Goal: Task Accomplishment & Management: Use online tool/utility

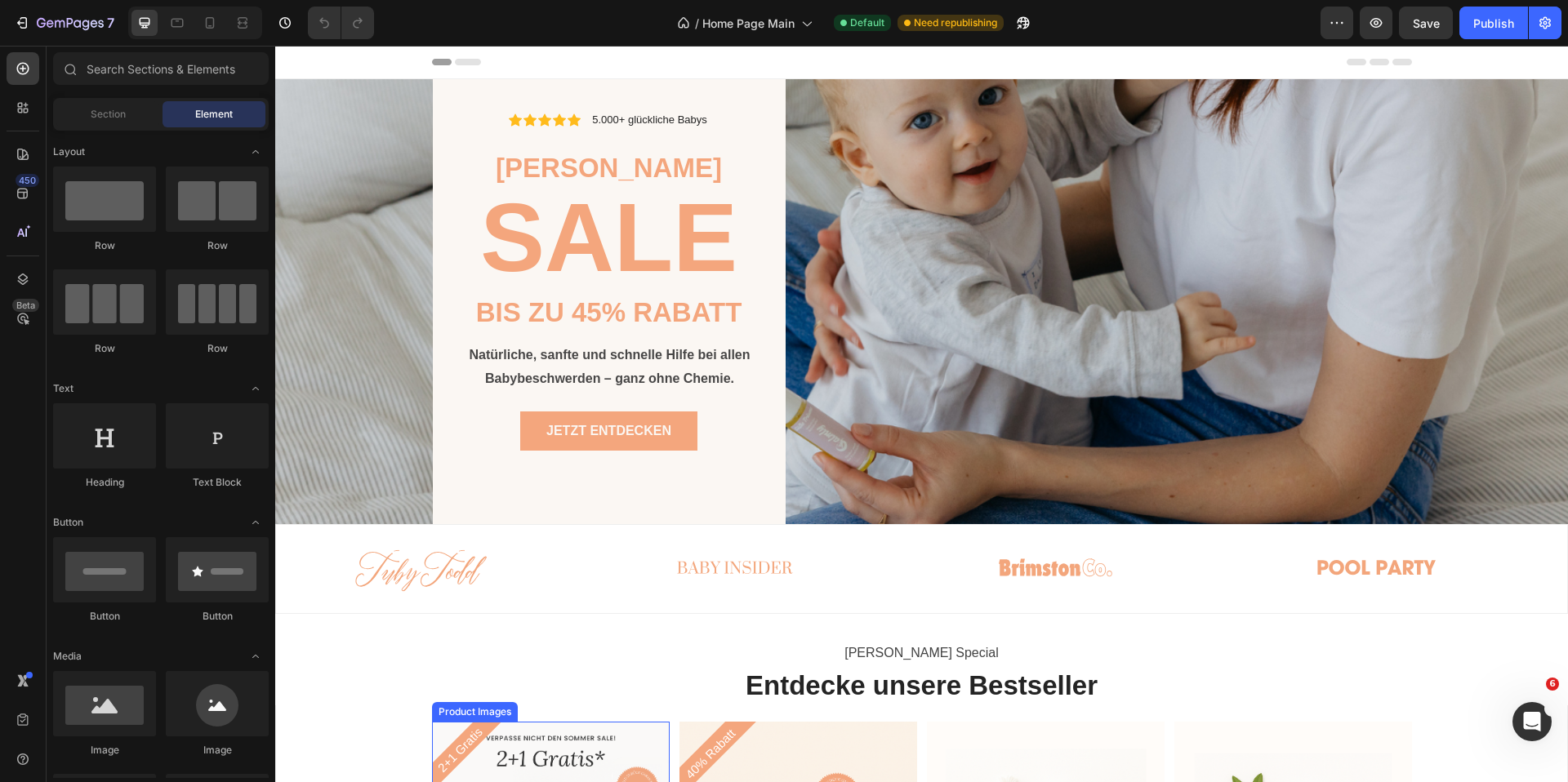
scroll to position [366, 0]
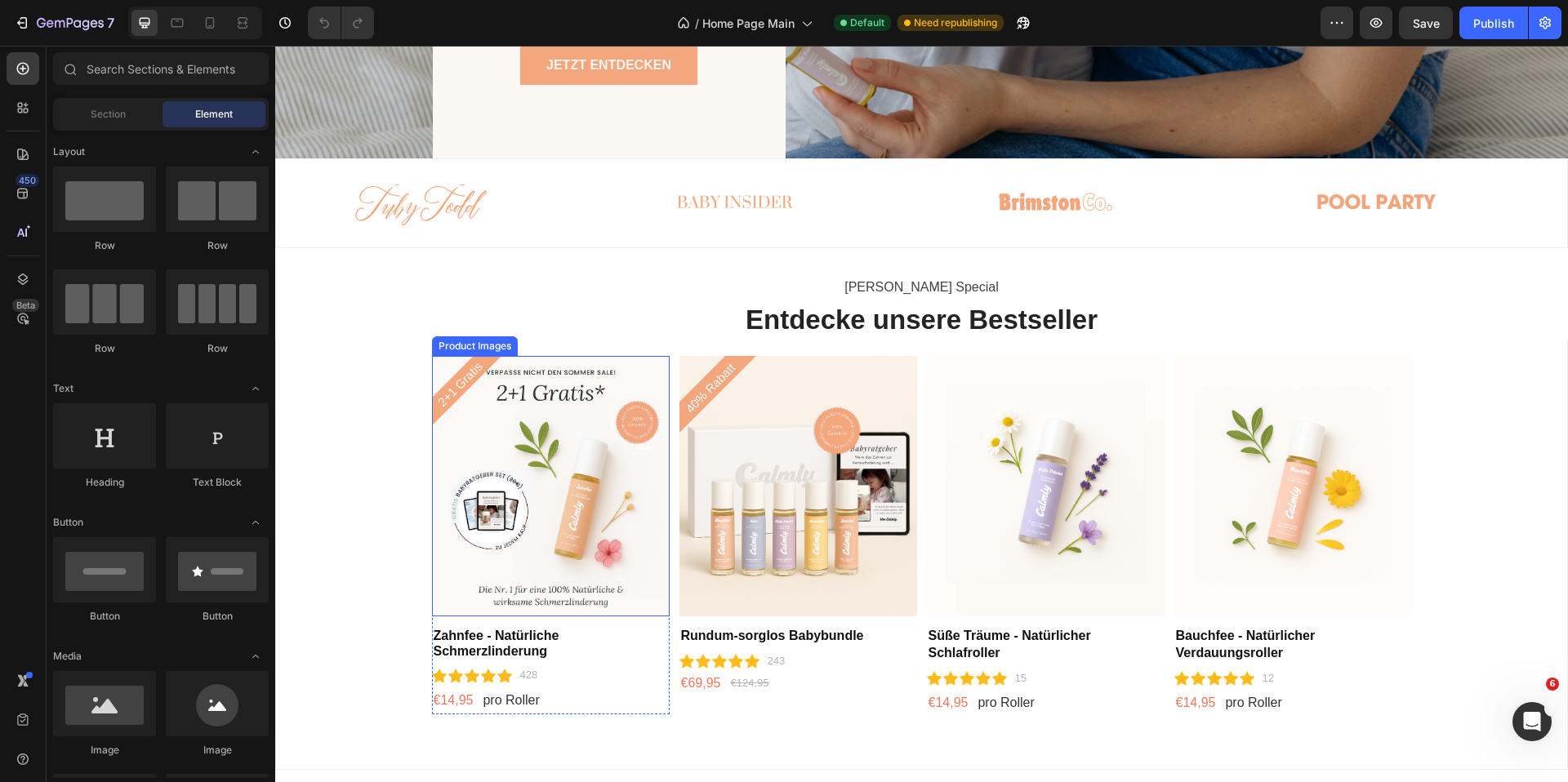
click at [495, 433] on img at bounding box center [550, 487] width 237 height 260
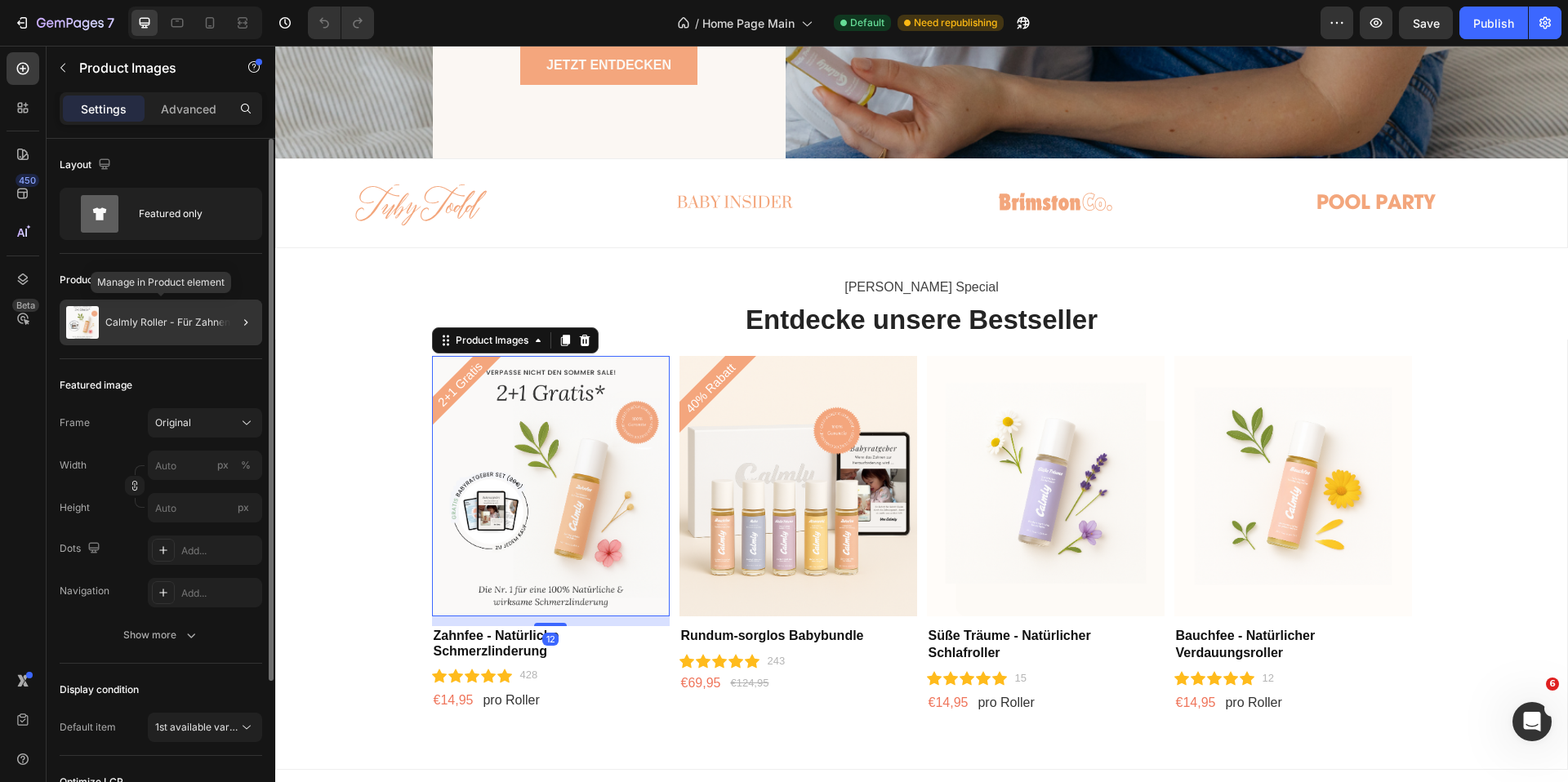
scroll to position [0, 0]
click at [210, 331] on div "Calmly Roller - Für Zahnen & Co" at bounding box center [161, 323] width 202 height 46
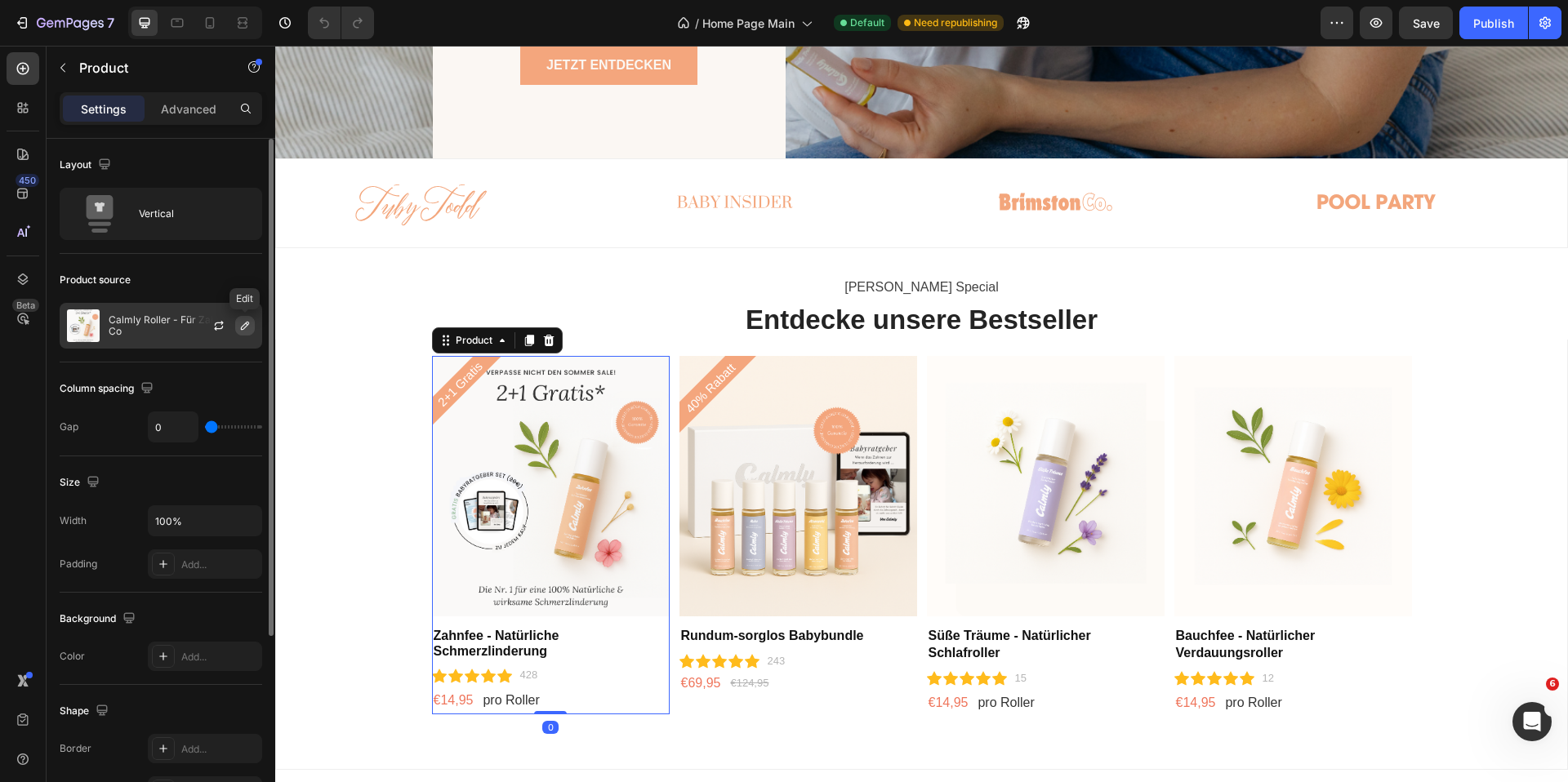
click at [239, 326] on icon "button" at bounding box center [245, 326] width 13 height 13
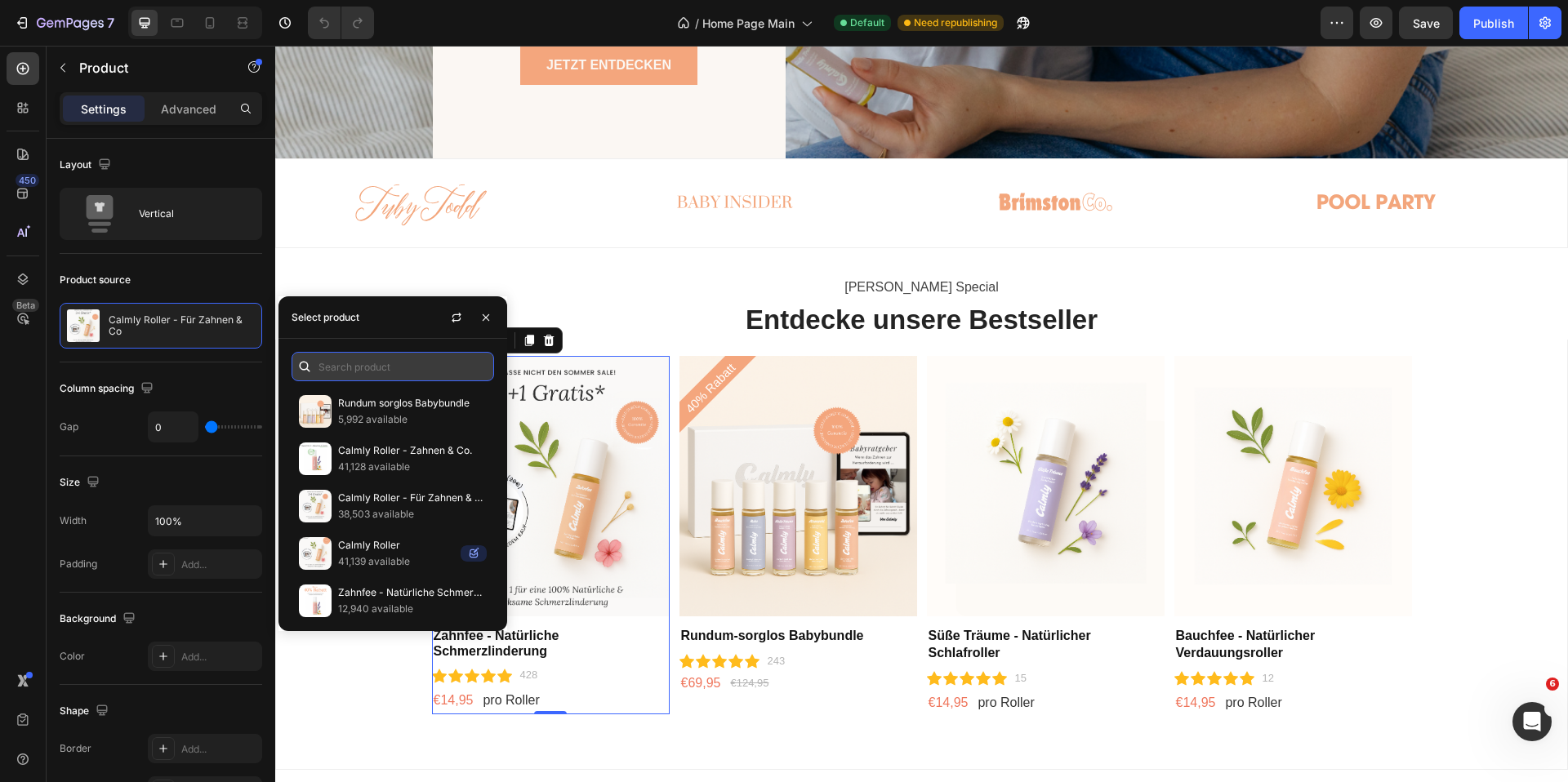
click at [433, 364] on input "text" at bounding box center [392, 367] width 202 height 30
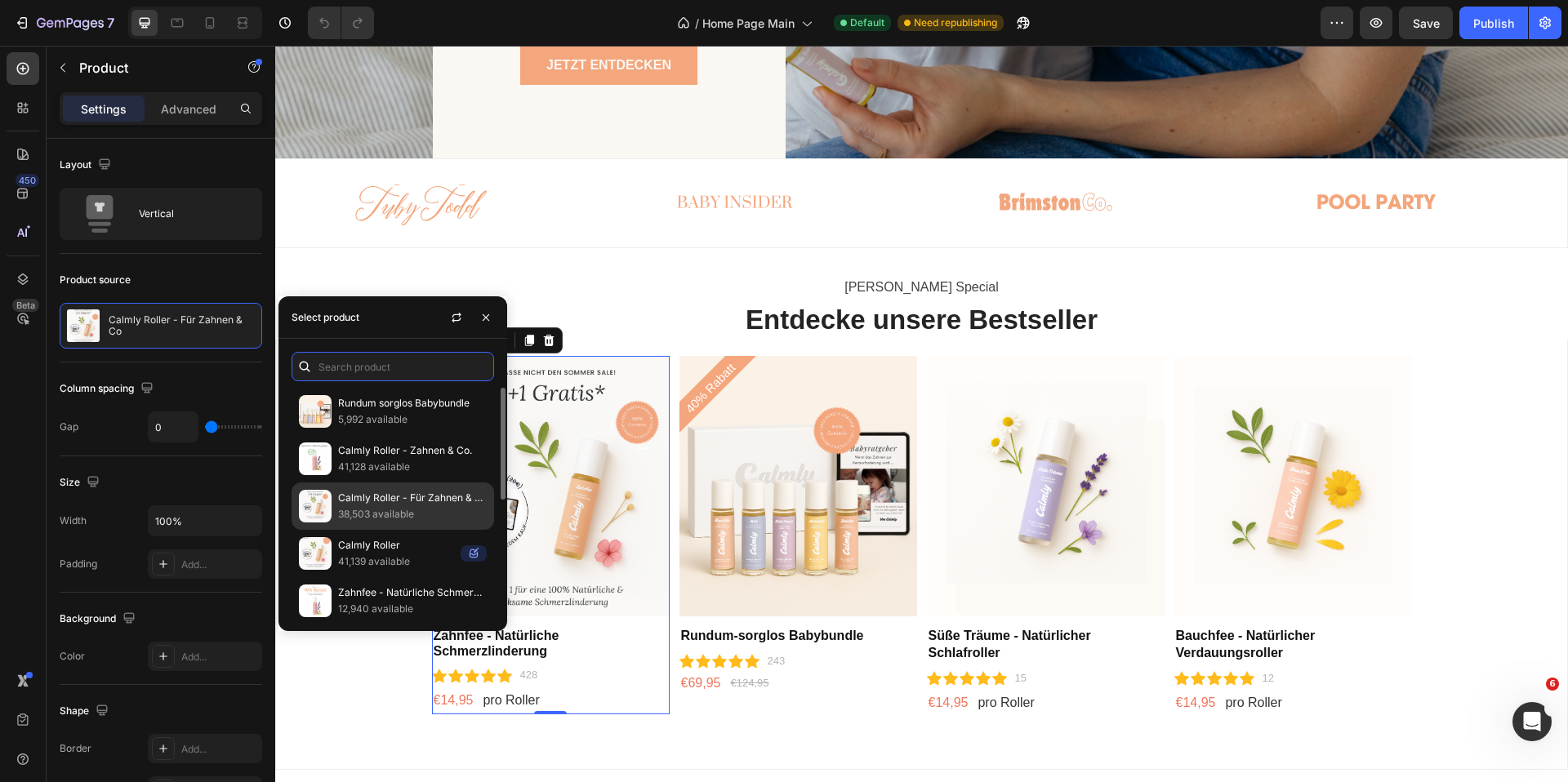
scroll to position [38, 0]
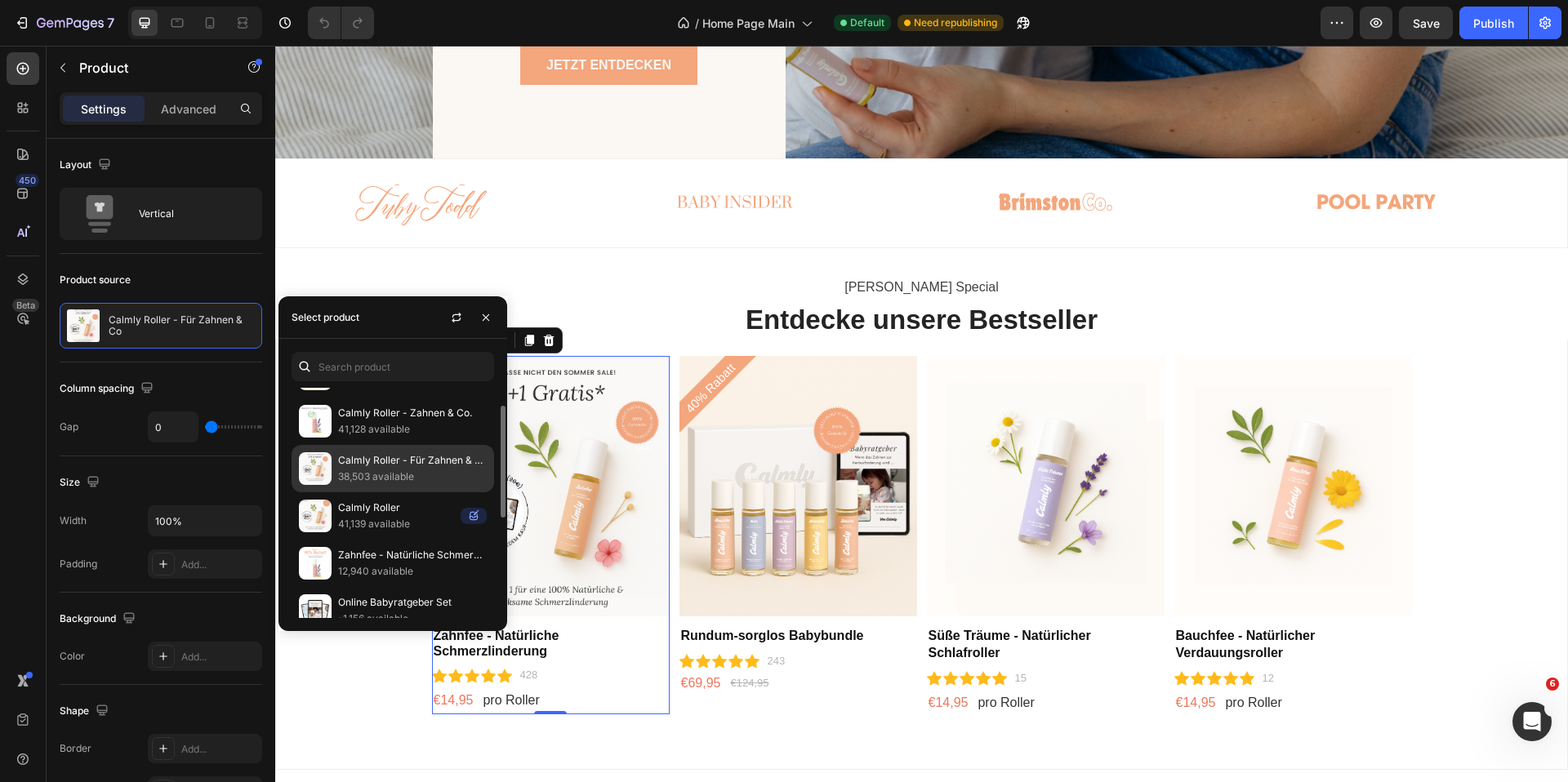
click at [418, 466] on p "Calmly Roller - Für Zahnen & Co." at bounding box center [412, 461] width 149 height 17
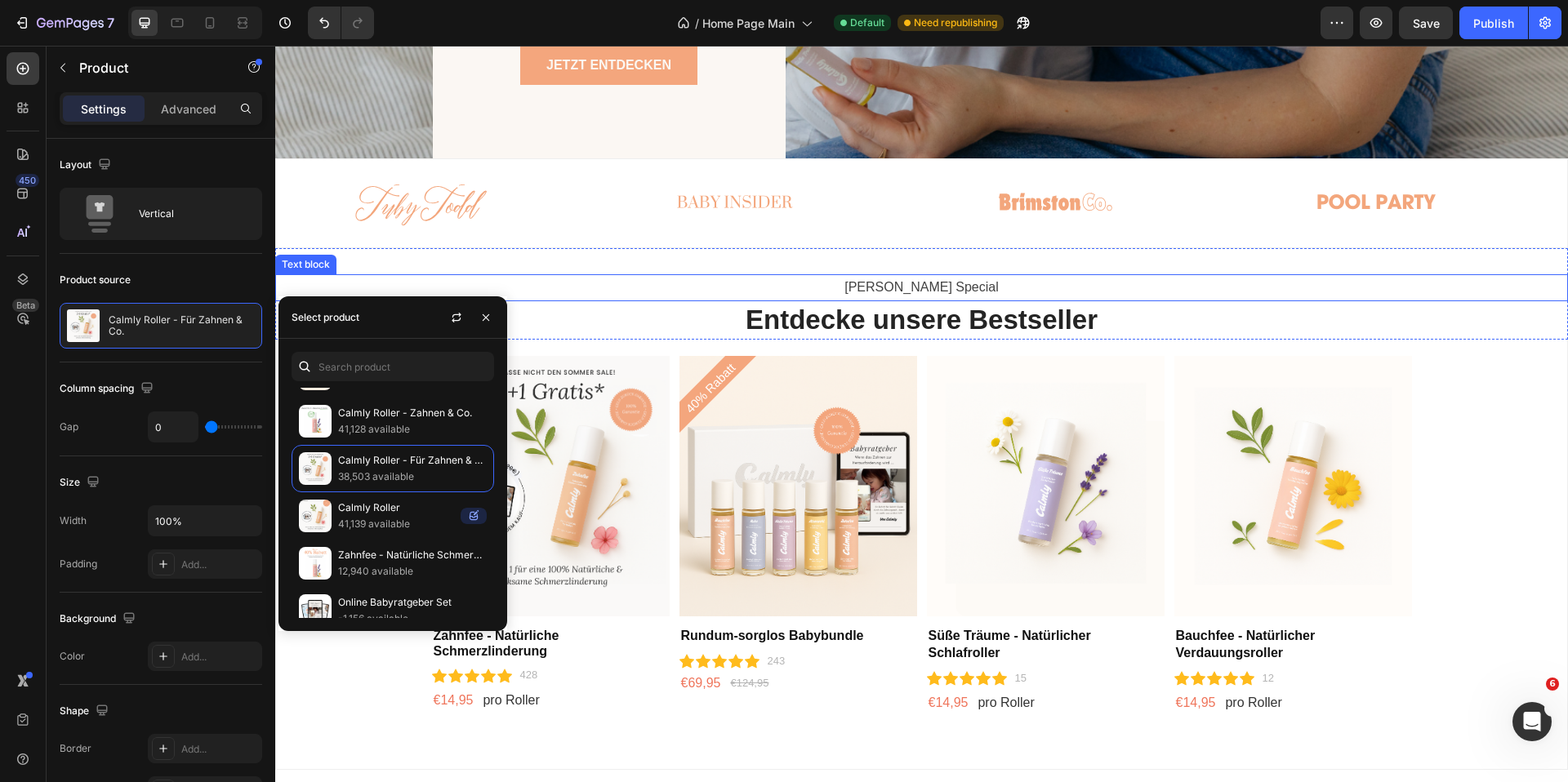
click at [554, 293] on p "[PERSON_NAME] Special" at bounding box center [922, 288] width 1289 height 24
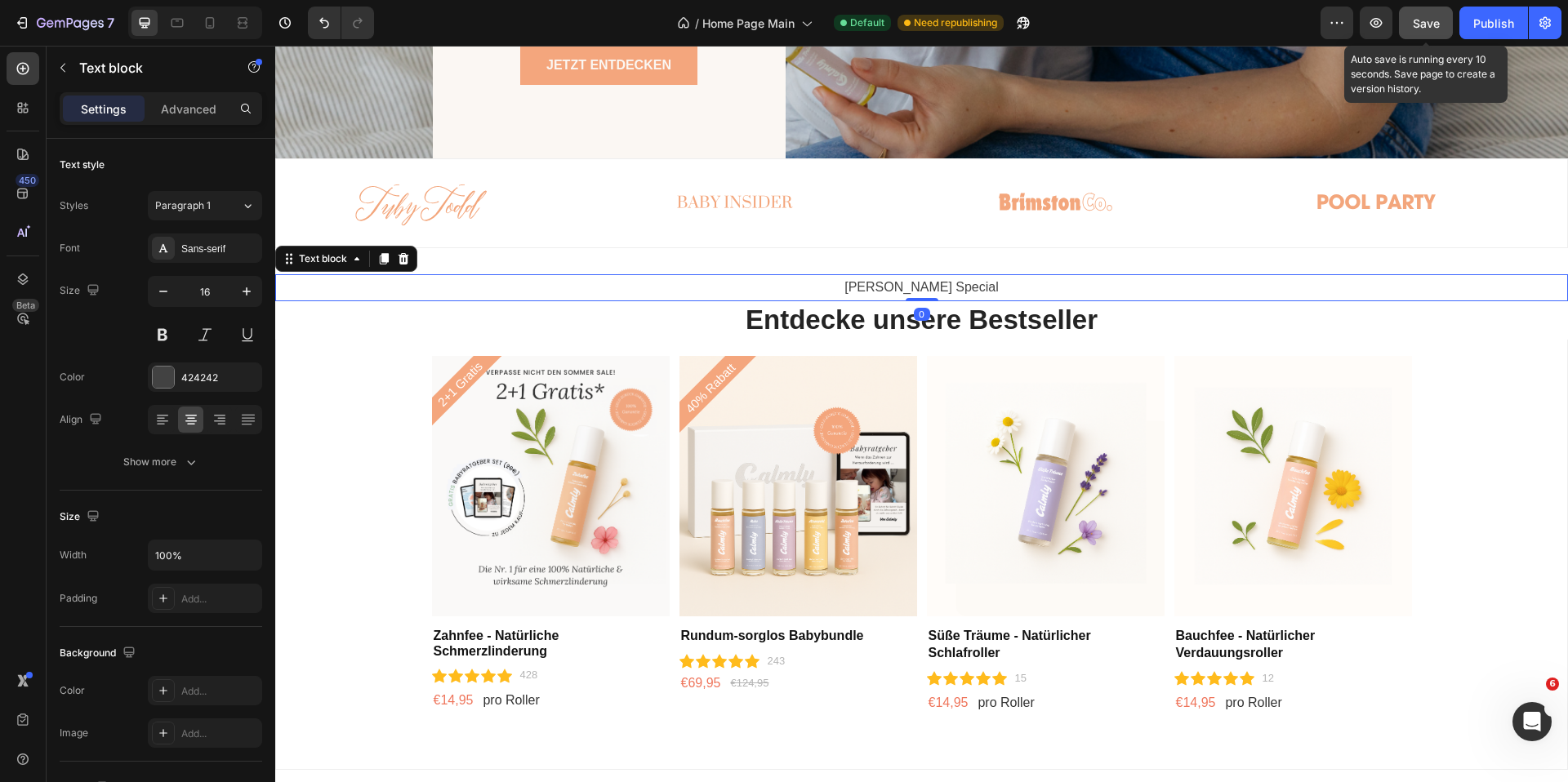
click at [1427, 18] on span "Save" at bounding box center [1426, 23] width 27 height 14
click at [1499, 29] on div "Publish" at bounding box center [1493, 23] width 41 height 18
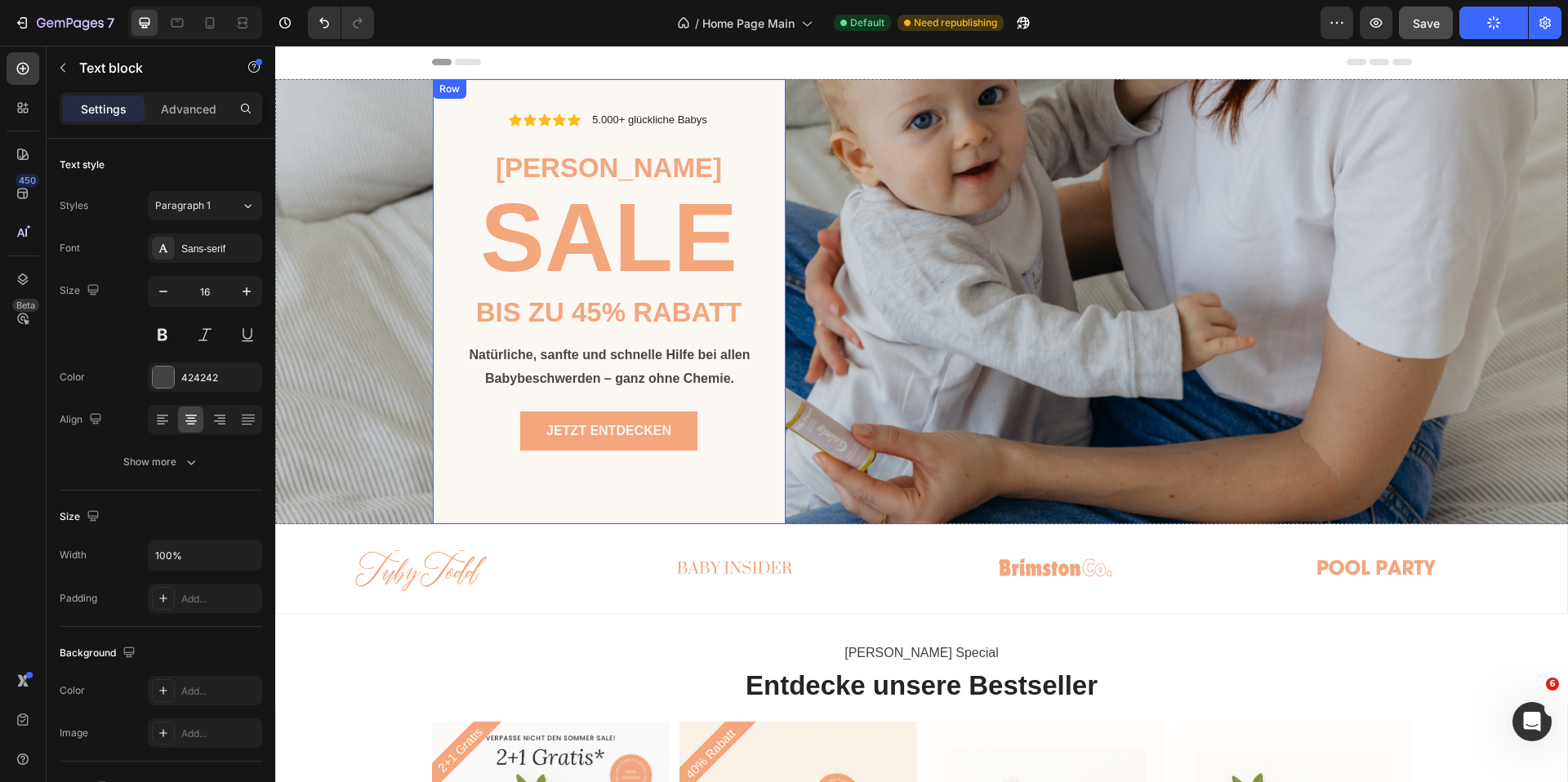
scroll to position [451, 0]
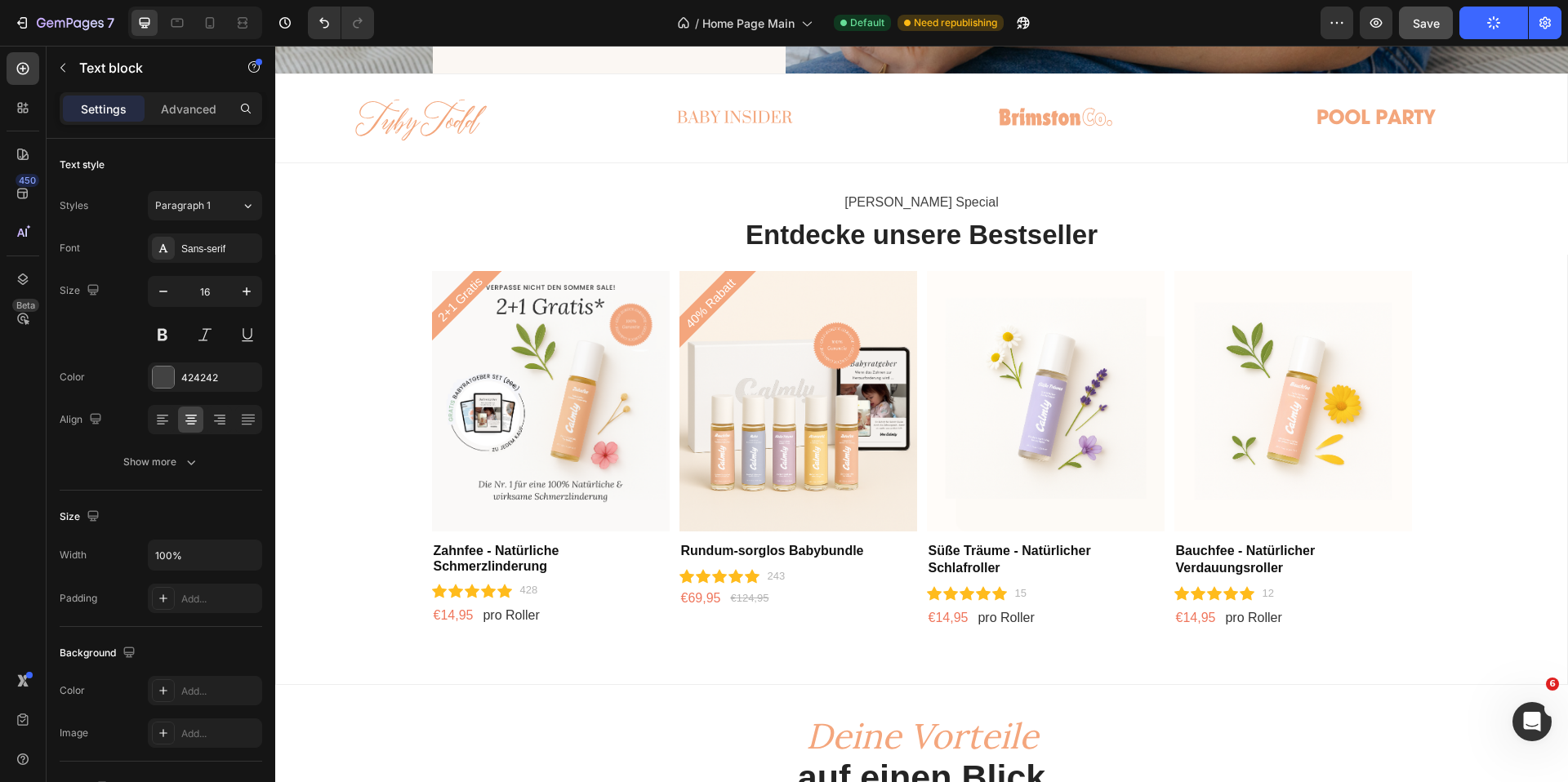
click at [834, 201] on p "[PERSON_NAME] Special" at bounding box center [922, 203] width 1289 height 24
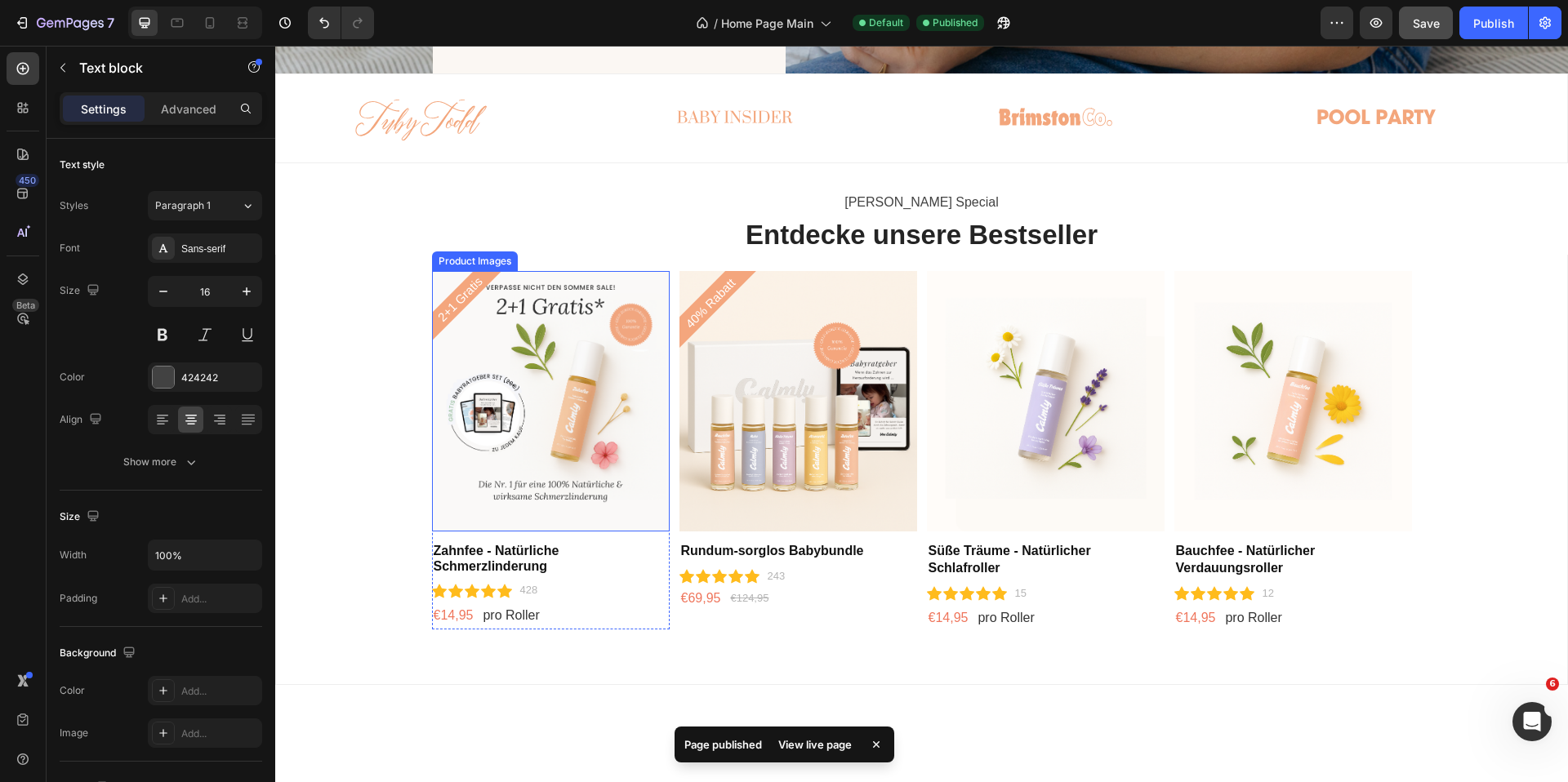
scroll to position [0, 0]
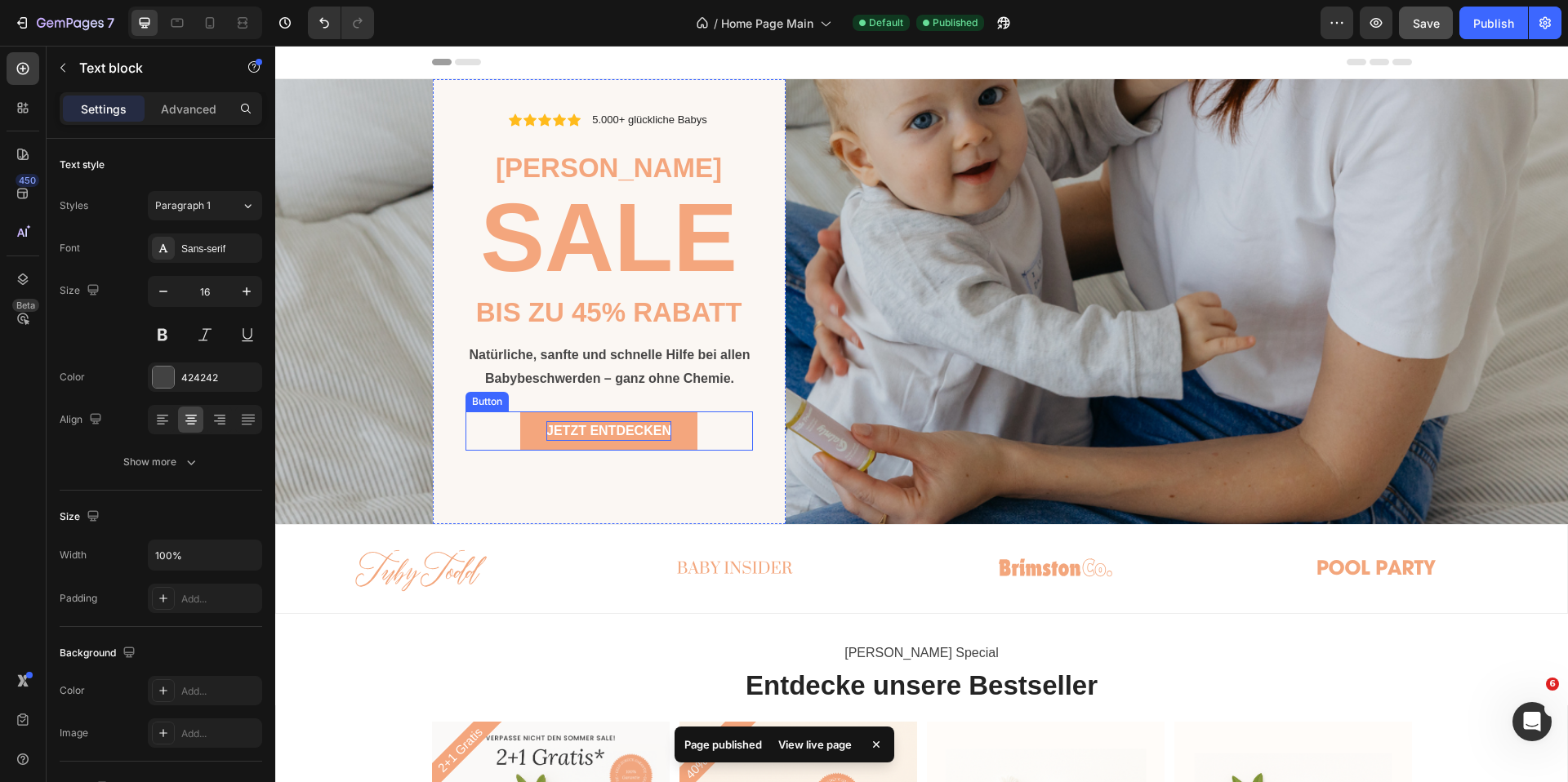
click at [604, 434] on p "JETZT ENTDECKEN" at bounding box center [609, 430] width 125 height 19
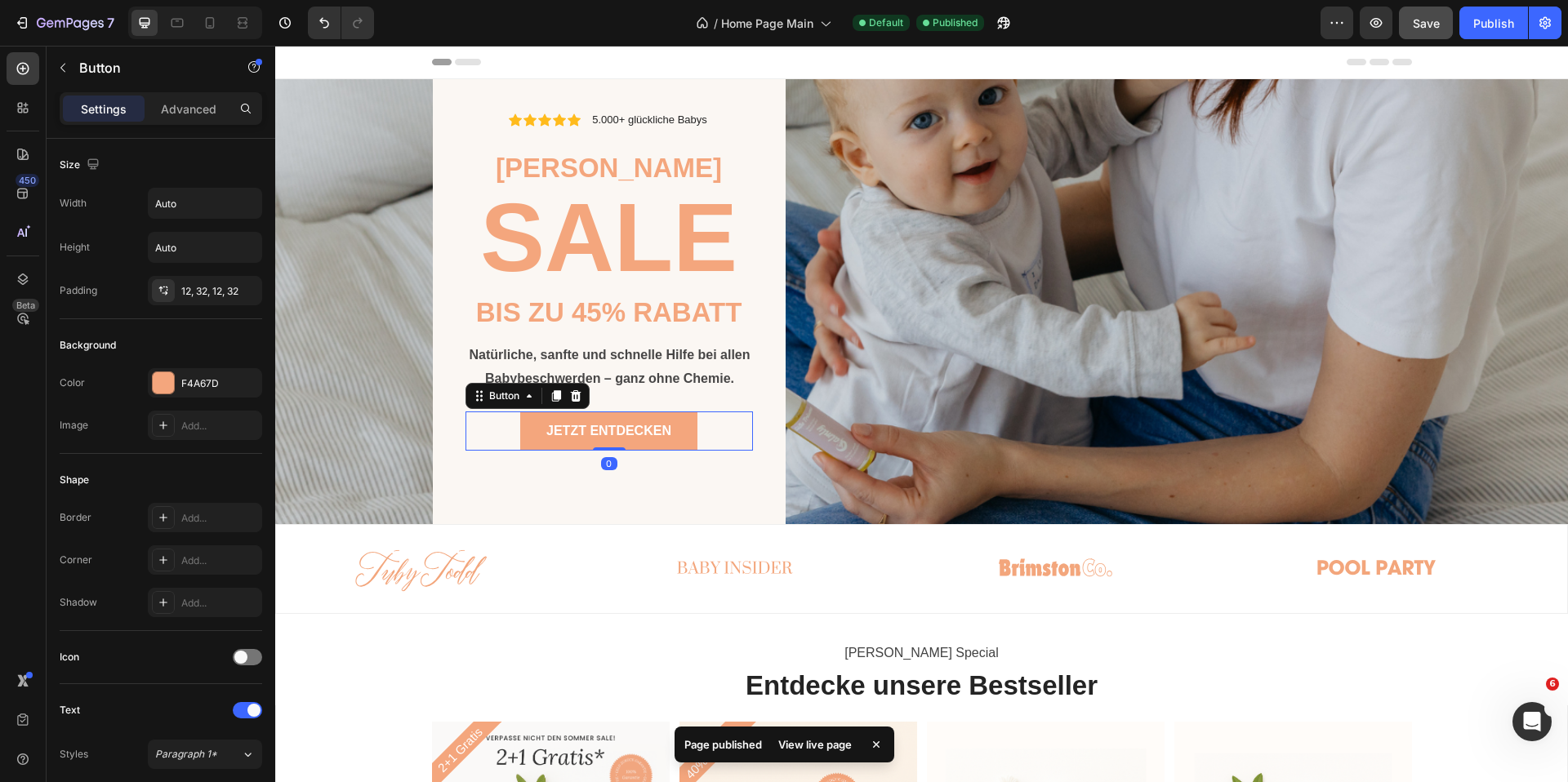
click at [527, 427] on link "JETZT ENTDECKEN" at bounding box center [609, 431] width 177 height 39
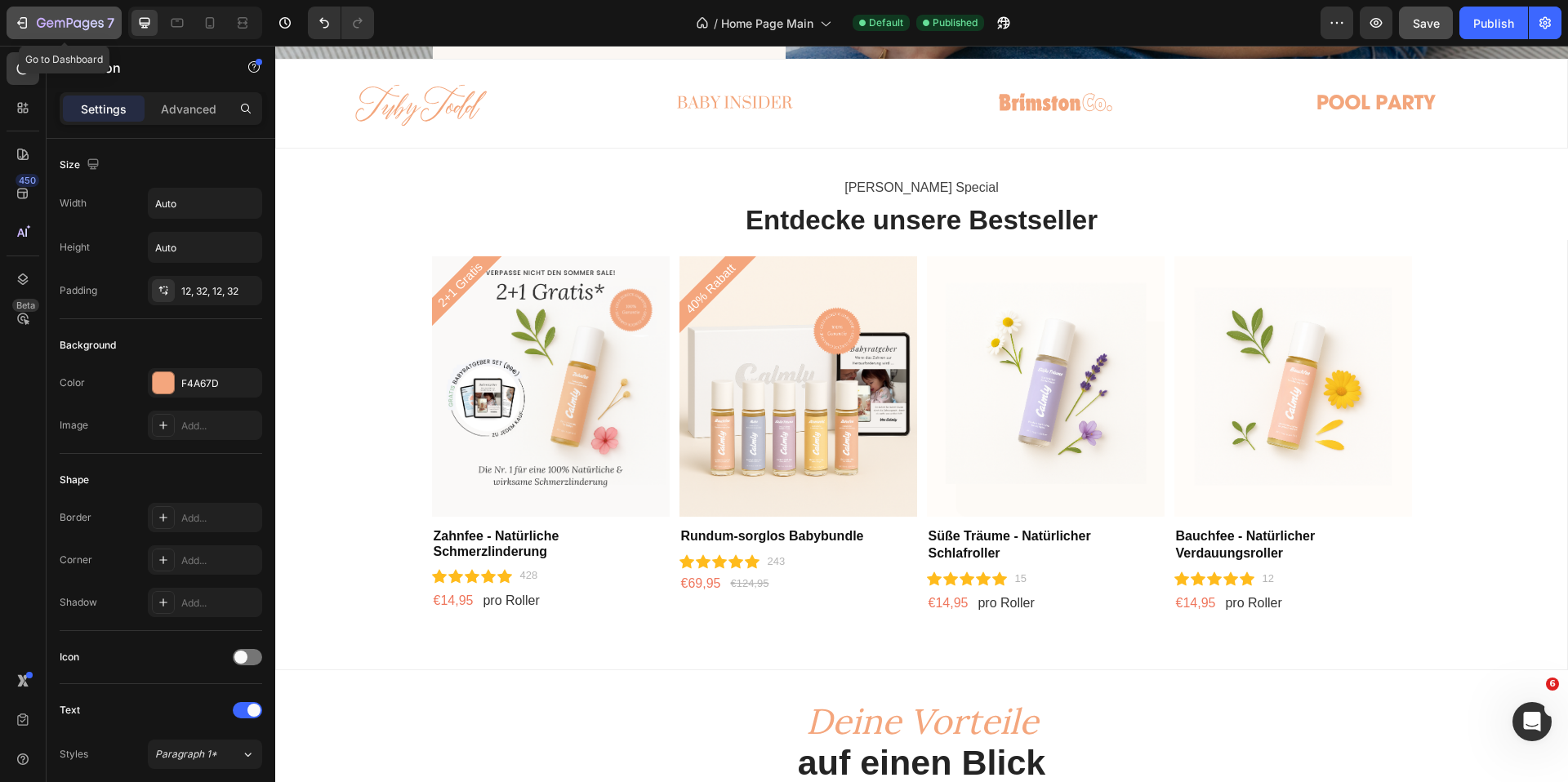
click at [29, 19] on icon "button" at bounding box center [22, 23] width 17 height 17
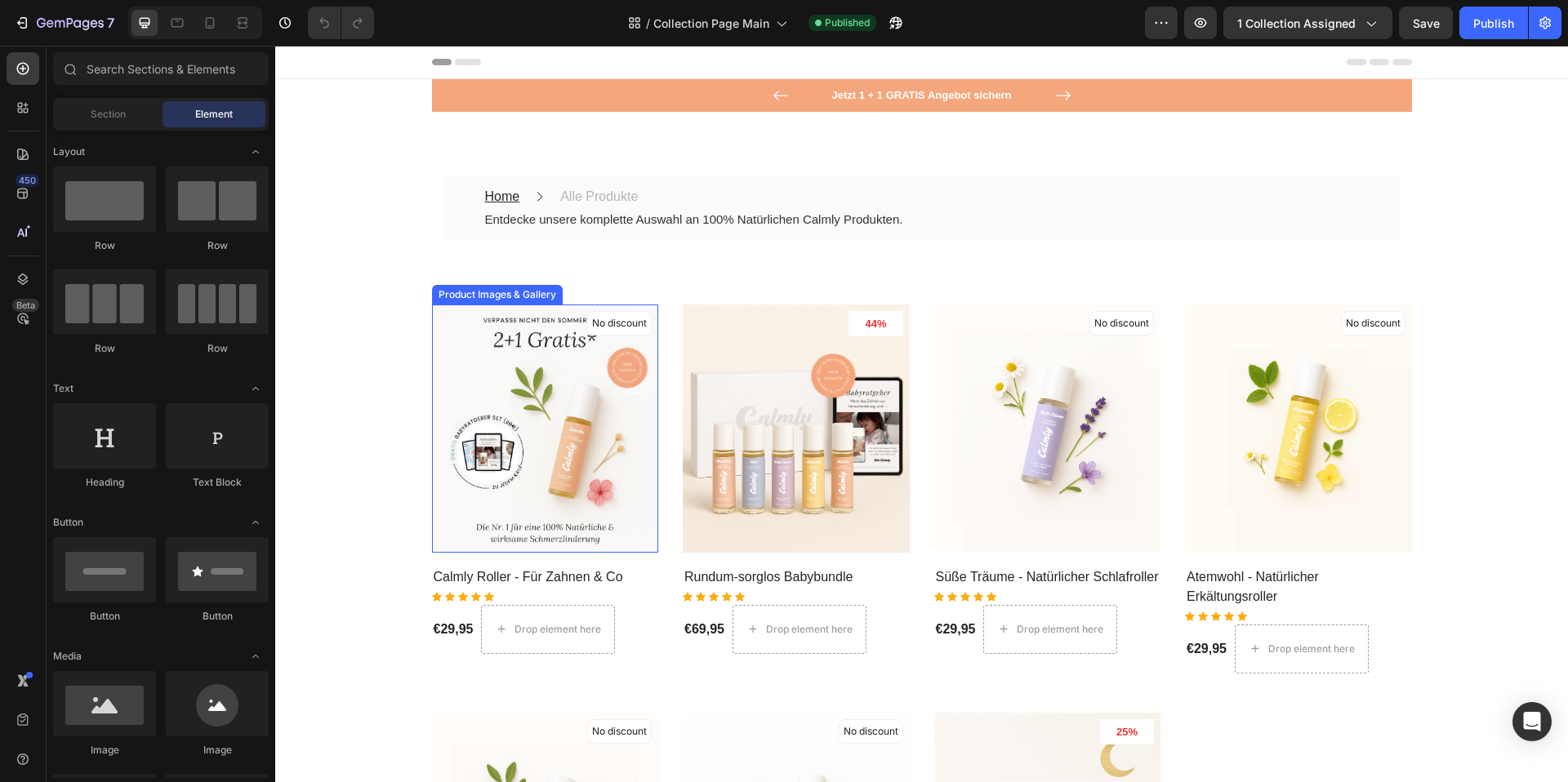
scroll to position [4, 0]
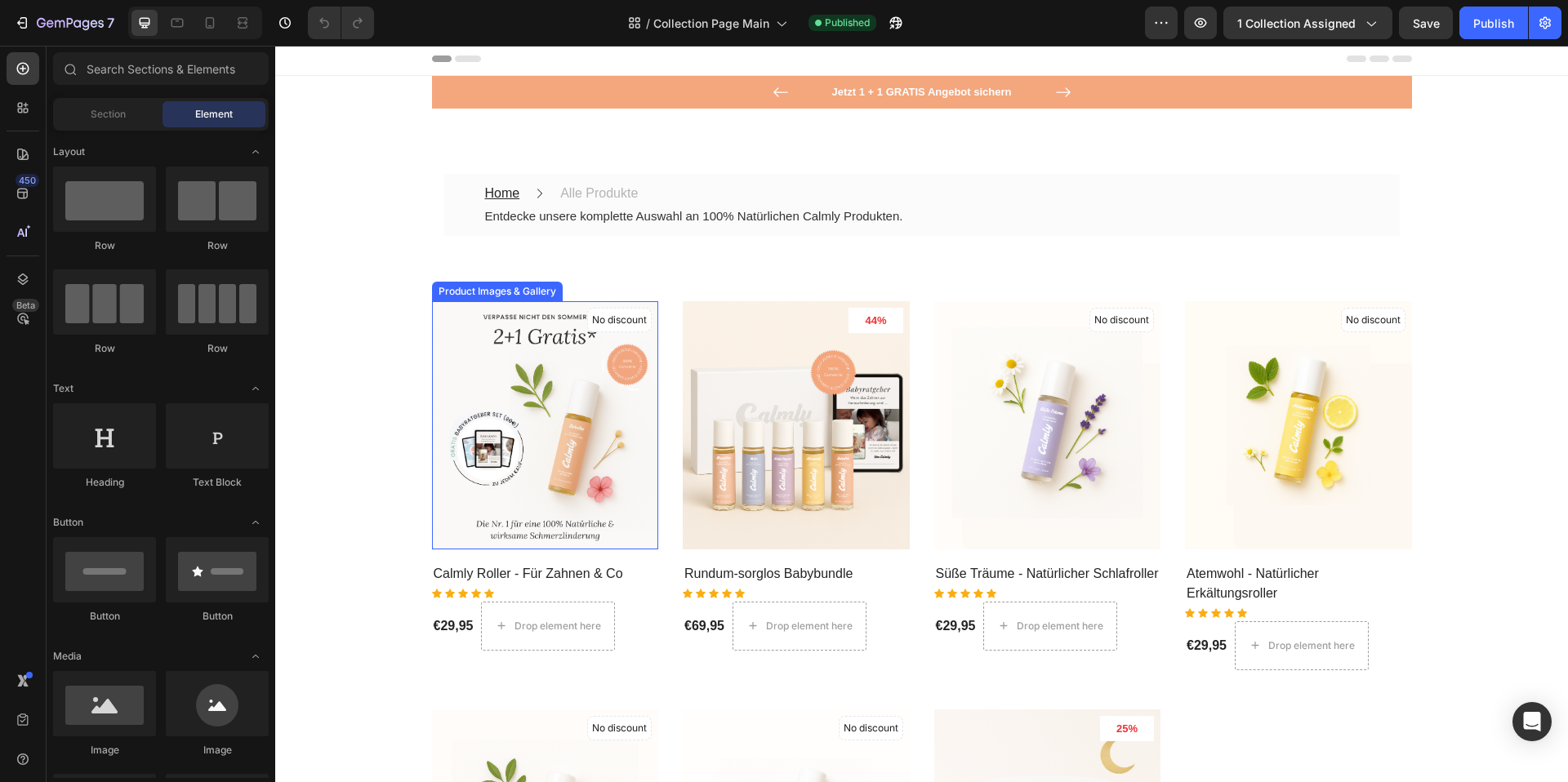
click at [539, 379] on img at bounding box center [546, 425] width 227 height 248
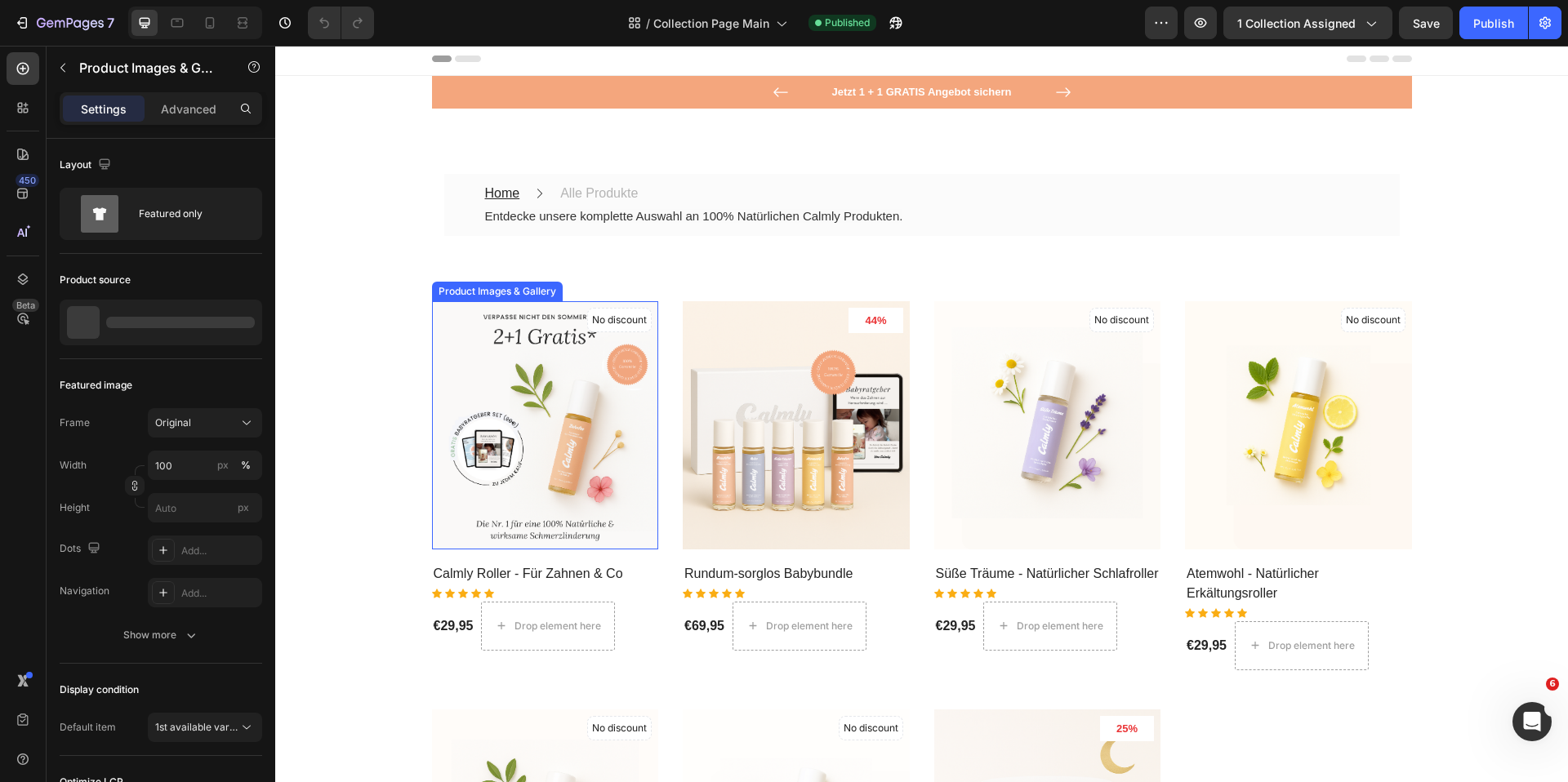
scroll to position [0, 0]
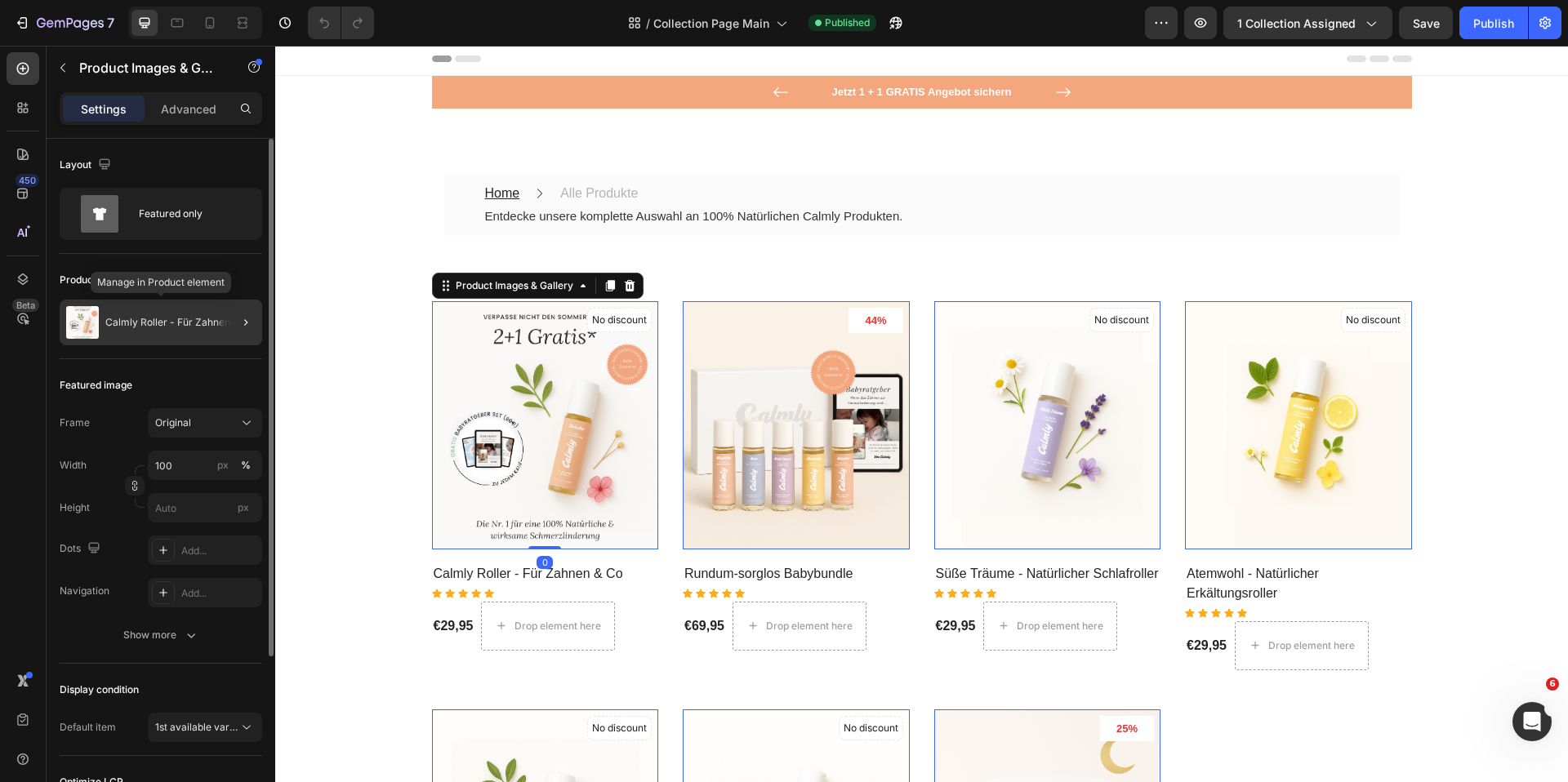
click at [163, 320] on p "Calmly Roller - Für Zahnen & Co" at bounding box center [180, 322] width 150 height 11
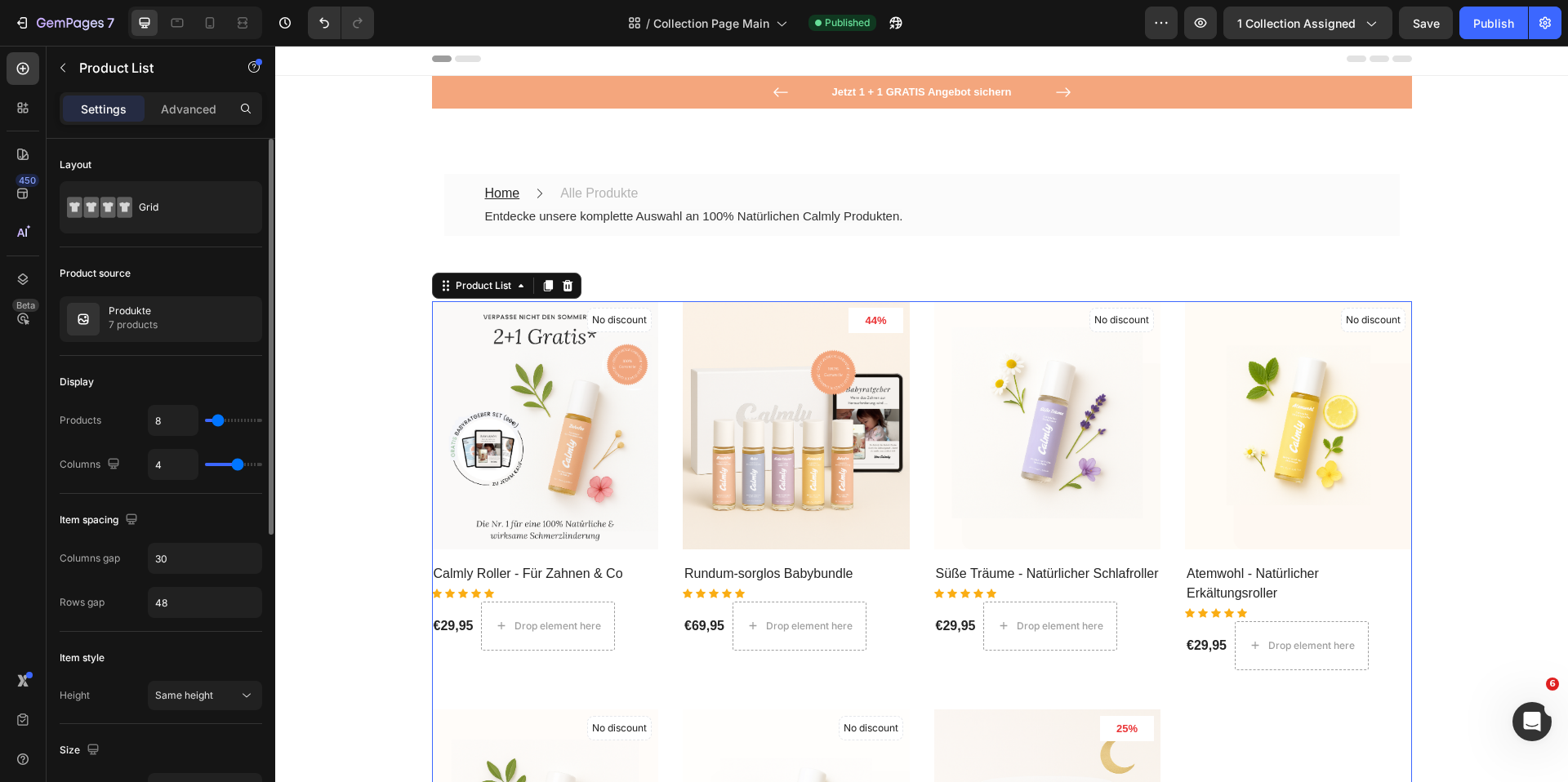
click at [66, 61] on icon "button" at bounding box center [63, 67] width 13 height 13
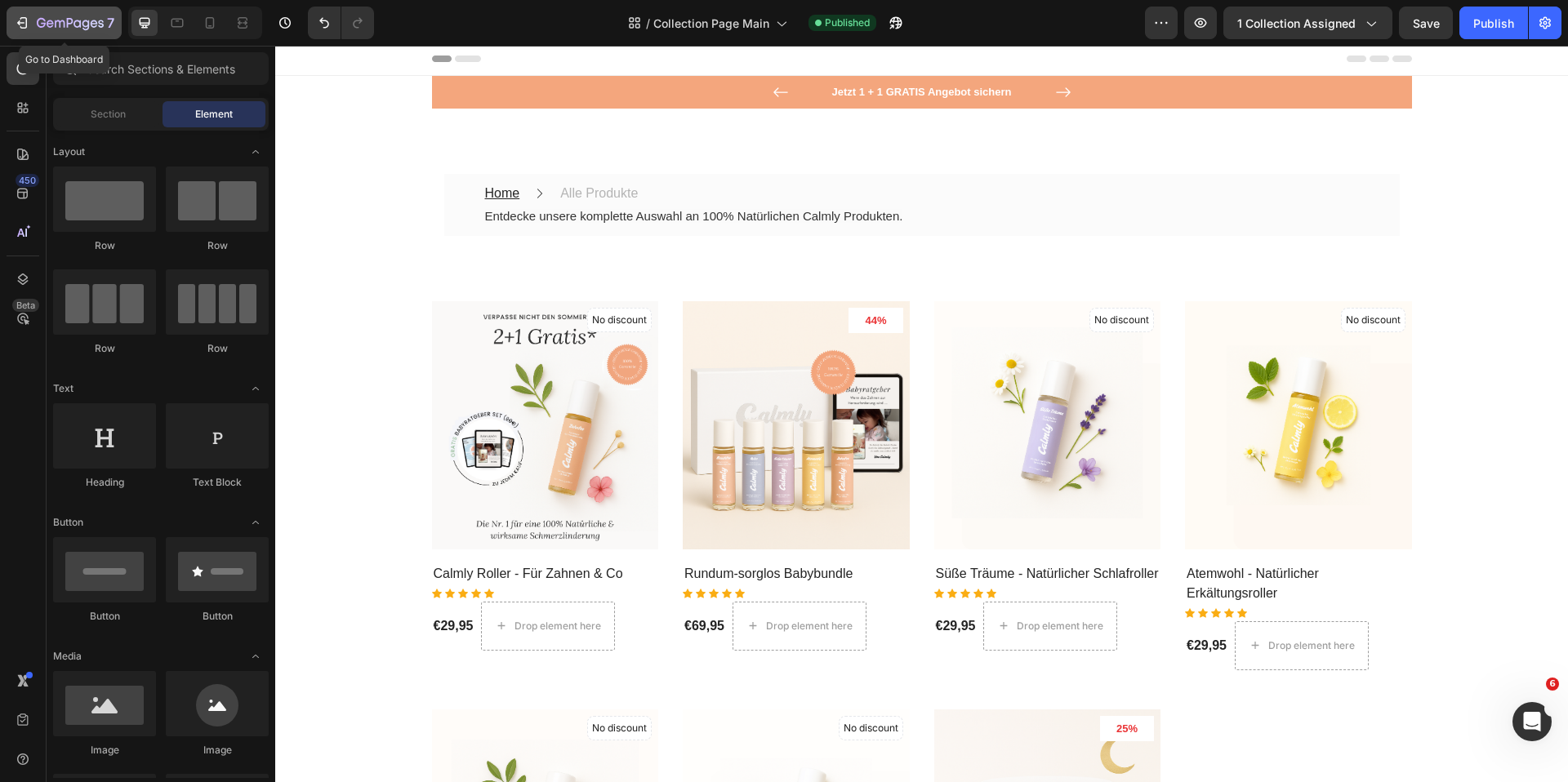
click at [10, 27] on button "7" at bounding box center [64, 22] width 115 height 32
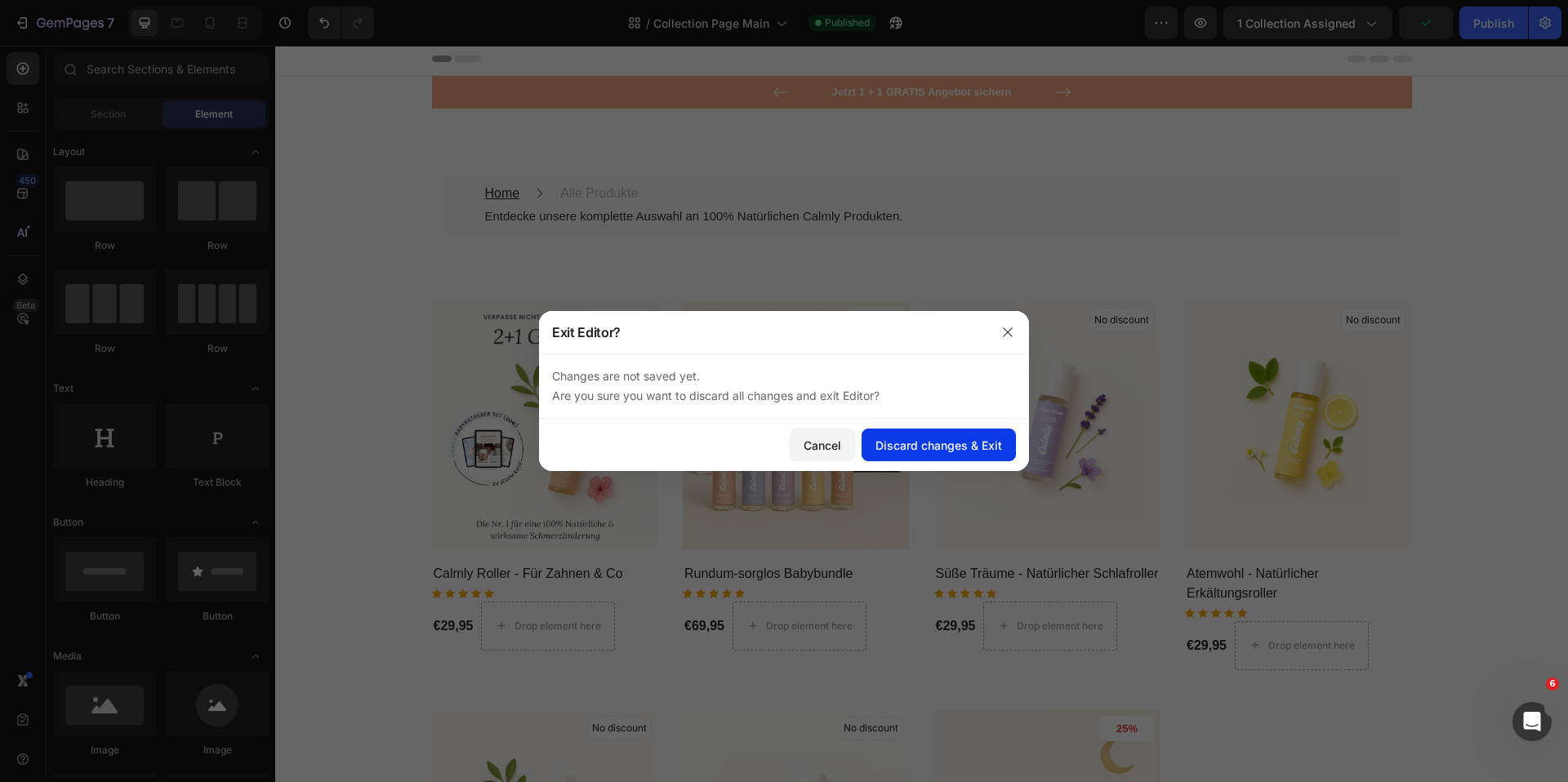
click at [999, 448] on div "Discard changes & Exit" at bounding box center [938, 445] width 127 height 18
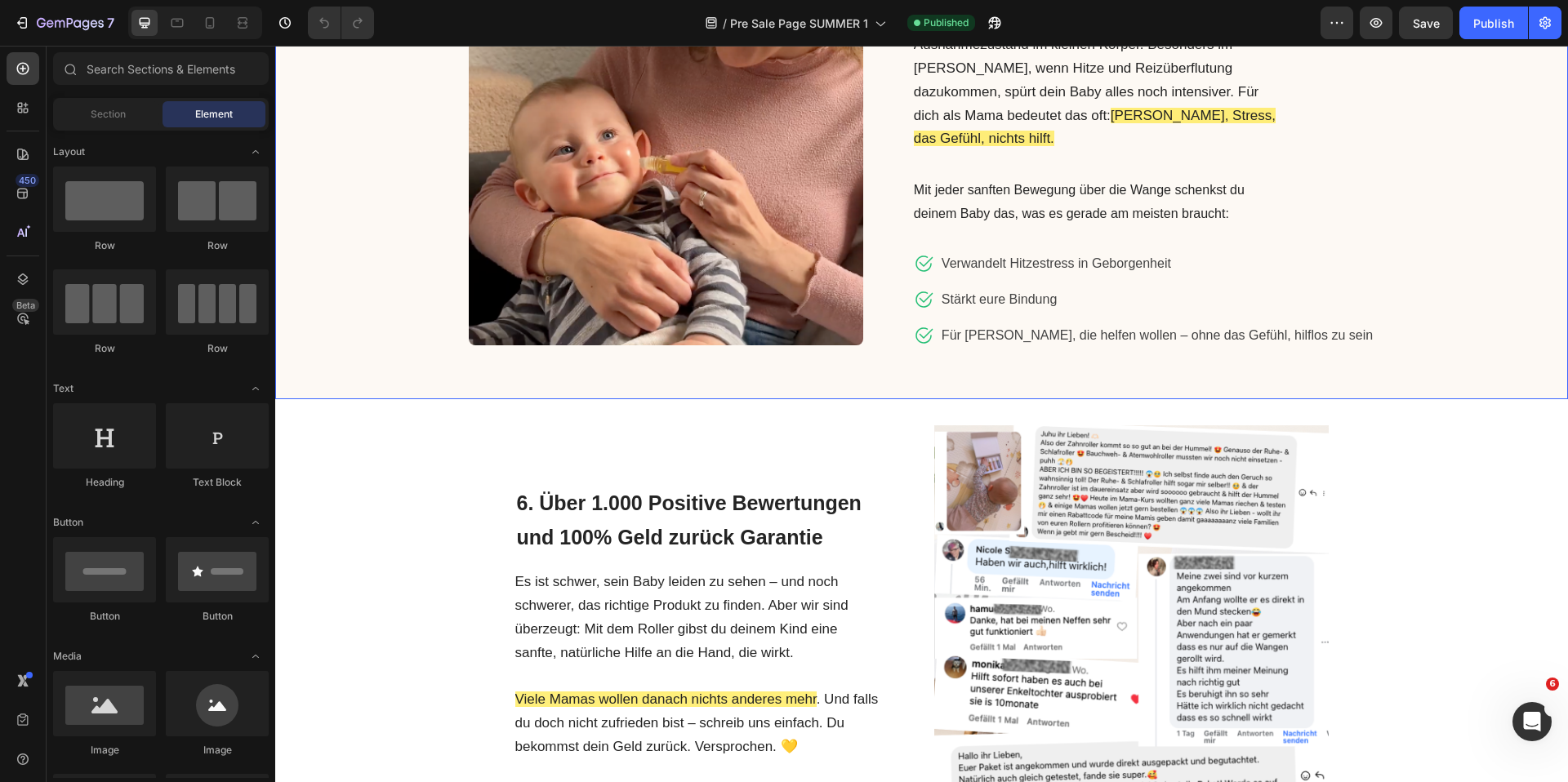
scroll to position [1737, 0]
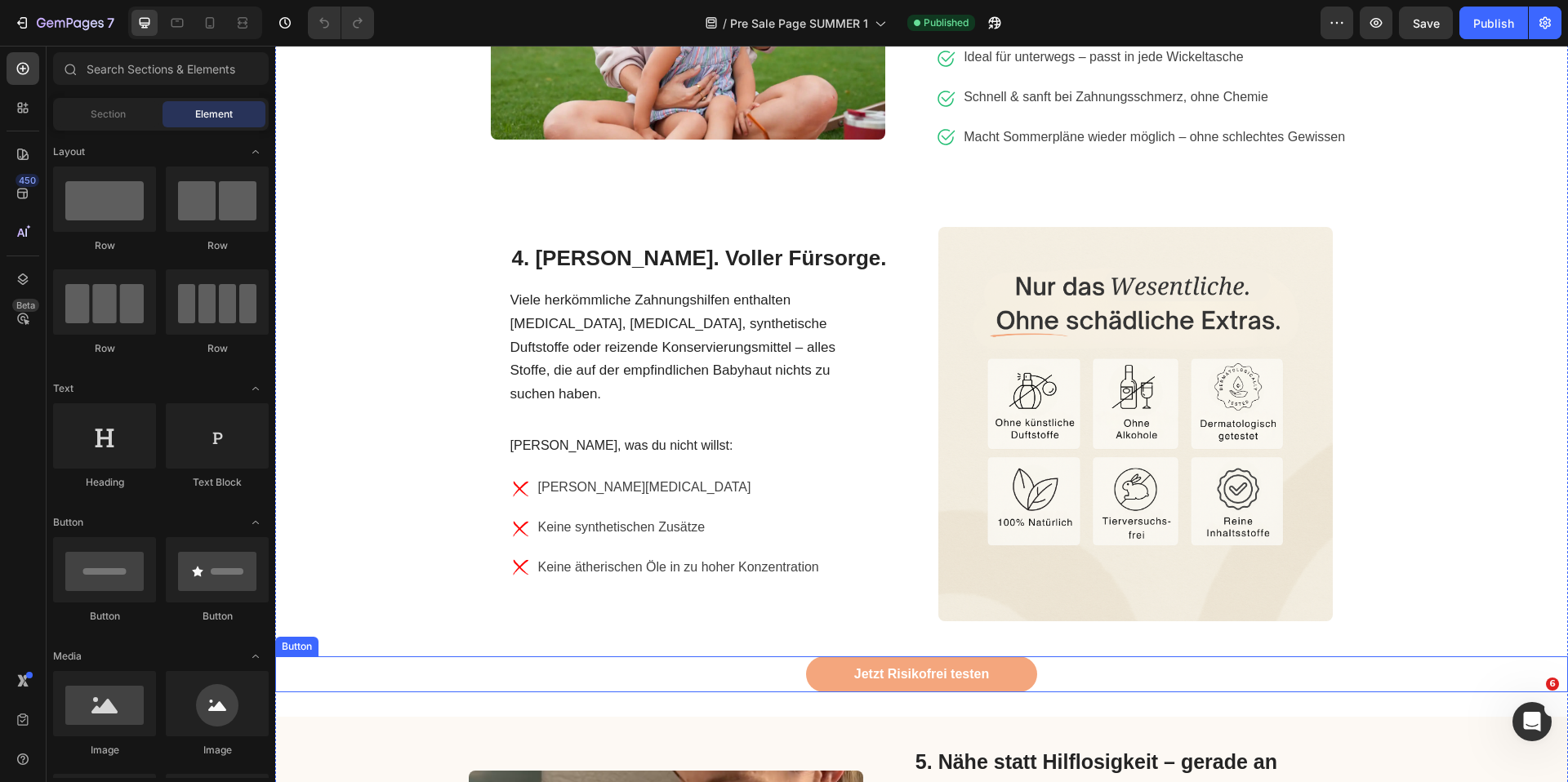
click at [776, 656] on div "Jetzt Risikofrei testen Button" at bounding box center [922, 675] width 1293 height 37
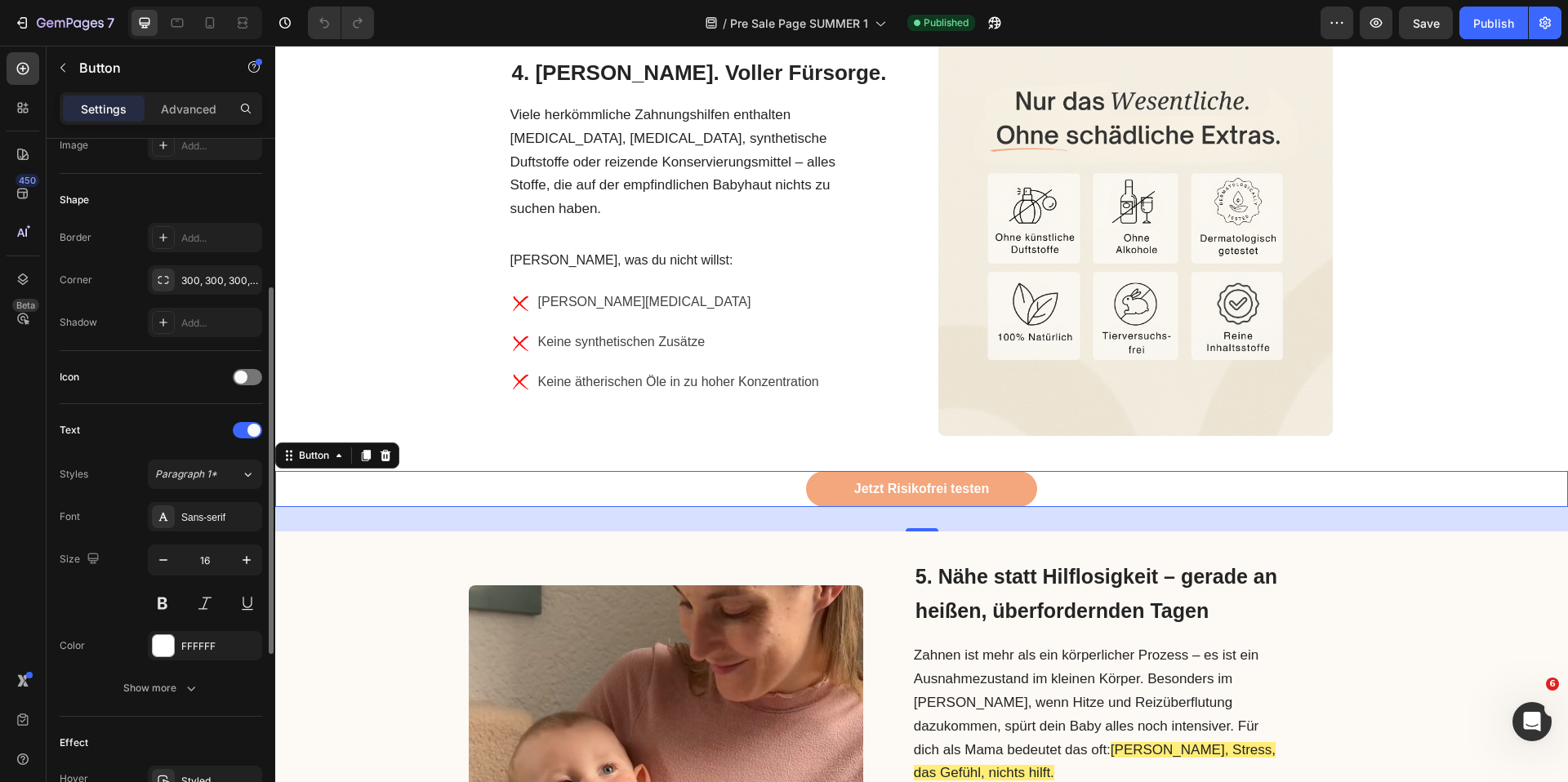
scroll to position [608, 0]
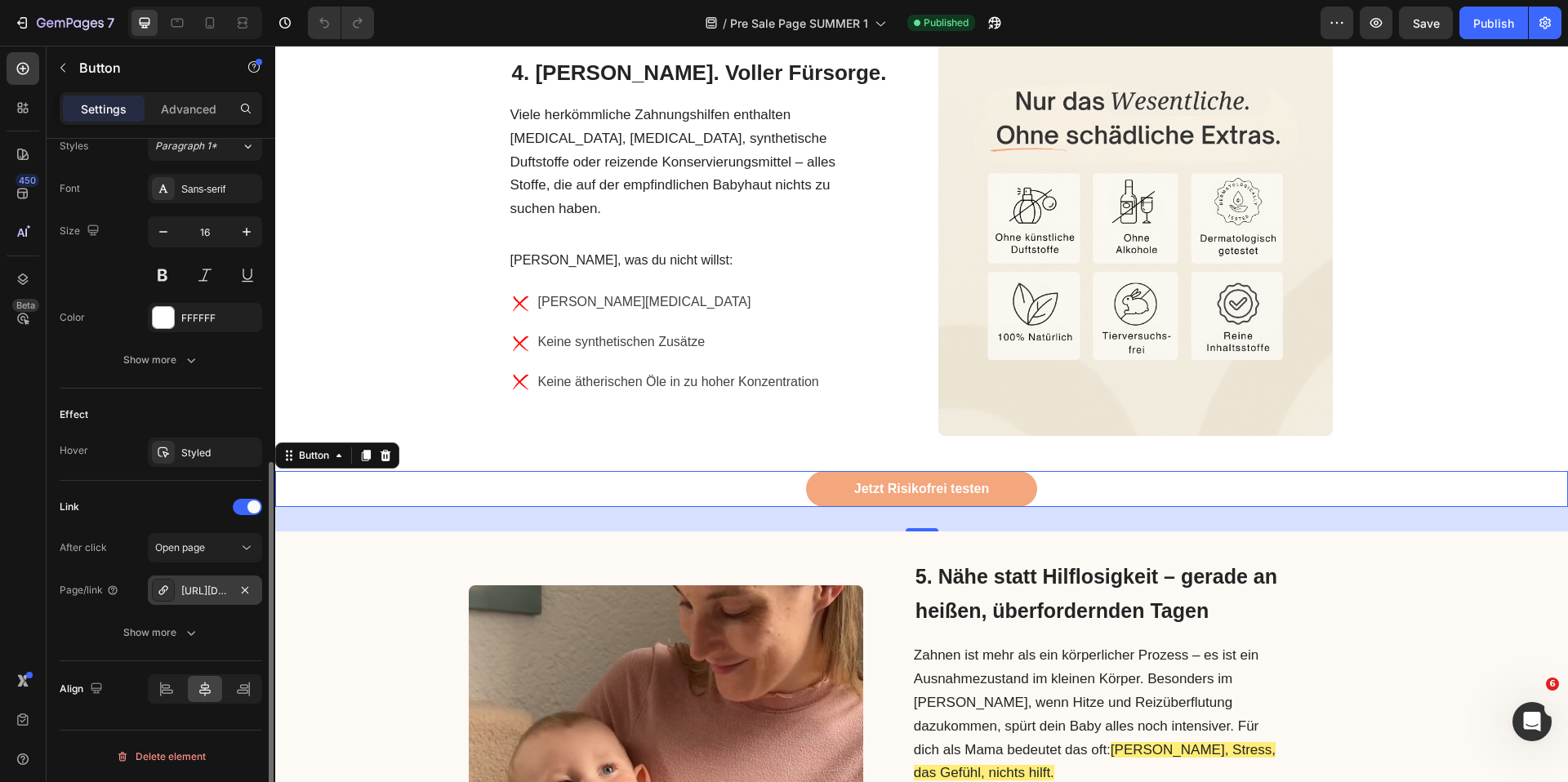
click at [206, 598] on div "https://www.mycalmly.de/zahnfee" at bounding box center [205, 590] width 115 height 30
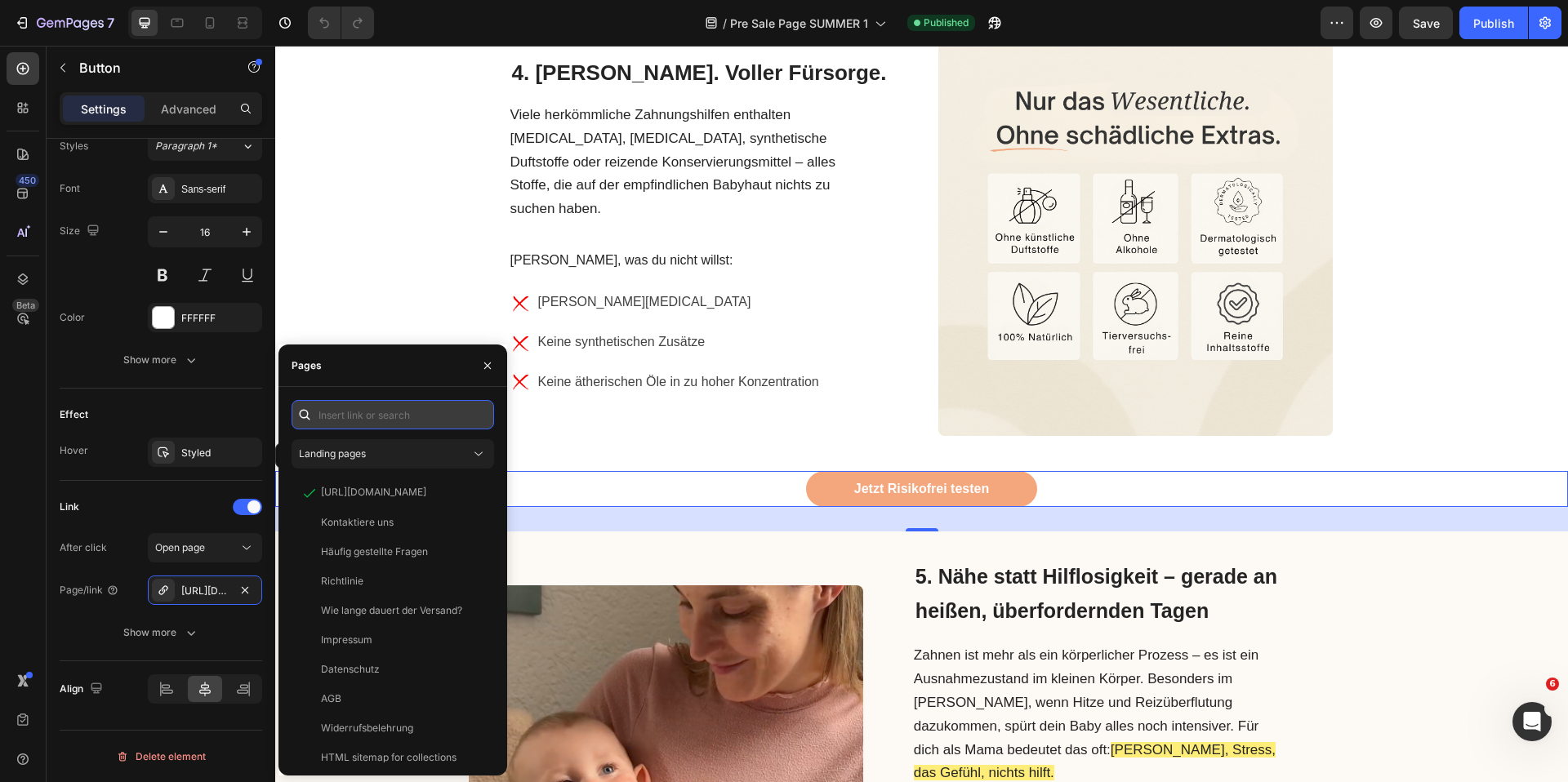
click at [380, 409] on input "text" at bounding box center [392, 415] width 202 height 30
paste input "https://www.mycalmly.de/products/calmly-roller-test"
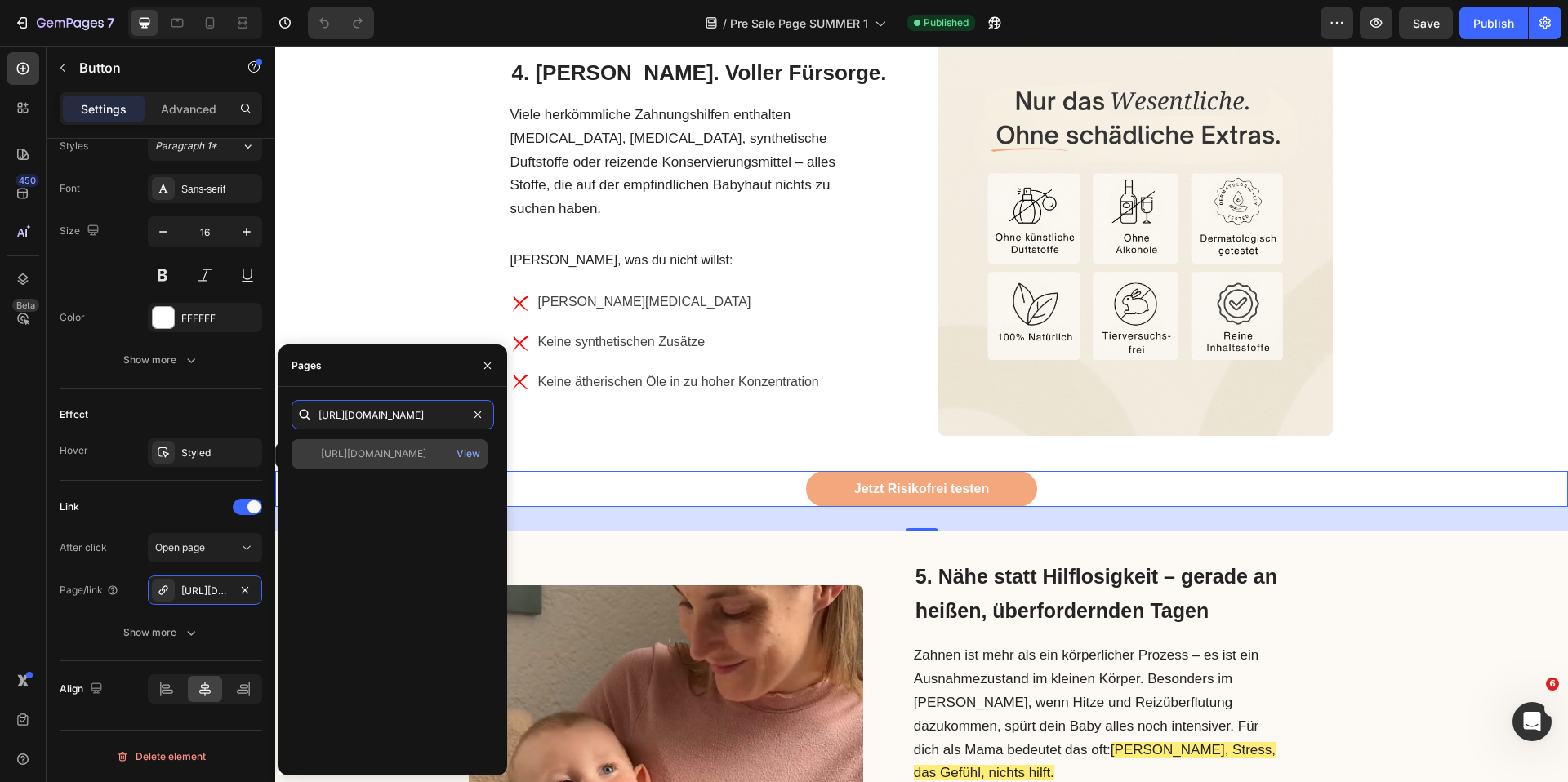
type input "[URL][DOMAIN_NAME]"
click at [390, 457] on div "[URL][DOMAIN_NAME]" at bounding box center [374, 454] width 105 height 15
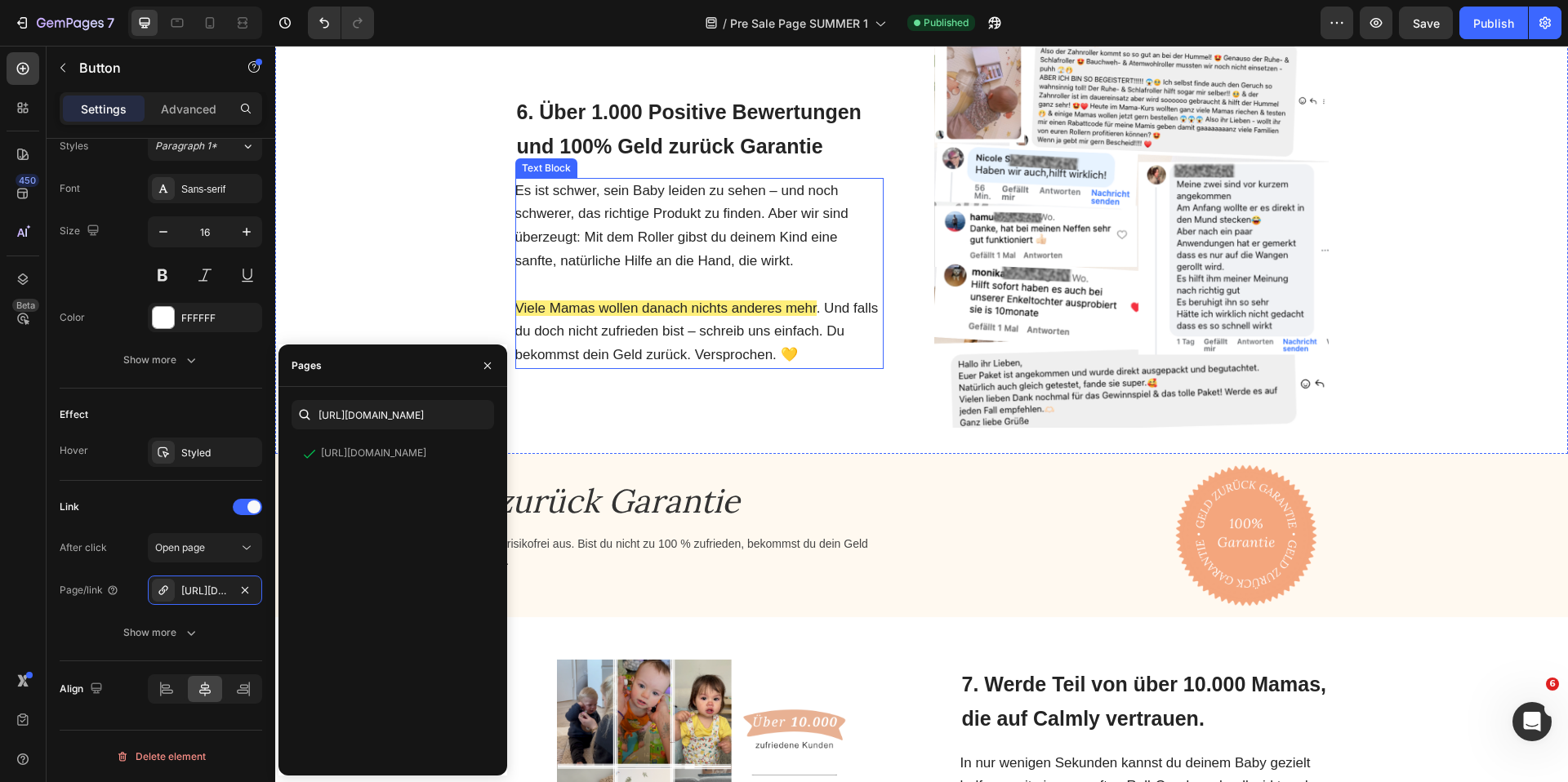
scroll to position [3269, 0]
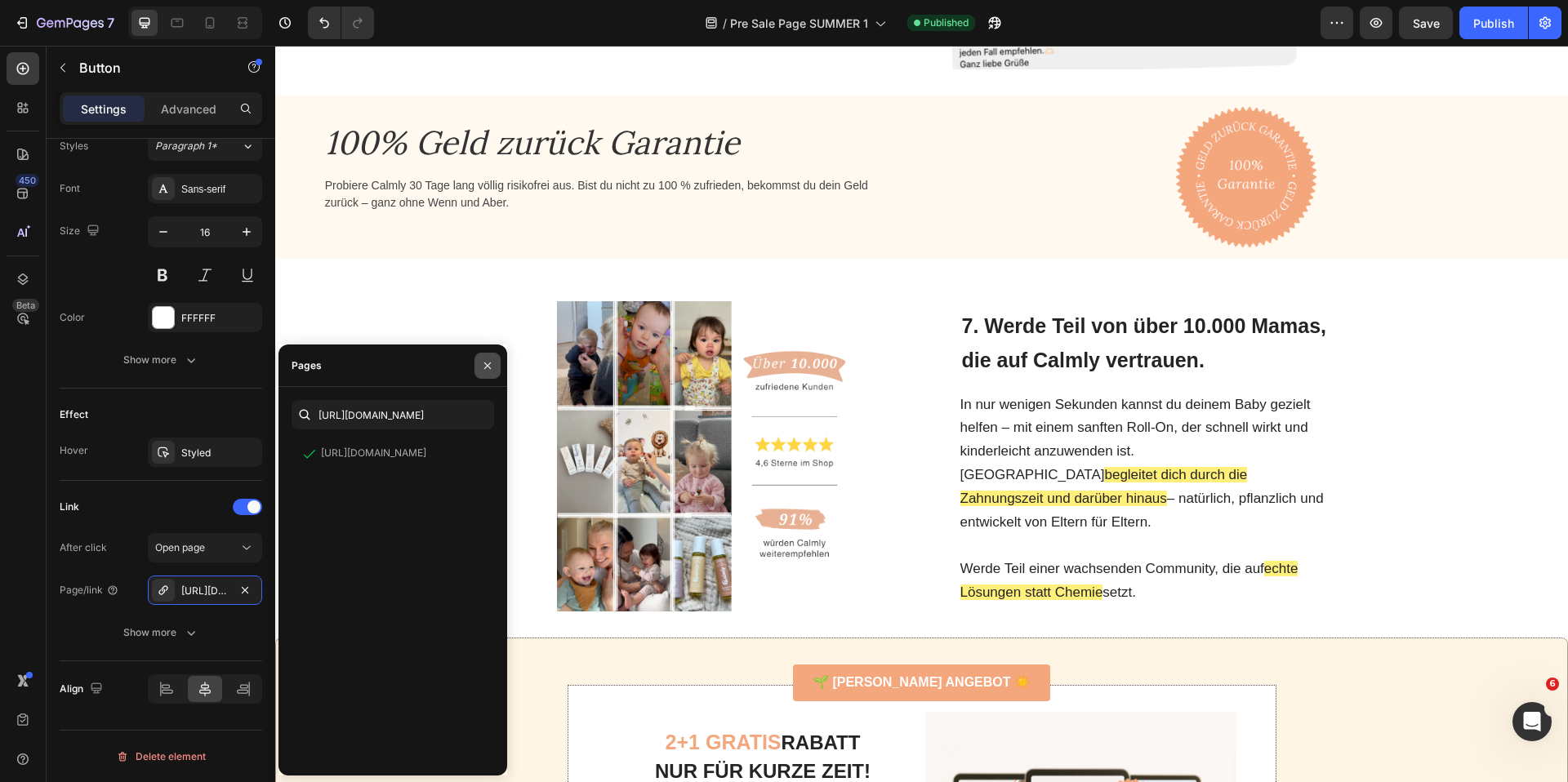
click at [494, 367] on button "button" at bounding box center [488, 366] width 26 height 26
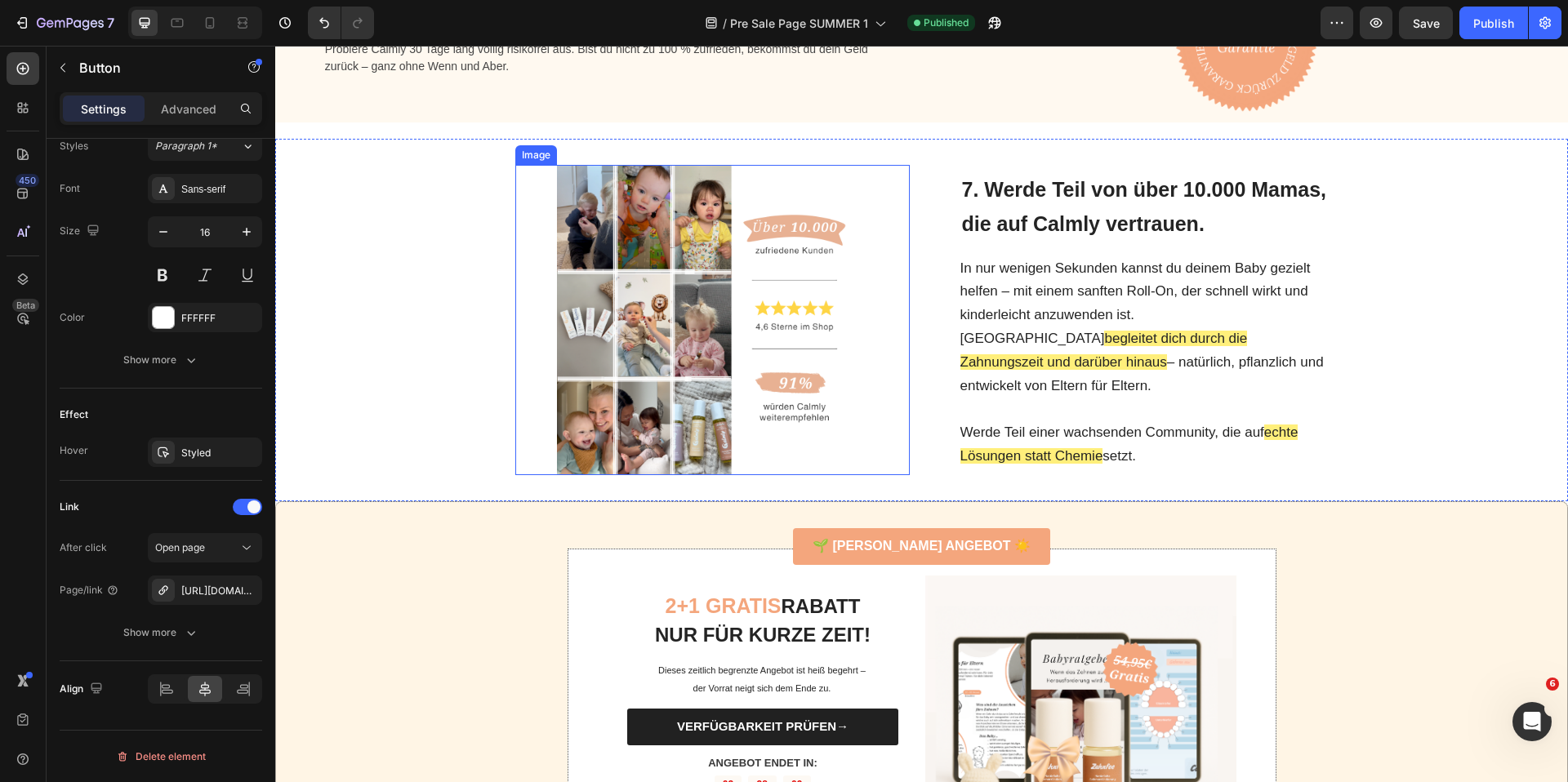
scroll to position [3638, 0]
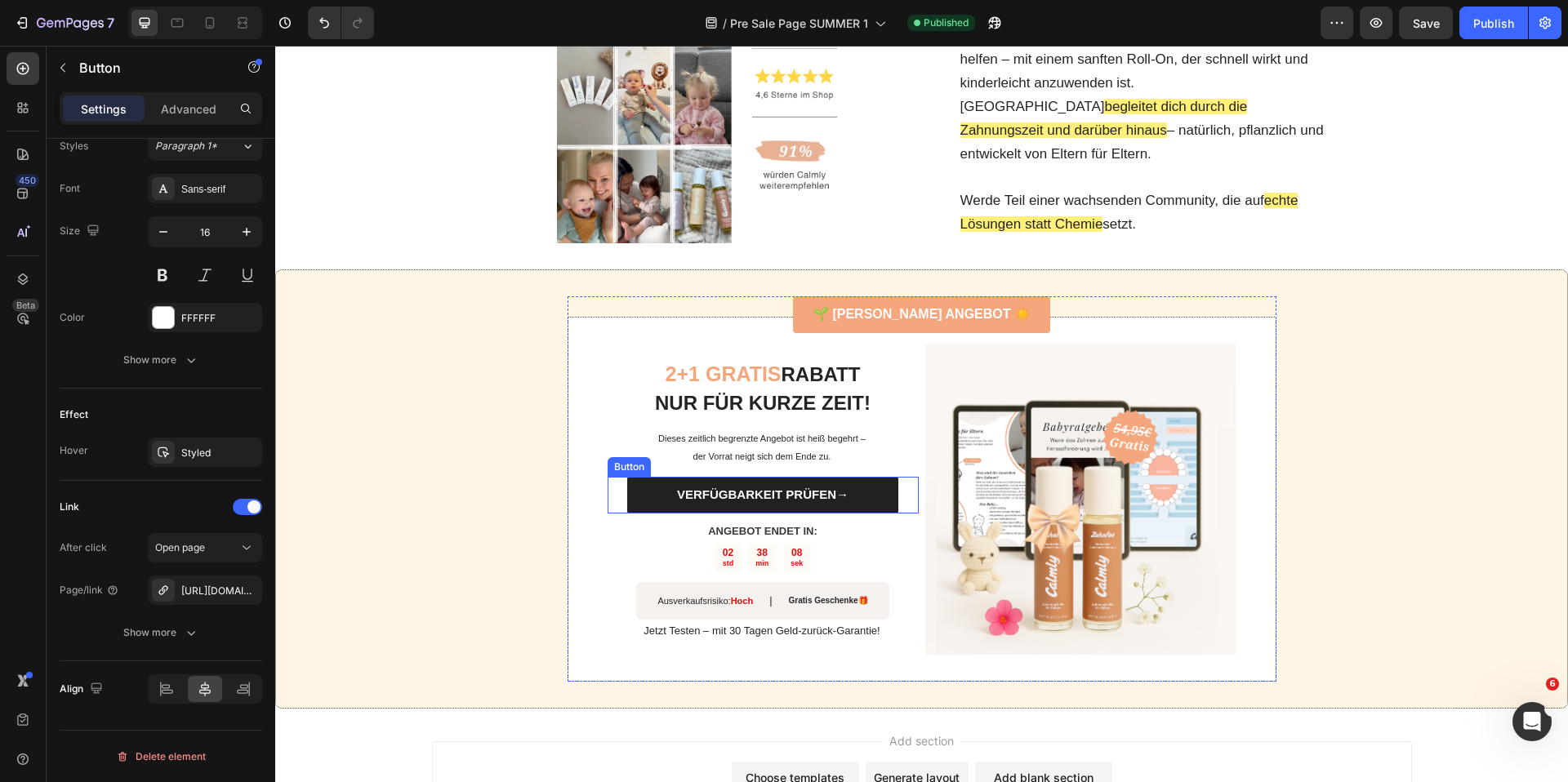
click at [644, 502] on link "VERFÜGBARKEIT PRÜFEN→" at bounding box center [762, 495] width 271 height 37
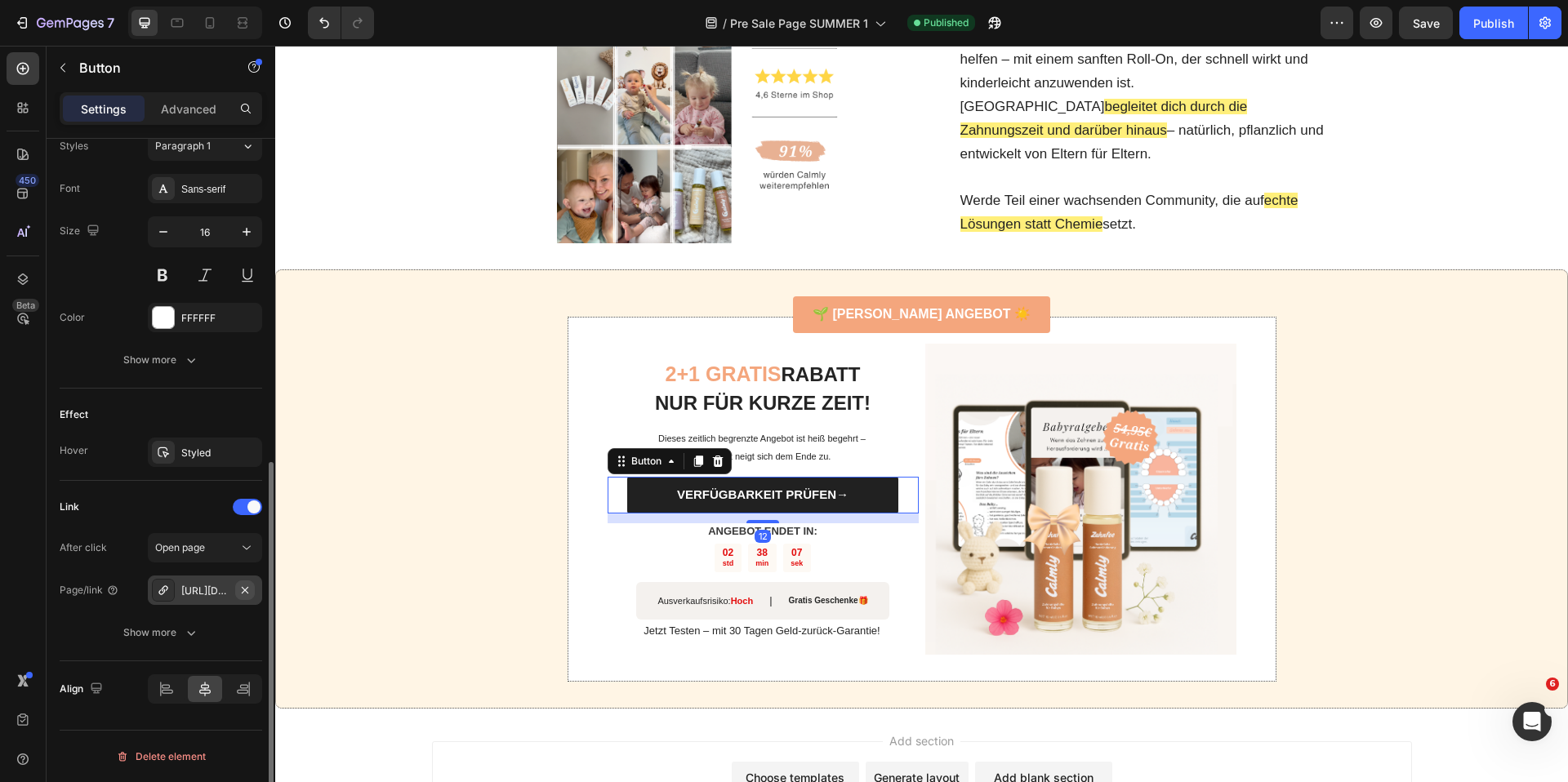
click at [244, 591] on icon "button" at bounding box center [245, 589] width 6 height 6
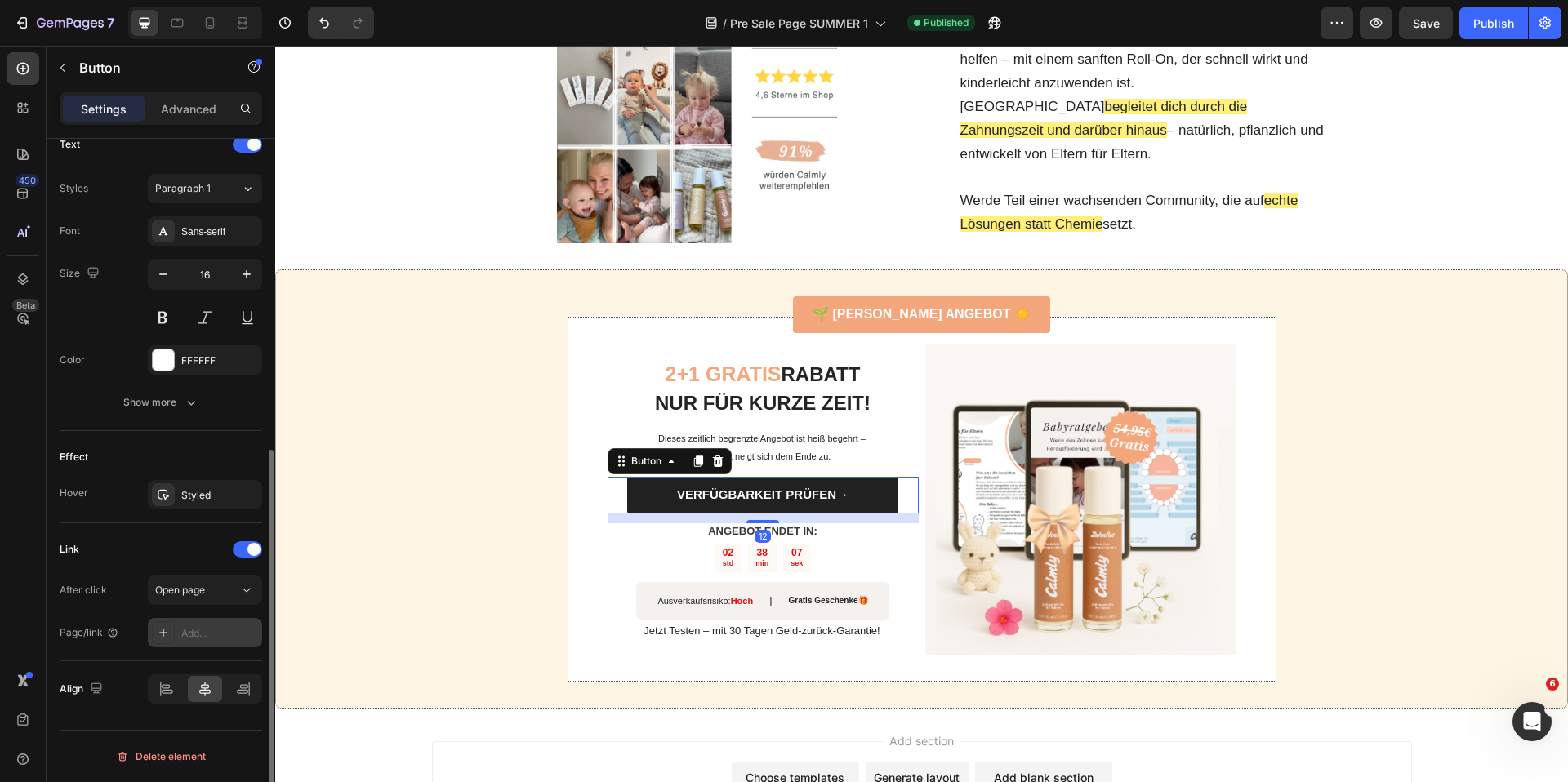
scroll to position [566, 0]
click at [197, 583] on span "Open page" at bounding box center [180, 589] width 50 height 12
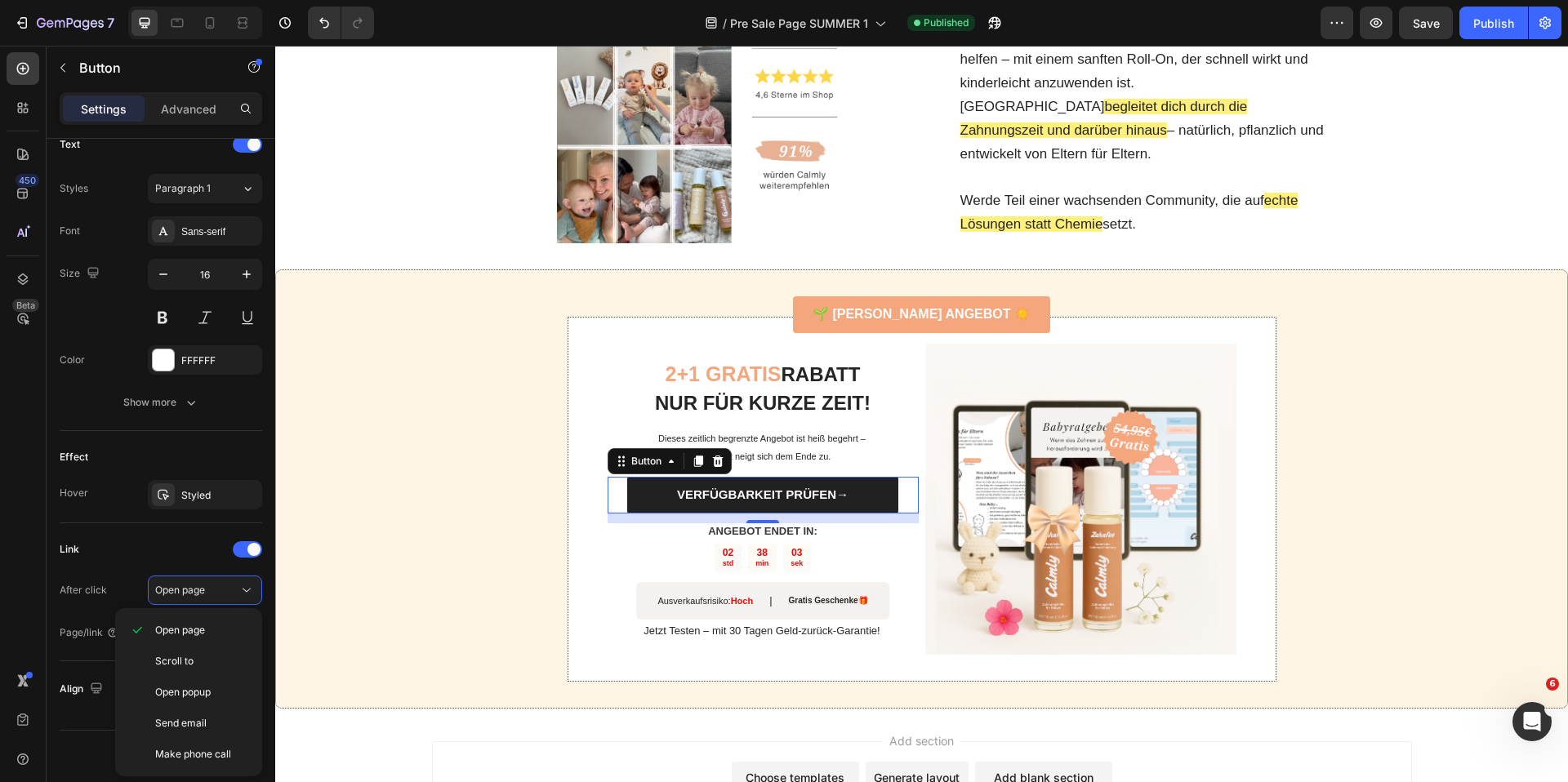
click at [1, 589] on div "450 Beta" at bounding box center [23, 415] width 46 height 737
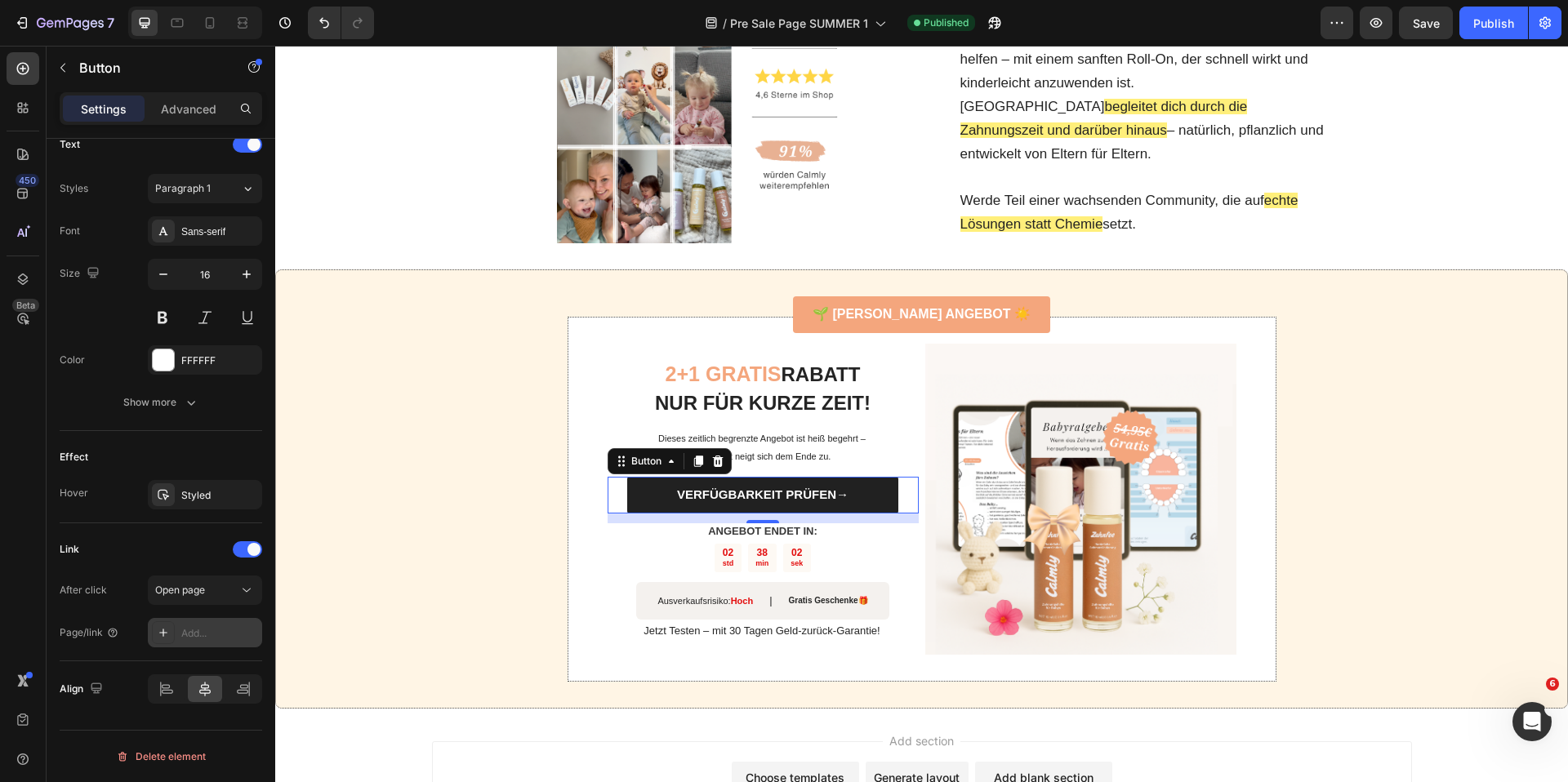
click at [199, 635] on div "Add..." at bounding box center [219, 633] width 77 height 15
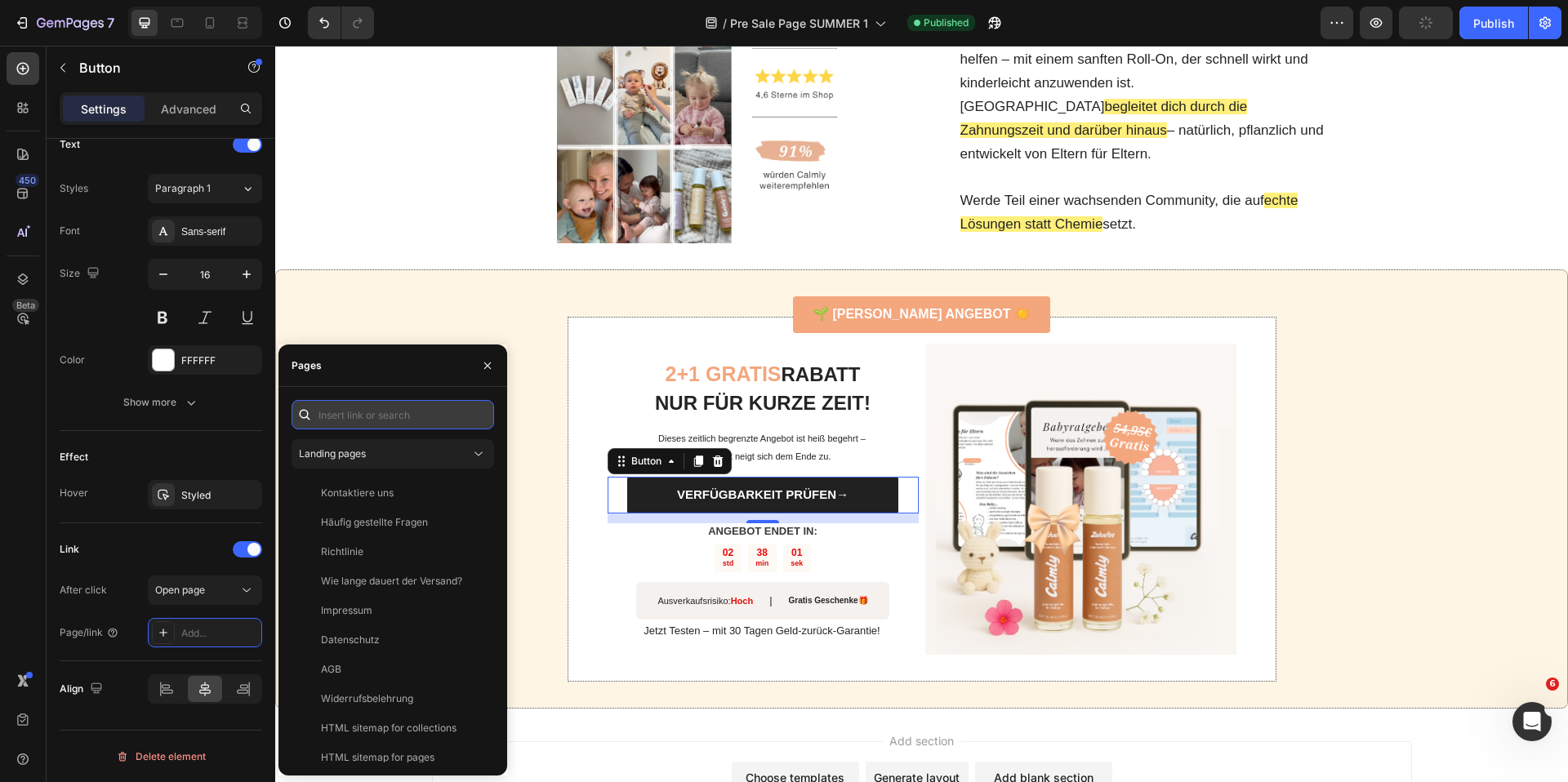
click at [401, 407] on input "text" at bounding box center [392, 415] width 202 height 30
paste input "[URL][DOMAIN_NAME]"
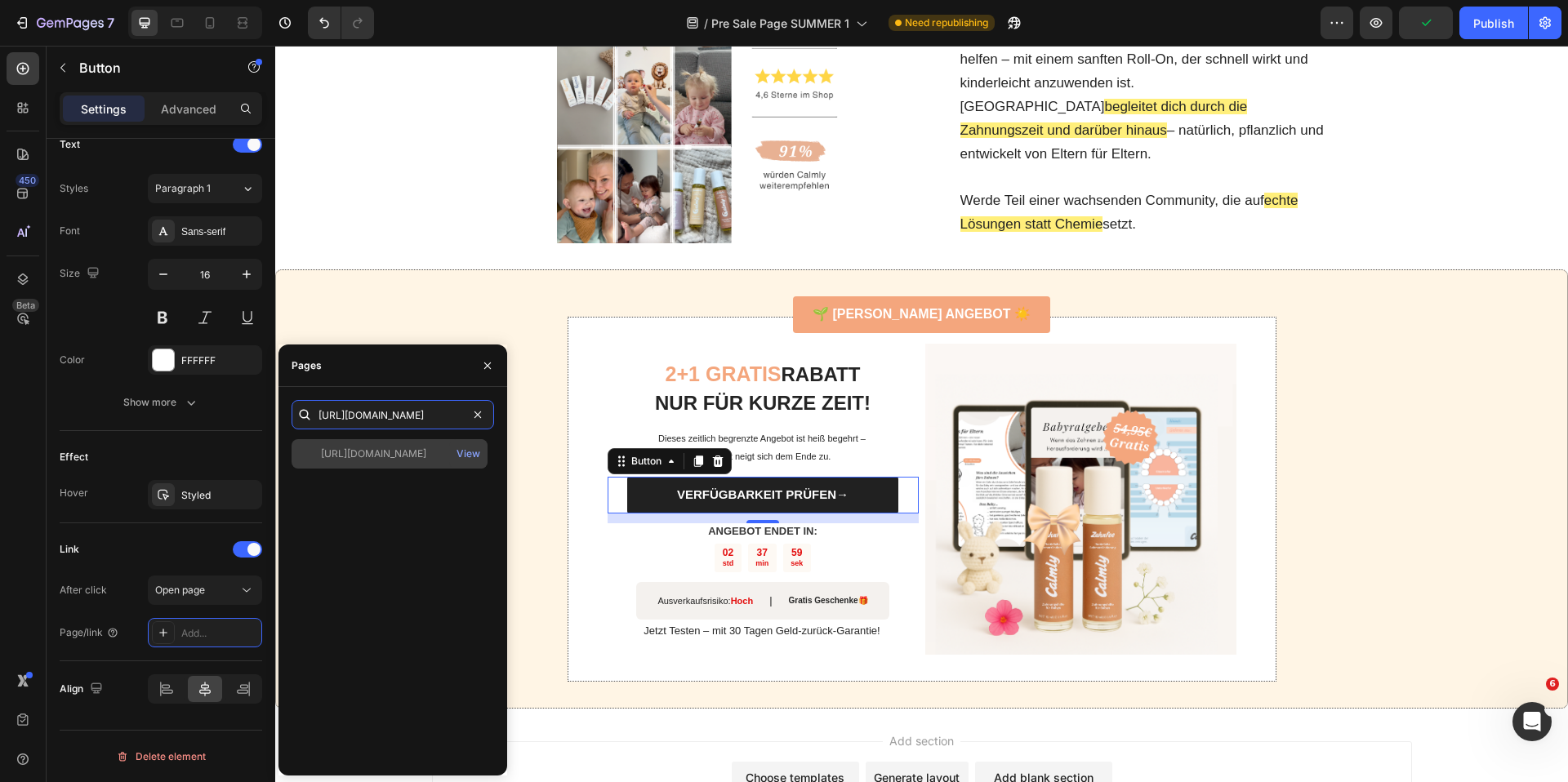
type input "[URL][DOMAIN_NAME]"
click at [403, 443] on div "[URL][DOMAIN_NAME] View" at bounding box center [390, 454] width 196 height 30
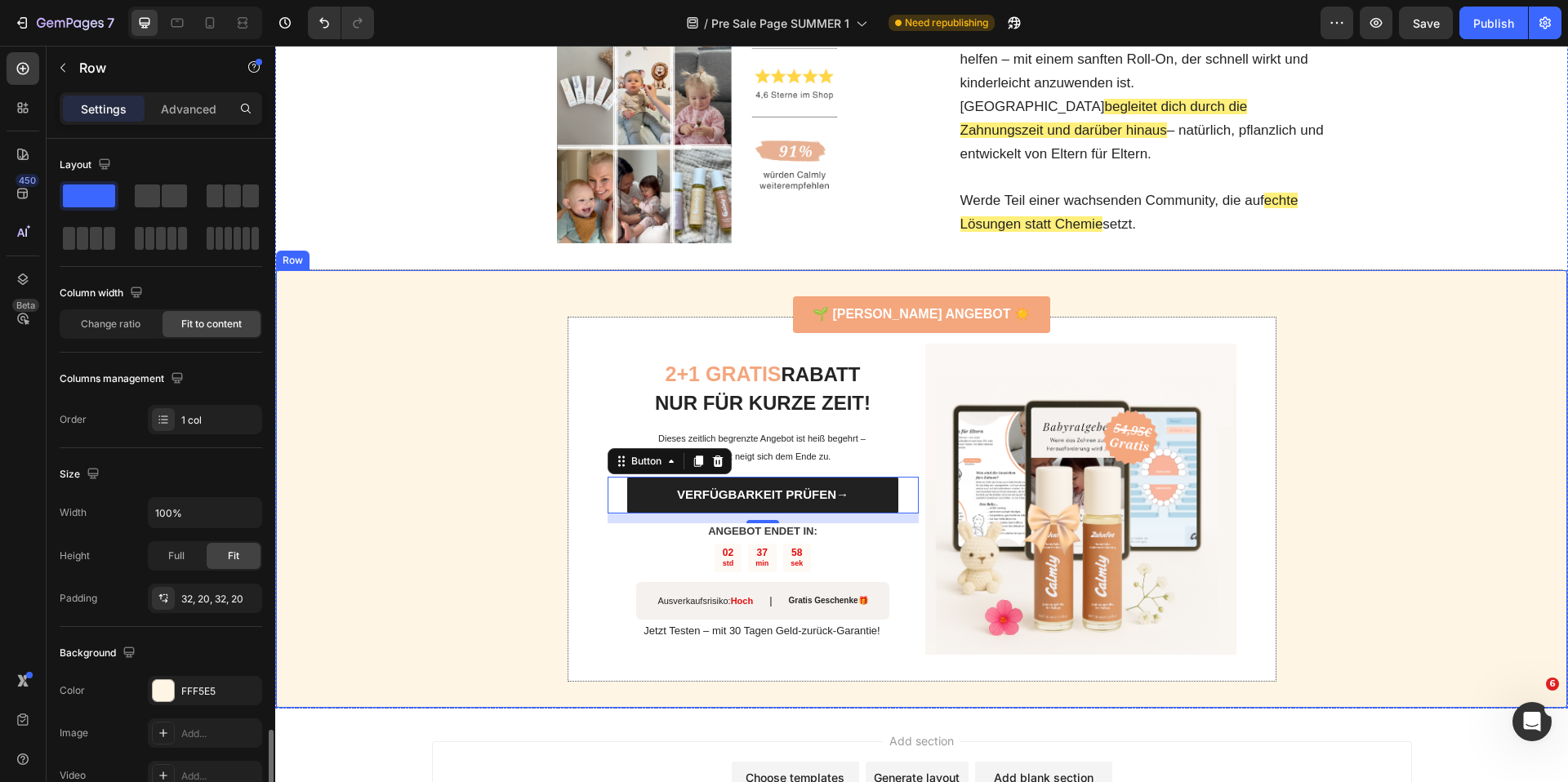
click at [423, 319] on div "🌱 SOMMER ANGEBOT ☀️ Button 2+1 GRATIS RABATT NUR FÜR KURZE ZEIT! Heading Dieses…" at bounding box center [922, 489] width 1293 height 439
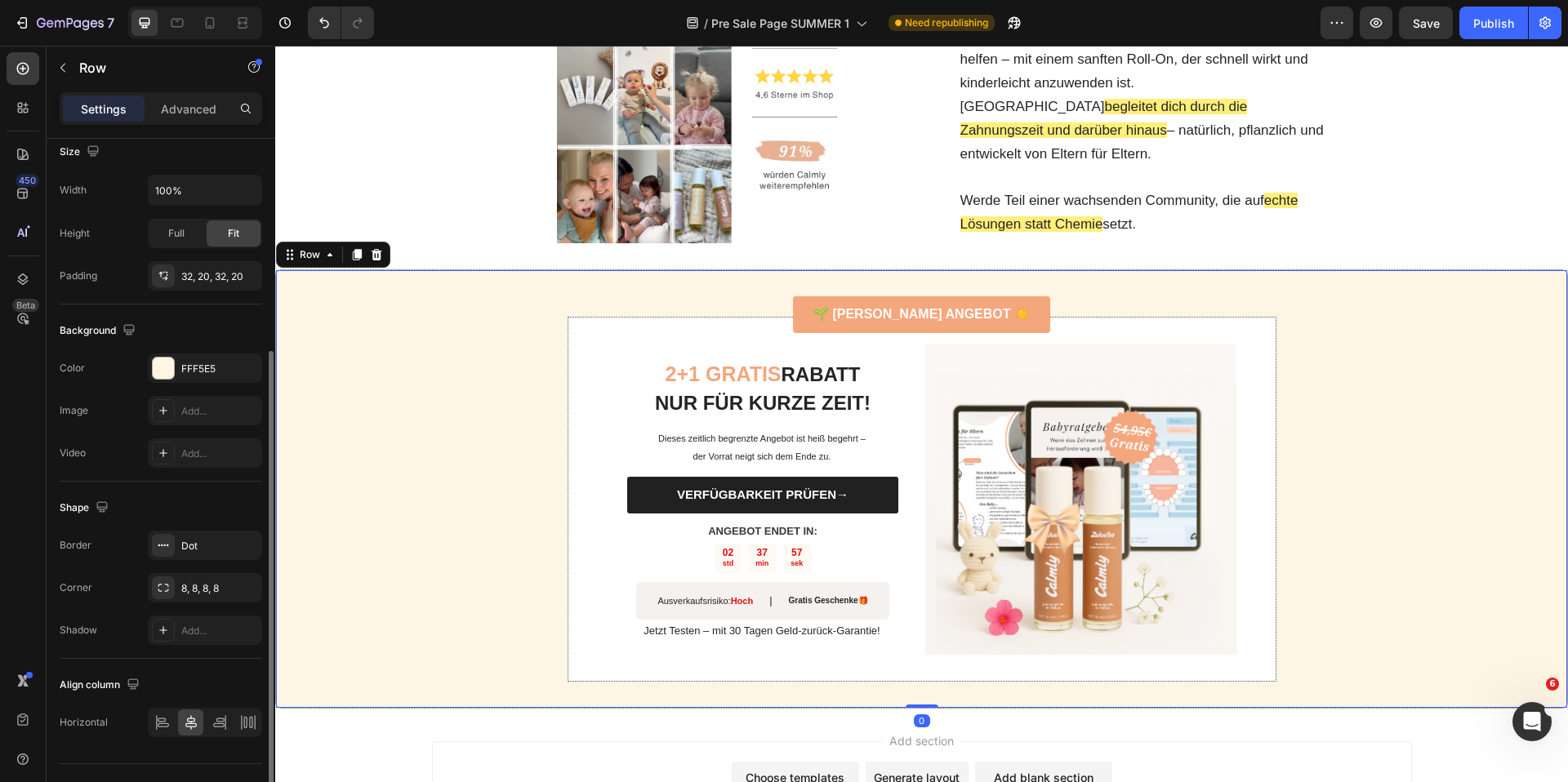
scroll to position [356, 0]
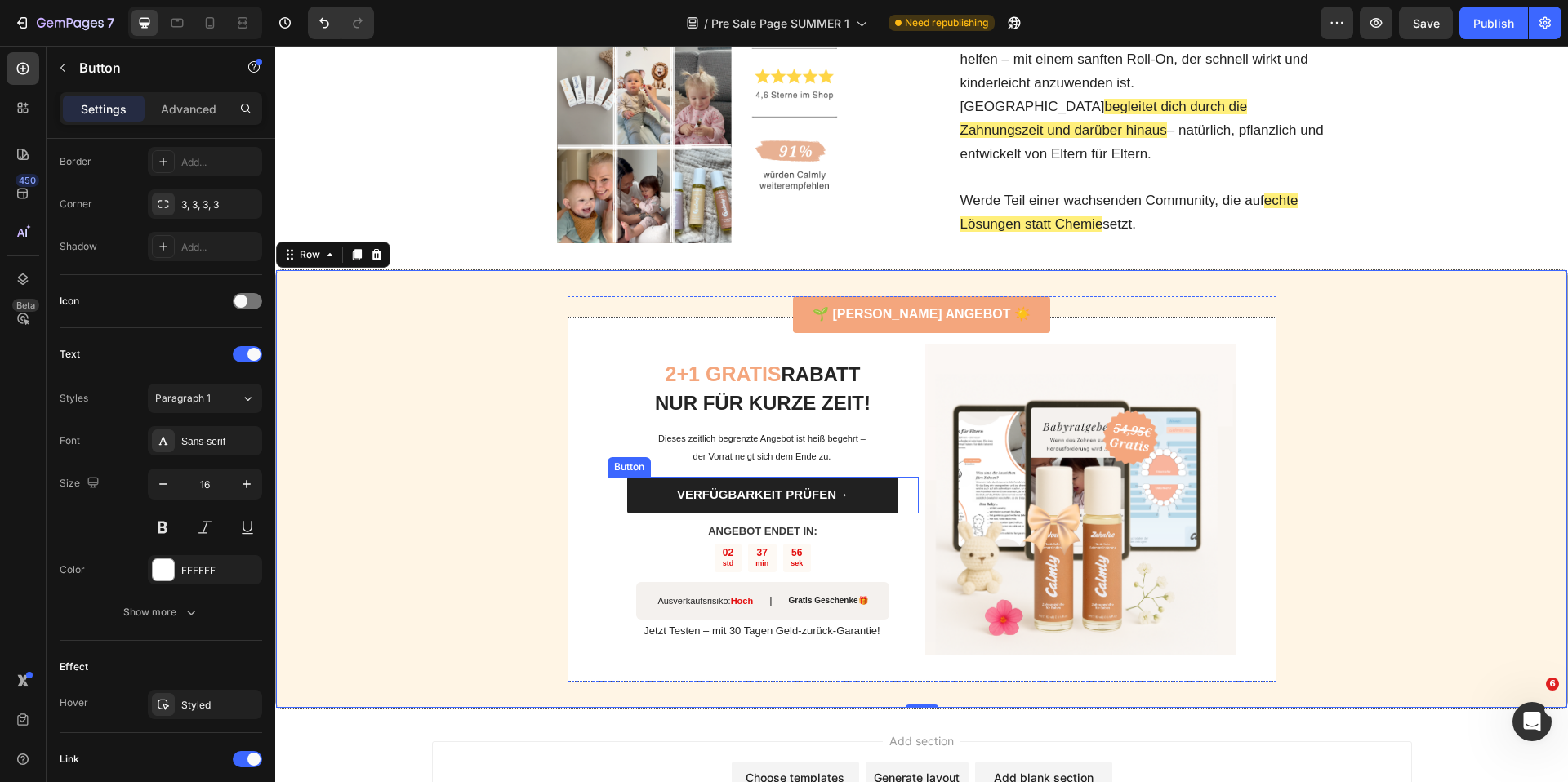
click at [637, 499] on link "VERFÜGBARKEIT PRÜFEN→" at bounding box center [762, 495] width 271 height 37
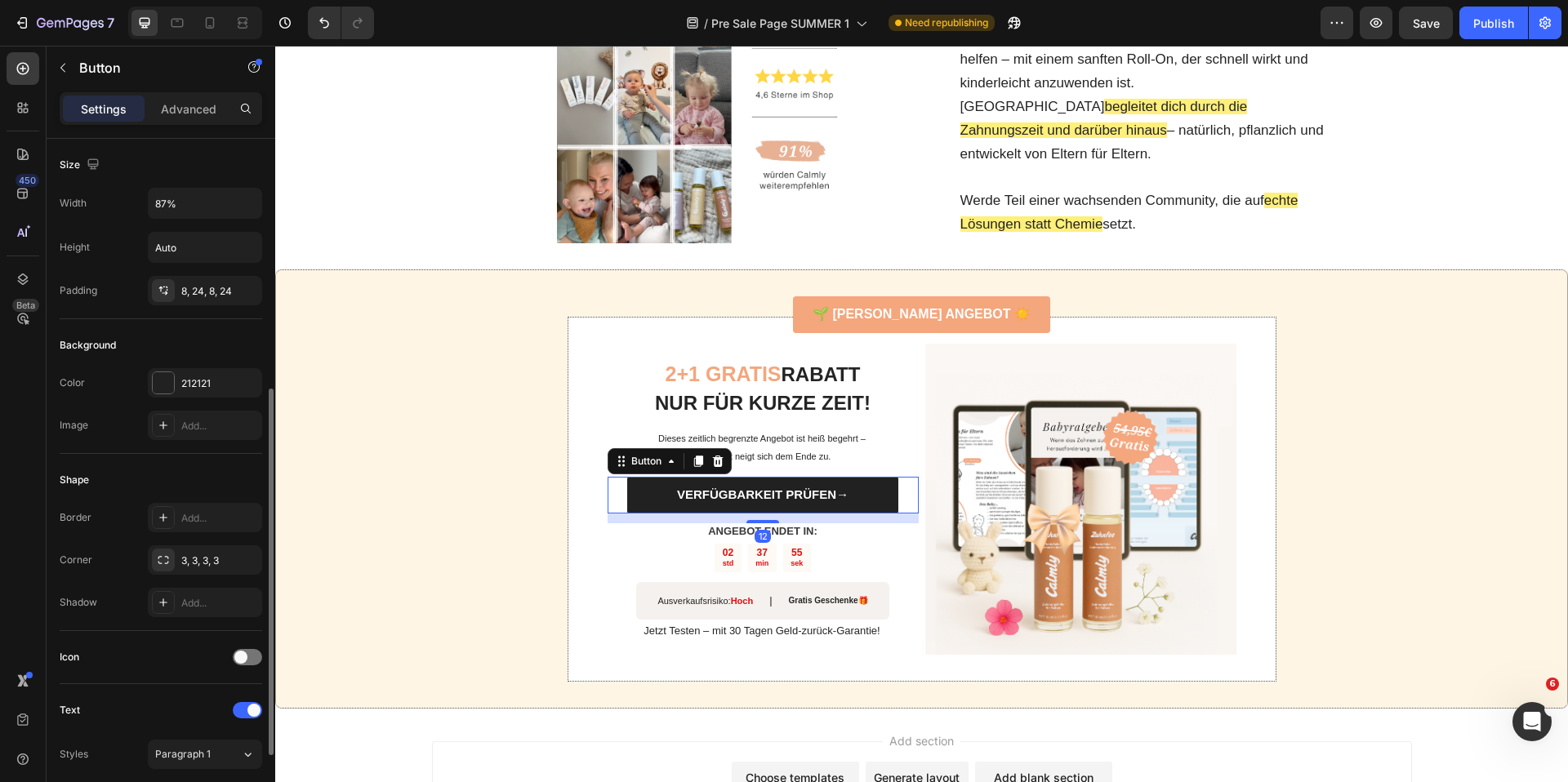
scroll to position [608, 0]
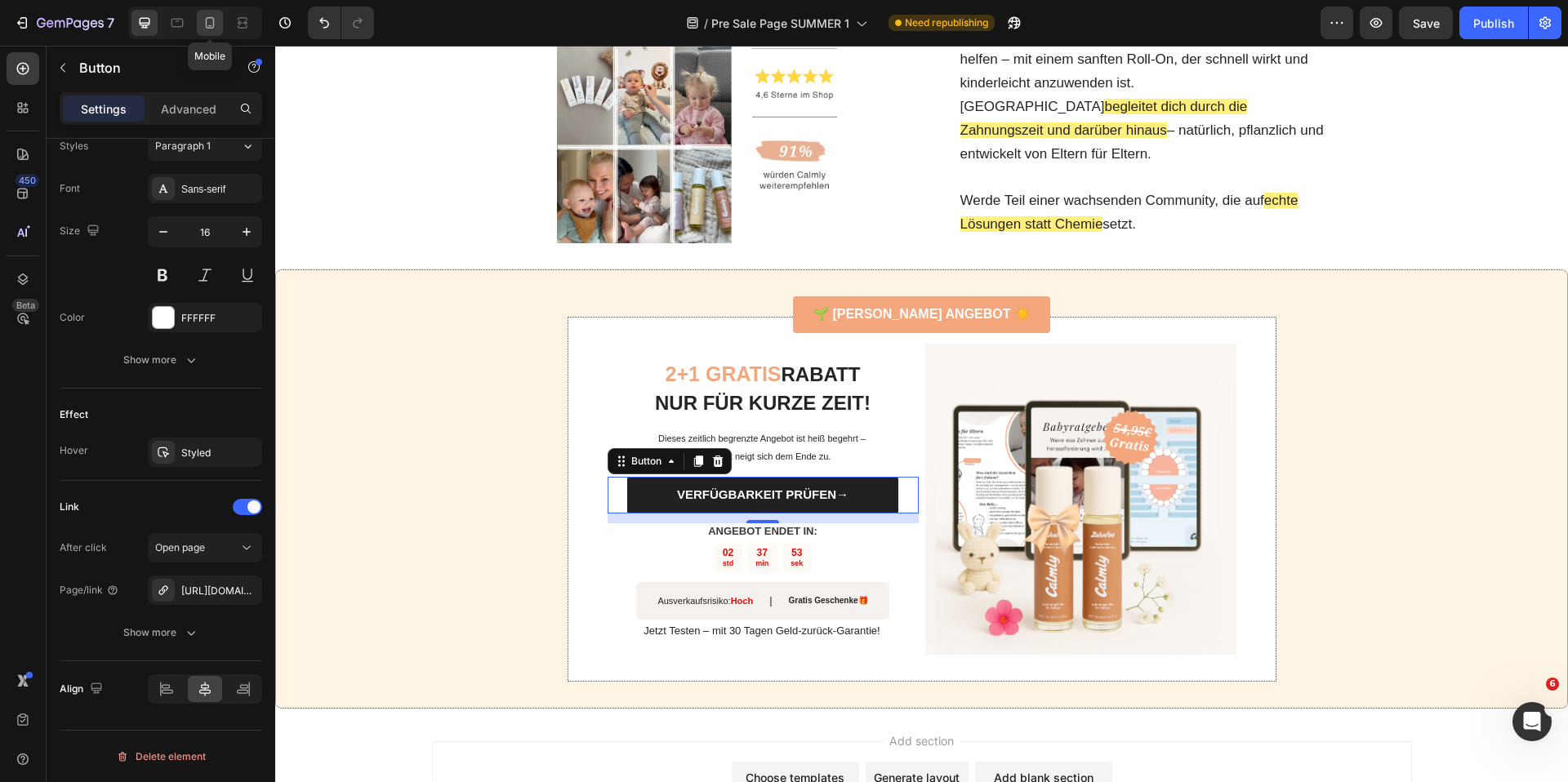
click at [218, 21] on div at bounding box center [210, 23] width 26 height 26
type input "14"
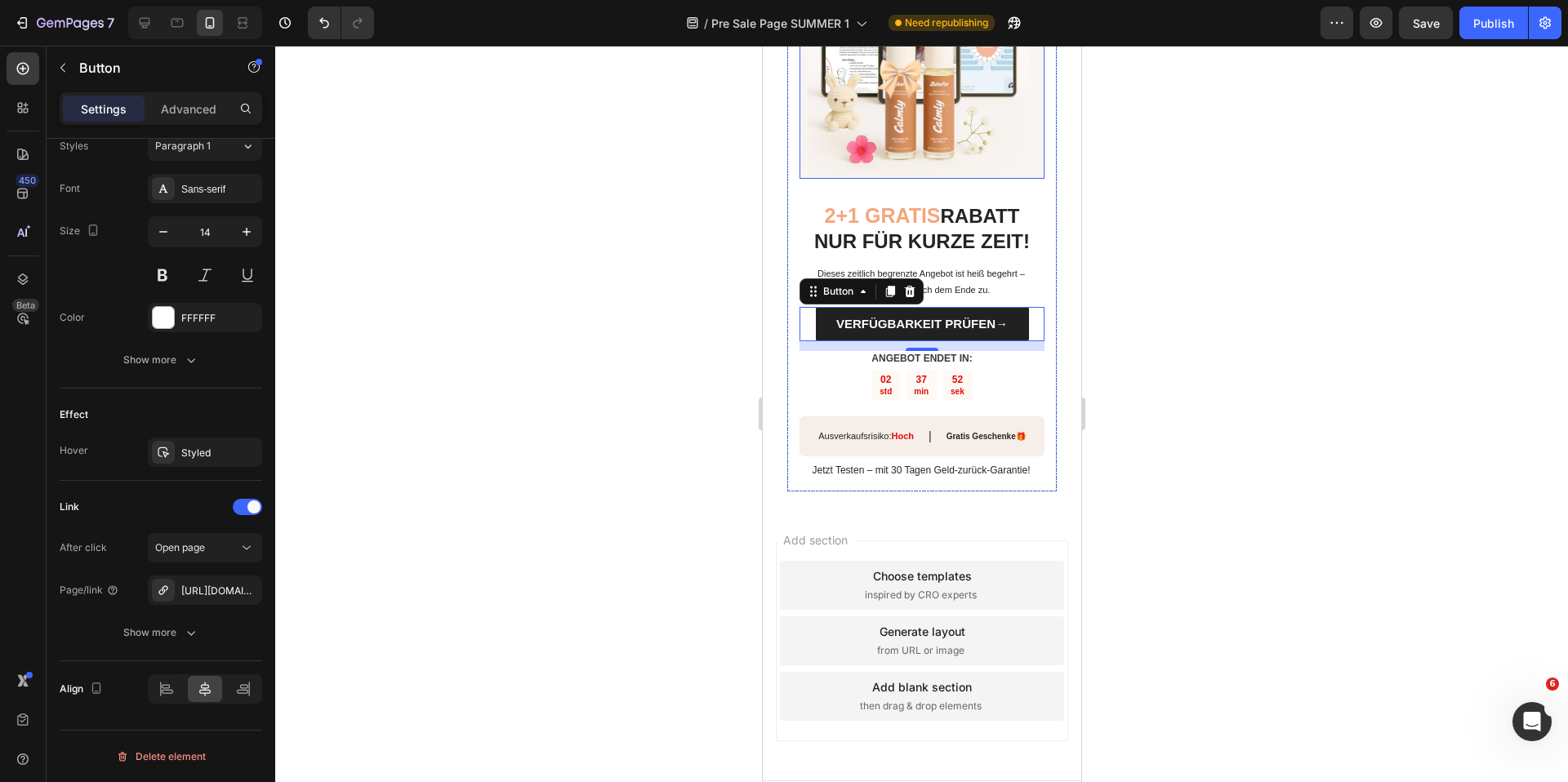
scroll to position [4589, 0]
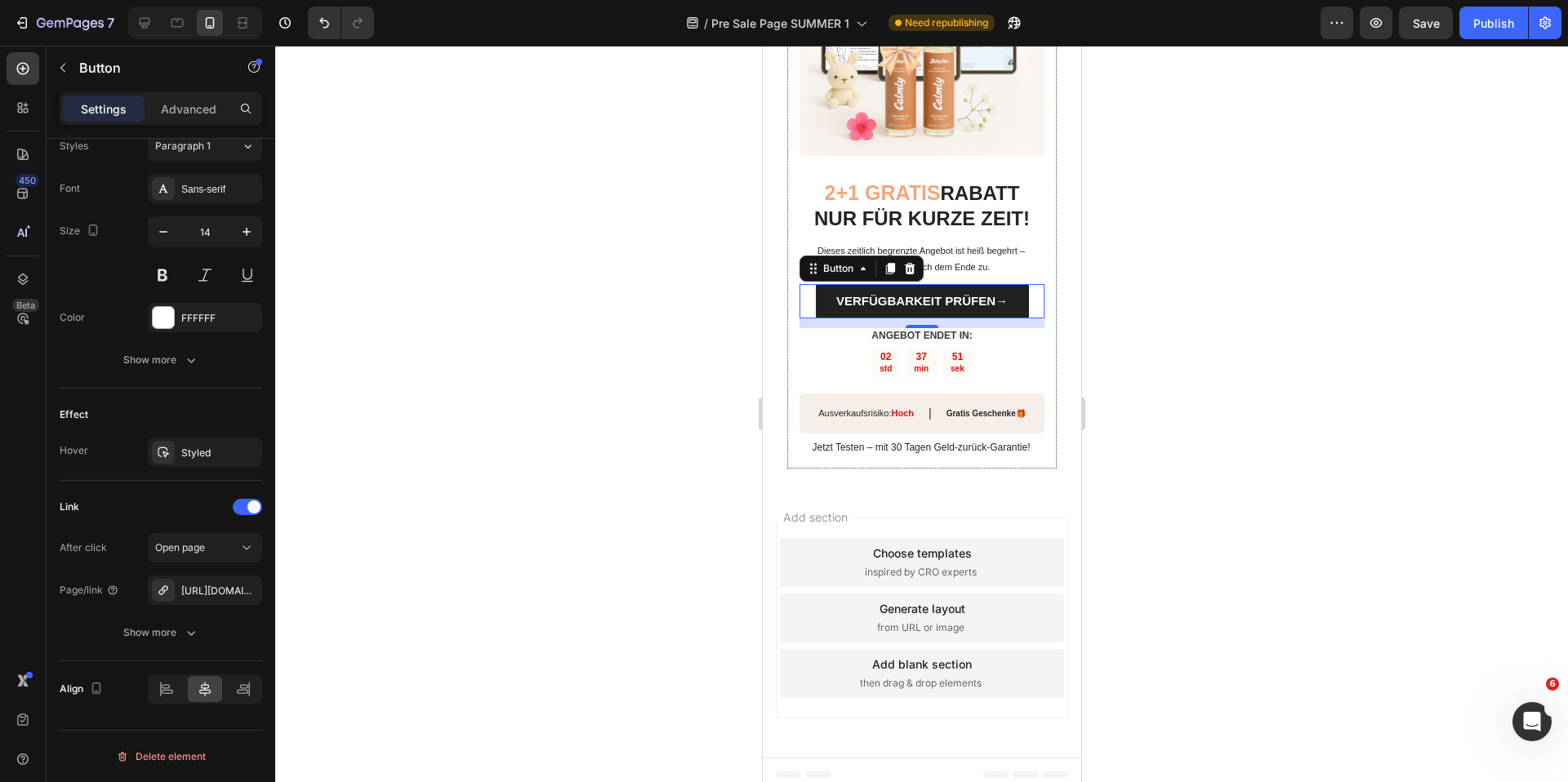
click at [822, 284] on link "VERFÜGBARKEIT PRÜFEN→" at bounding box center [922, 301] width 213 height 34
click at [914, 294] on strong "VERFÜGBARKEIT PRÜFEN→" at bounding box center [922, 300] width 172 height 14
click at [914, 291] on p "VERFÜGBARKEIT PRÜFEN→" at bounding box center [922, 301] width 172 height 21
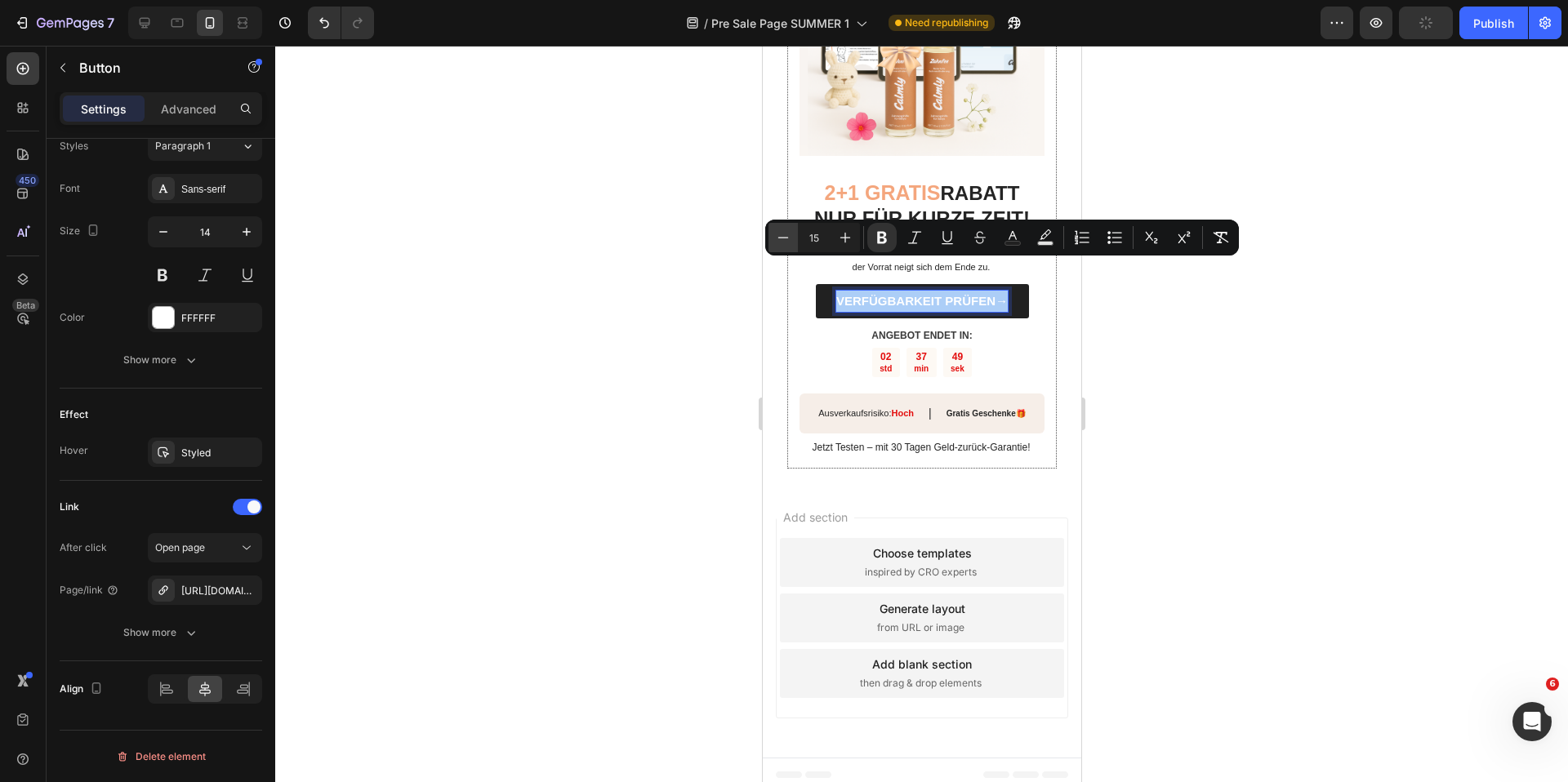
click at [777, 234] on icon "Editor contextual toolbar" at bounding box center [783, 238] width 17 height 17
type input "14"
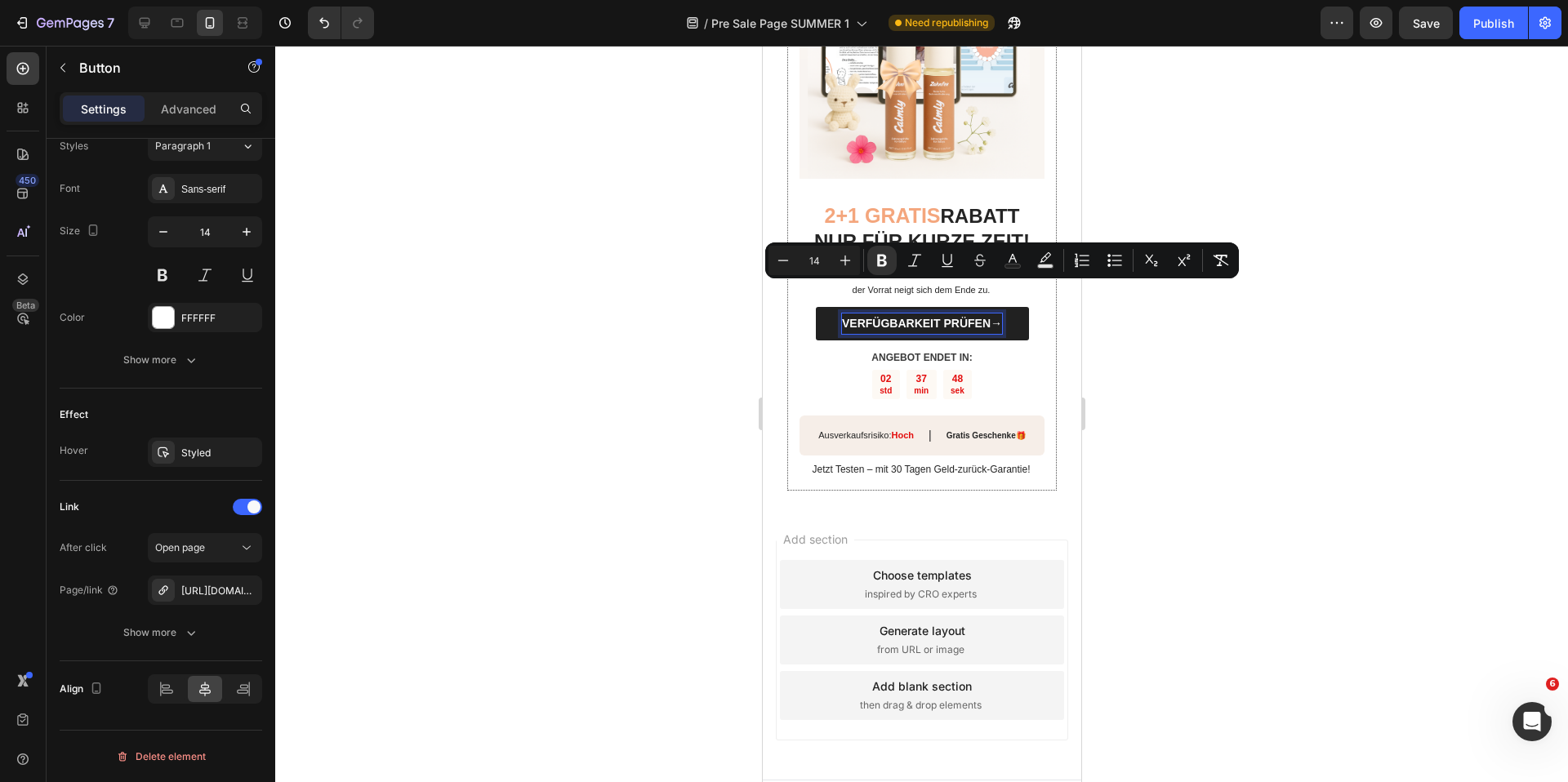
click at [681, 287] on div at bounding box center [922, 415] width 1293 height 737
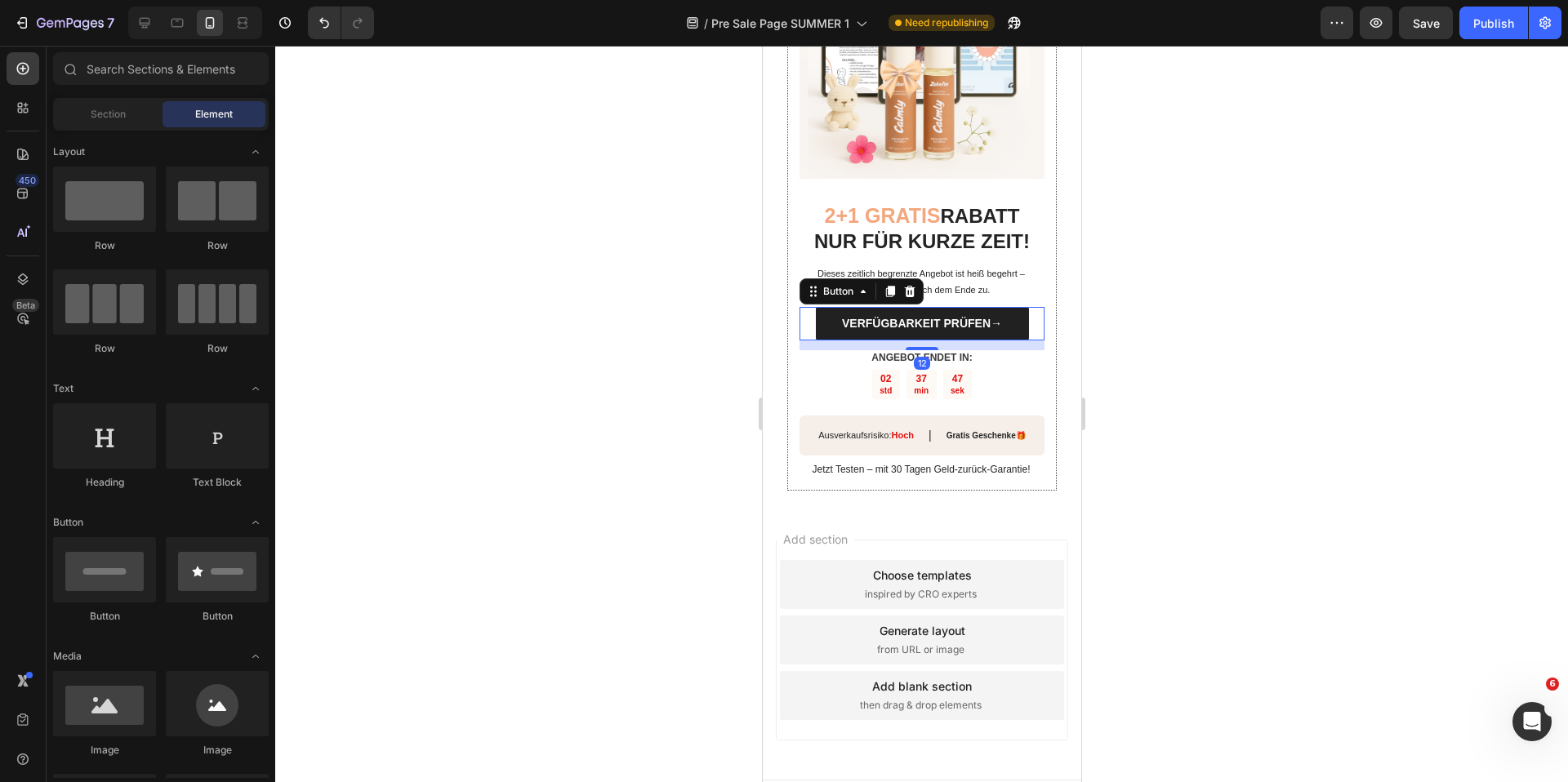
click at [824, 307] on link "VERFÜGBARKEIT PRÜFEN→" at bounding box center [922, 324] width 213 height 33
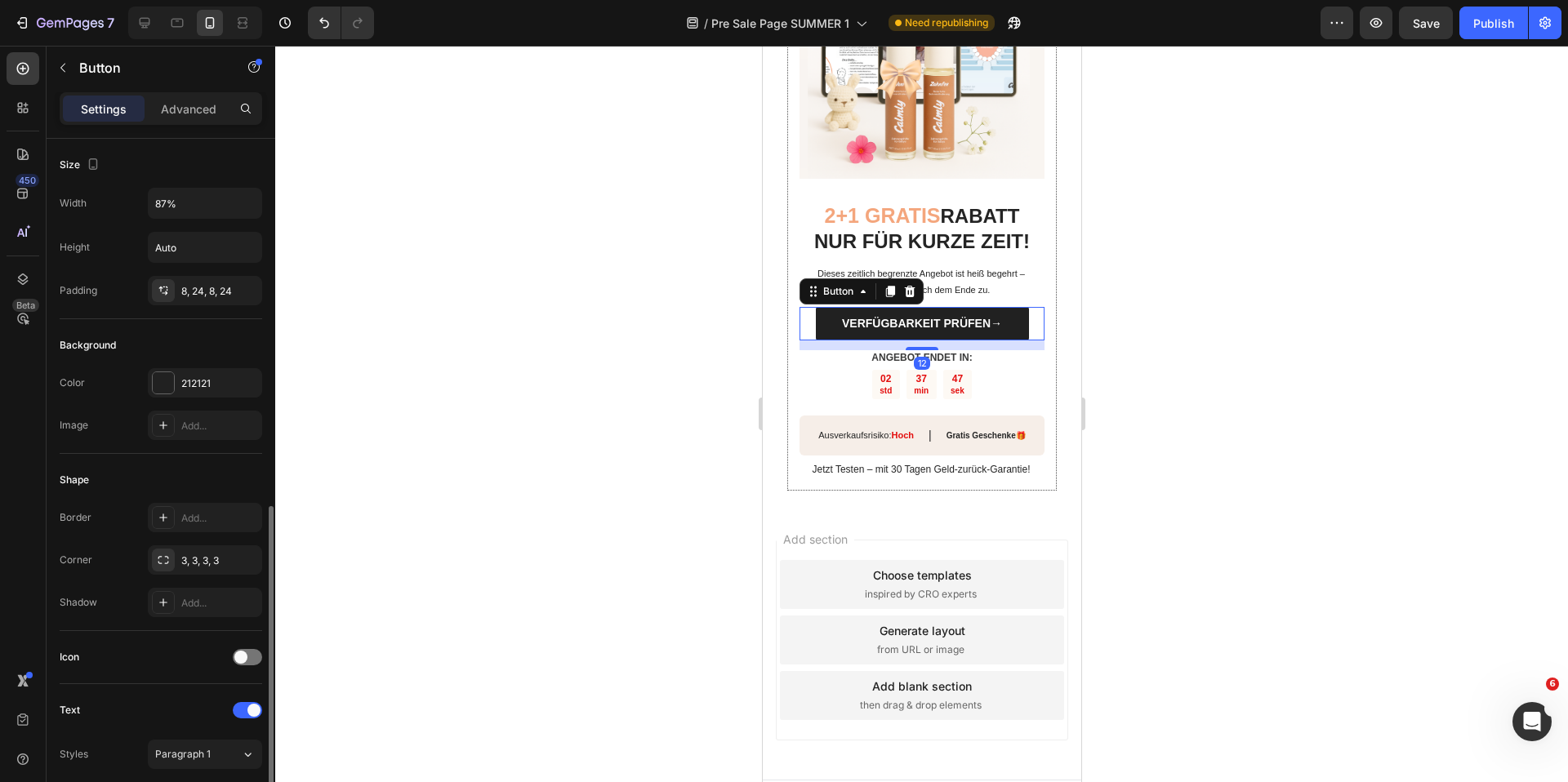
scroll to position [608, 0]
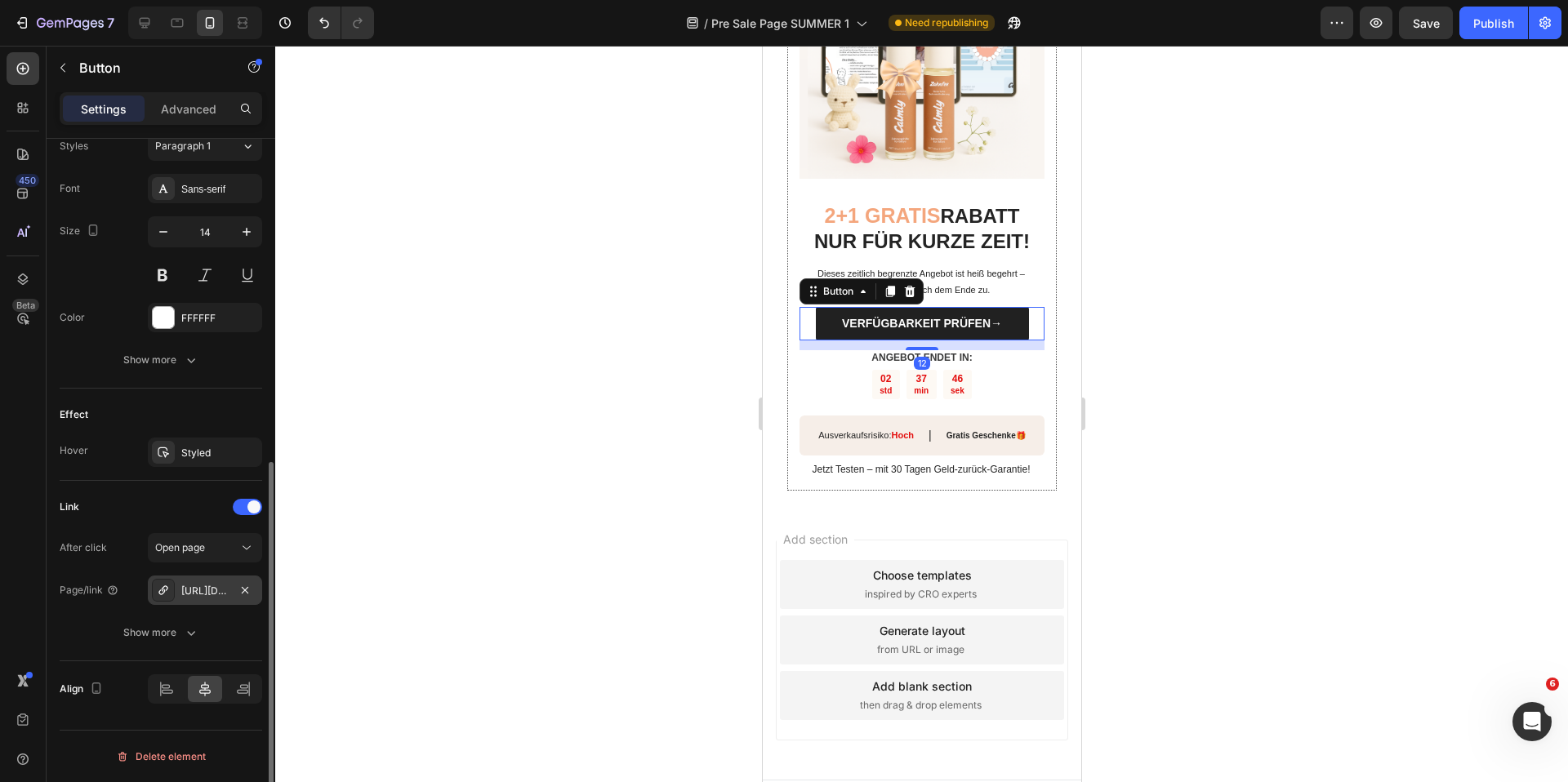
click at [207, 588] on div "[URL][DOMAIN_NAME]" at bounding box center [204, 591] width 47 height 15
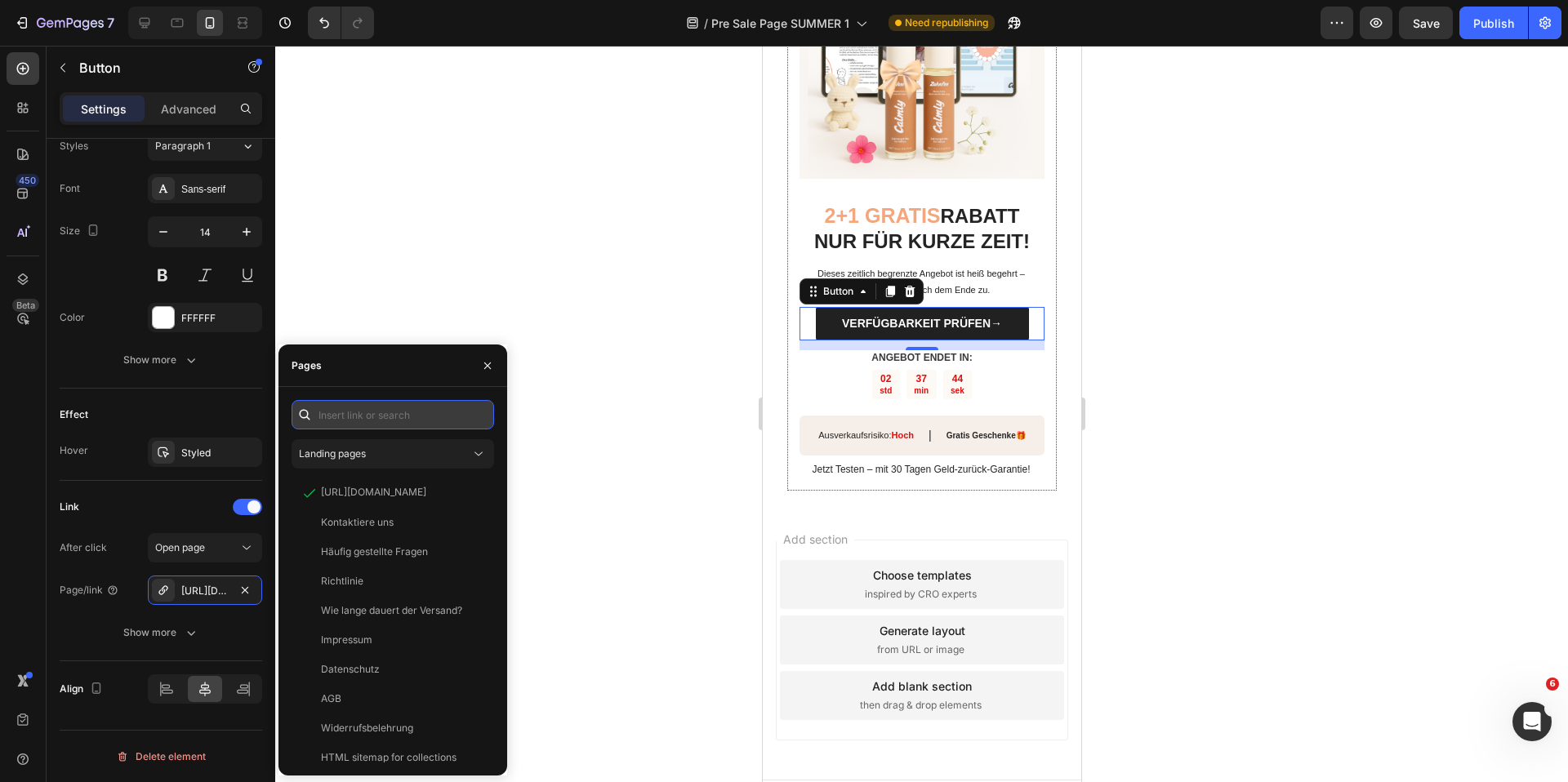
click at [392, 404] on input "text" at bounding box center [392, 415] width 202 height 30
paste input "[URL][DOMAIN_NAME]"
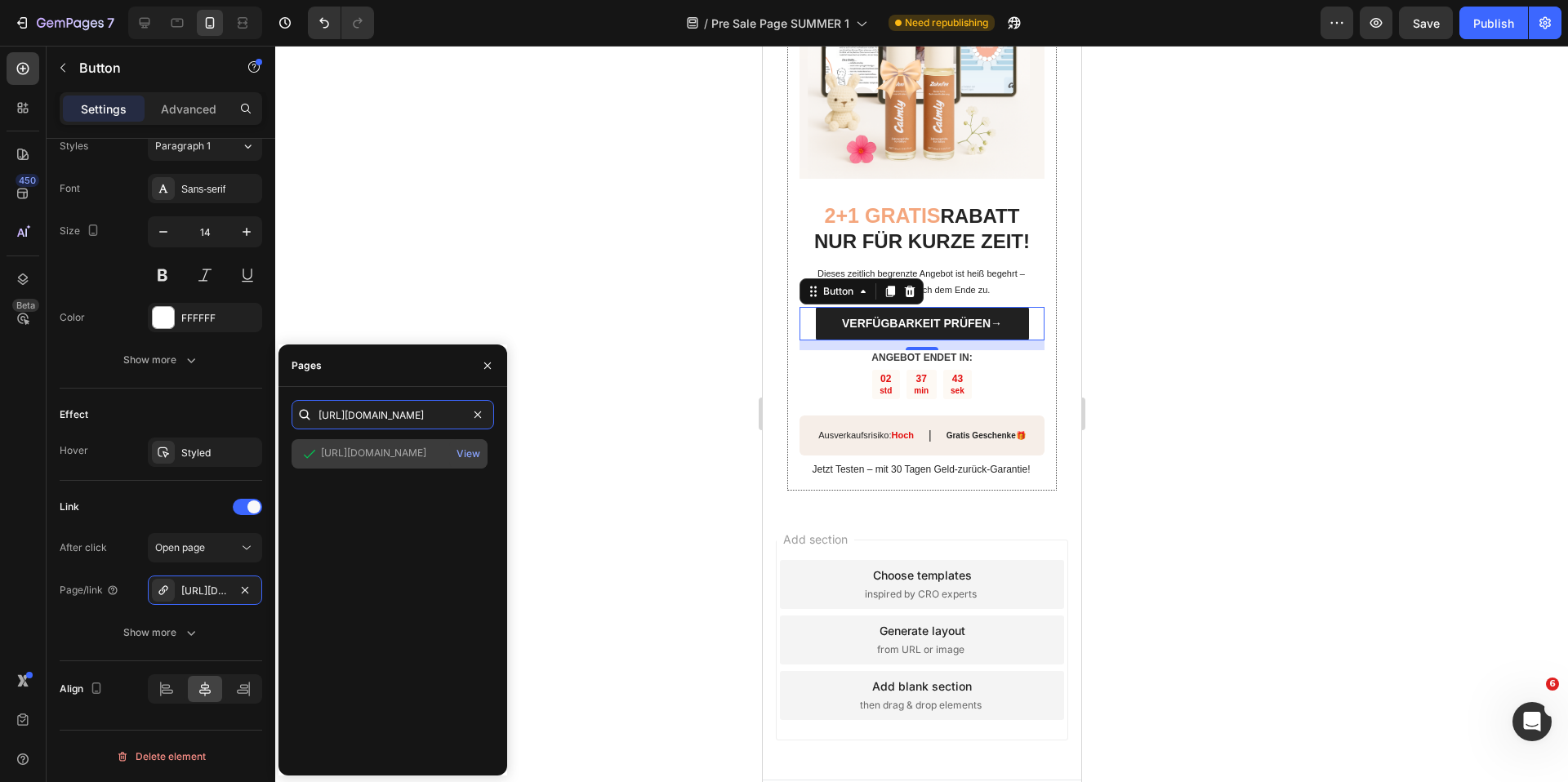
type input "[URL][DOMAIN_NAME]"
click at [392, 452] on div "[URL][DOMAIN_NAME]" at bounding box center [374, 453] width 105 height 15
click at [518, 274] on div at bounding box center [922, 415] width 1293 height 737
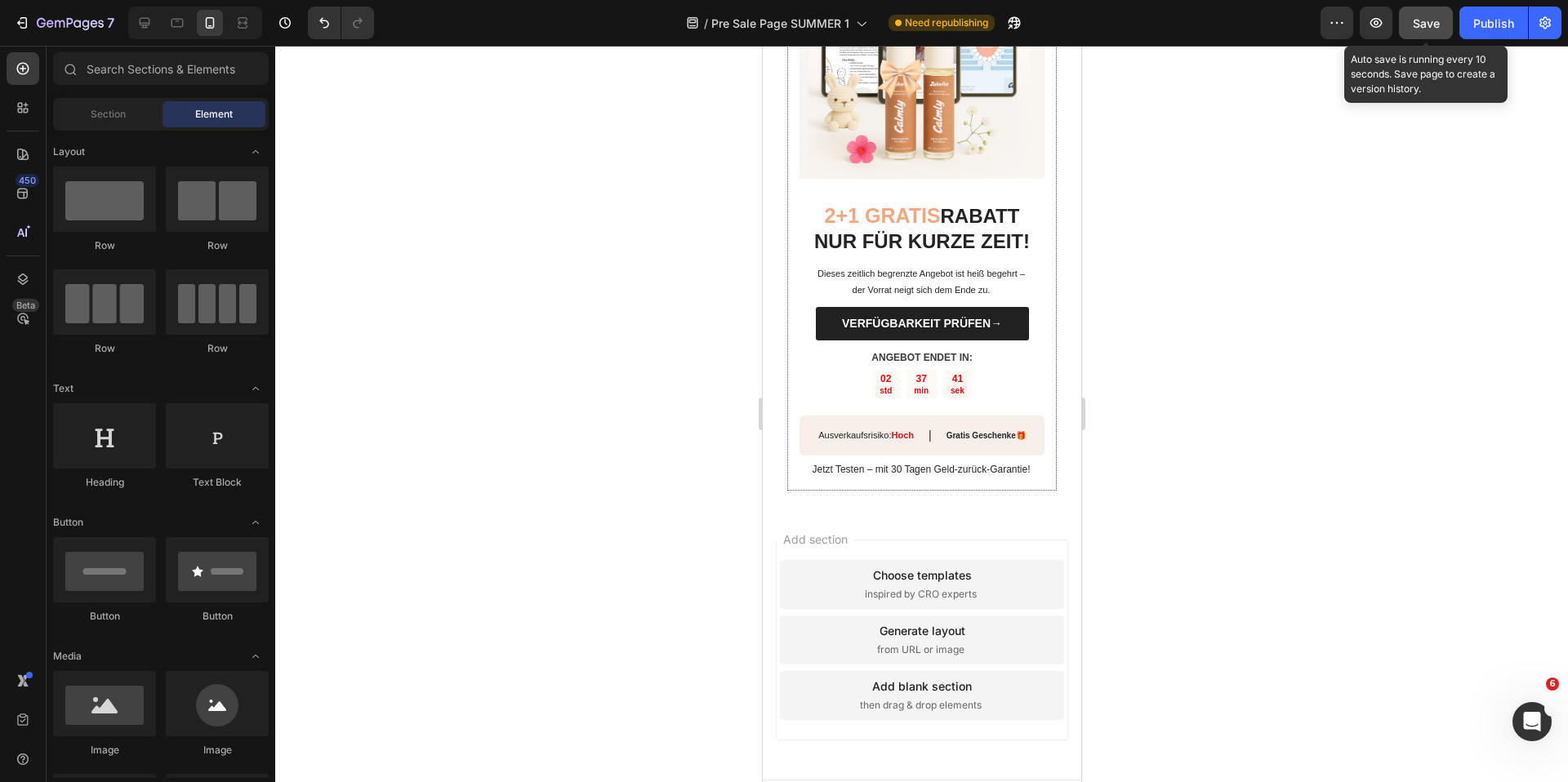
click at [1431, 27] on span "Save" at bounding box center [1426, 23] width 27 height 14
click at [1491, 24] on div "Publish" at bounding box center [1493, 23] width 41 height 18
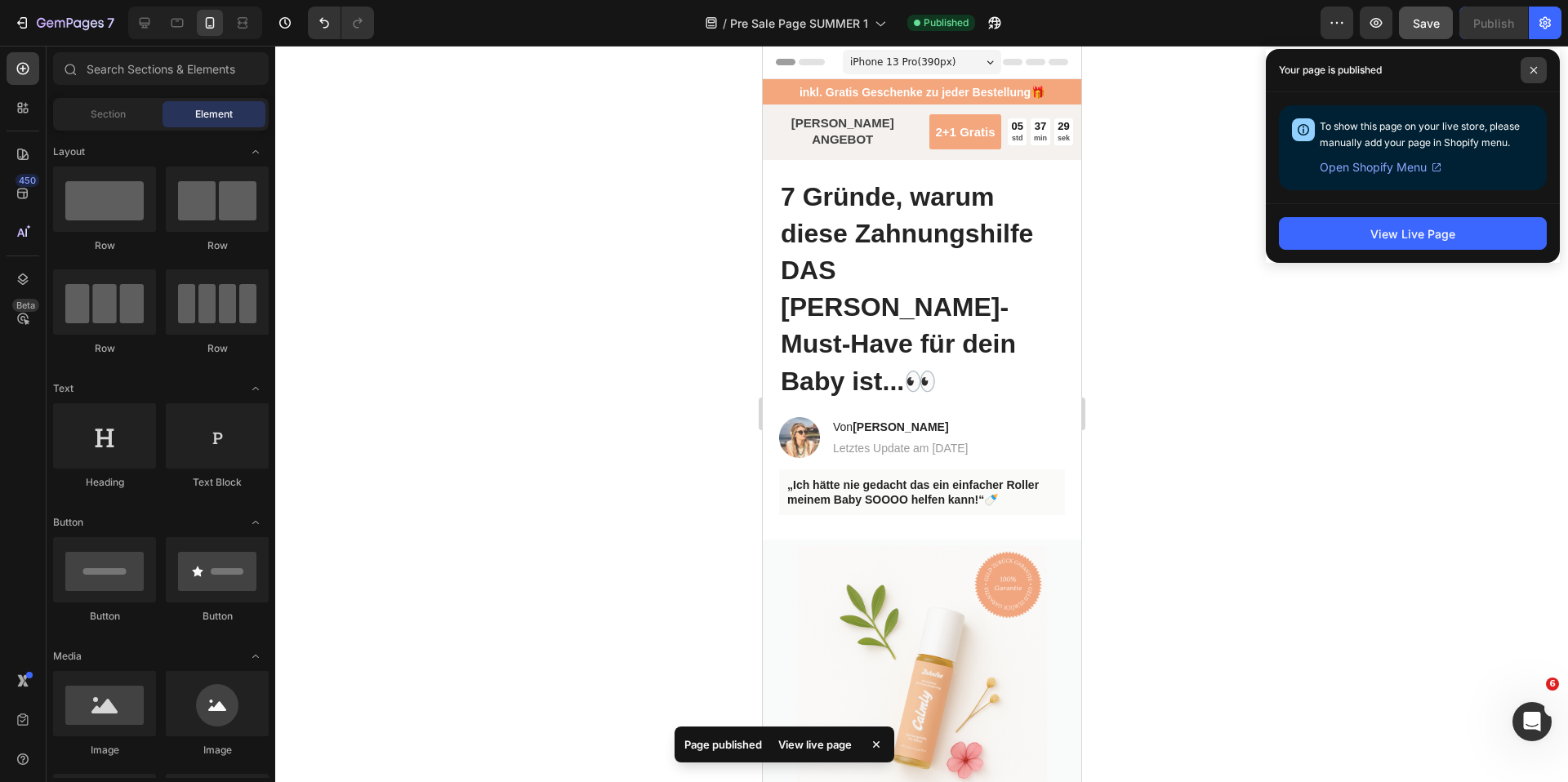
click at [1533, 78] on span at bounding box center [1534, 70] width 26 height 26
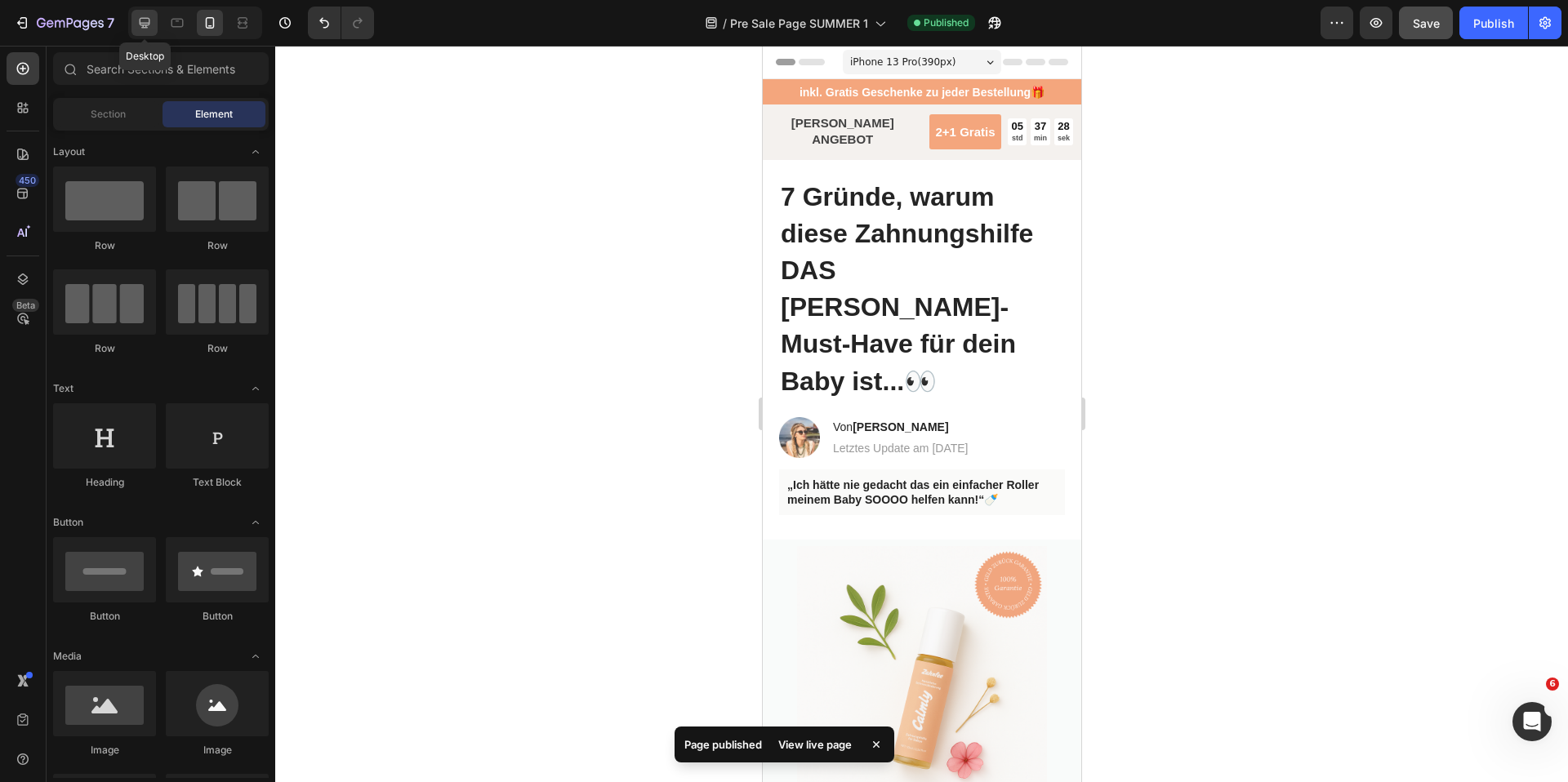
click at [146, 23] on icon at bounding box center [144, 22] width 10 height 10
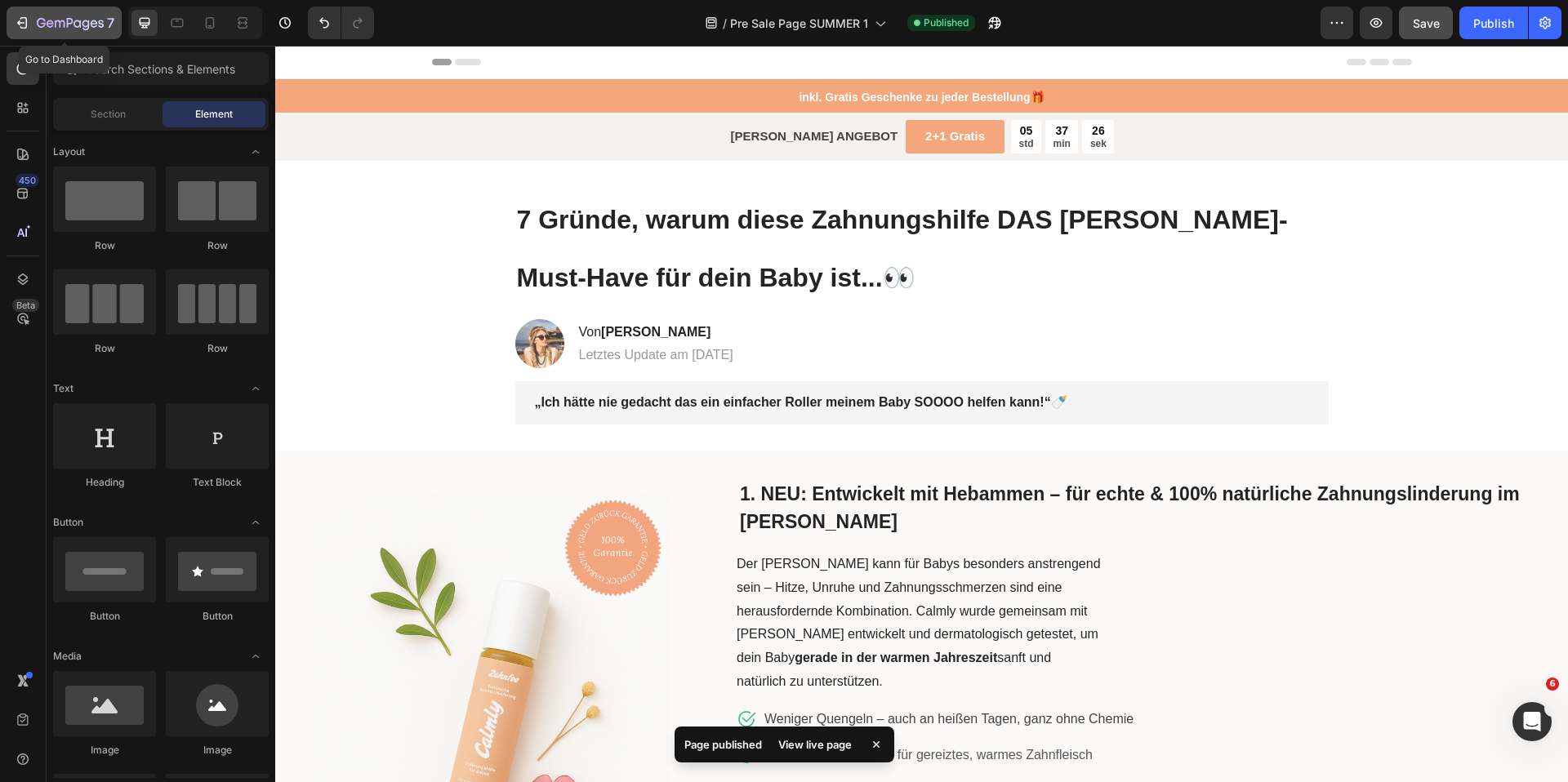
click at [10, 23] on button "7" at bounding box center [64, 22] width 115 height 32
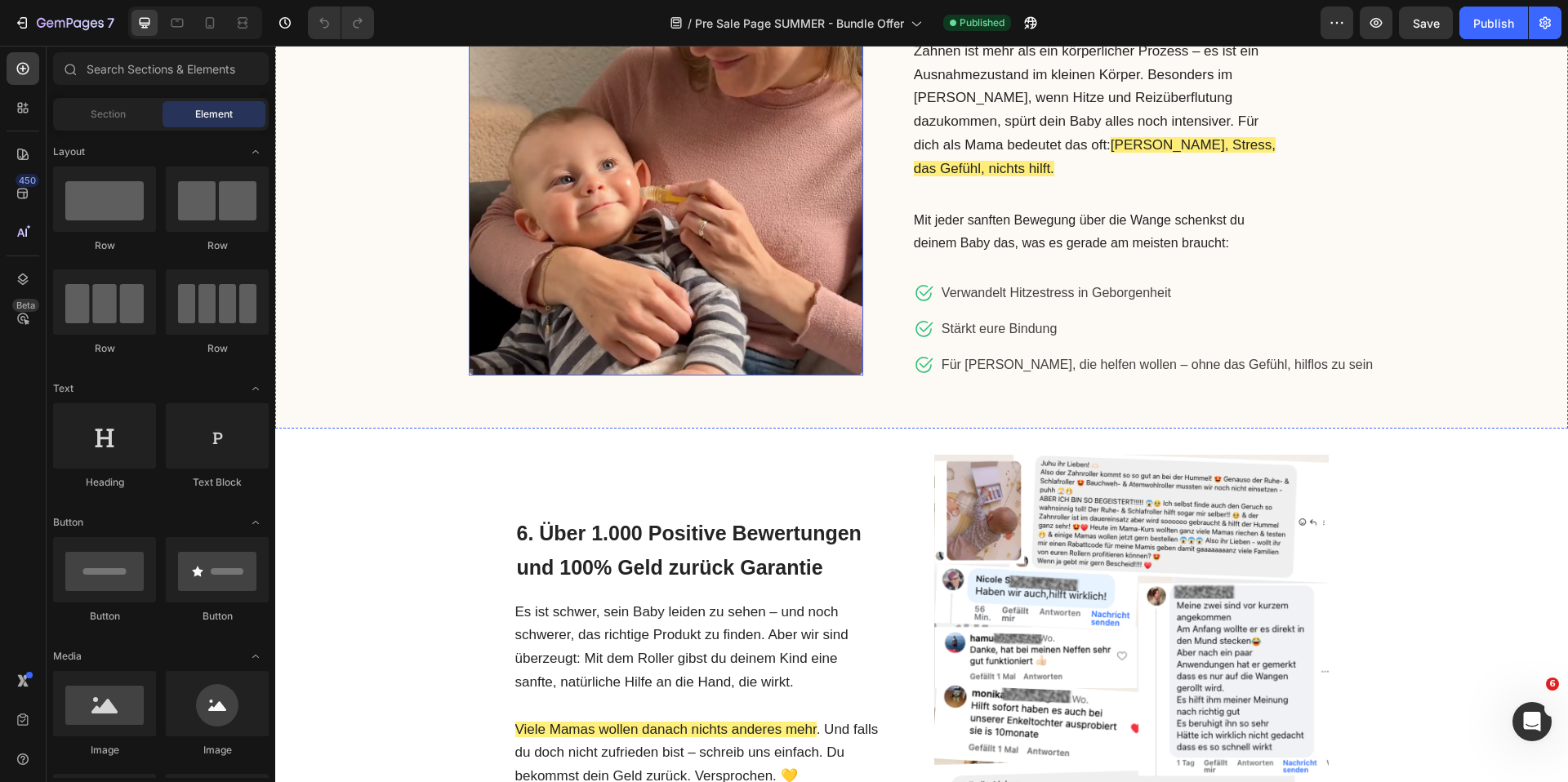
scroll to position [2063, 0]
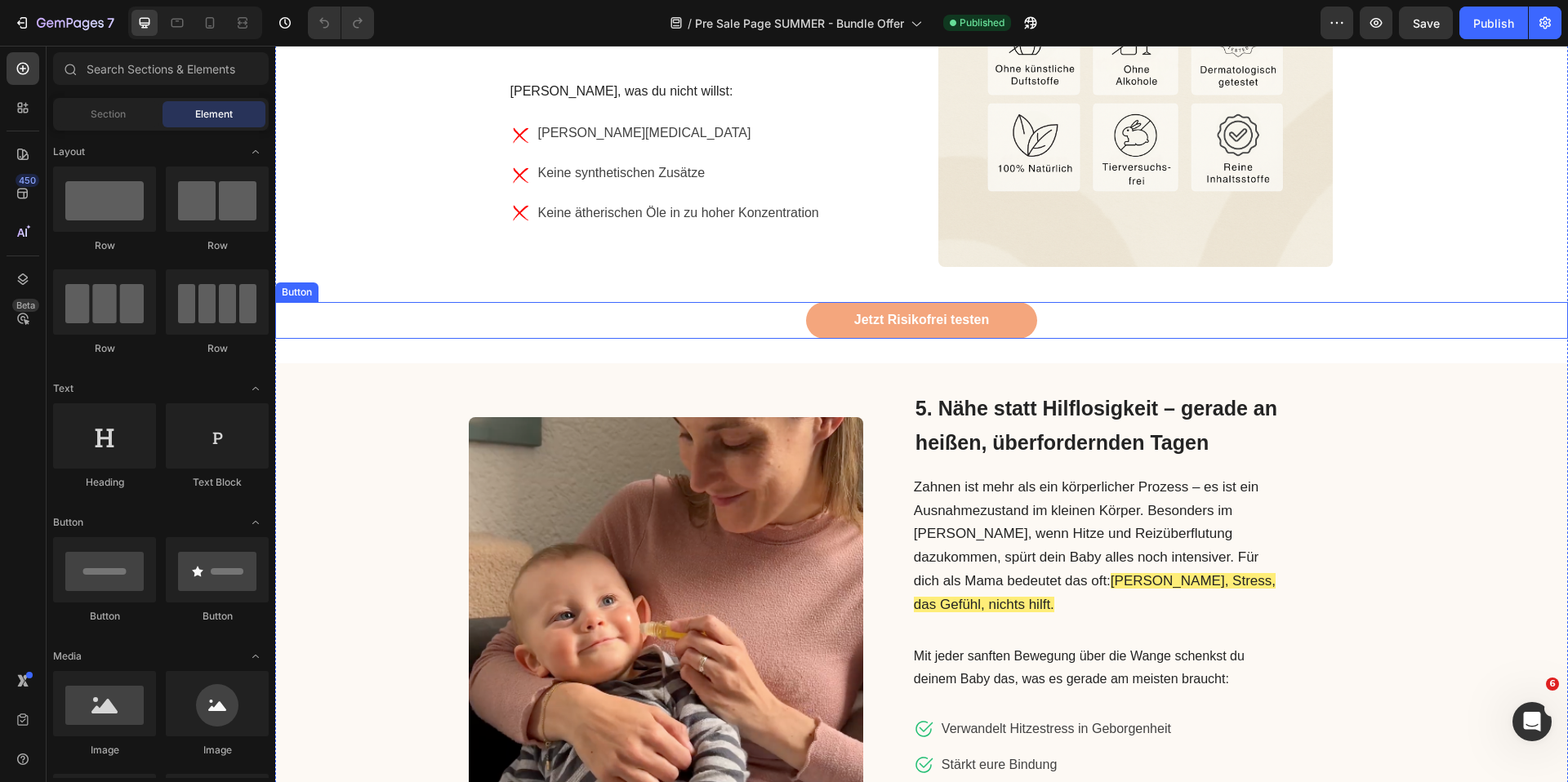
click at [732, 302] on div "Jetzt Risikofrei testen Button" at bounding box center [922, 320] width 1293 height 37
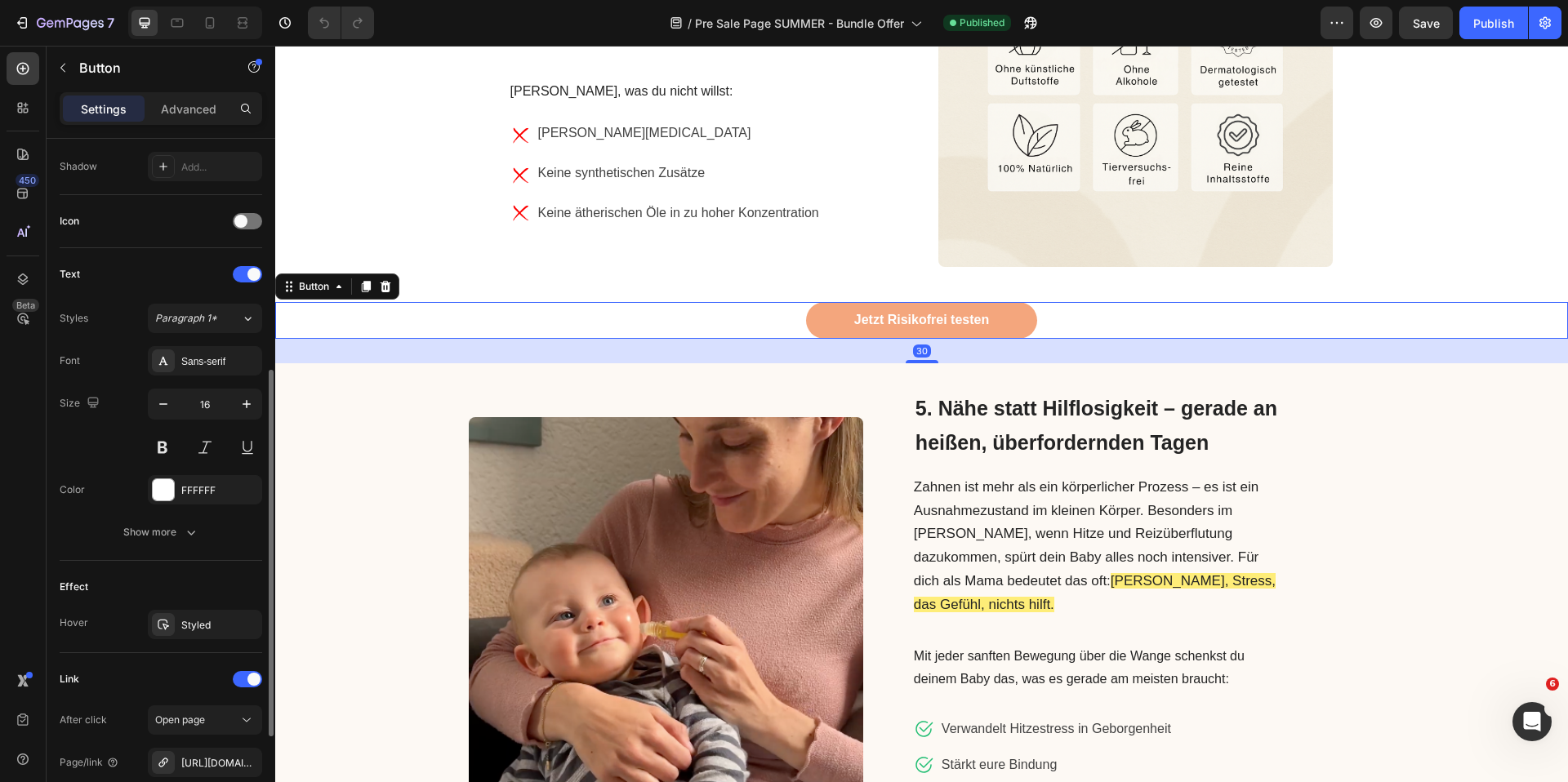
scroll to position [608, 0]
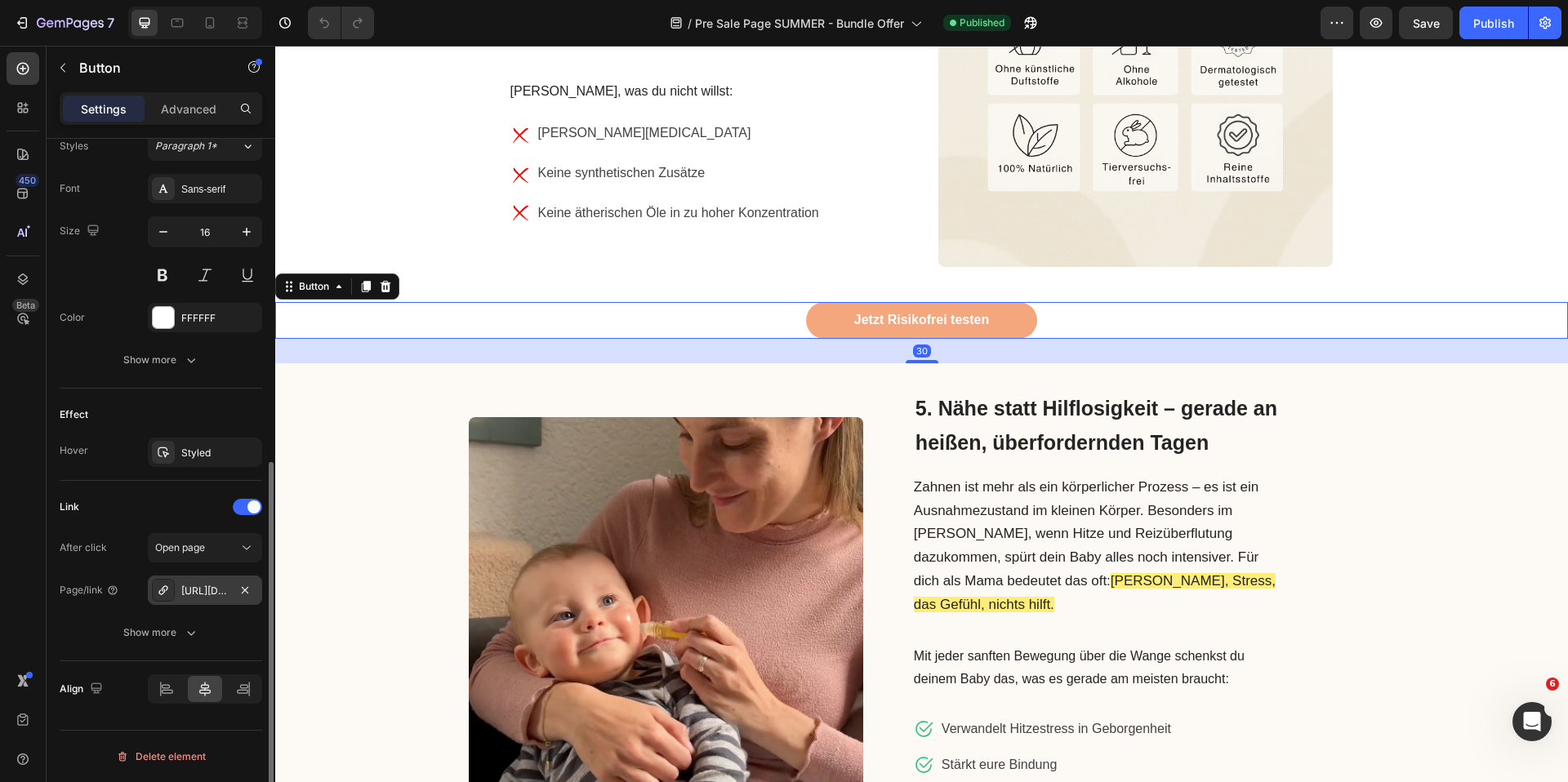
drag, startPoint x: 187, startPoint y: 594, endPoint x: 199, endPoint y: 596, distance: 12.2
click at [187, 595] on div "https://www.mycalmly.de/zahnfee" at bounding box center [204, 591] width 47 height 15
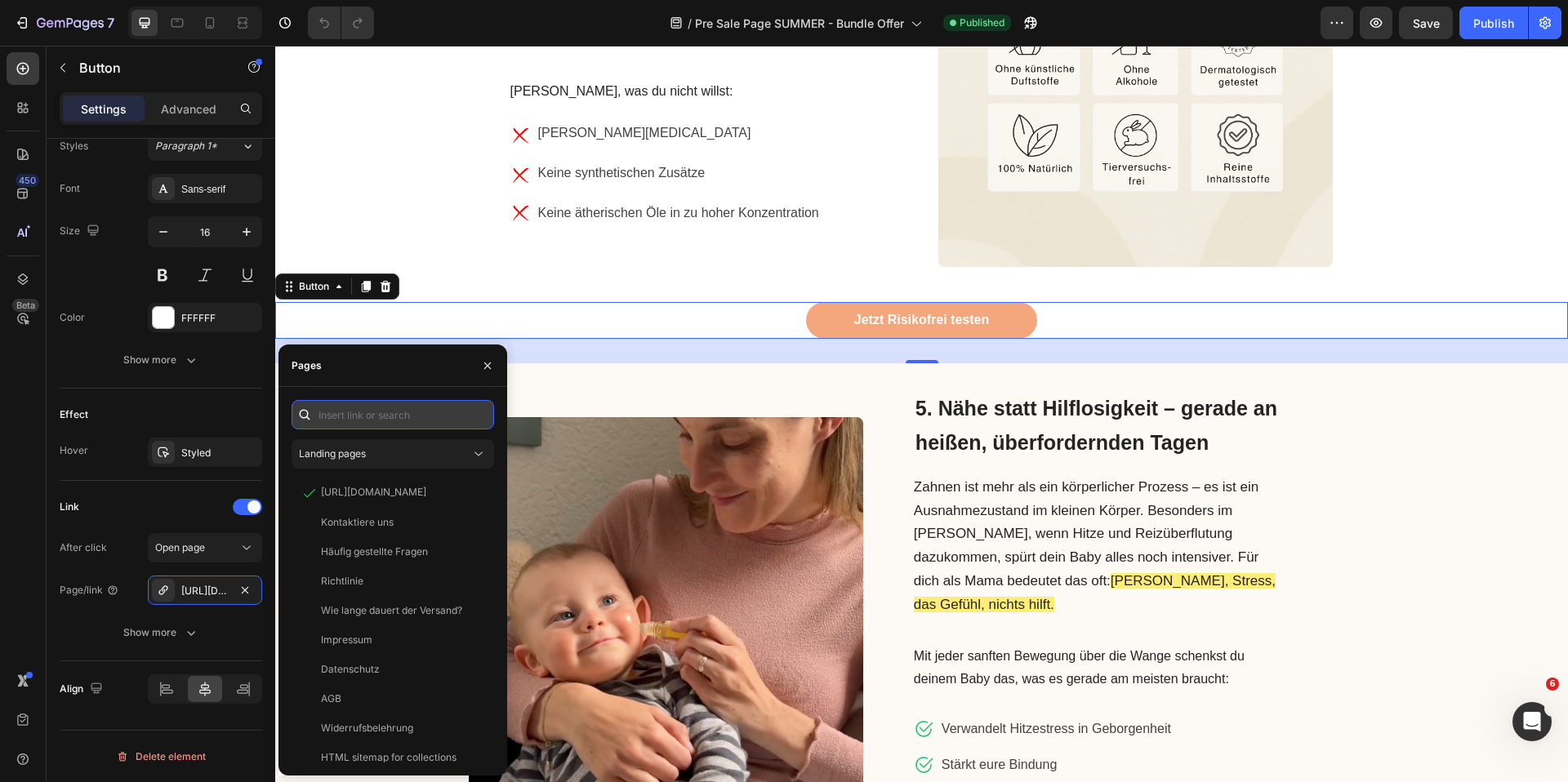
click at [379, 419] on input "text" at bounding box center [392, 415] width 202 height 30
paste input "https://www.mycalmly.de/products/calmly-roller-test"
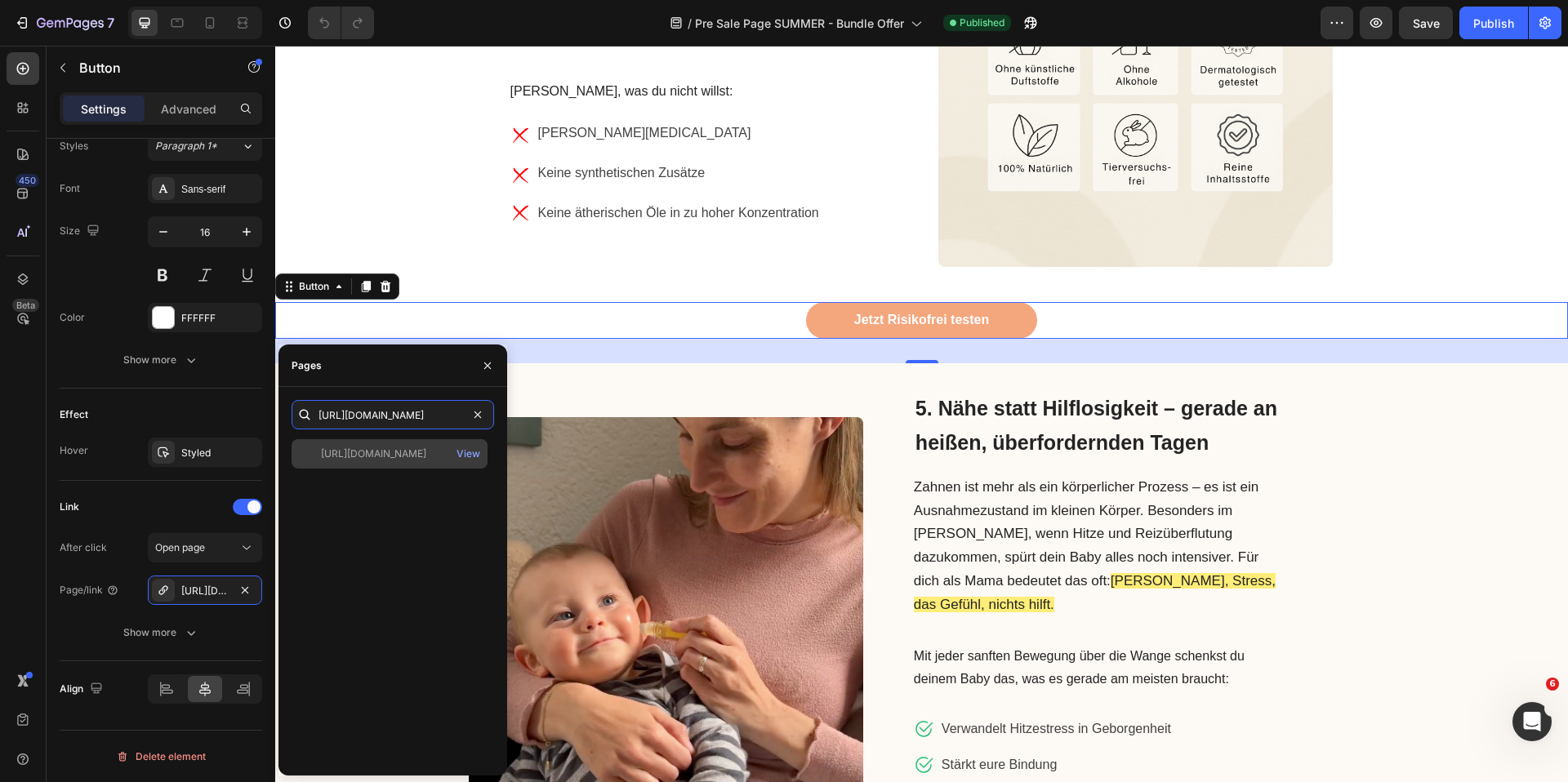
type input "https://www.mycalmly.de/products/calmly-roller-test"
click at [404, 461] on div "https://www.mycalmly.de/products/calmly-roller-test" at bounding box center [374, 454] width 105 height 15
click at [445, 219] on div "Image 4. Frei von Reizstoffen. Voller Fürsorge. Heading Viele herkömmliche Zahn…" at bounding box center [922, 70] width 1293 height 447
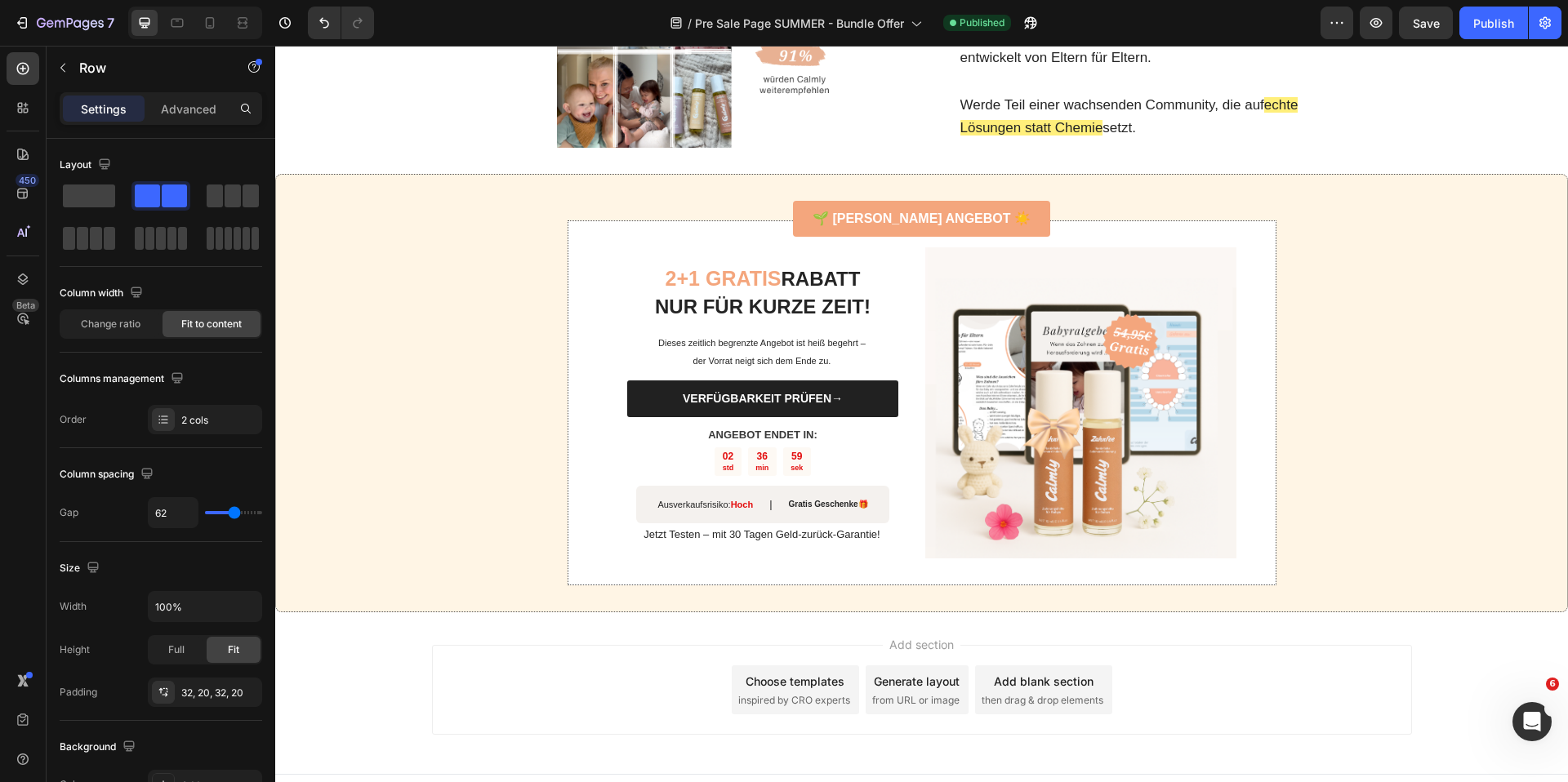
scroll to position [3733, 0]
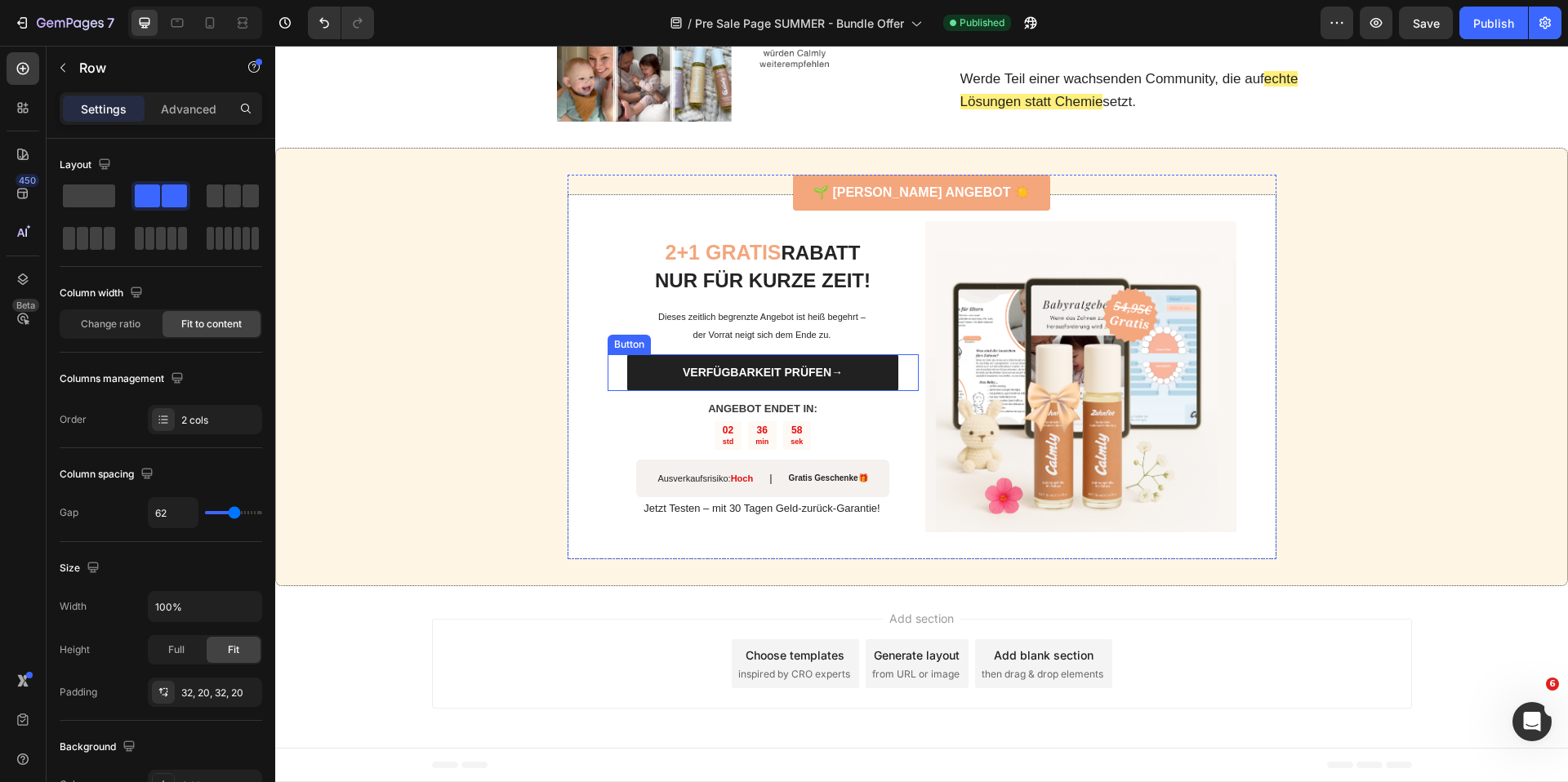
click at [663, 378] on link "VERFÜGBARKEIT PRÜFEN→" at bounding box center [762, 373] width 271 height 37
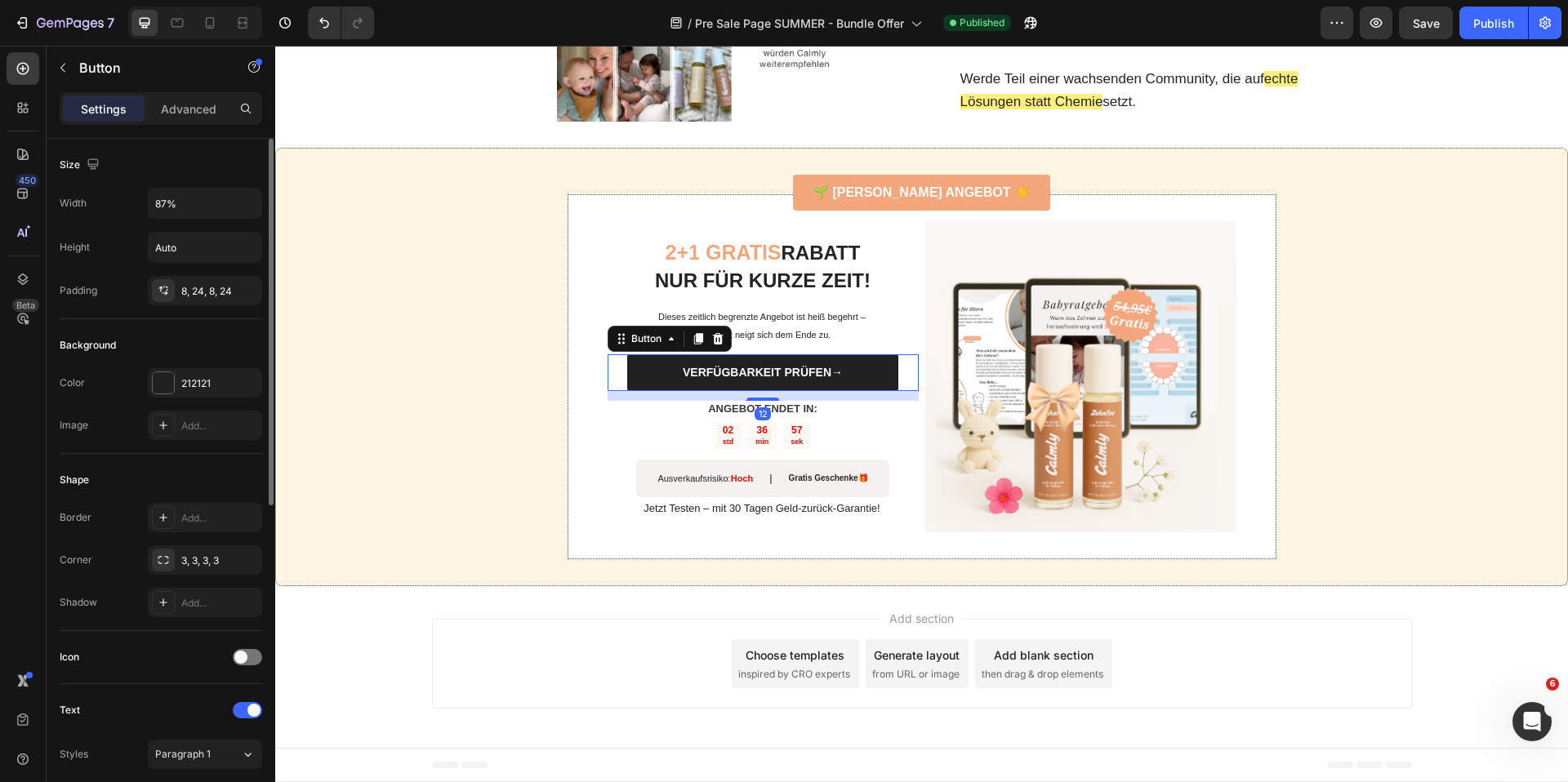
scroll to position [608, 0]
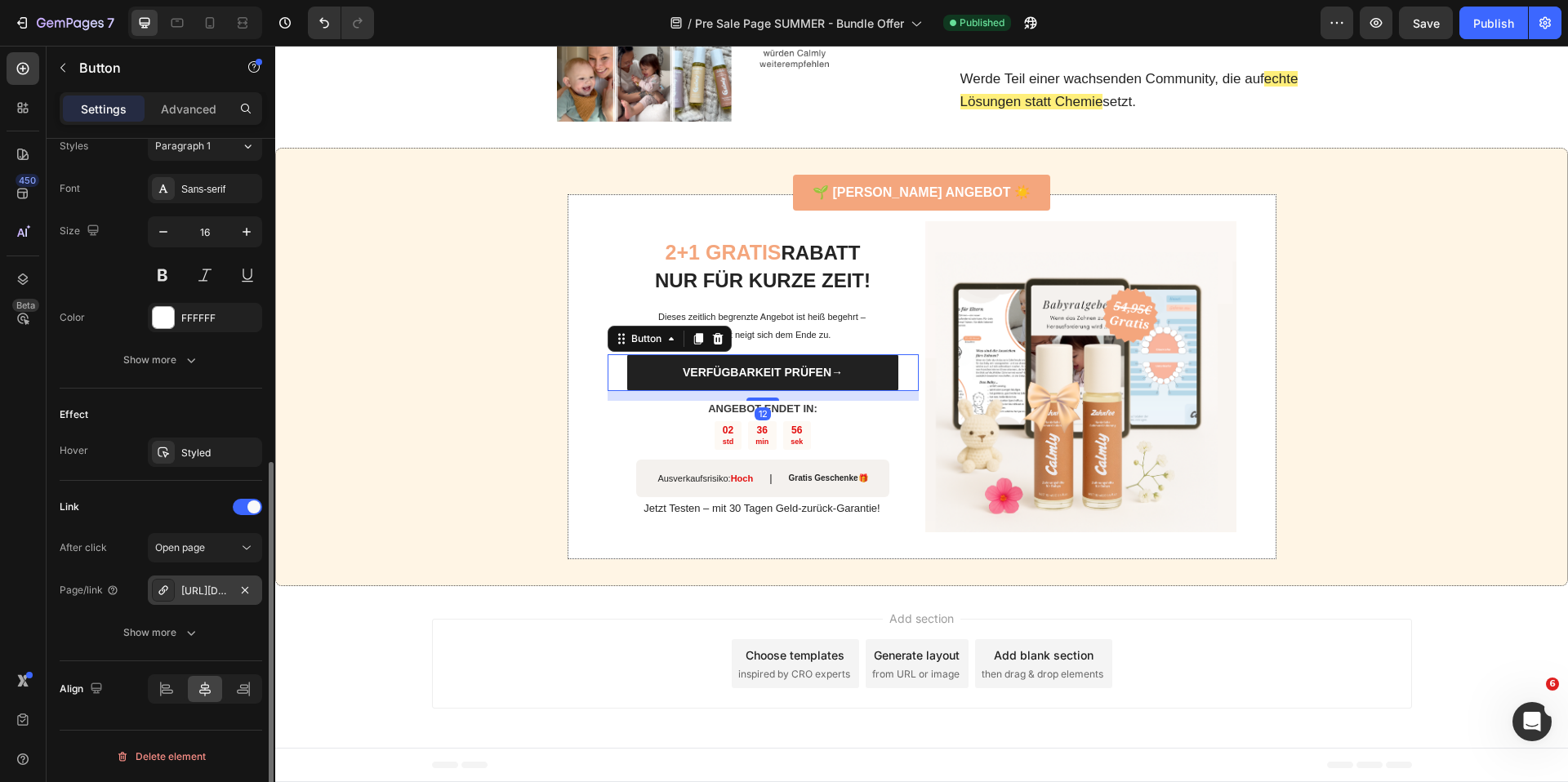
click at [201, 596] on div "[URL][DOMAIN_NAME]" at bounding box center [204, 591] width 47 height 15
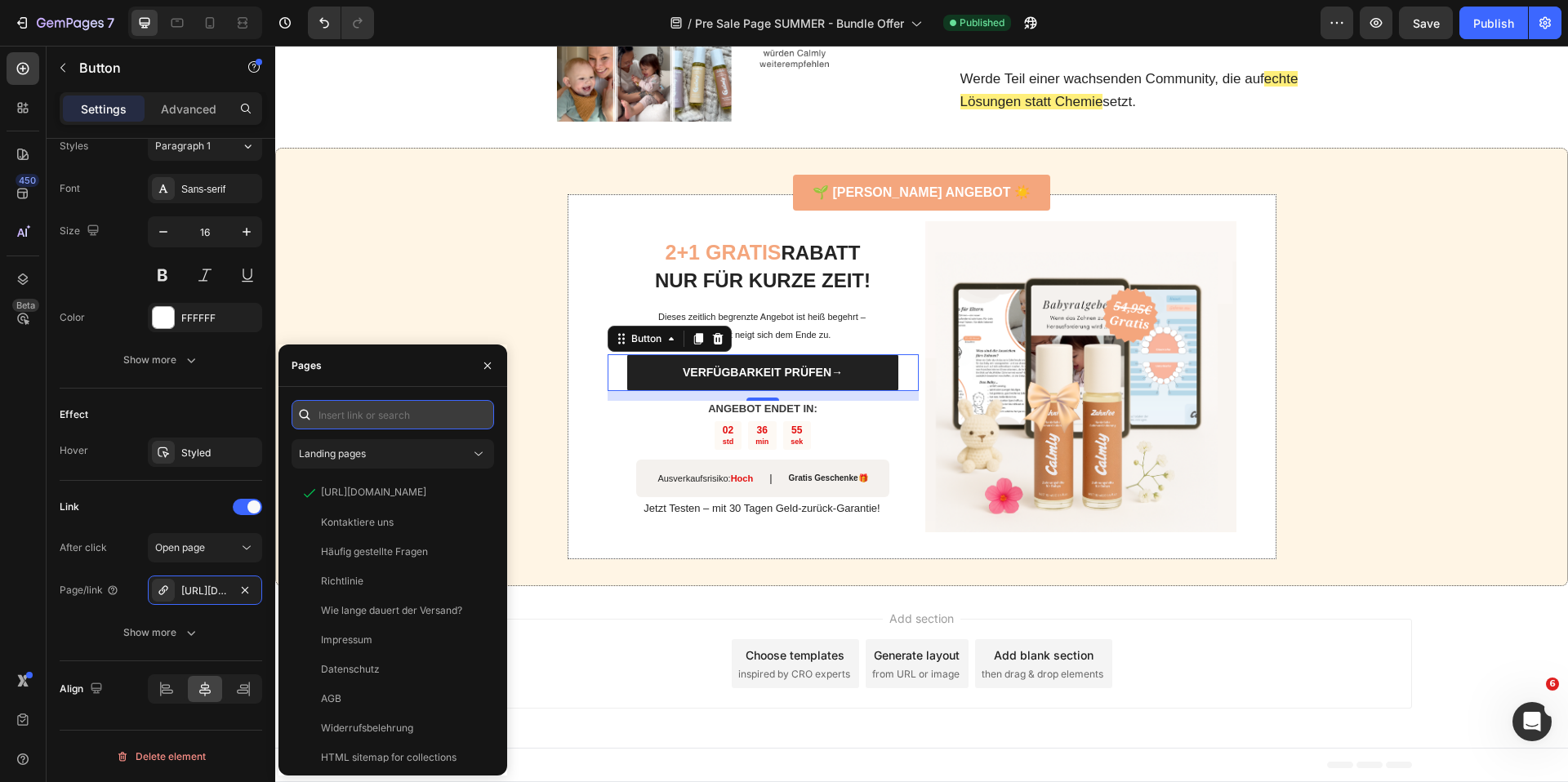
click at [371, 427] on input "text" at bounding box center [392, 415] width 202 height 30
paste input "[URL][DOMAIN_NAME]"
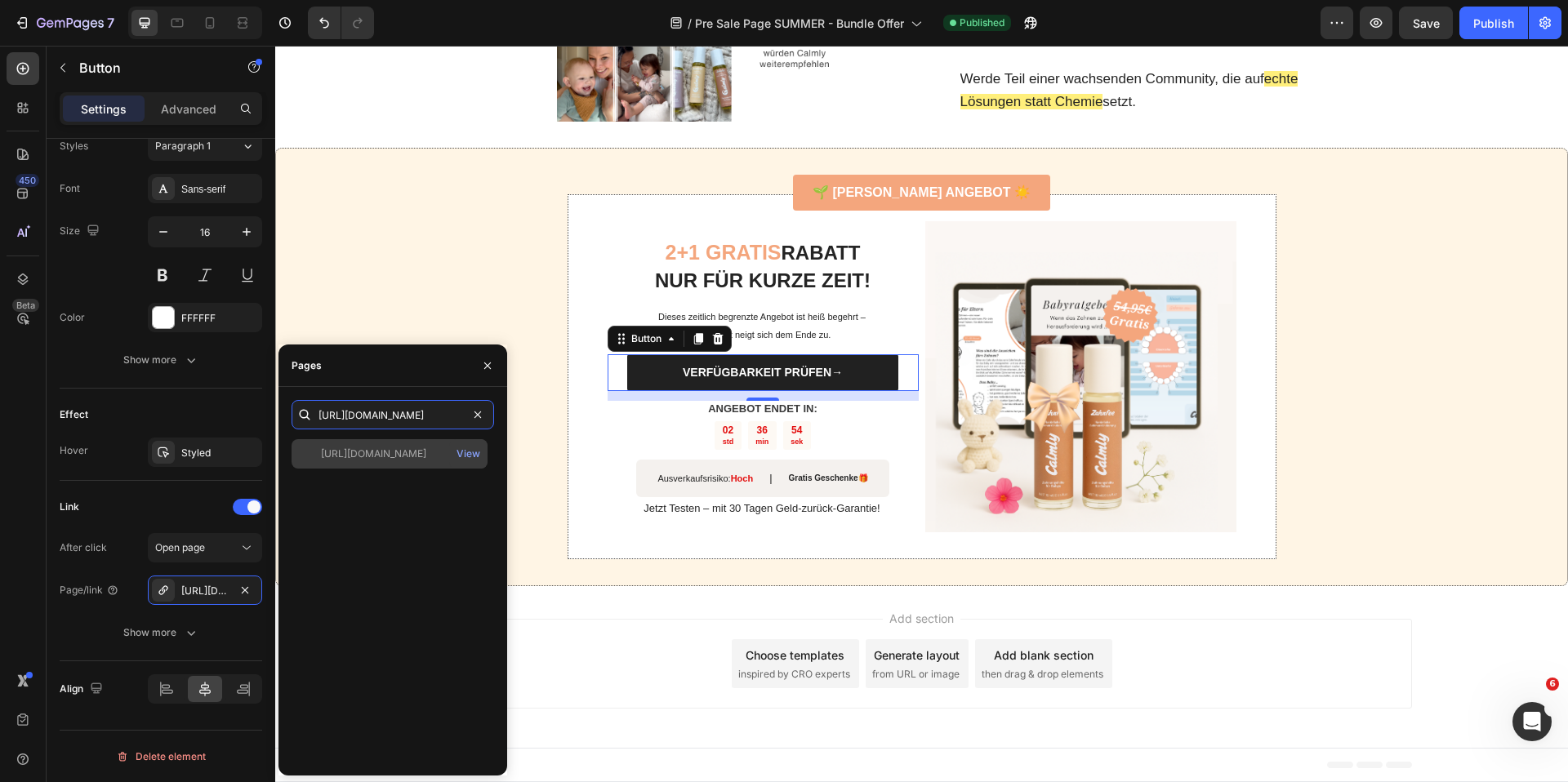
type input "[URL][DOMAIN_NAME]"
click at [402, 461] on div "[URL][DOMAIN_NAME]" at bounding box center [374, 454] width 105 height 15
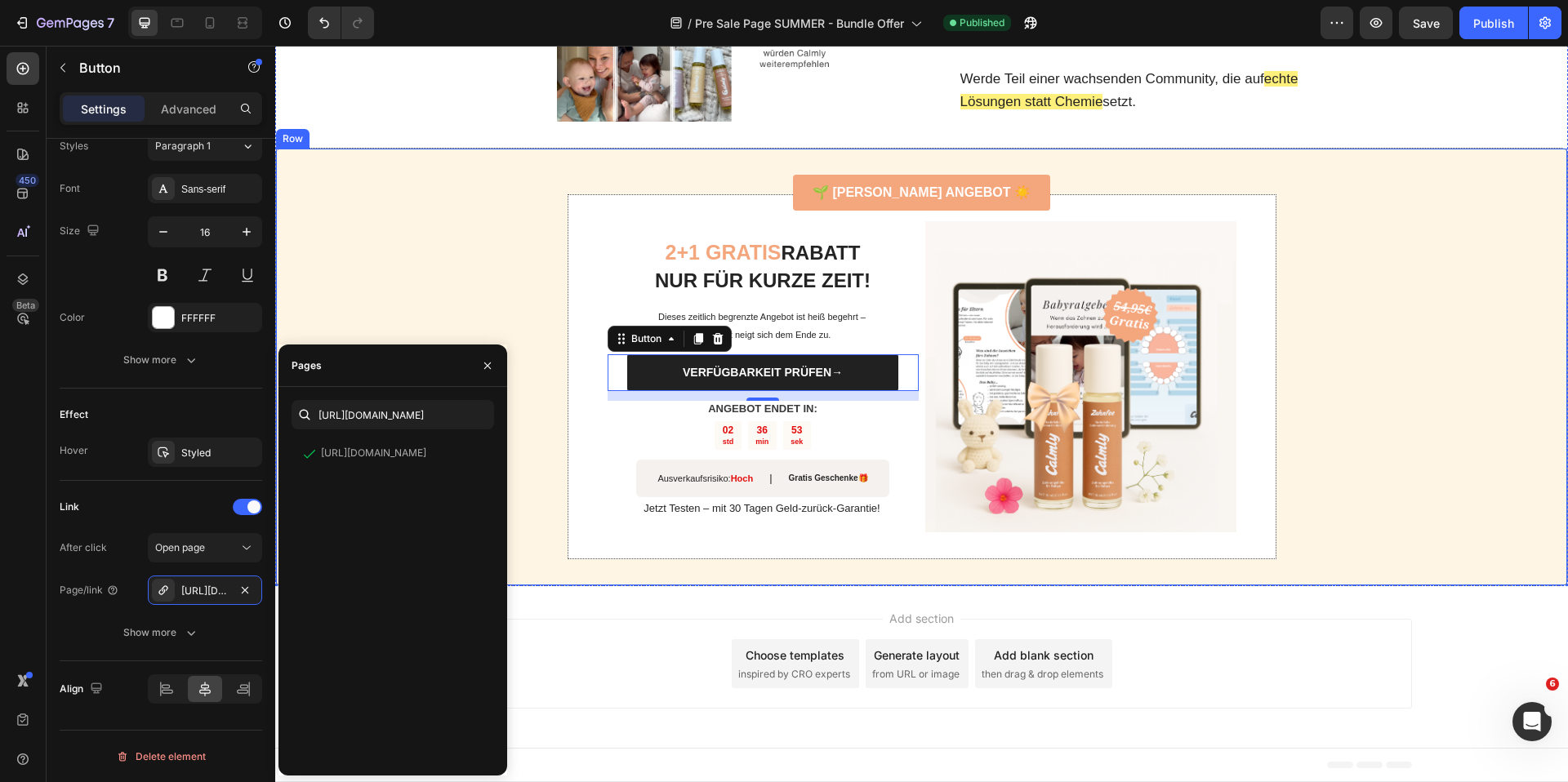
click at [446, 212] on div "🌱 SOMMER ANGEBOT ☀️ Button 2+1 GRATIS RABATT NUR FÜR KURZE ZEIT! Heading Dieses…" at bounding box center [922, 367] width 1293 height 439
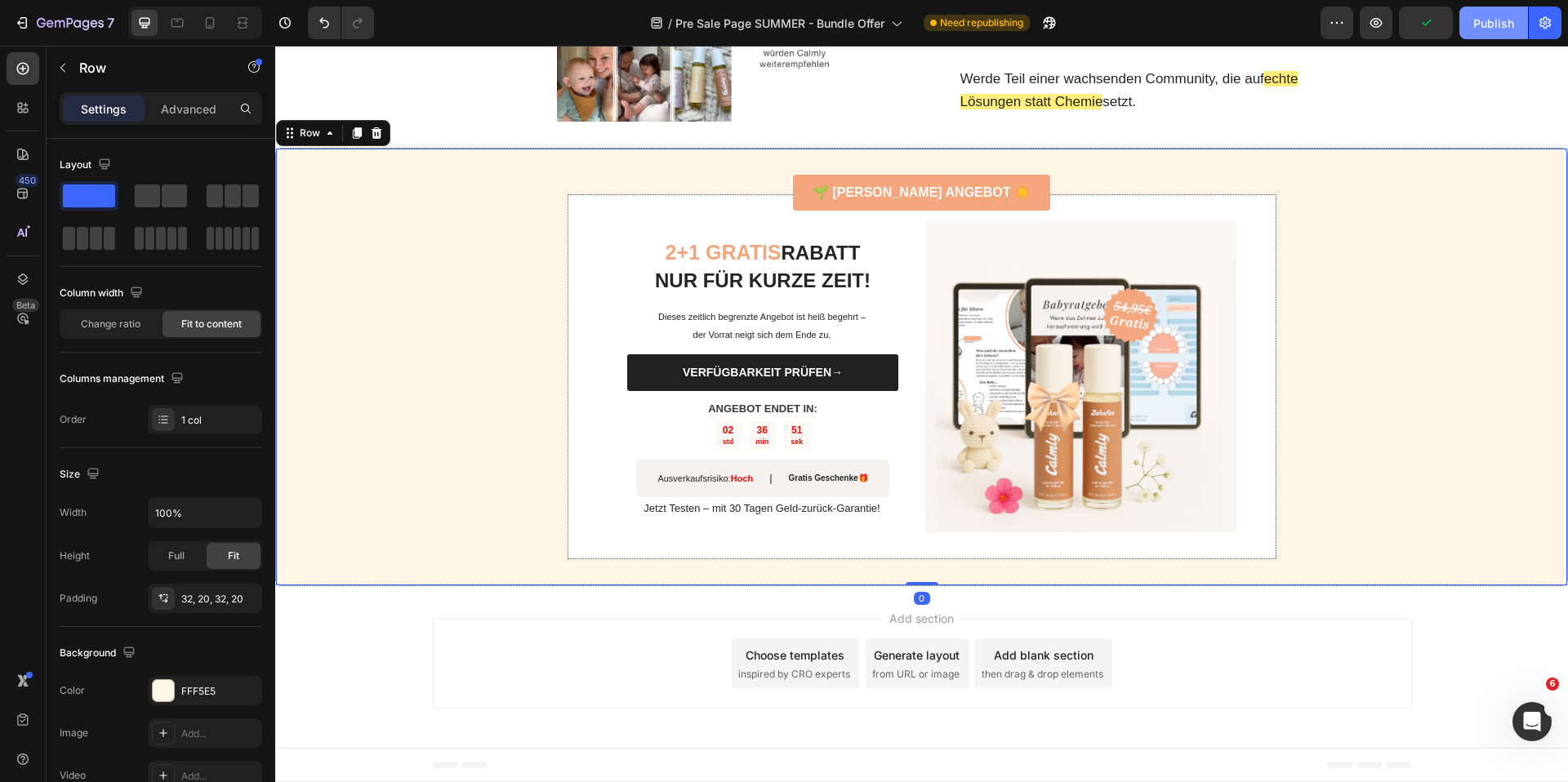
click at [1473, 24] on button "Publish" at bounding box center [1493, 22] width 68 height 32
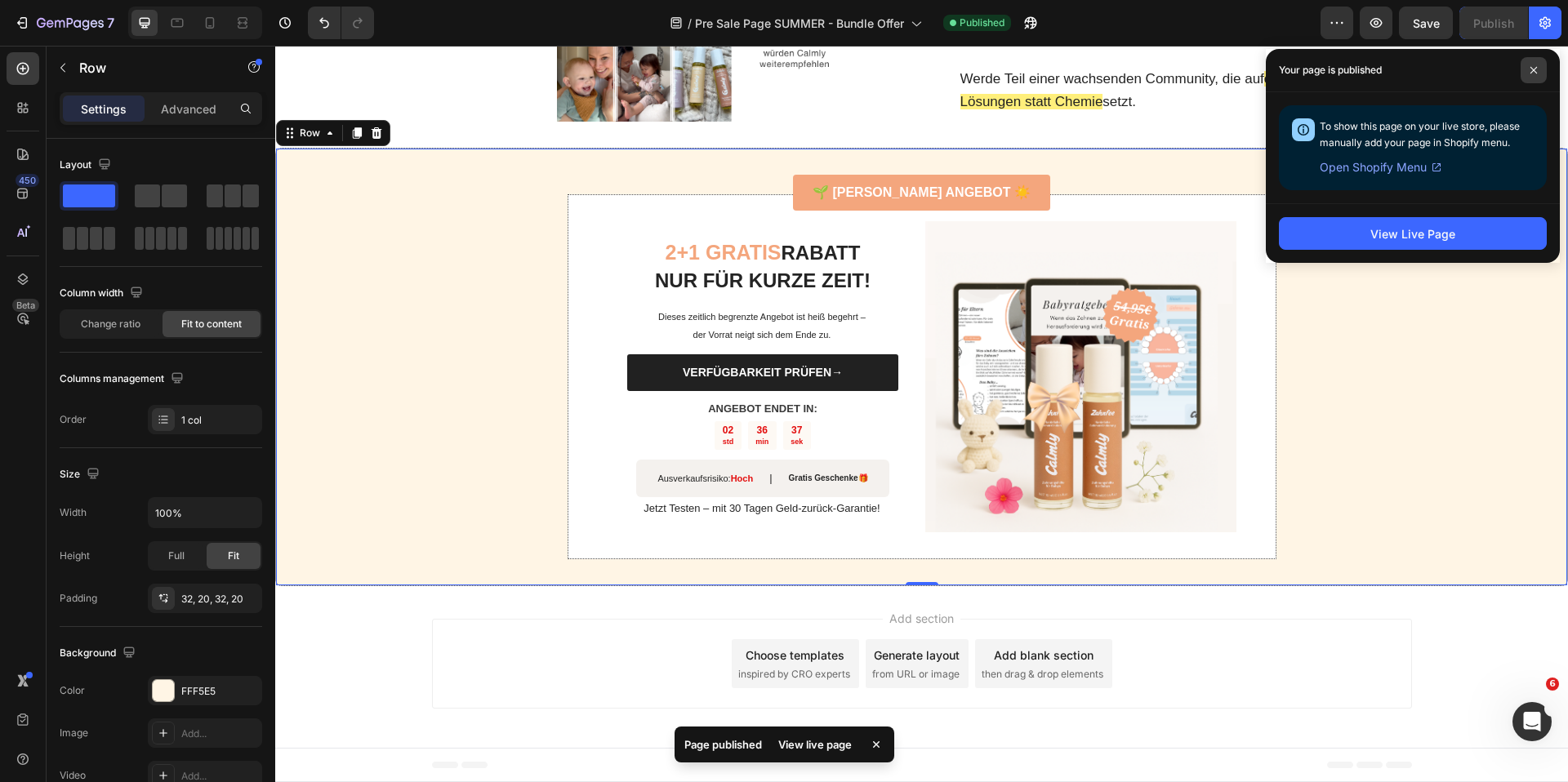
click at [1537, 67] on icon at bounding box center [1533, 70] width 8 height 8
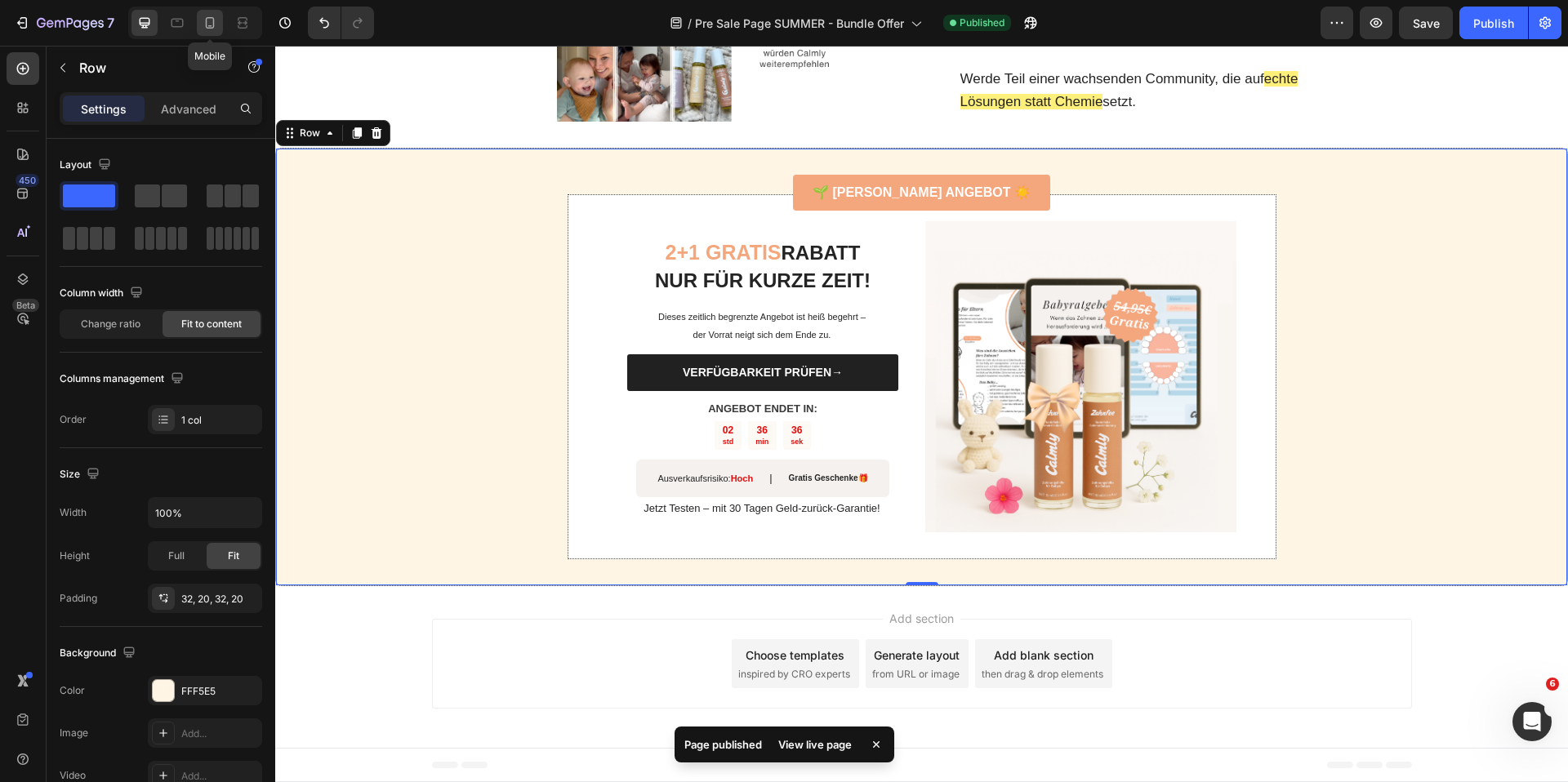
click at [207, 25] on icon at bounding box center [210, 23] width 17 height 17
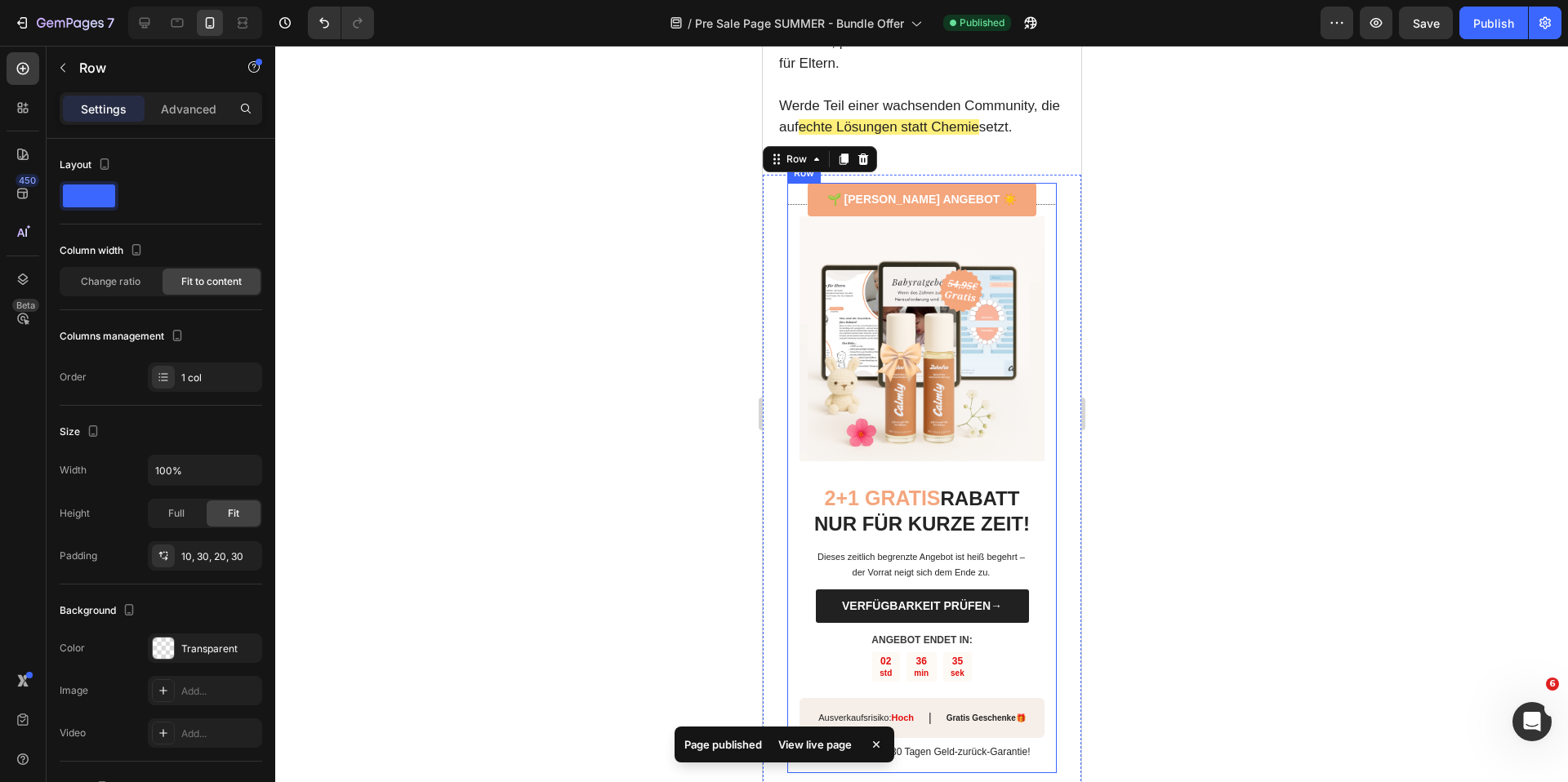
scroll to position [4540, 0]
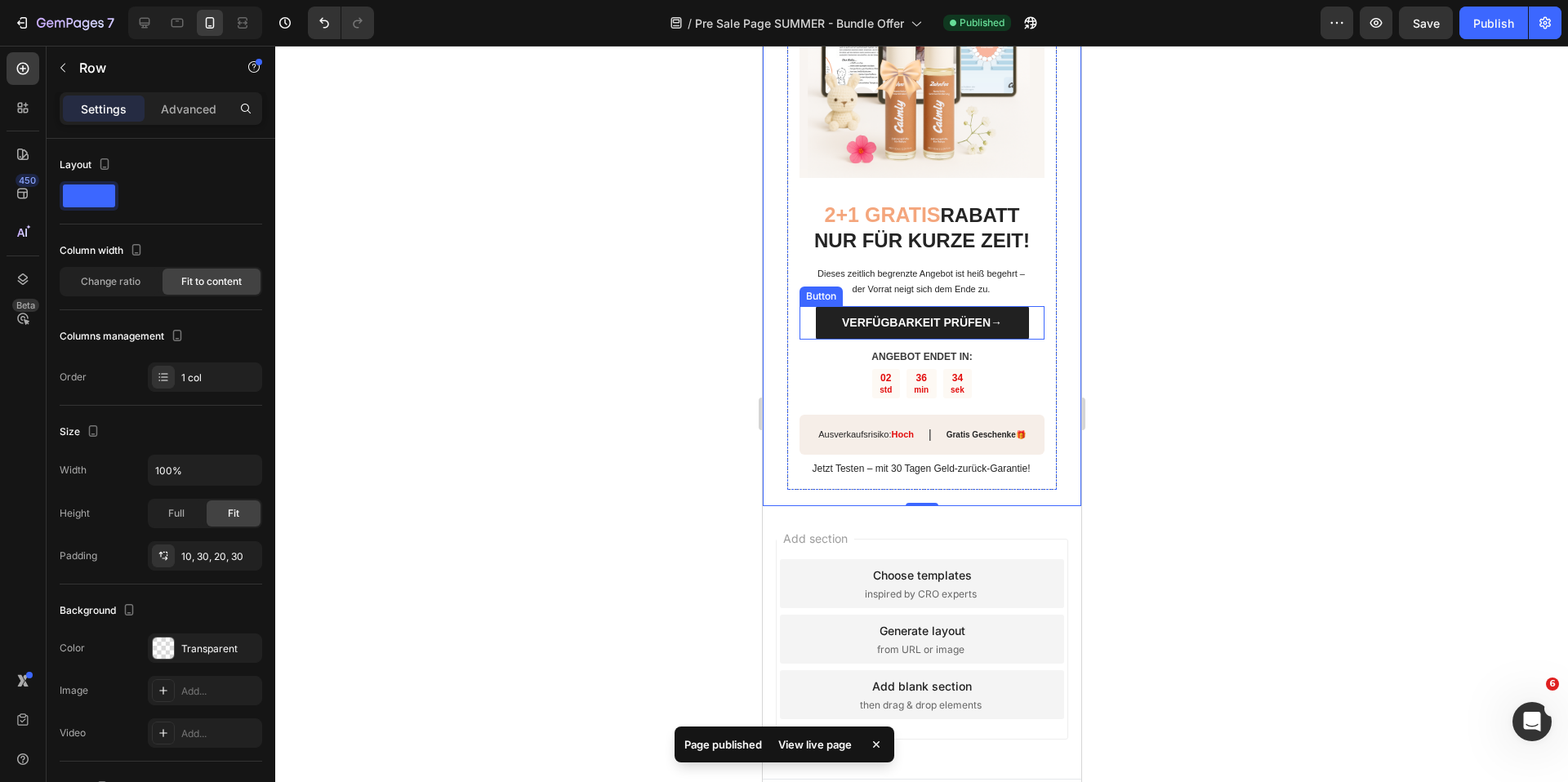
click at [823, 307] on link "VERFÜGBARKEIT PRÜFEN→" at bounding box center [922, 323] width 213 height 33
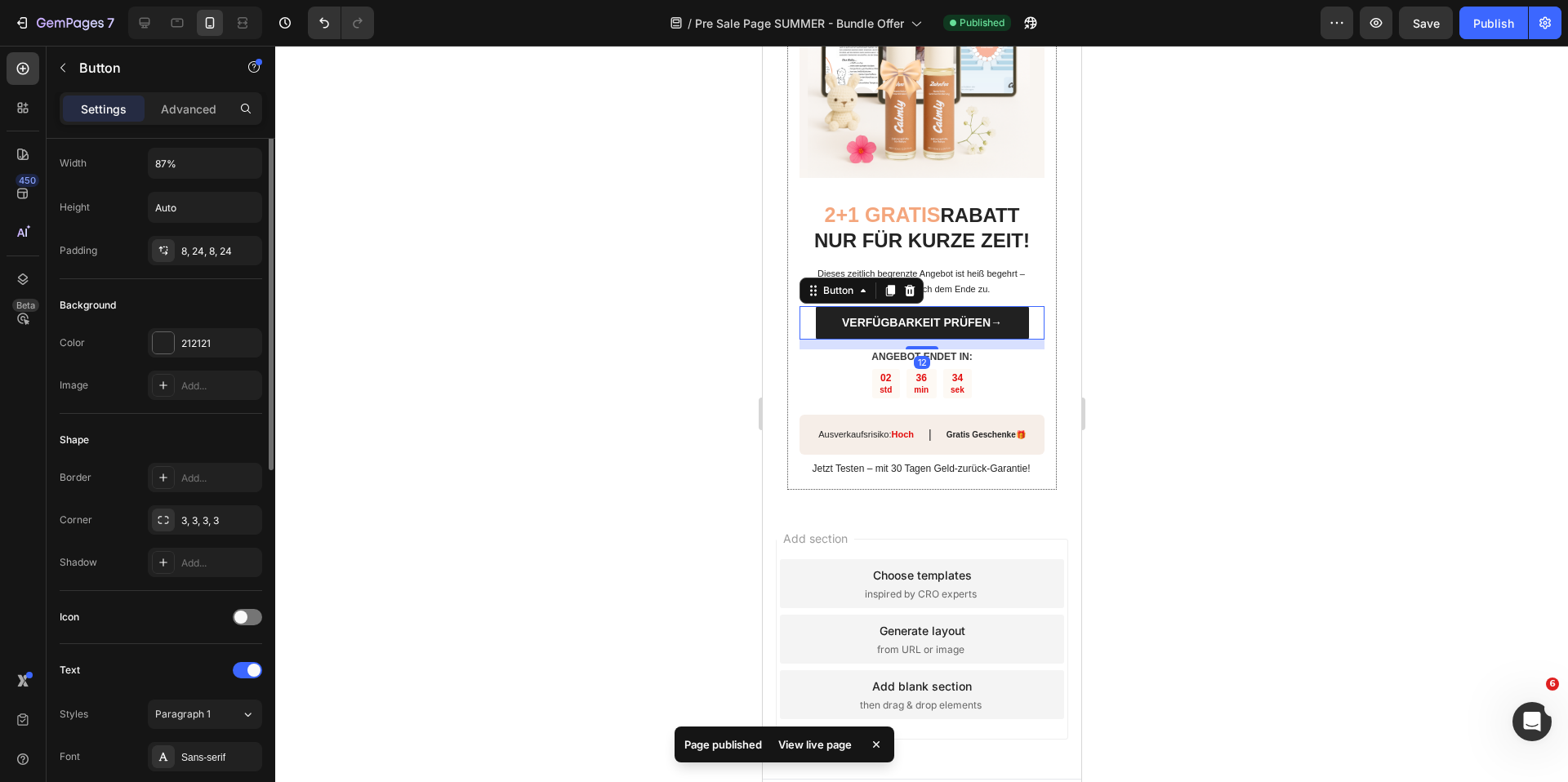
scroll to position [574, 0]
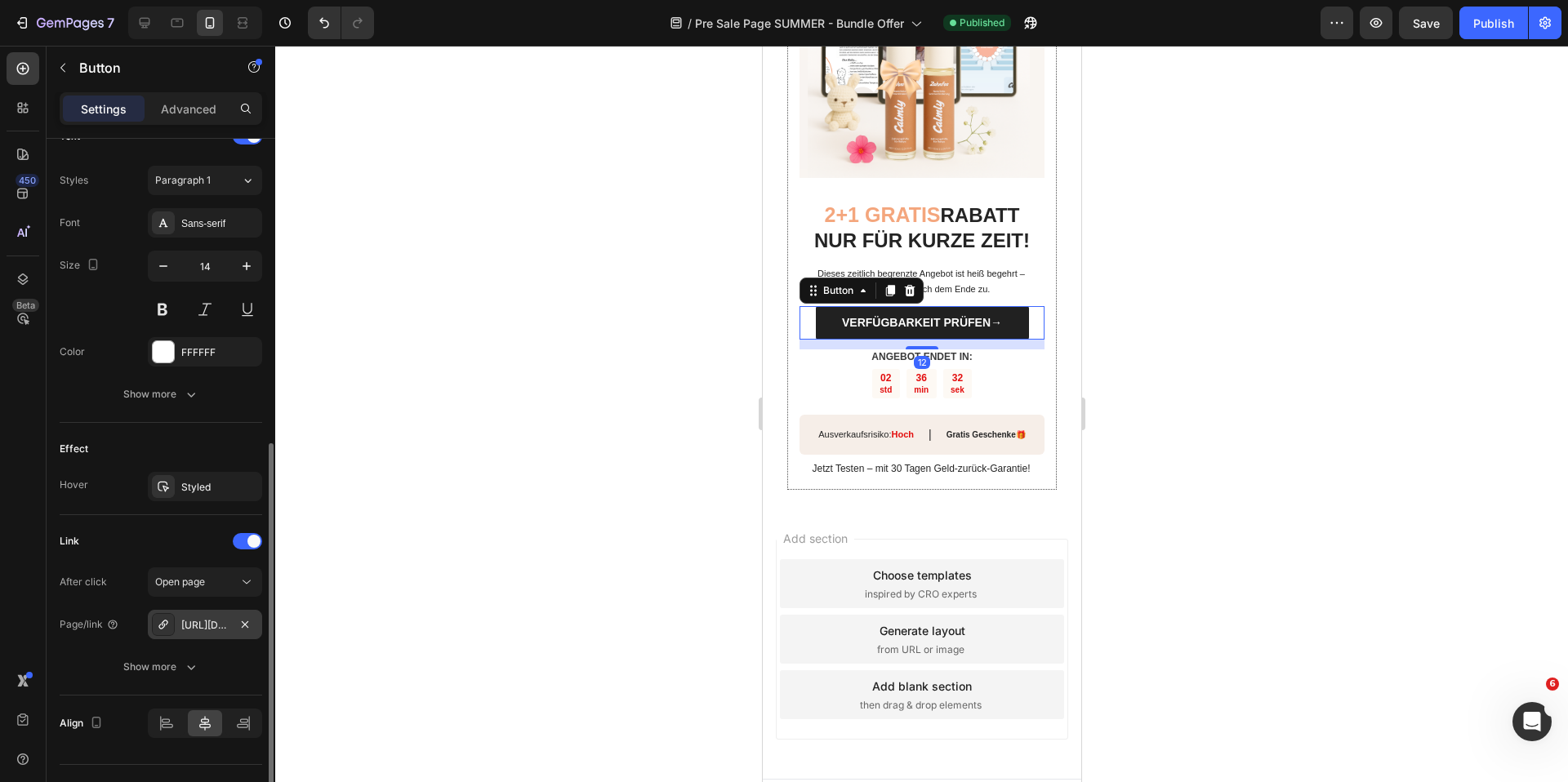
click at [196, 621] on div "[URL][DOMAIN_NAME]" at bounding box center [204, 625] width 47 height 15
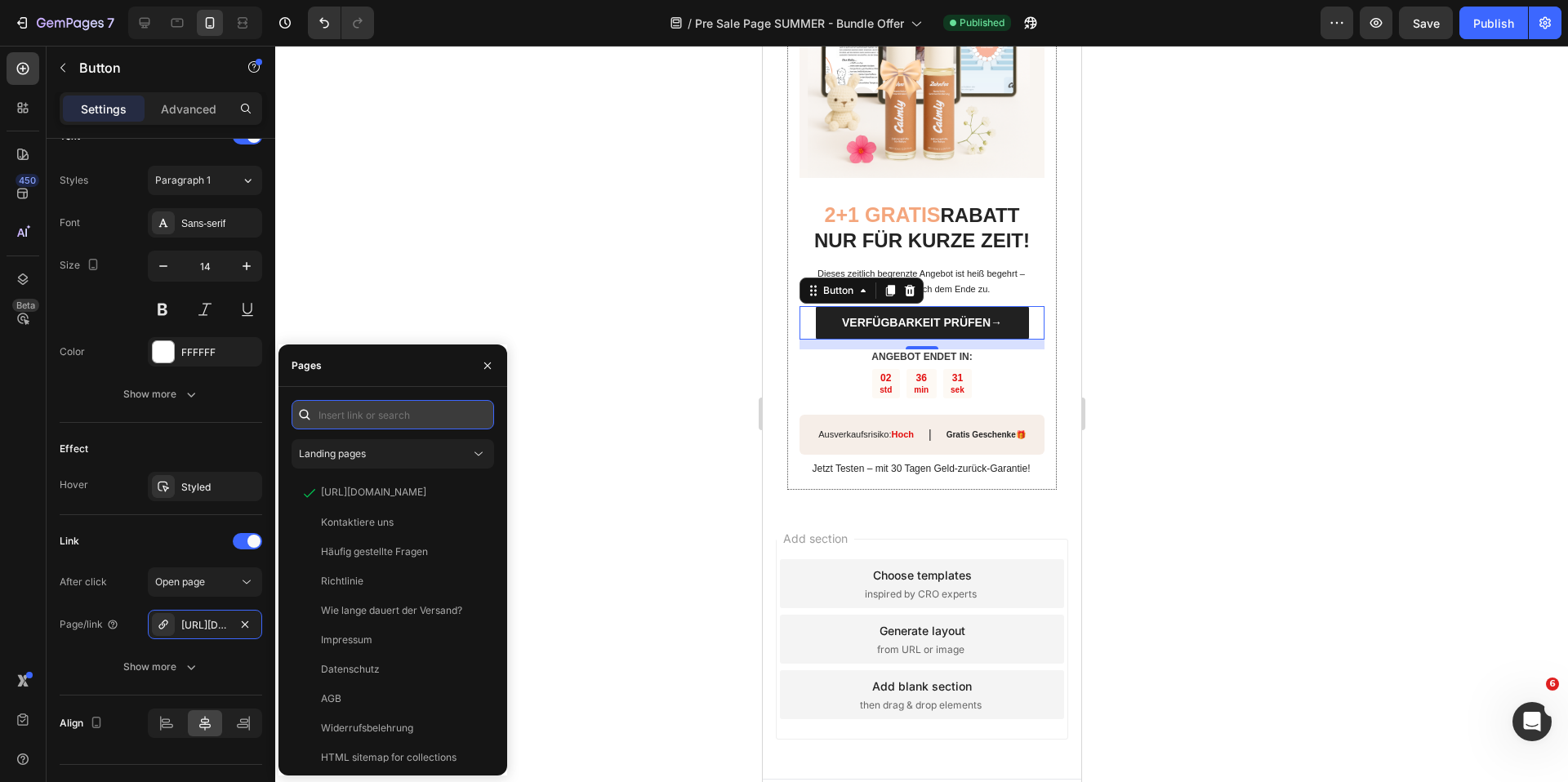
click at [385, 408] on input "text" at bounding box center [392, 415] width 202 height 30
paste input "[URL][DOMAIN_NAME]"
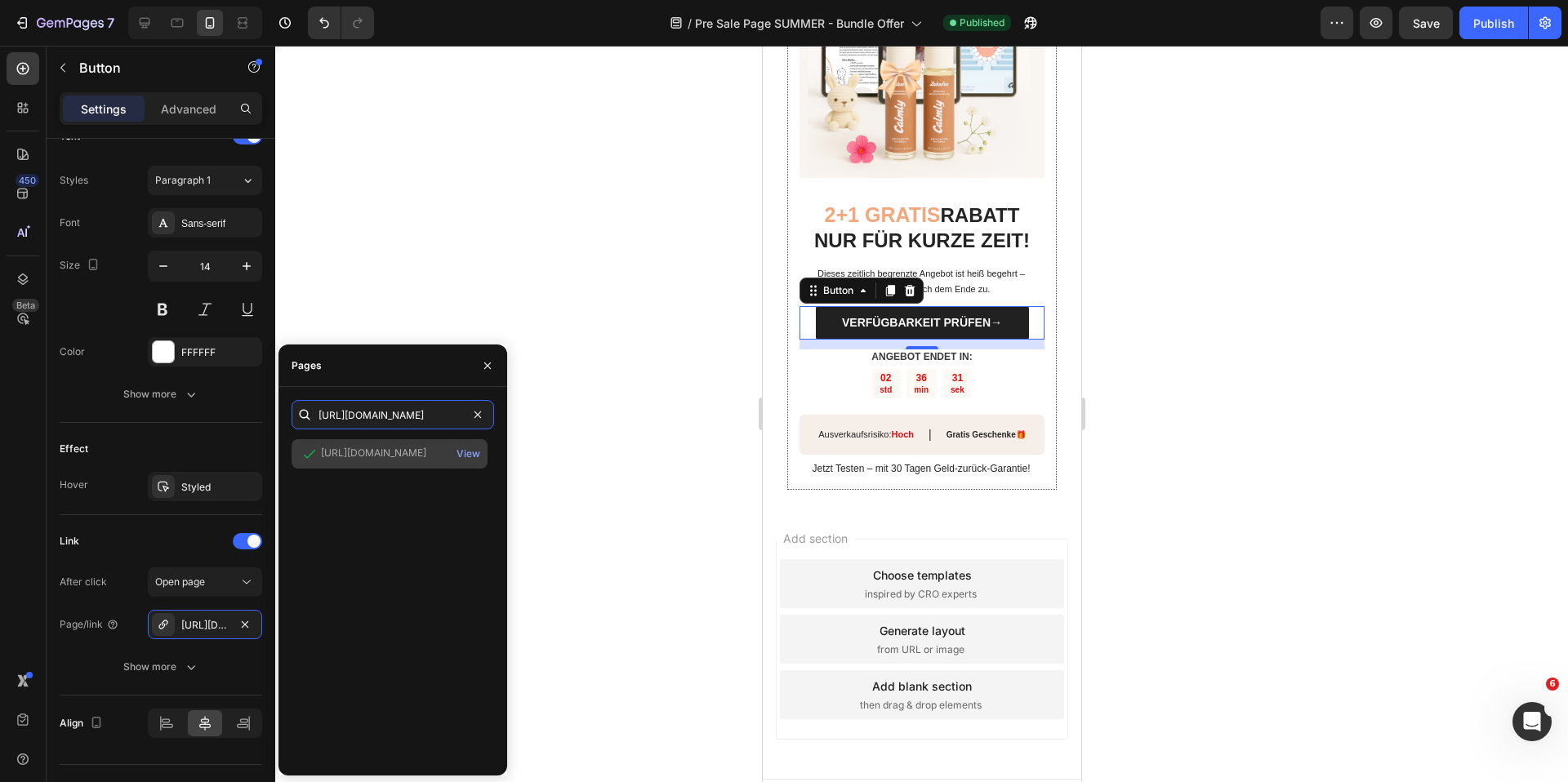
type input "[URL][DOMAIN_NAME]"
click at [390, 453] on div "[URL][DOMAIN_NAME]" at bounding box center [374, 453] width 105 height 15
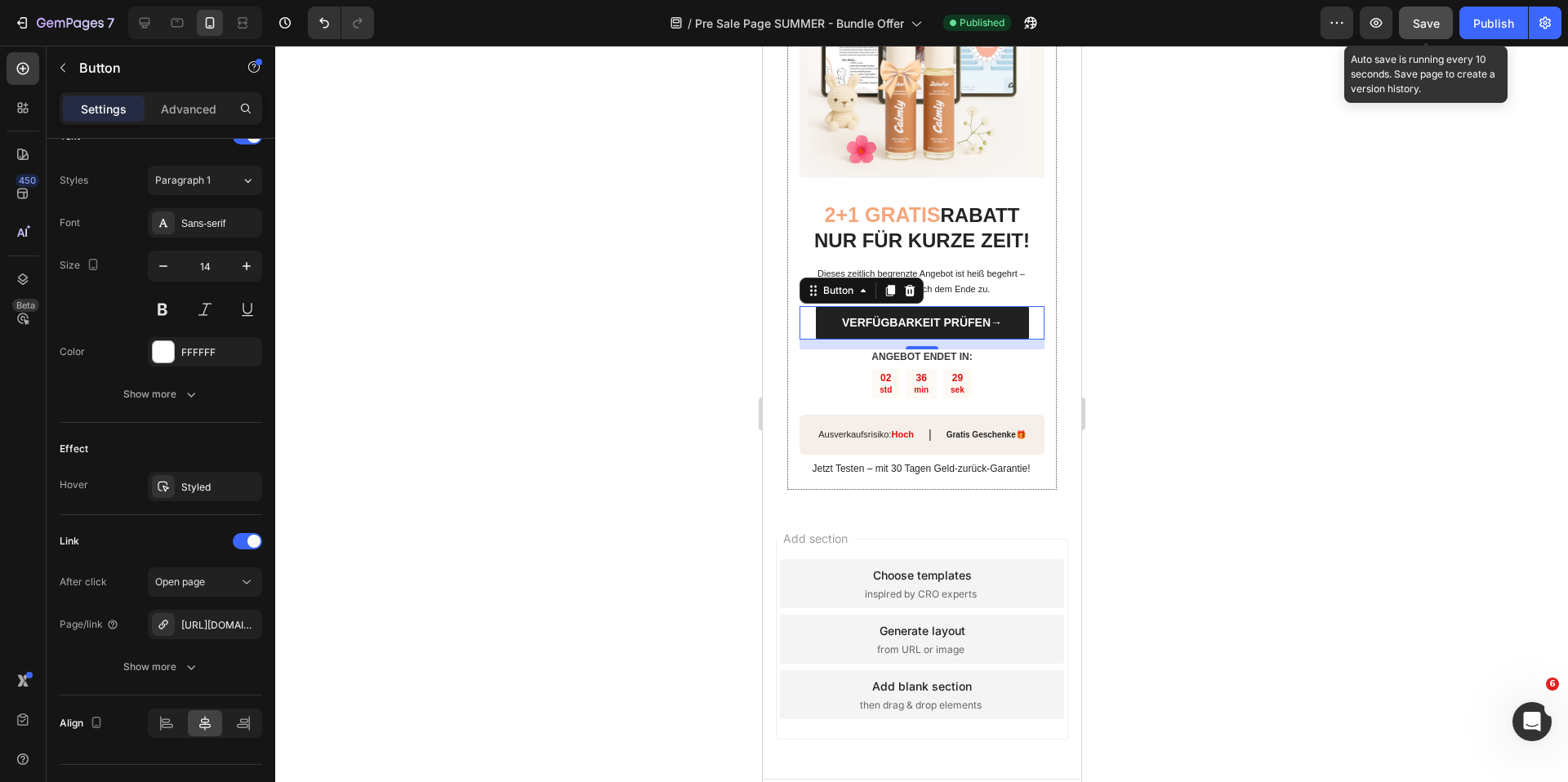
click at [1411, 23] on button "Save" at bounding box center [1426, 22] width 54 height 32
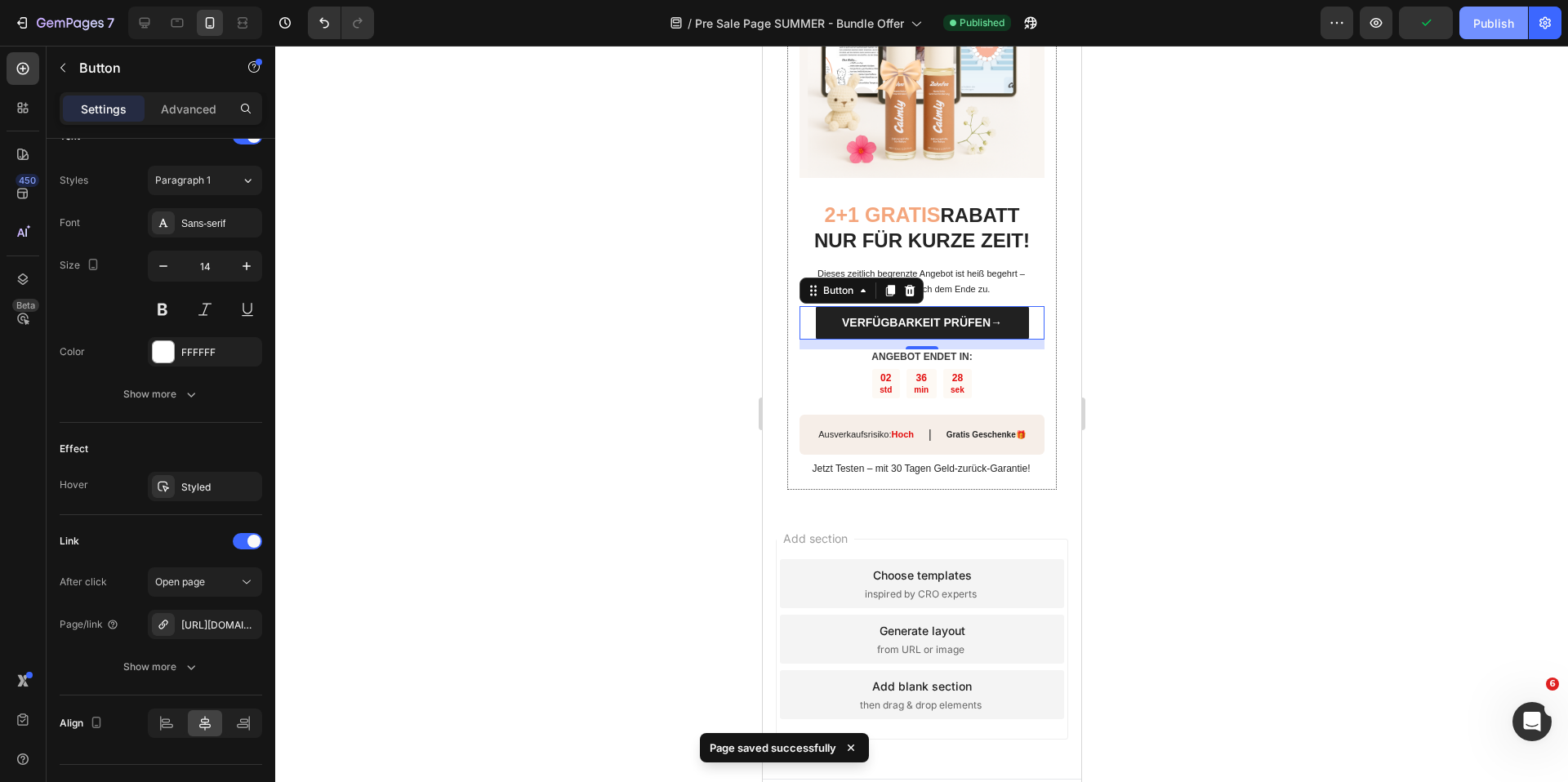
click at [1499, 18] on div "Publish" at bounding box center [1493, 23] width 41 height 18
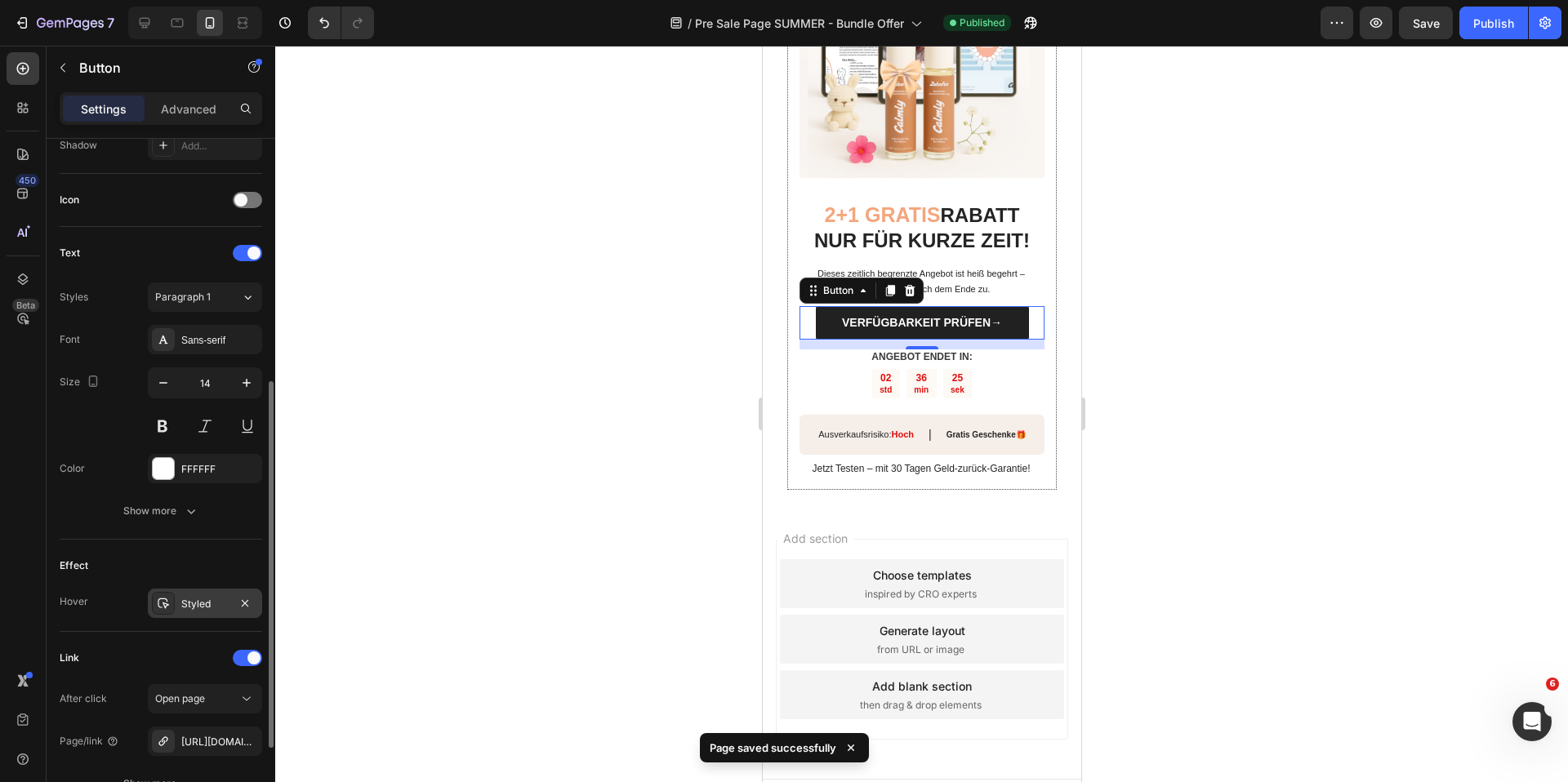
scroll to position [608, 0]
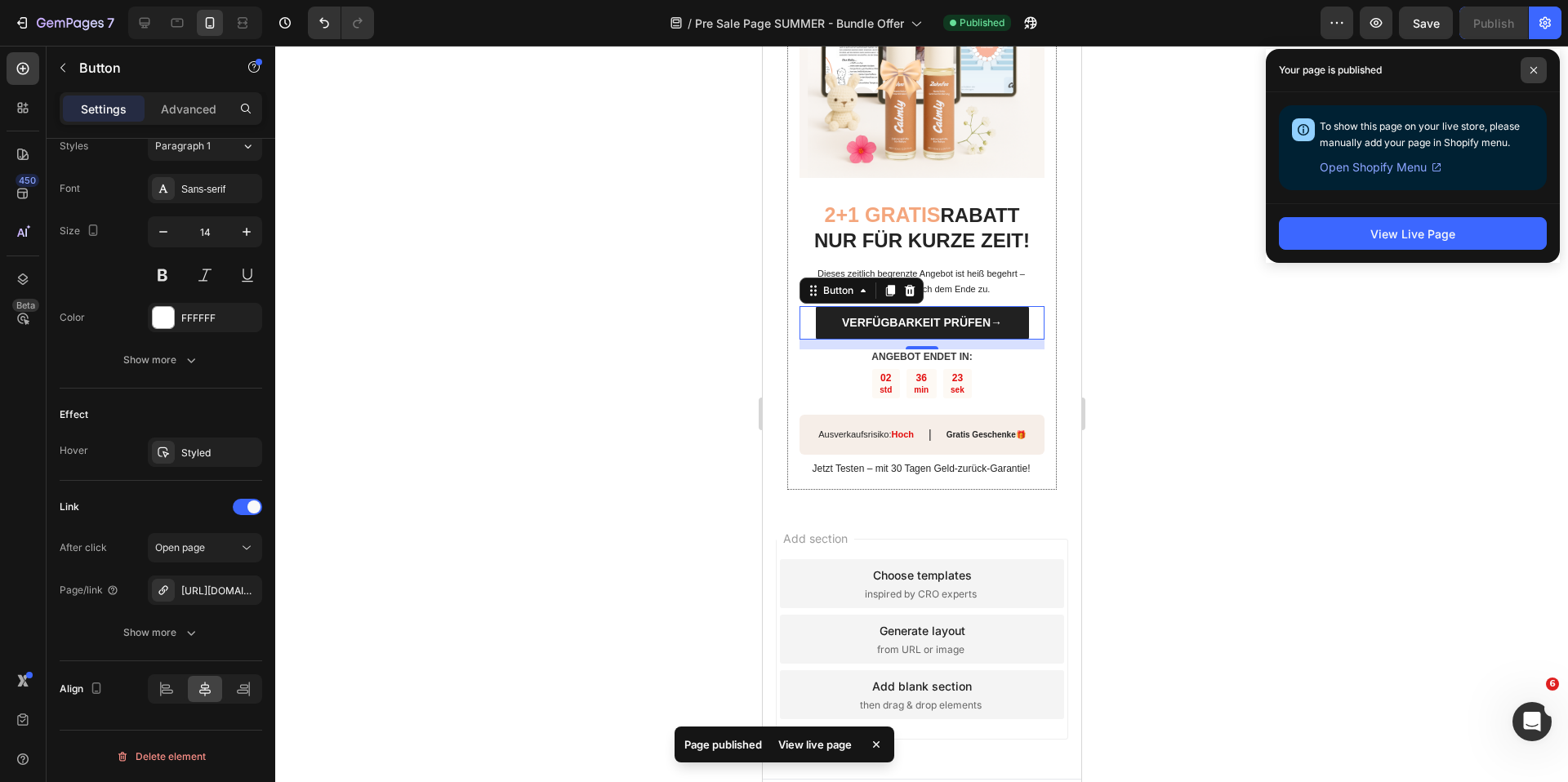
click at [1542, 61] on span at bounding box center [1534, 70] width 26 height 26
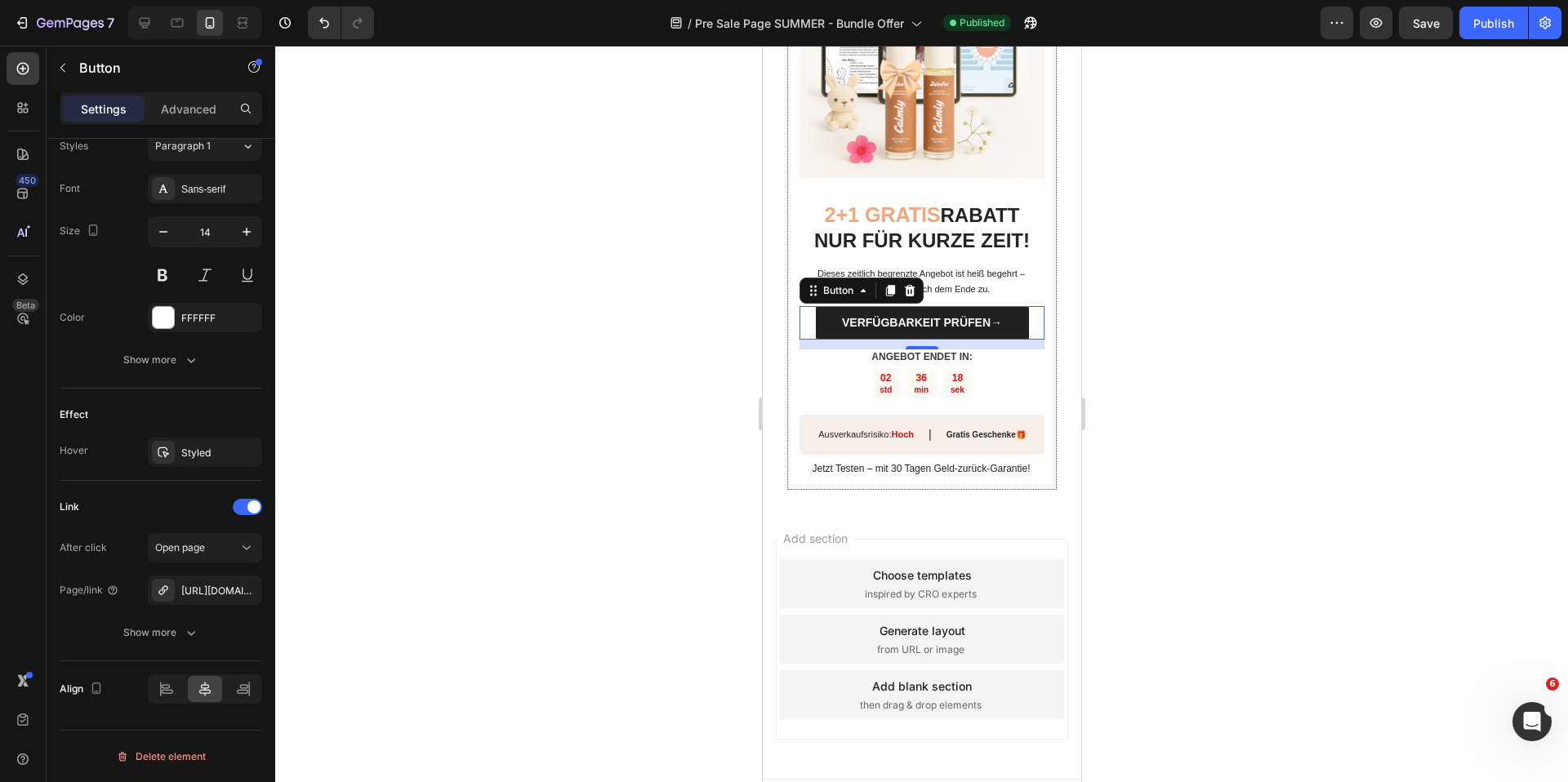
click at [673, 279] on div at bounding box center [922, 415] width 1293 height 737
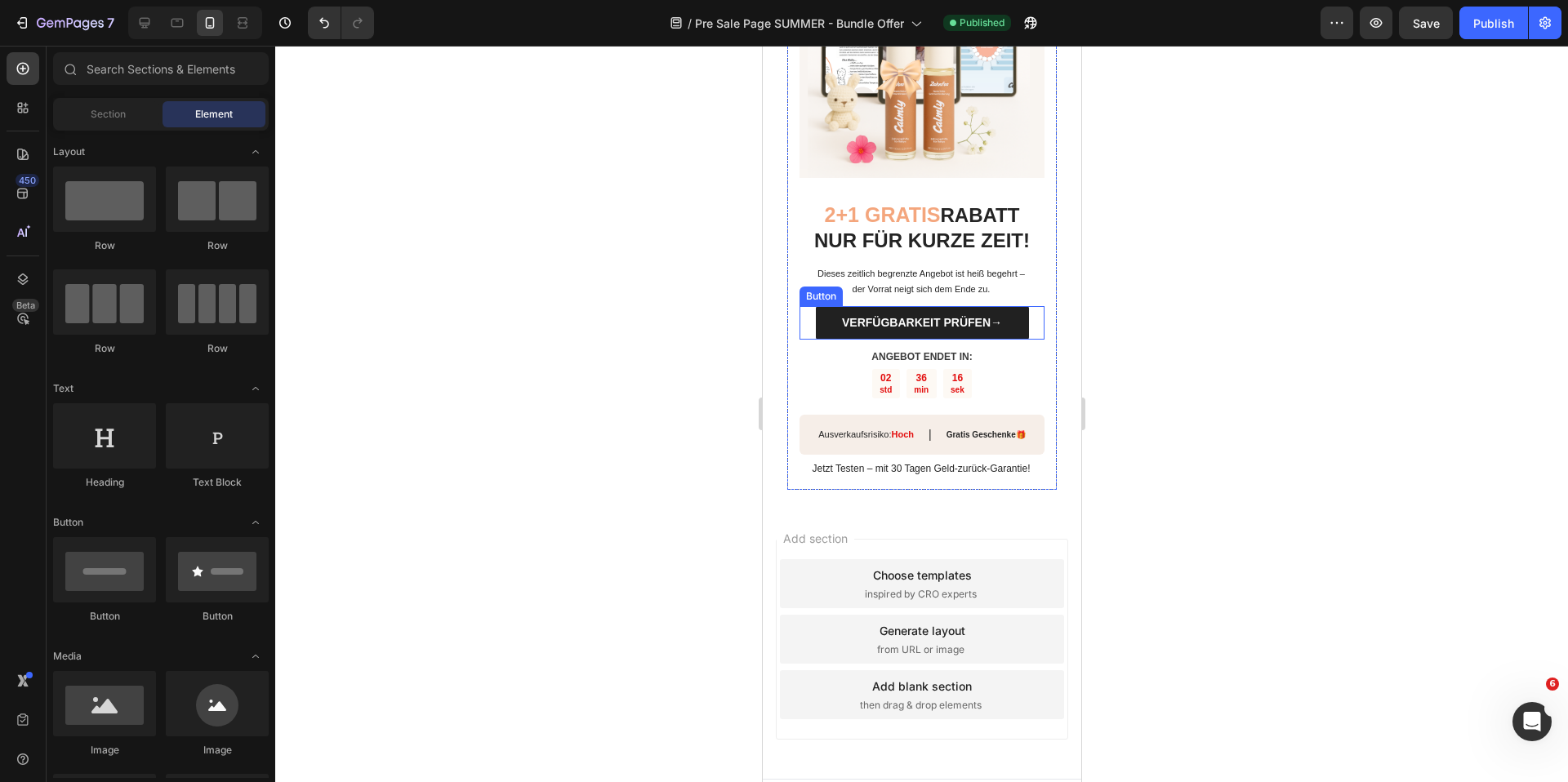
click at [807, 307] on div "VERFÜGBARKEIT PRÜFEN→ Button" at bounding box center [921, 323] width 245 height 33
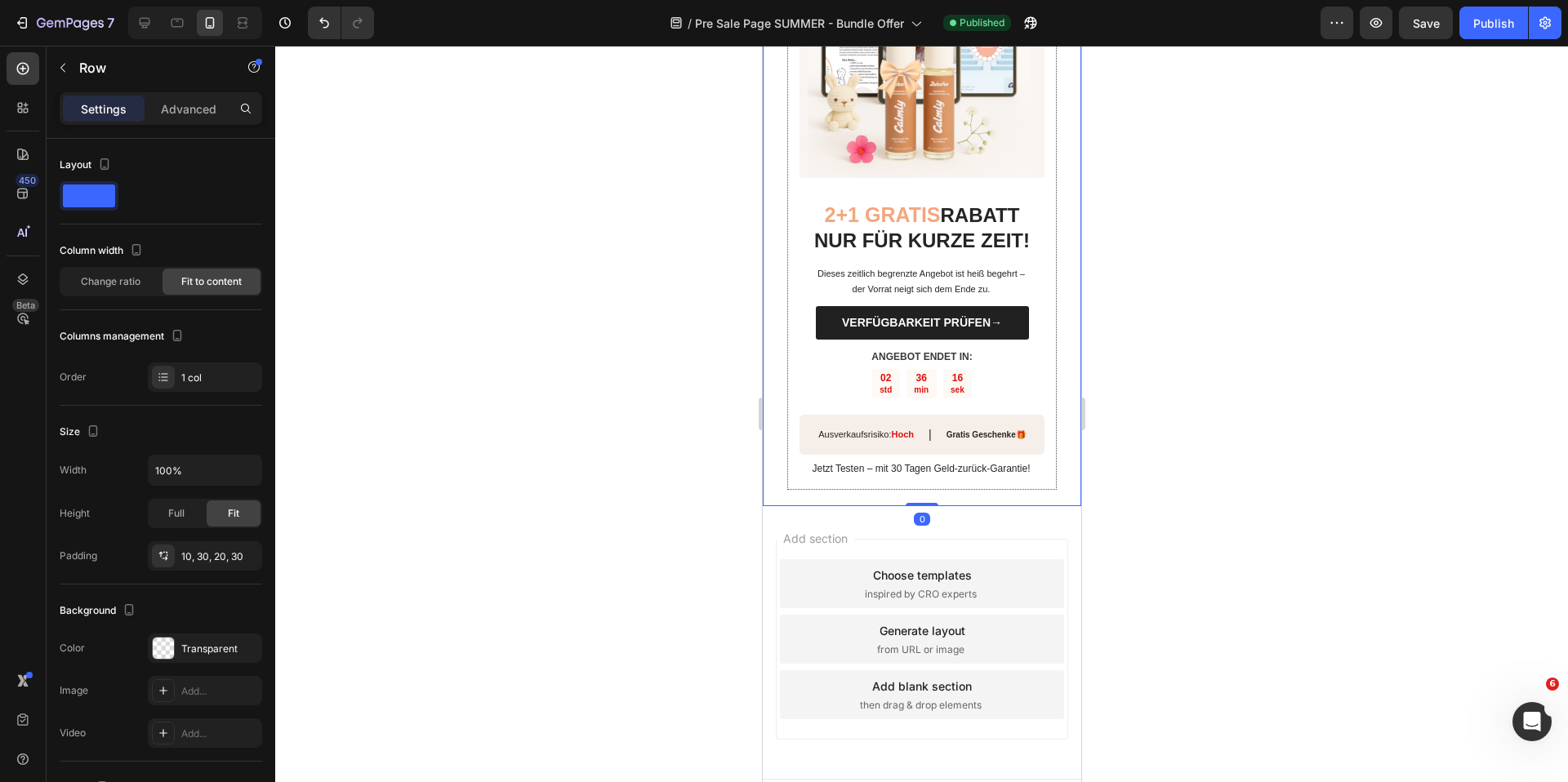
click at [781, 279] on div "🌱 SOMMER ANGEBOT ☀️ Button 2+1 GRATIS RABATT NUR FÜR KURZE ZEIT! Heading Dieses…" at bounding box center [921, 199] width 319 height 615
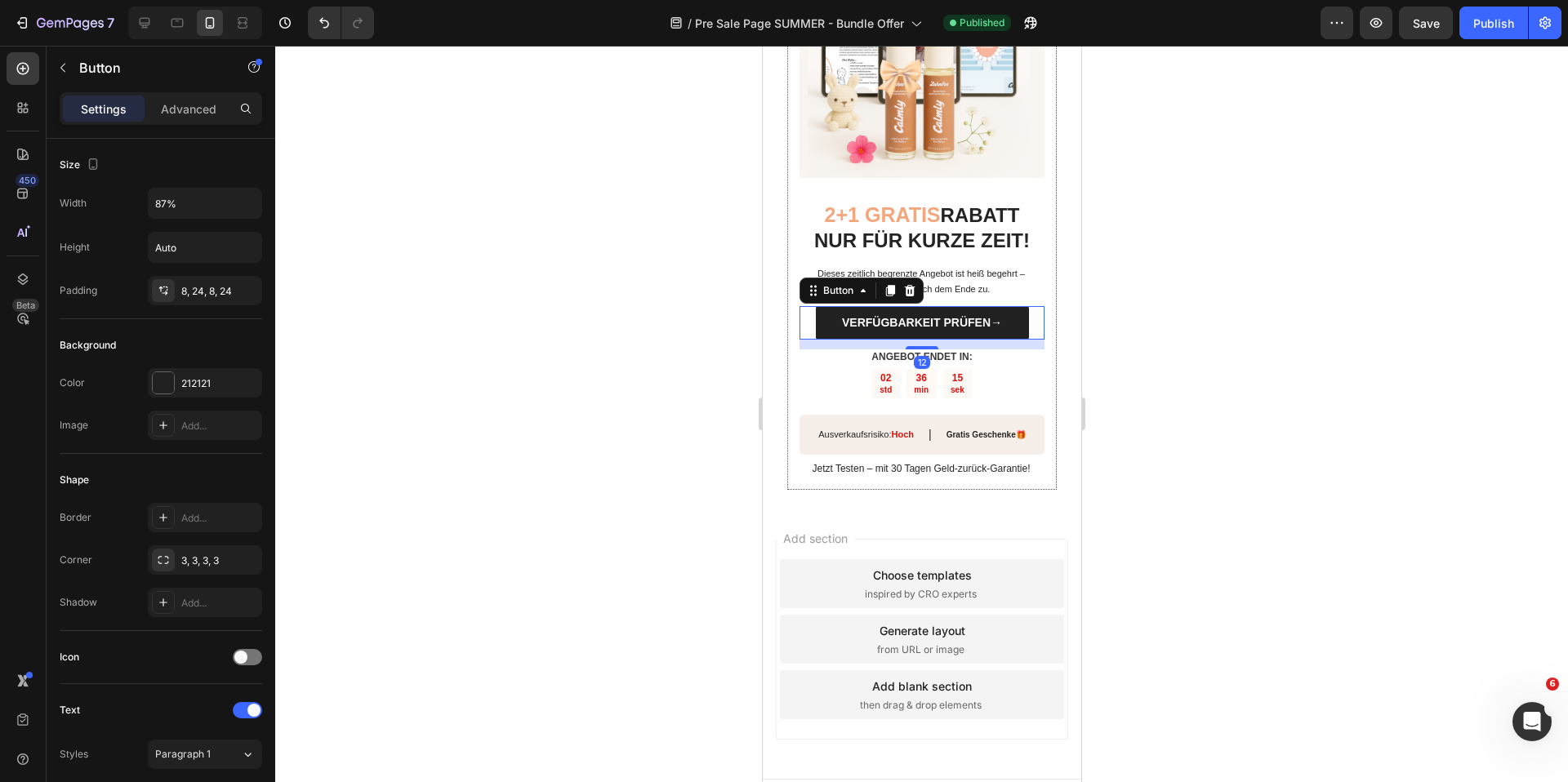
drag, startPoint x: 814, startPoint y: 286, endPoint x: 1521, endPoint y: 324, distance: 708.0
click at [815, 307] on link "VERFÜGBARKEIT PRÜFEN→" at bounding box center [922, 323] width 213 height 33
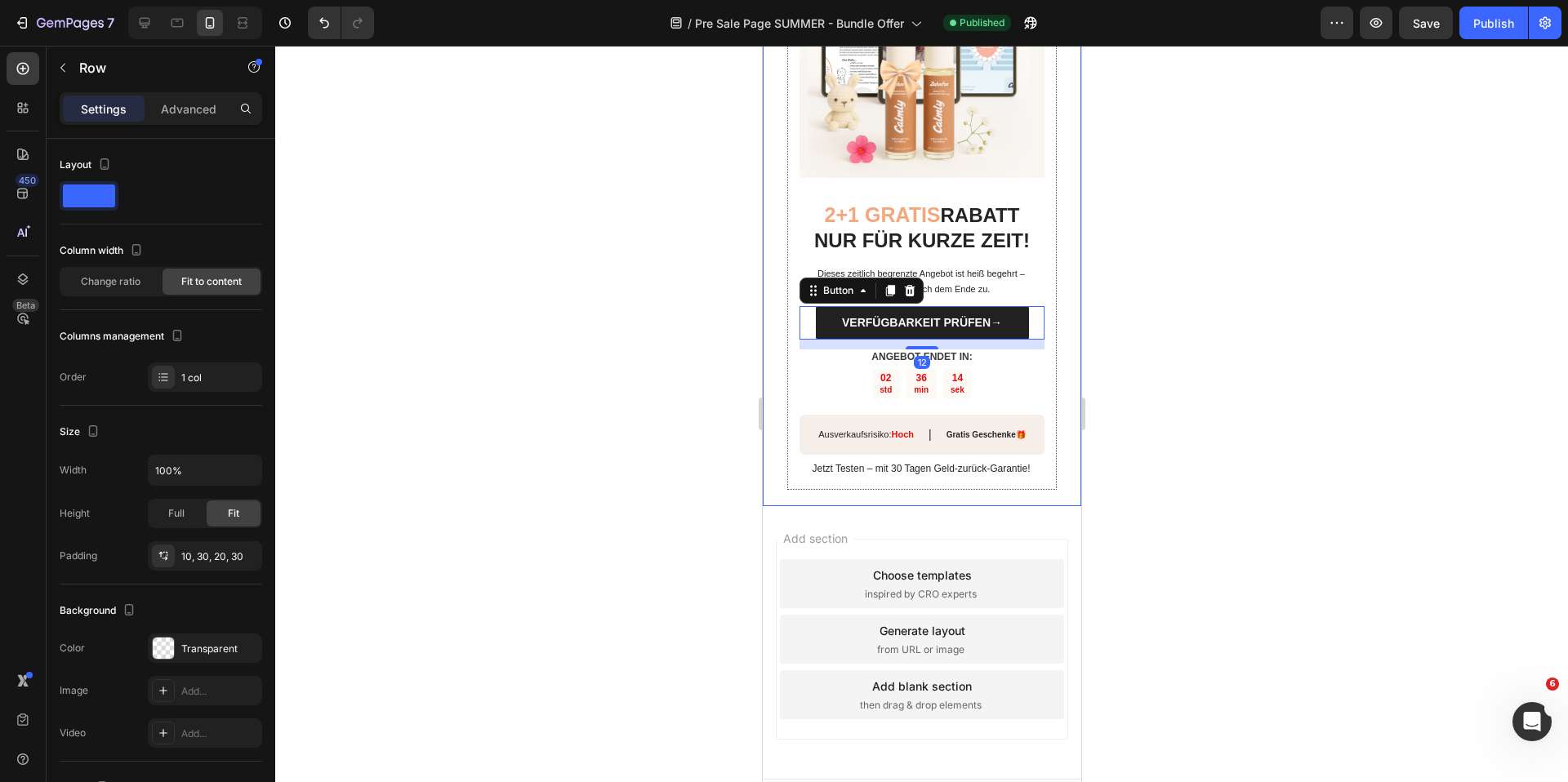
click at [775, 263] on div "🌱 SOMMER ANGEBOT ☀️ Button 2+1 GRATIS RABATT NUR FÜR KURZE ZEIT! Heading Dieses…" at bounding box center [921, 199] width 319 height 615
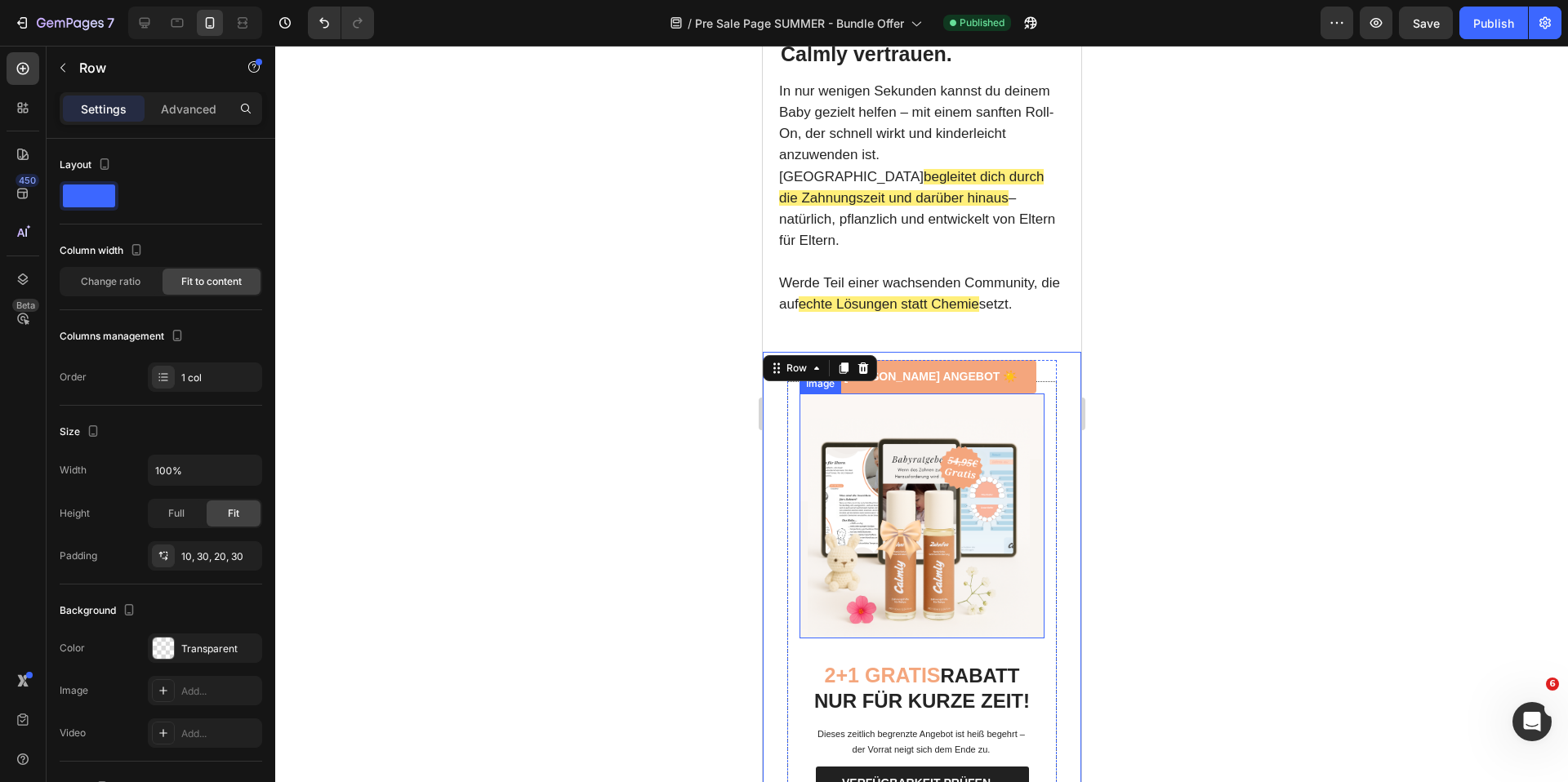
scroll to position [4435, 0]
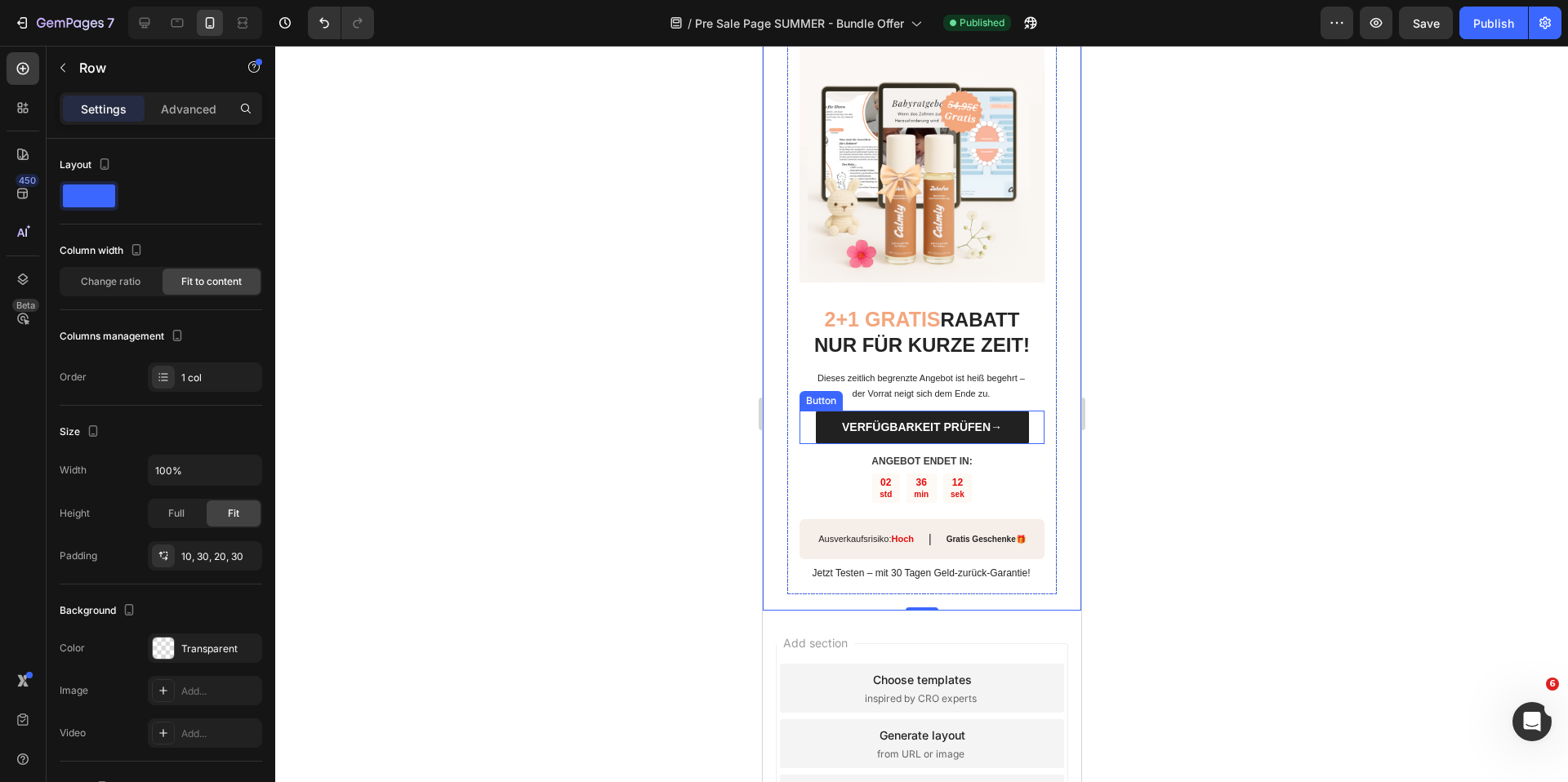
click at [810, 411] on div "VERFÜGBARKEIT PRÜFEN→ Button" at bounding box center [921, 427] width 245 height 33
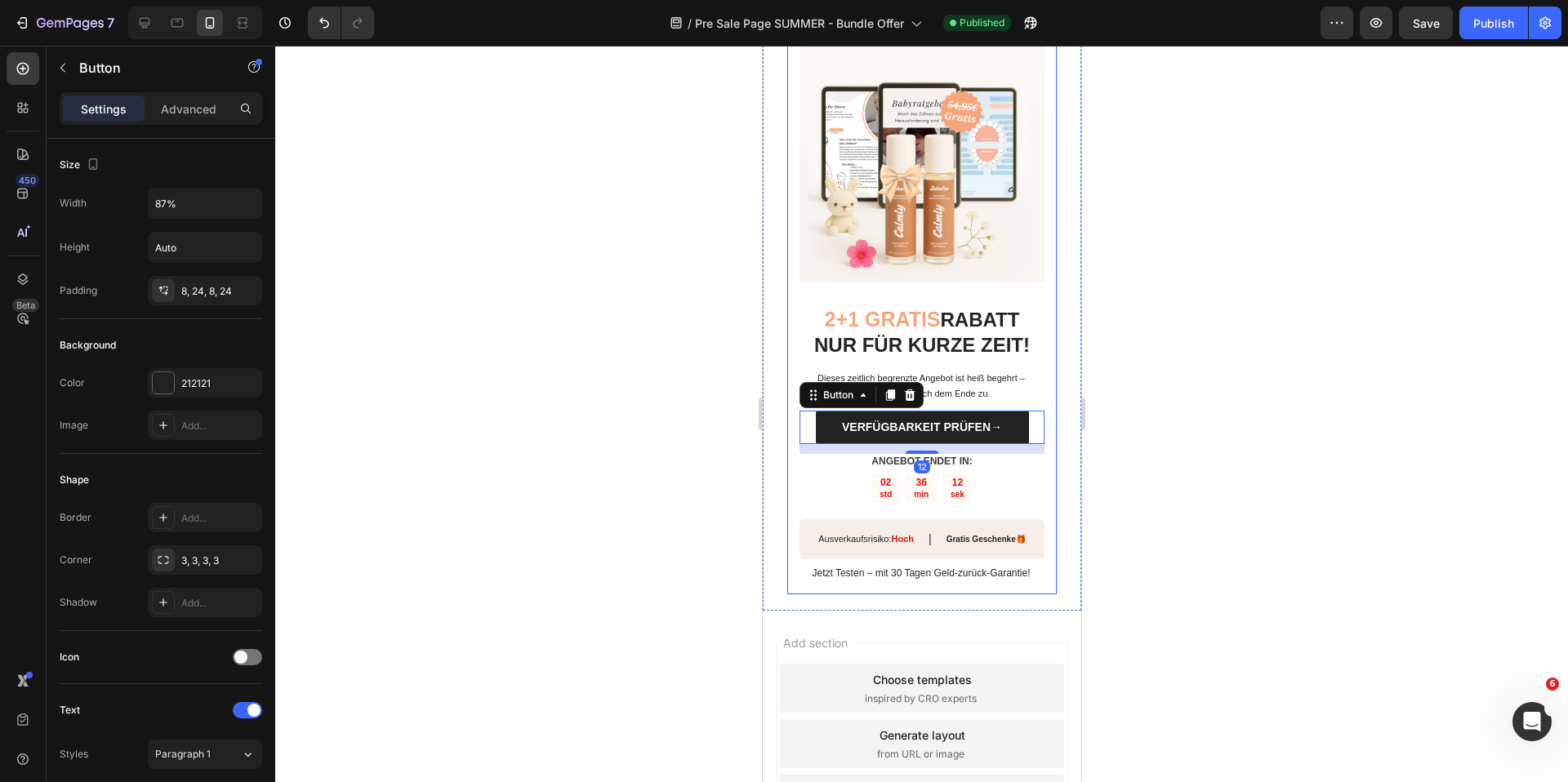
click at [788, 321] on div "2+1 GRATIS RABATT NUR FÜR KURZE ZEIT! Heading Dieses zeitlich begrenzte Angebot…" at bounding box center [922, 309] width 270 height 569
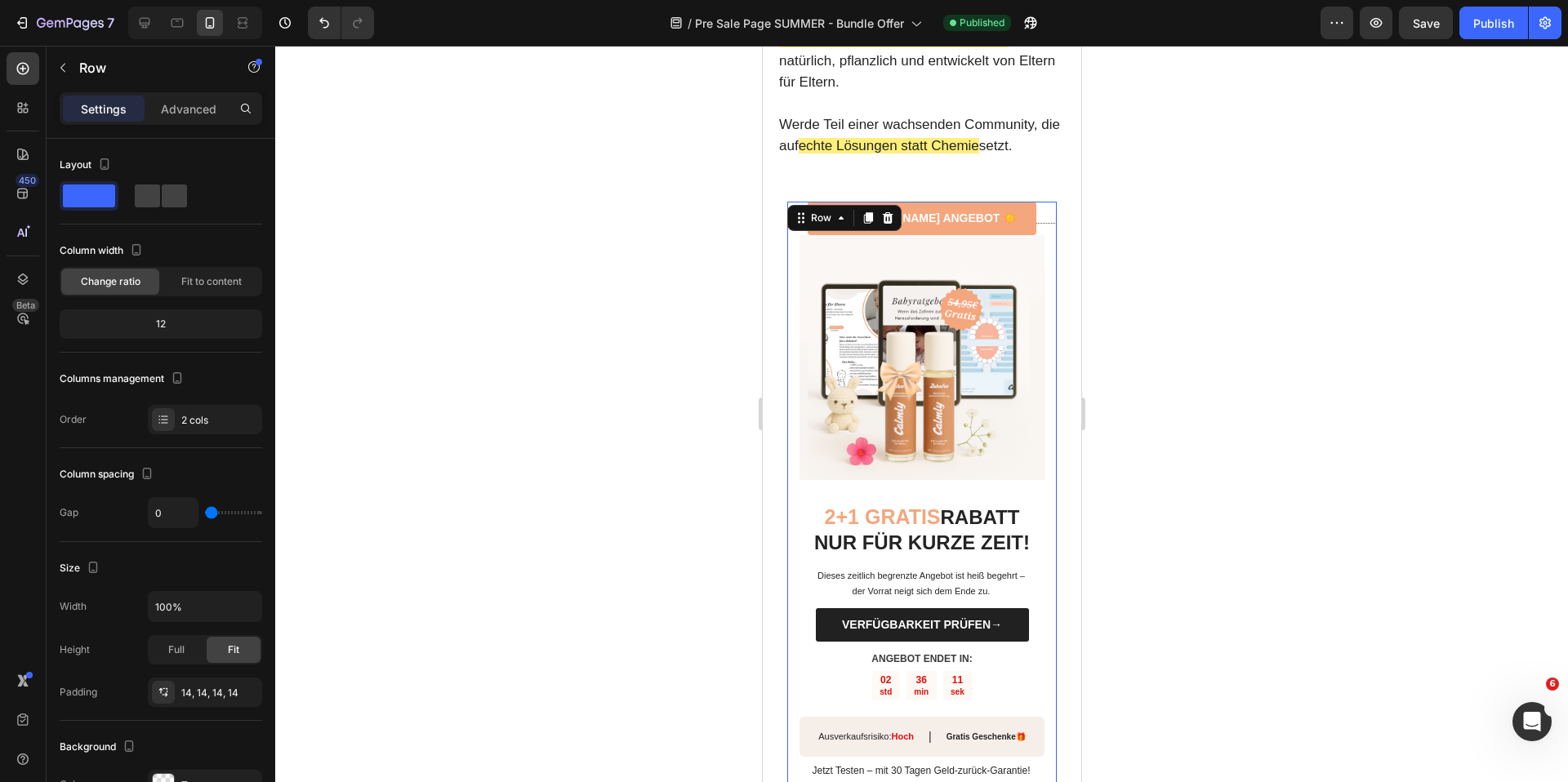
scroll to position [4234, 0]
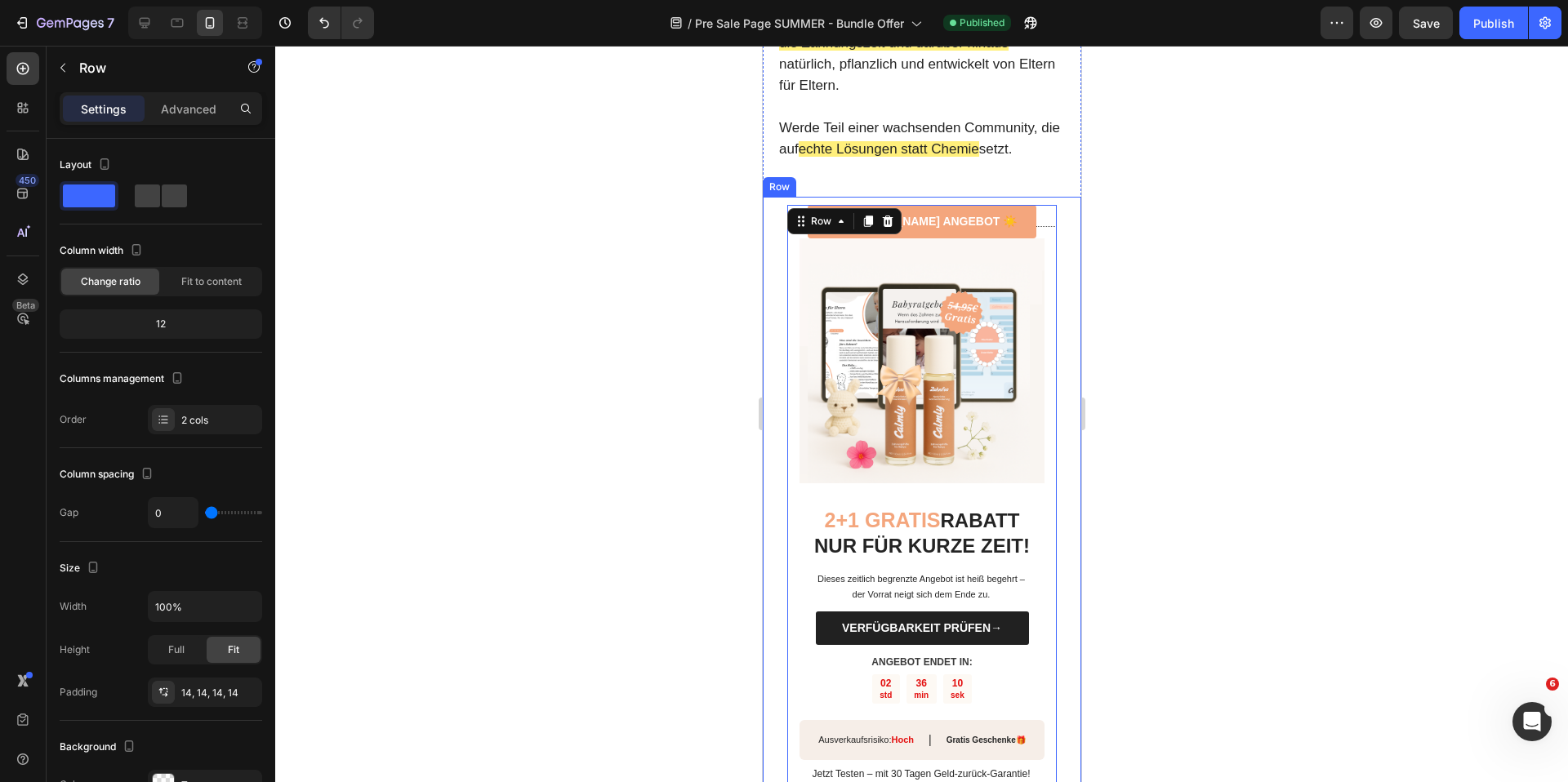
click at [774, 315] on div "🌱 SOMMER ANGEBOT ☀️ Button 2+1 GRATIS RABATT NUR FÜR KURZE ZEIT! Heading Dieses…" at bounding box center [921, 504] width 319 height 615
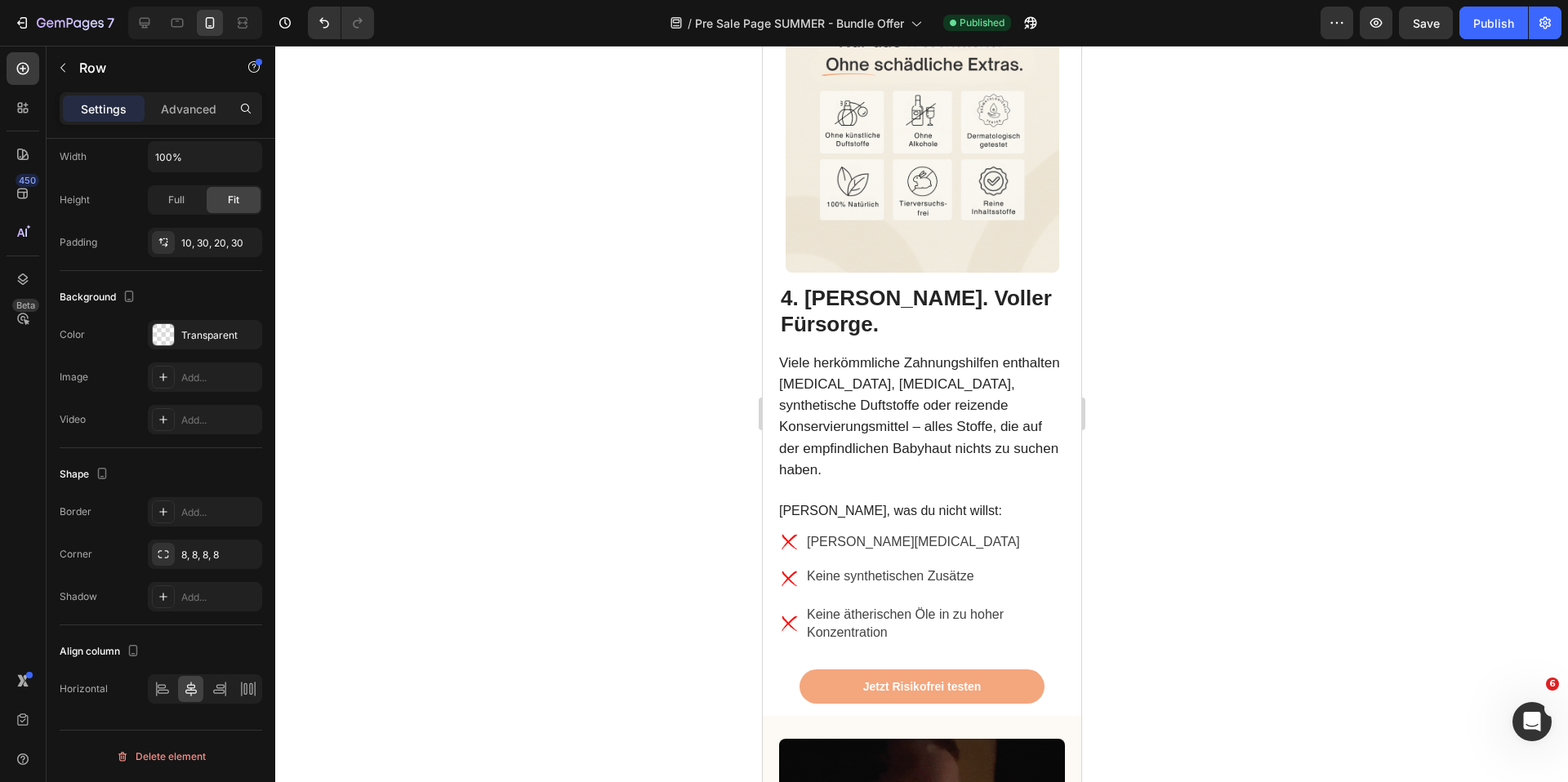
scroll to position [3244, 0]
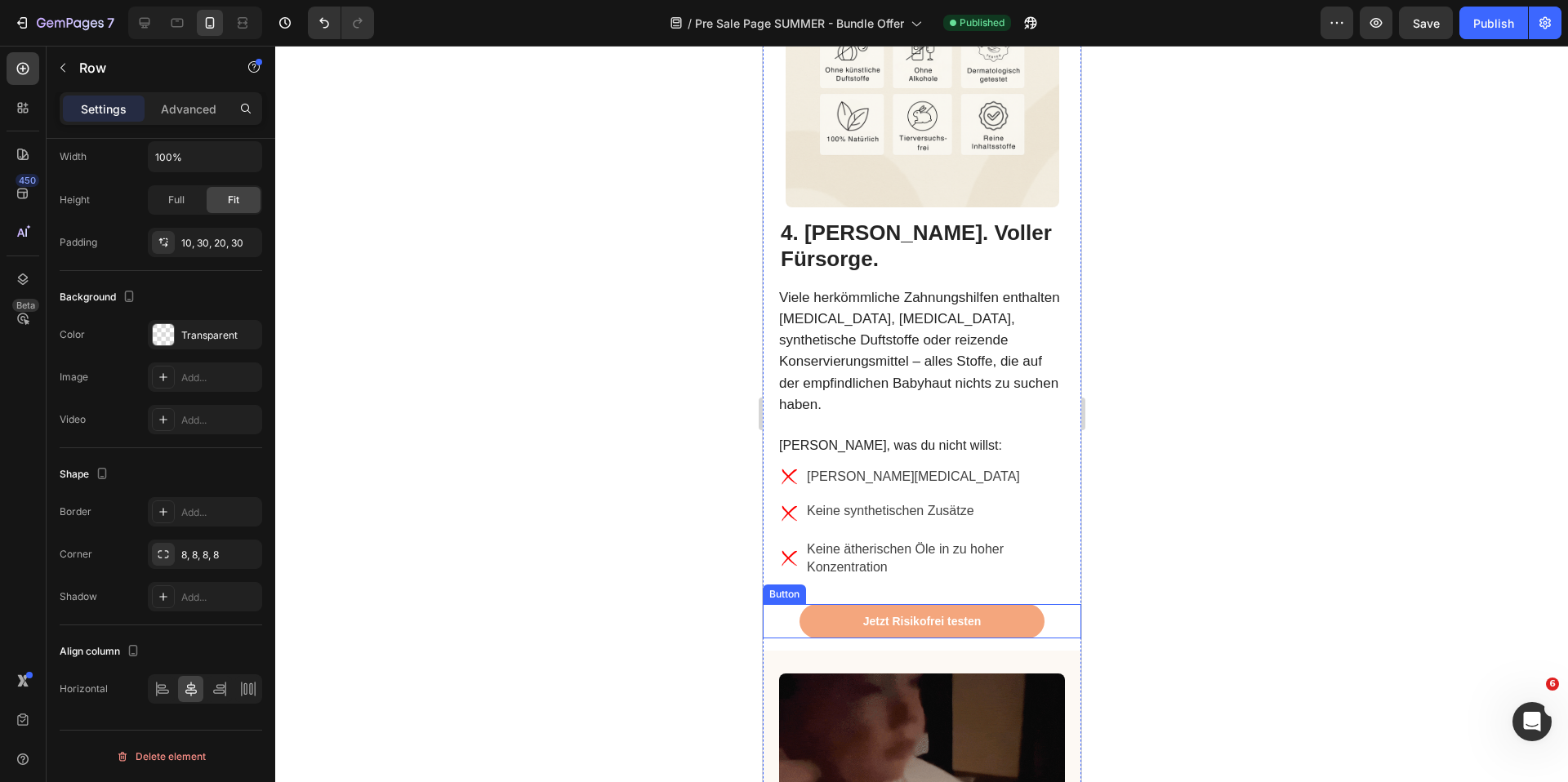
click at [779, 604] on div "Jetzt Risikofrei testen Button" at bounding box center [921, 620] width 319 height 34
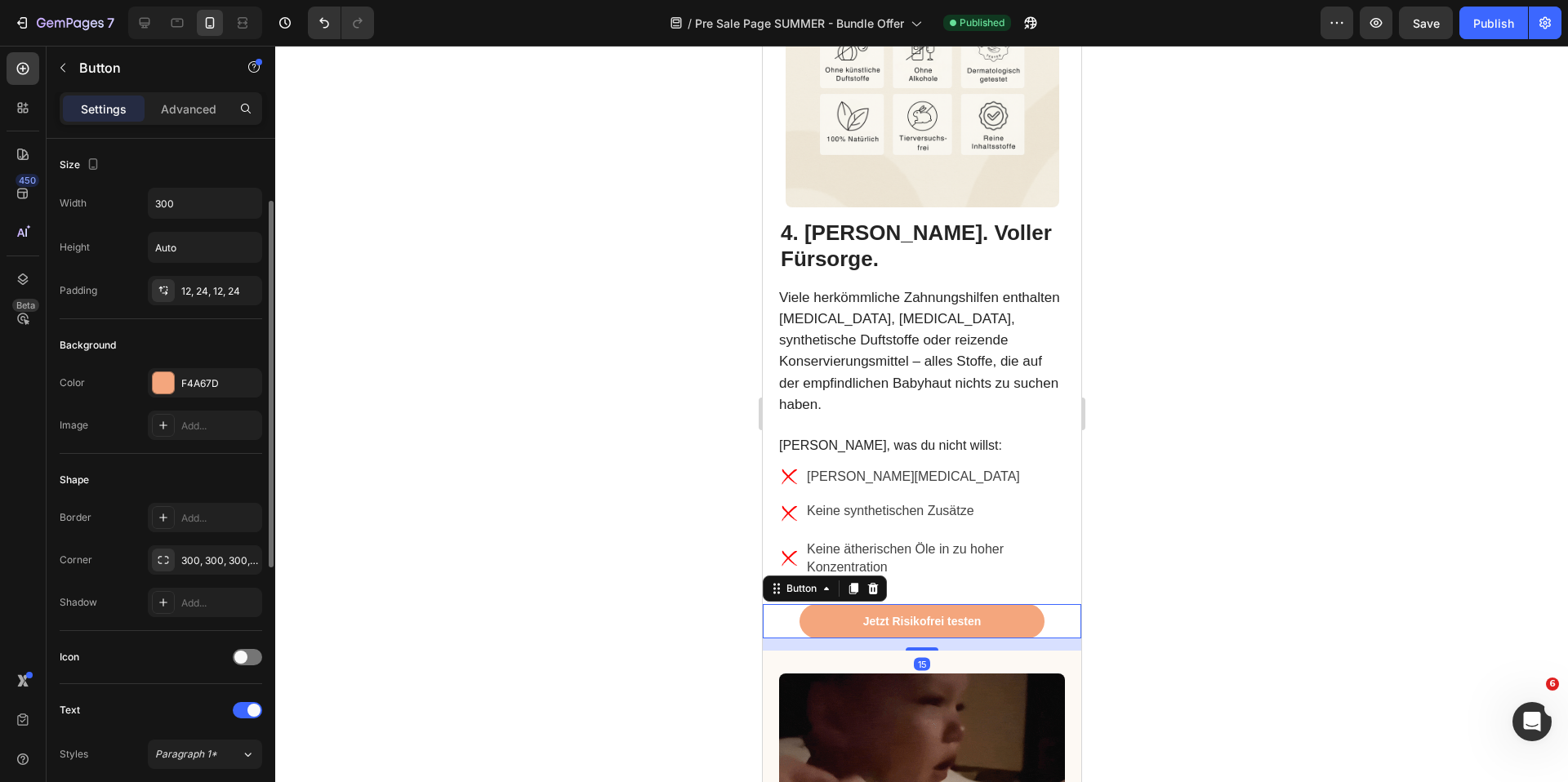
scroll to position [608, 0]
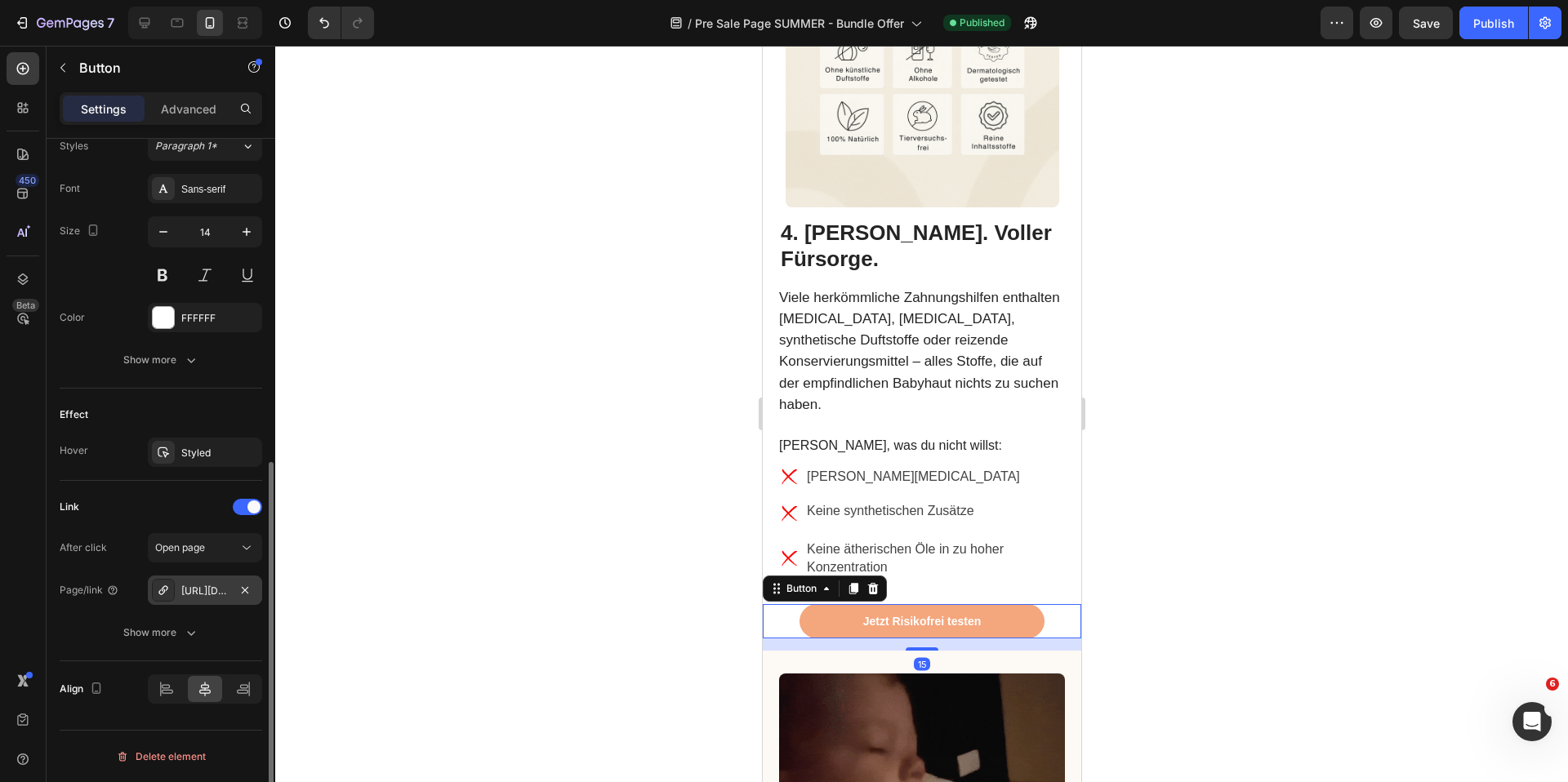
click at [207, 604] on div "[URL][DOMAIN_NAME]" at bounding box center [205, 590] width 115 height 30
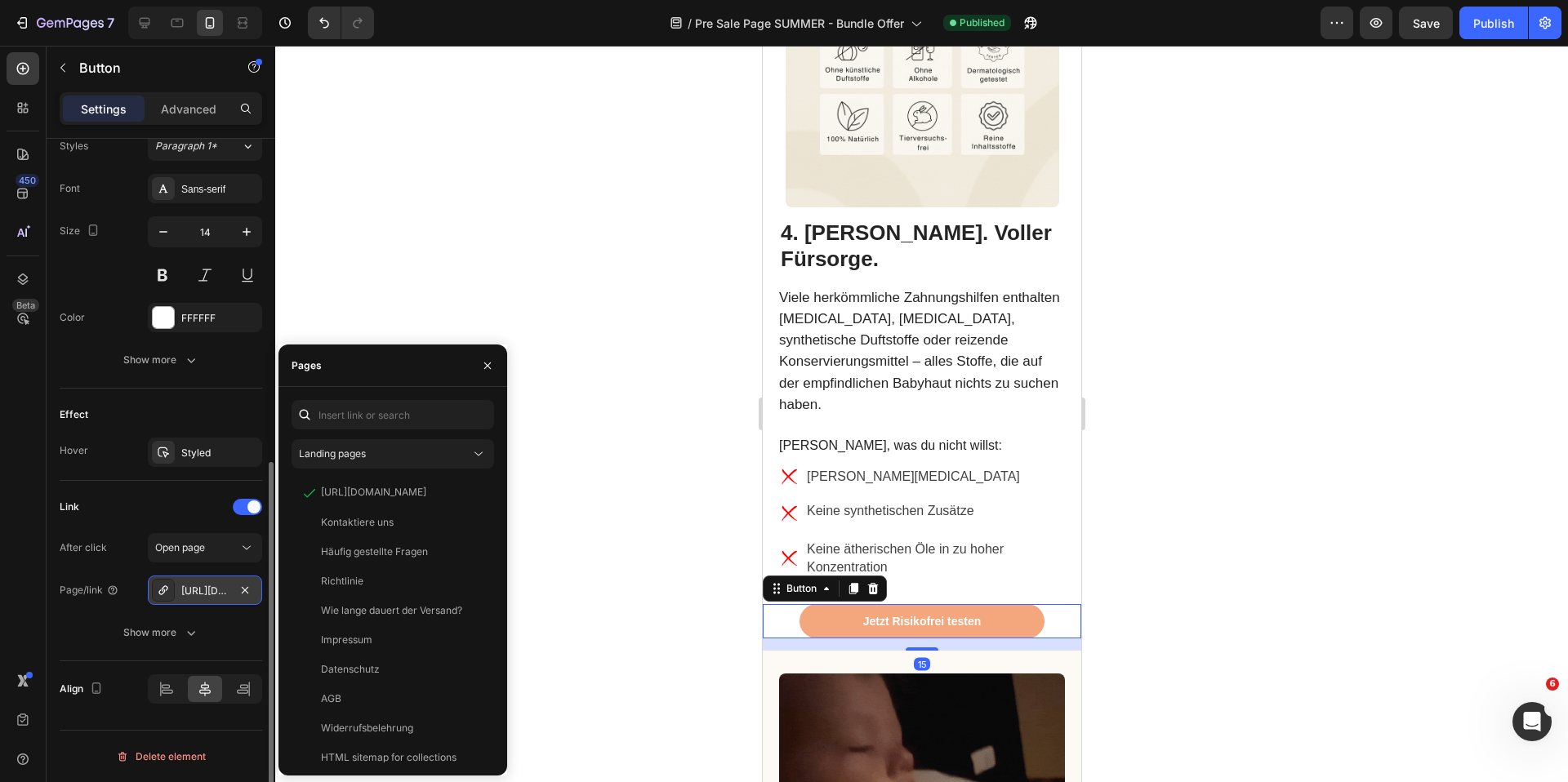
click at [207, 599] on div "[URL][DOMAIN_NAME]" at bounding box center [205, 590] width 115 height 30
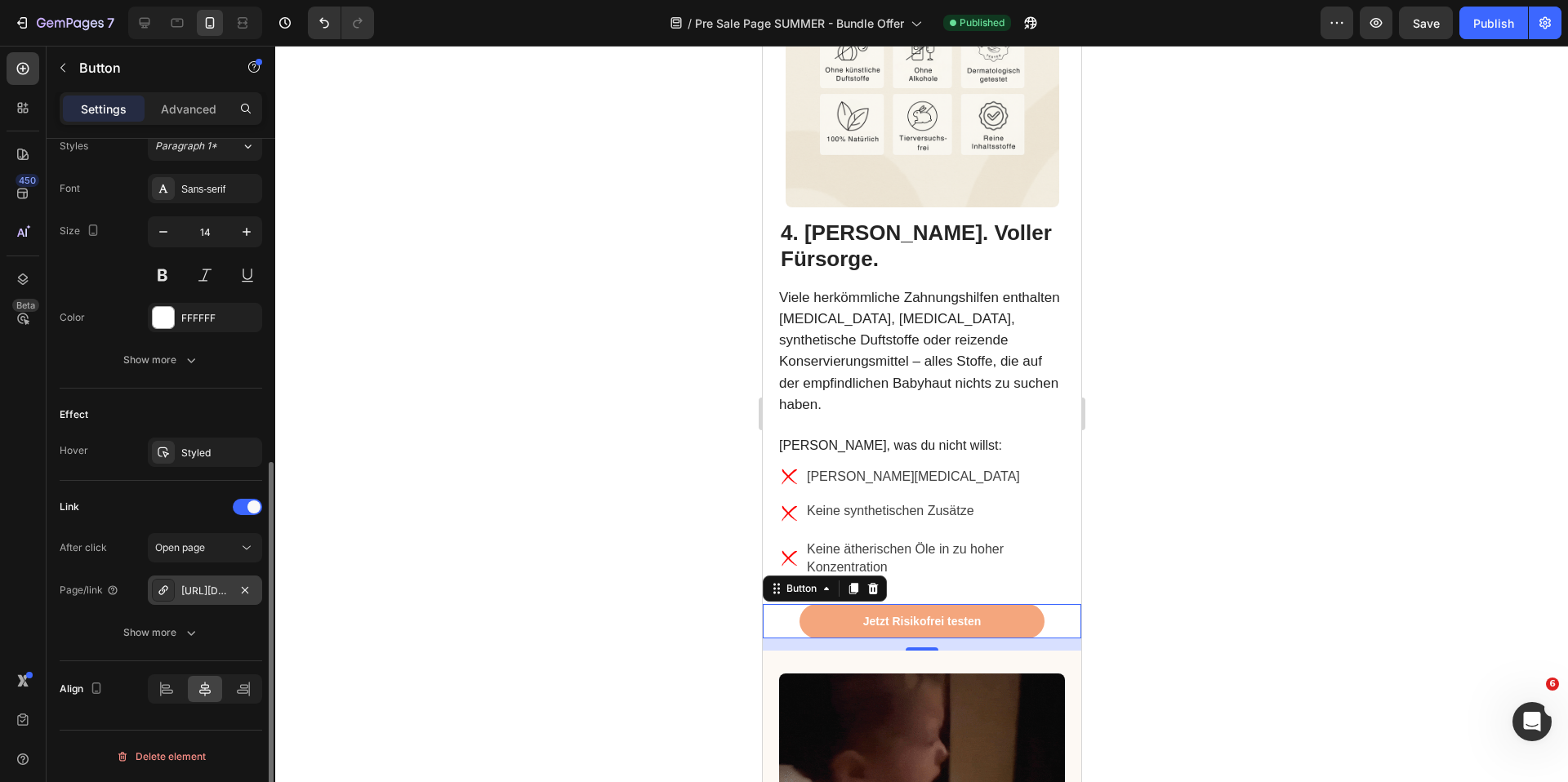
click at [198, 601] on div "[URL][DOMAIN_NAME]" at bounding box center [205, 590] width 115 height 30
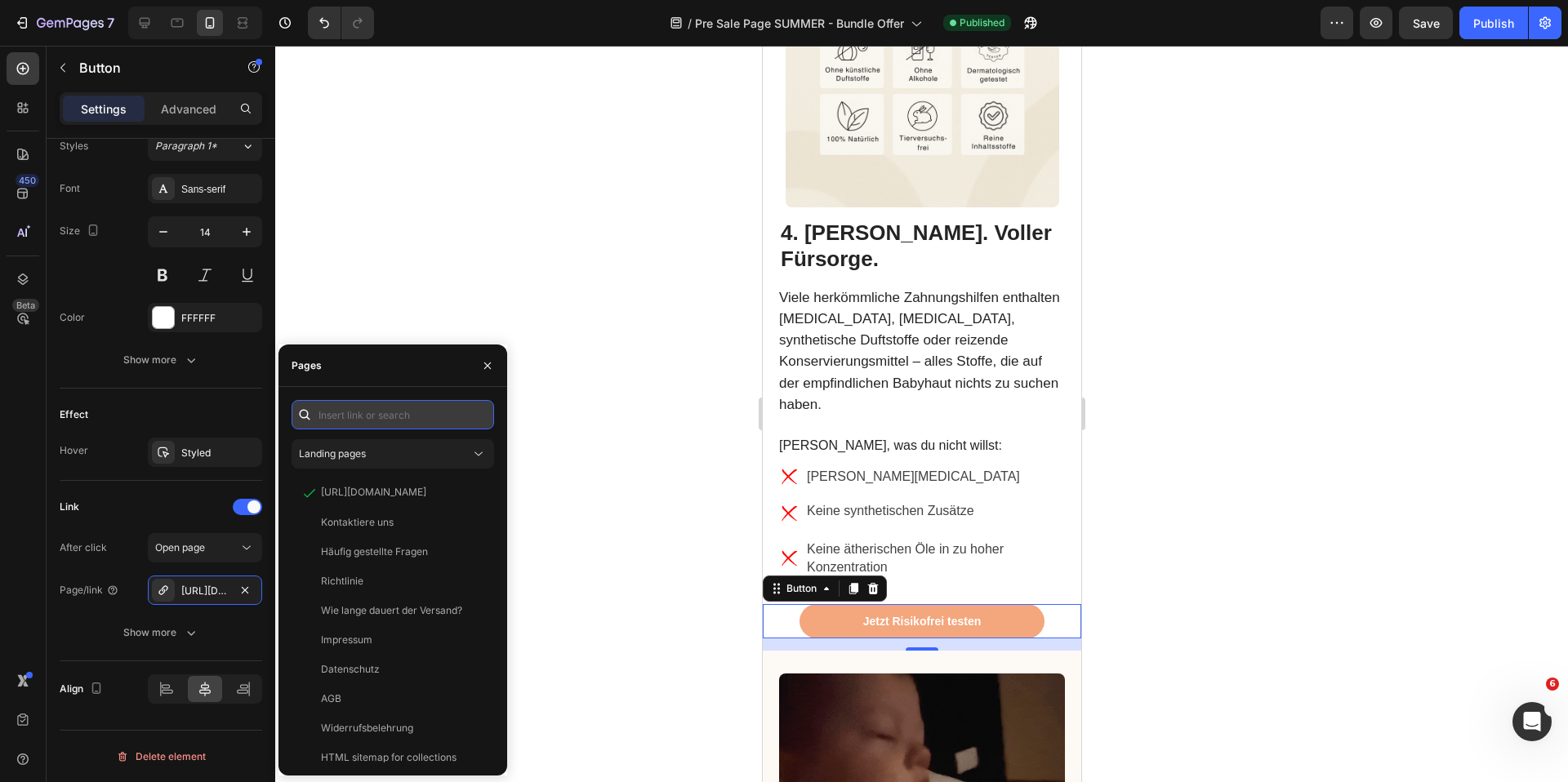
paste input "[URL][DOMAIN_NAME]"
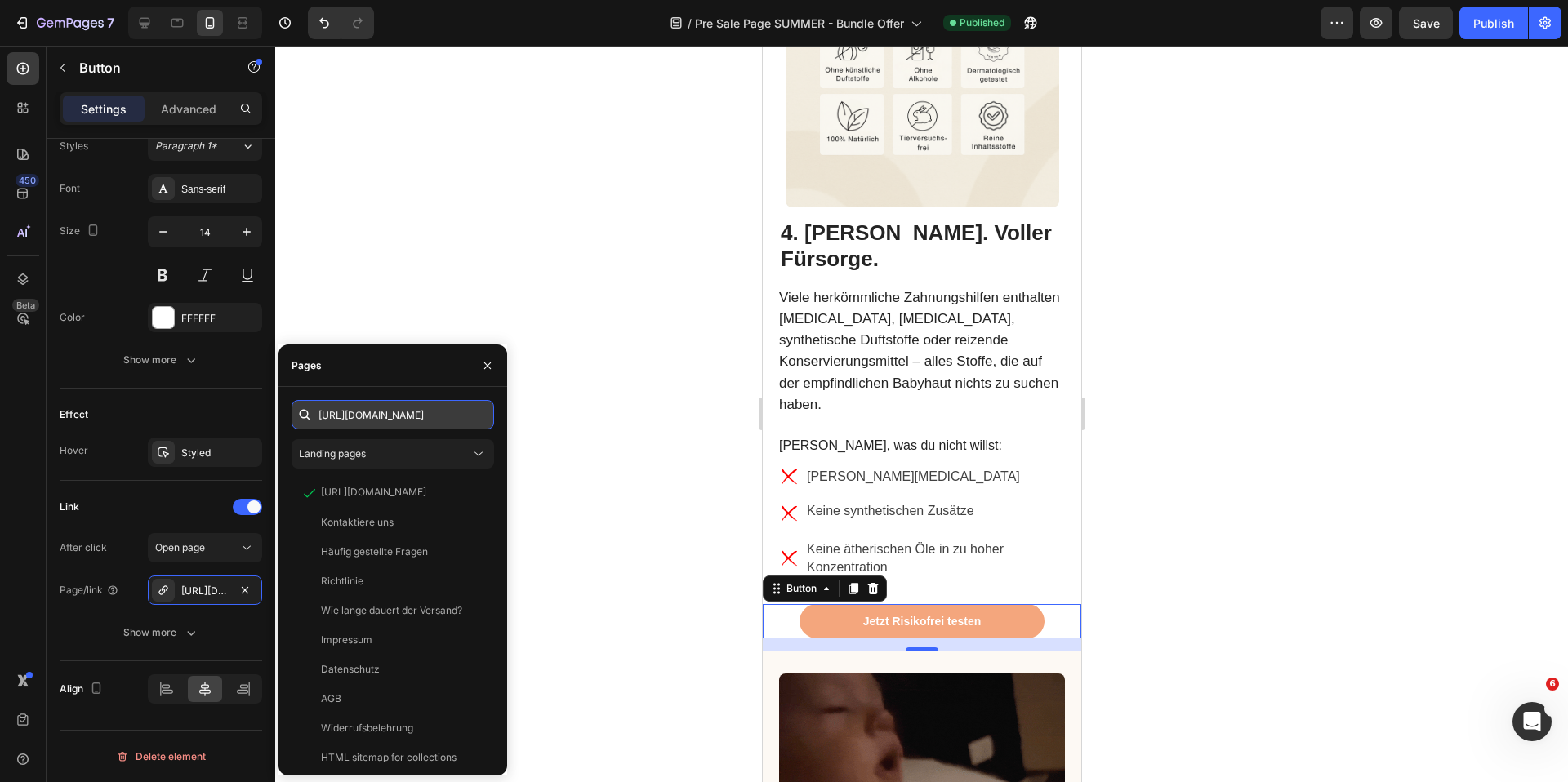
scroll to position [0, 103]
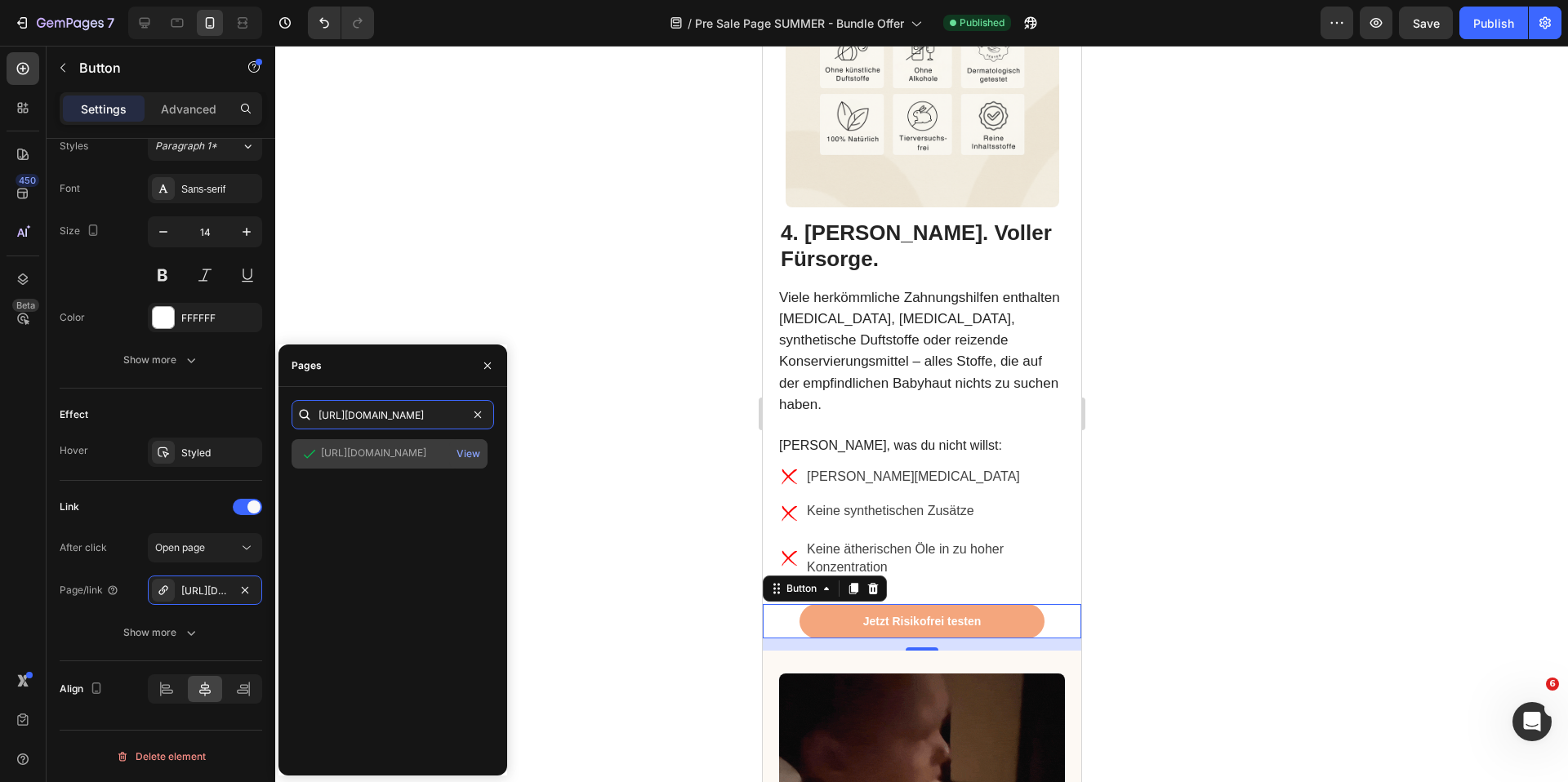
type input "[URL][DOMAIN_NAME]"
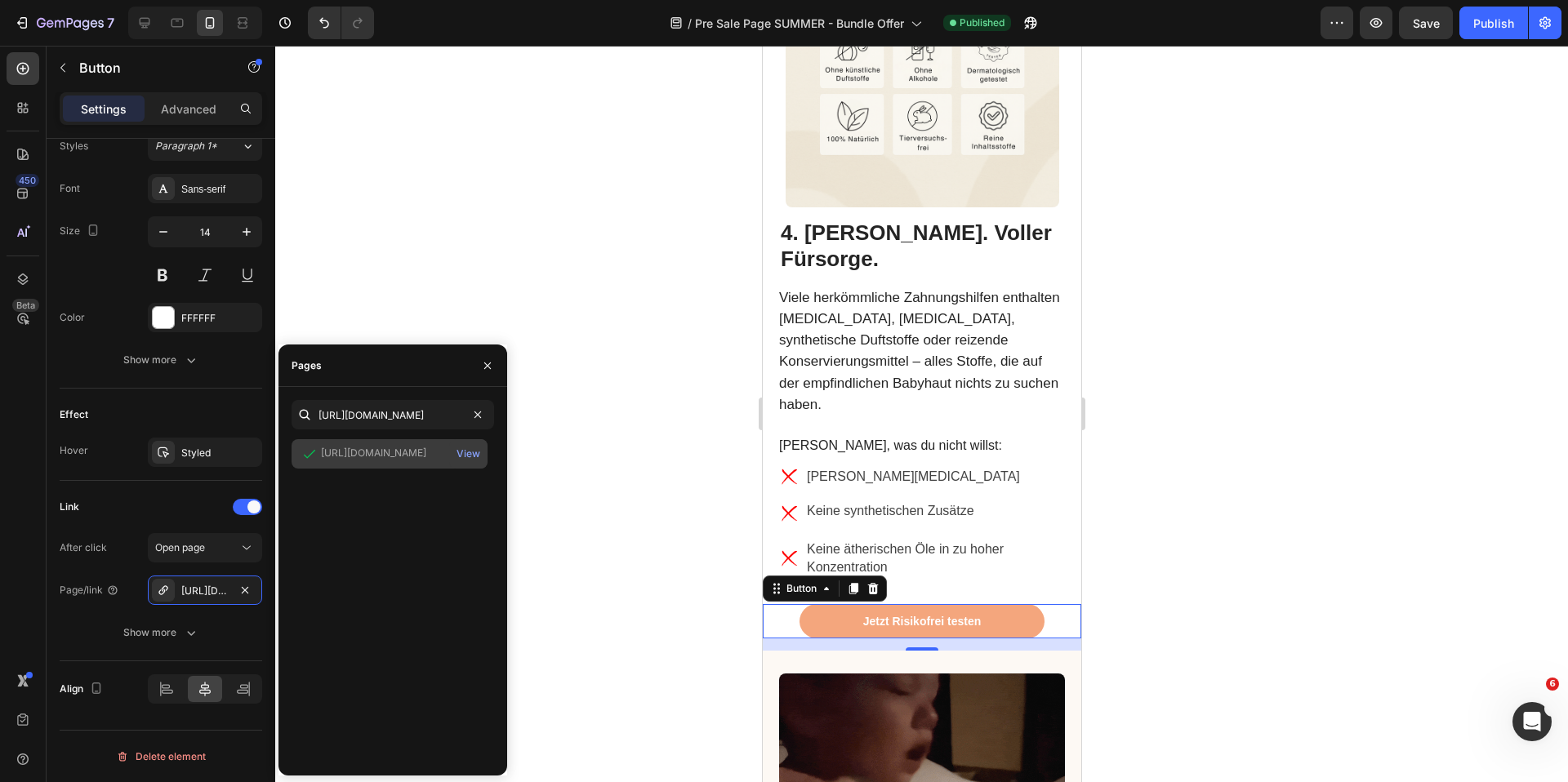
scroll to position [0, 0]
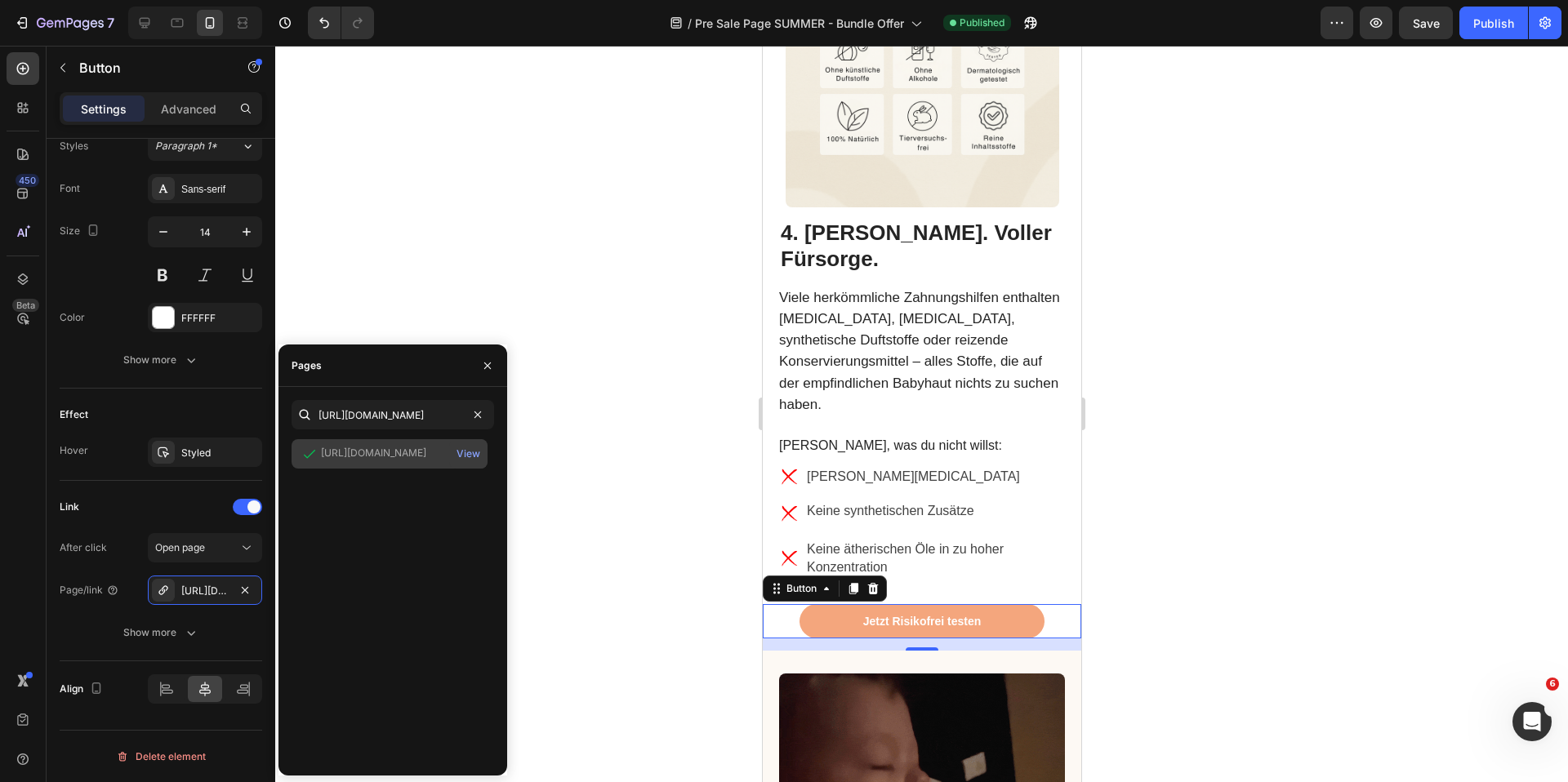
click at [390, 447] on div "[URL][DOMAIN_NAME]" at bounding box center [374, 453] width 105 height 15
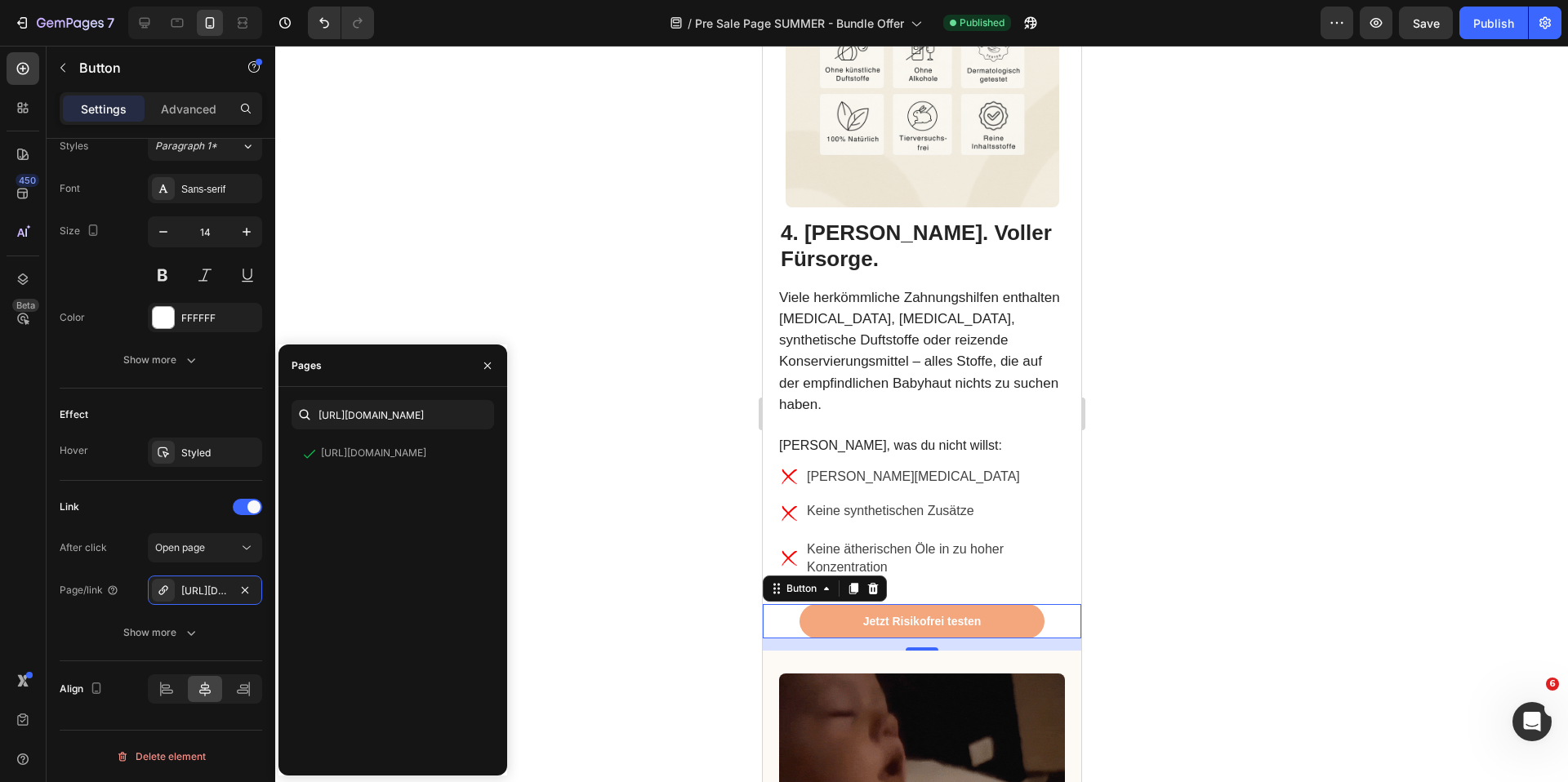
click at [505, 297] on div at bounding box center [922, 415] width 1293 height 737
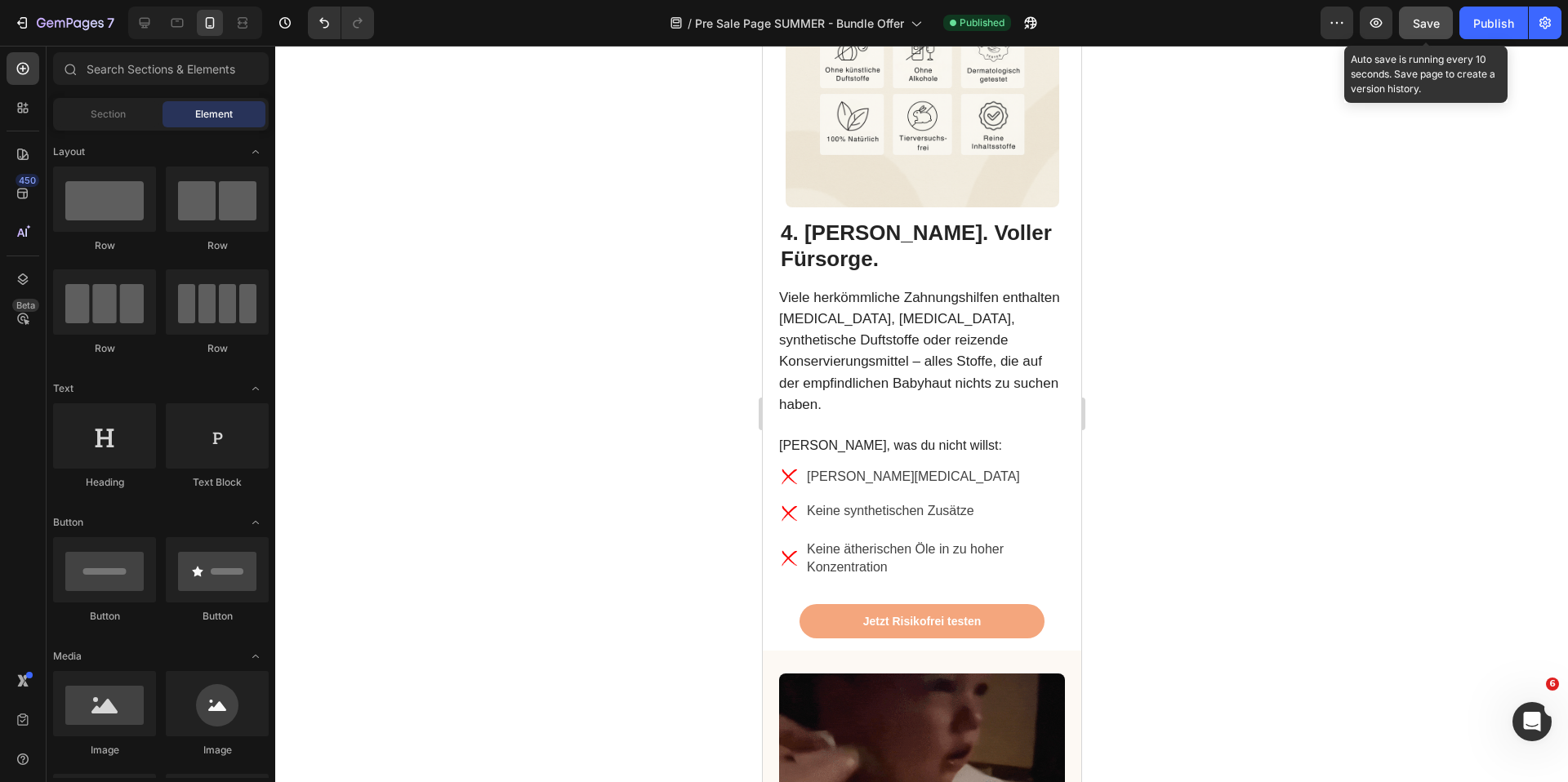
click at [1445, 29] on button "Save" at bounding box center [1426, 22] width 54 height 32
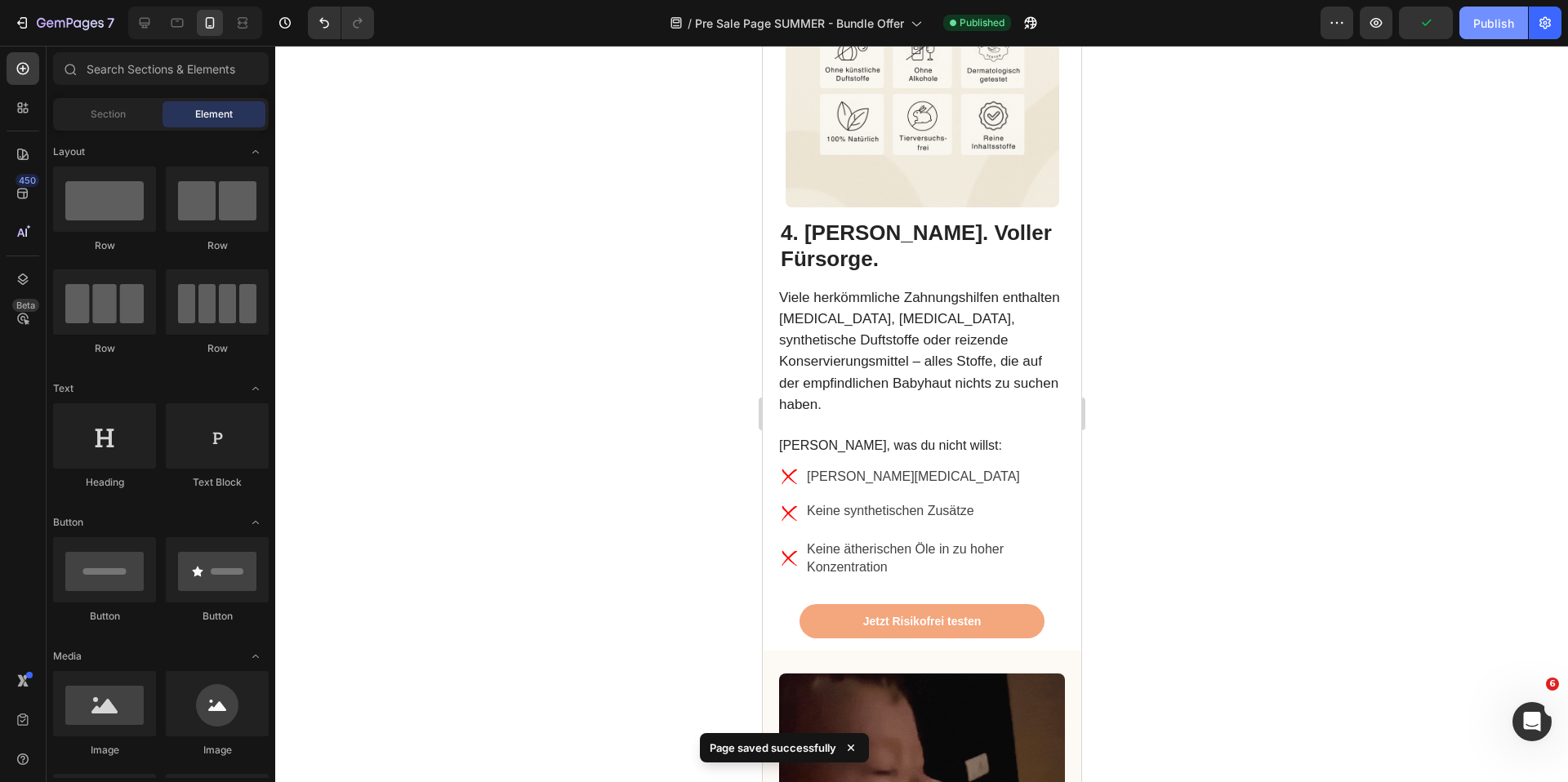
click at [1493, 18] on div "Publish" at bounding box center [1493, 23] width 41 height 18
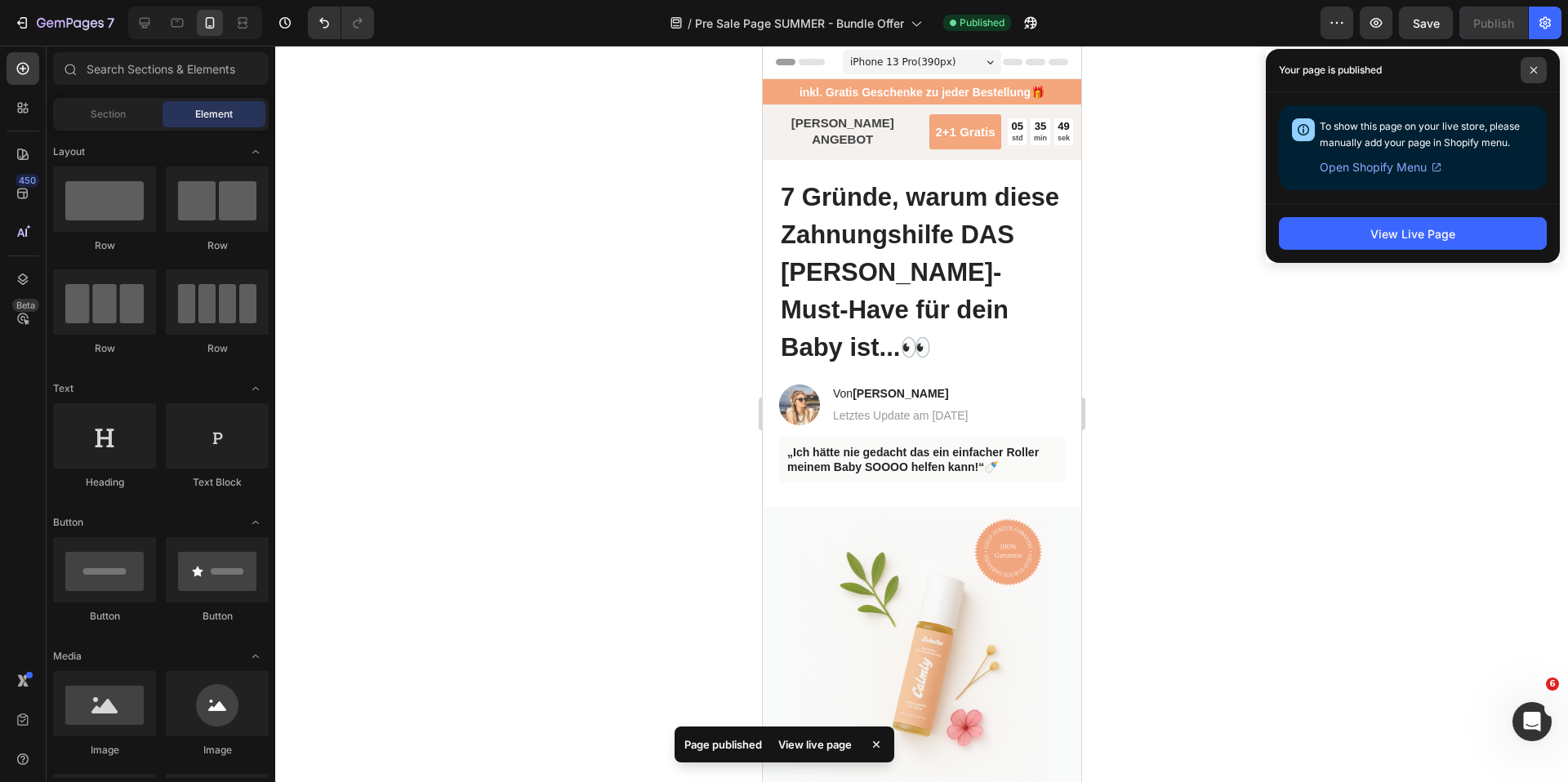
click at [1544, 69] on span at bounding box center [1534, 70] width 26 height 26
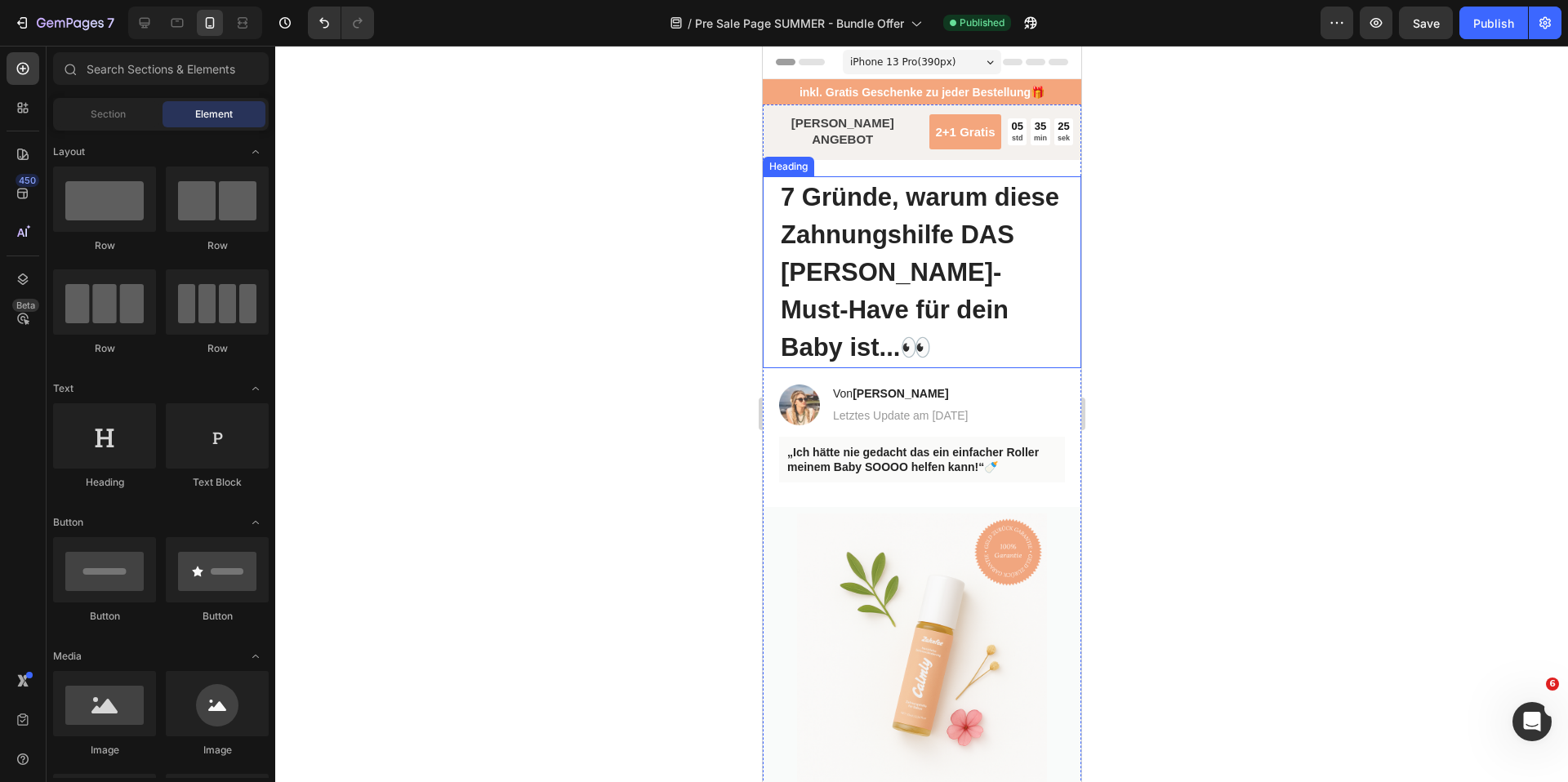
click at [852, 254] on strong "7 Gründe, warum diese Zahnungshilfe DAS Sommer-Must-Have für dein Baby ist..." at bounding box center [920, 272] width 279 height 180
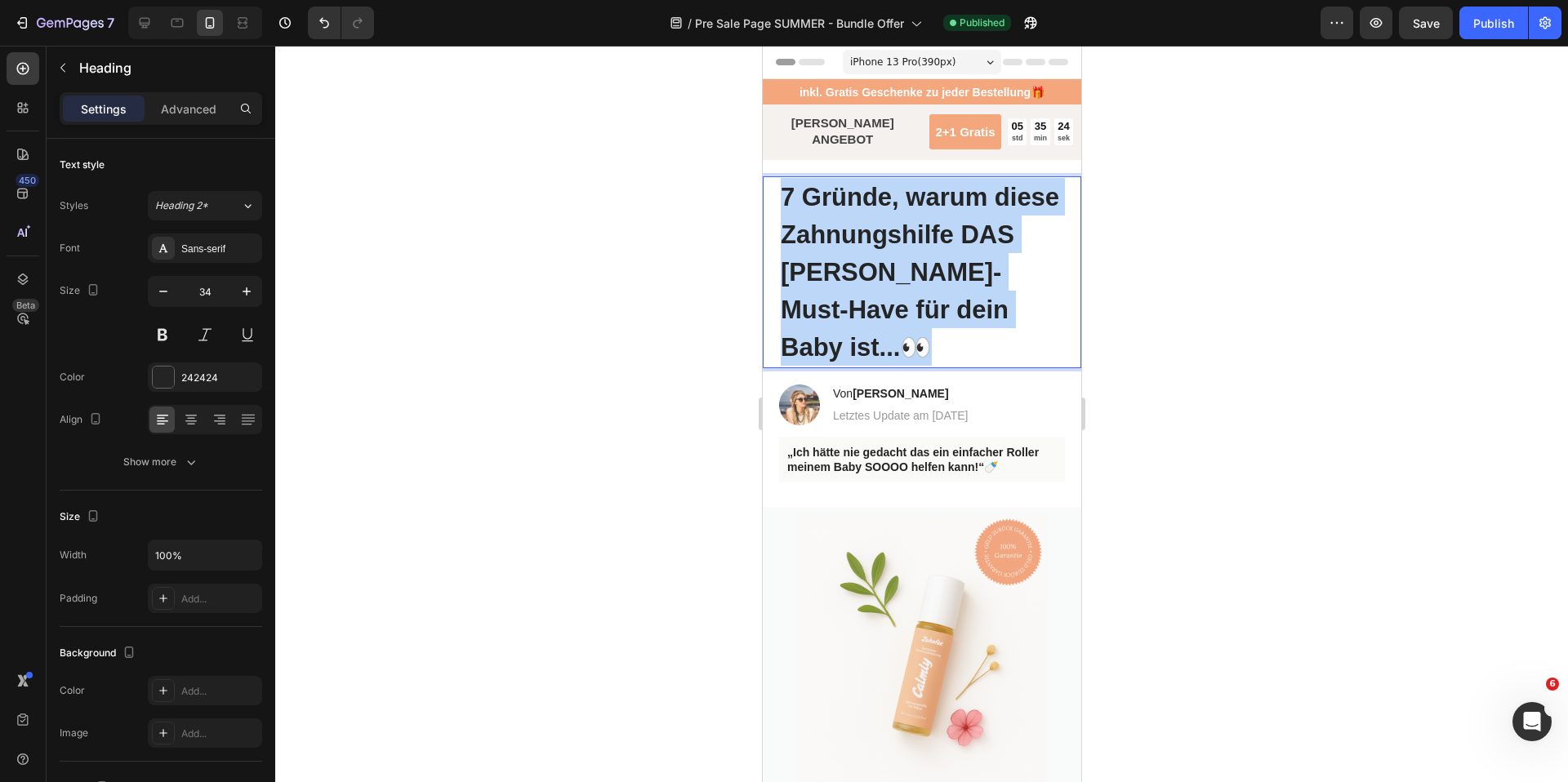
click at [852, 254] on strong "7 Gründe, warum diese Zahnungshilfe DAS Sommer-Must-Have für dein Baby ist..." at bounding box center [920, 272] width 279 height 180
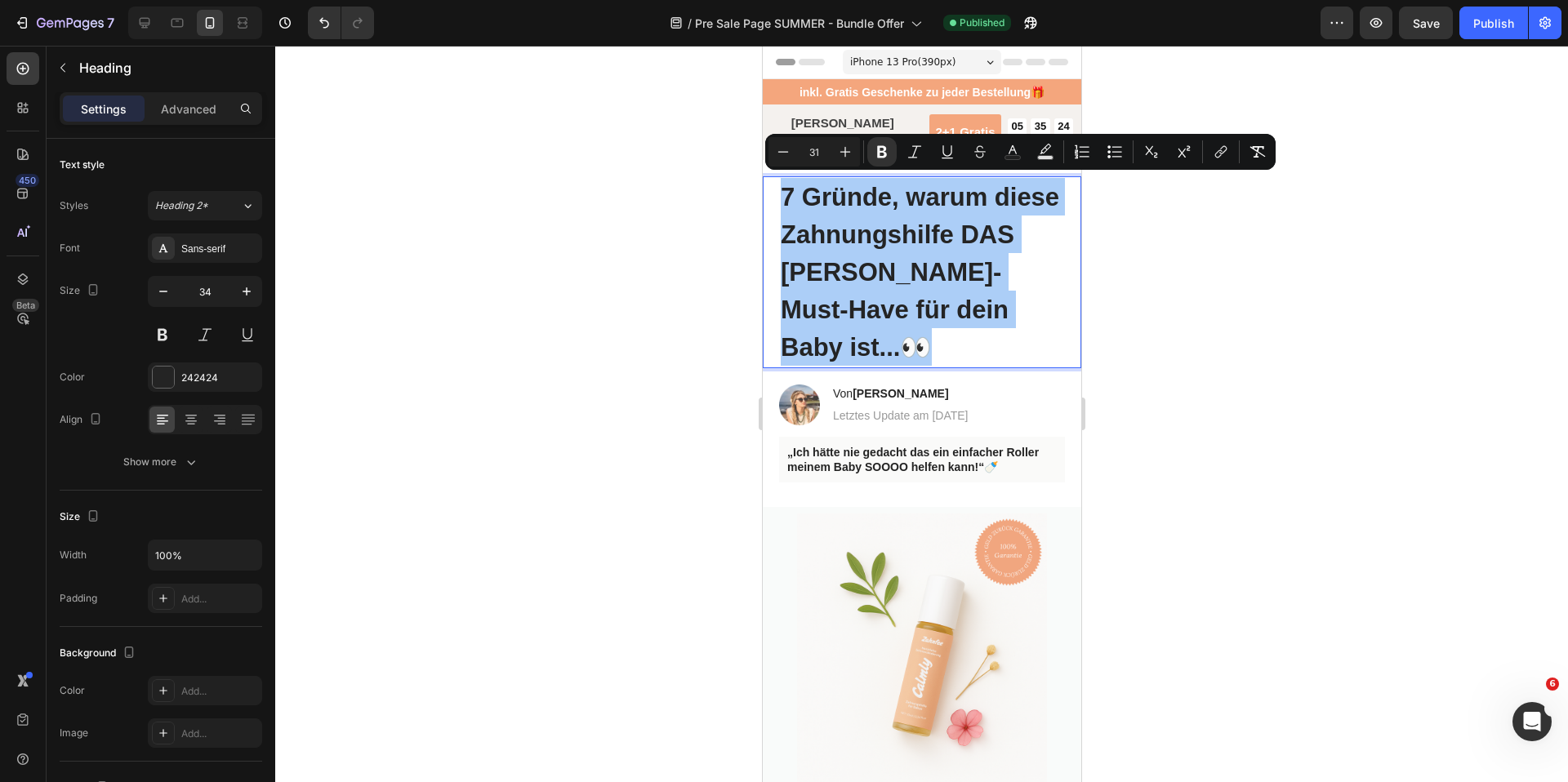
click at [661, 211] on div at bounding box center [922, 415] width 1293 height 737
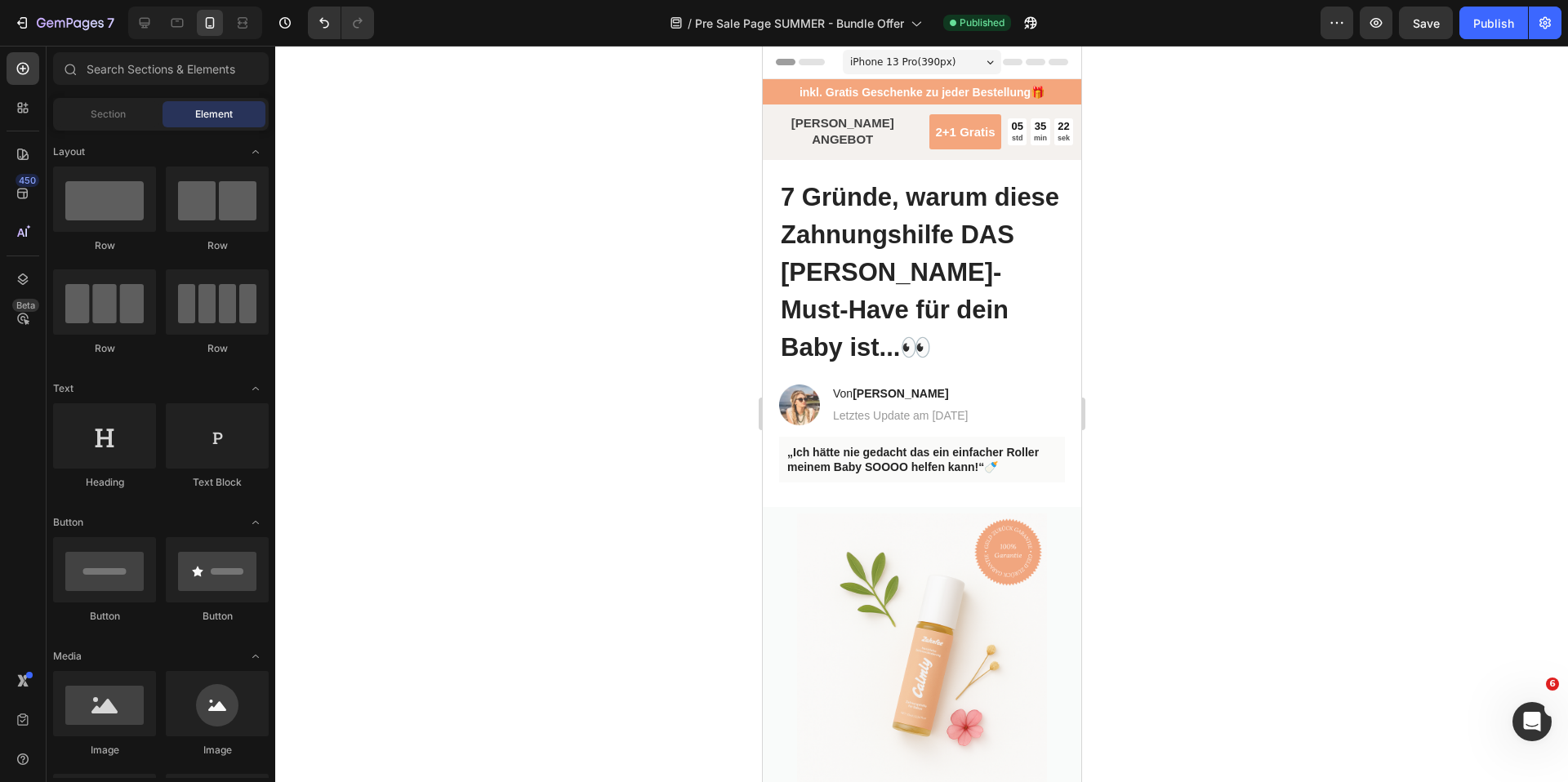
click at [126, 21] on div at bounding box center [192, 22] width 140 height 32
click at [131, 20] on div at bounding box center [144, 23] width 26 height 26
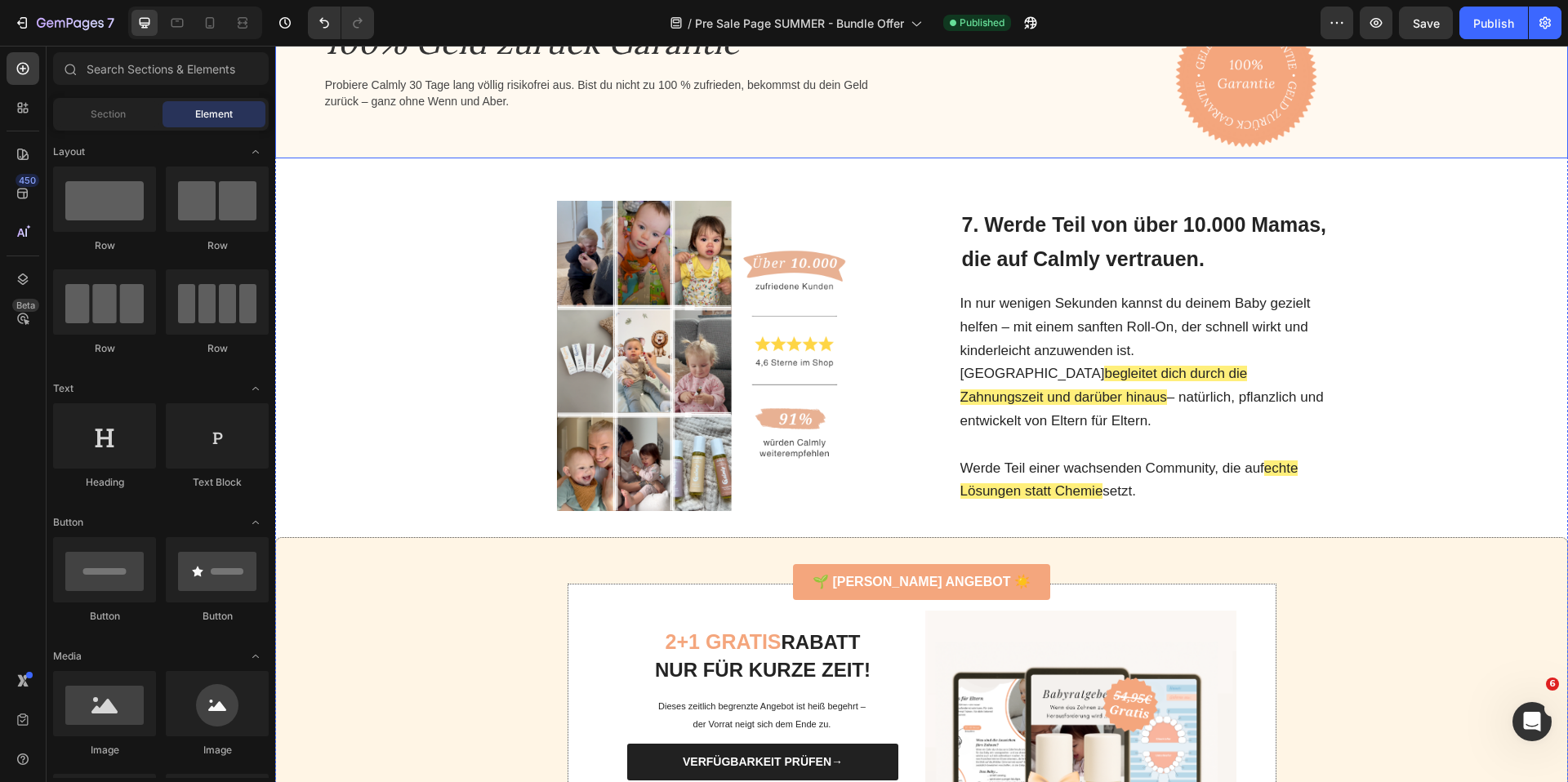
scroll to position [3733, 0]
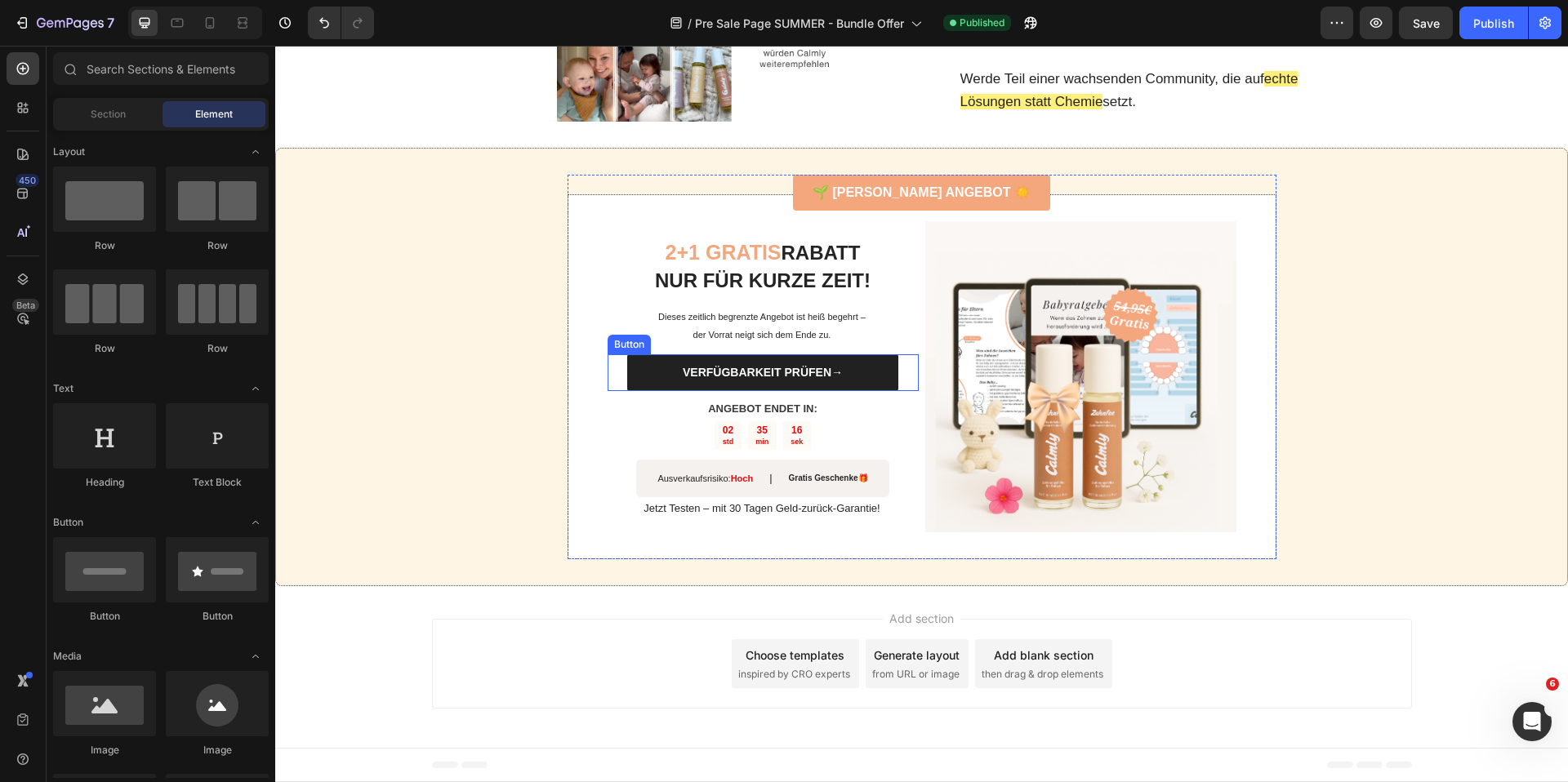
click at [631, 377] on link "VERFÜGBARKEIT PRÜFEN→" at bounding box center [762, 373] width 271 height 37
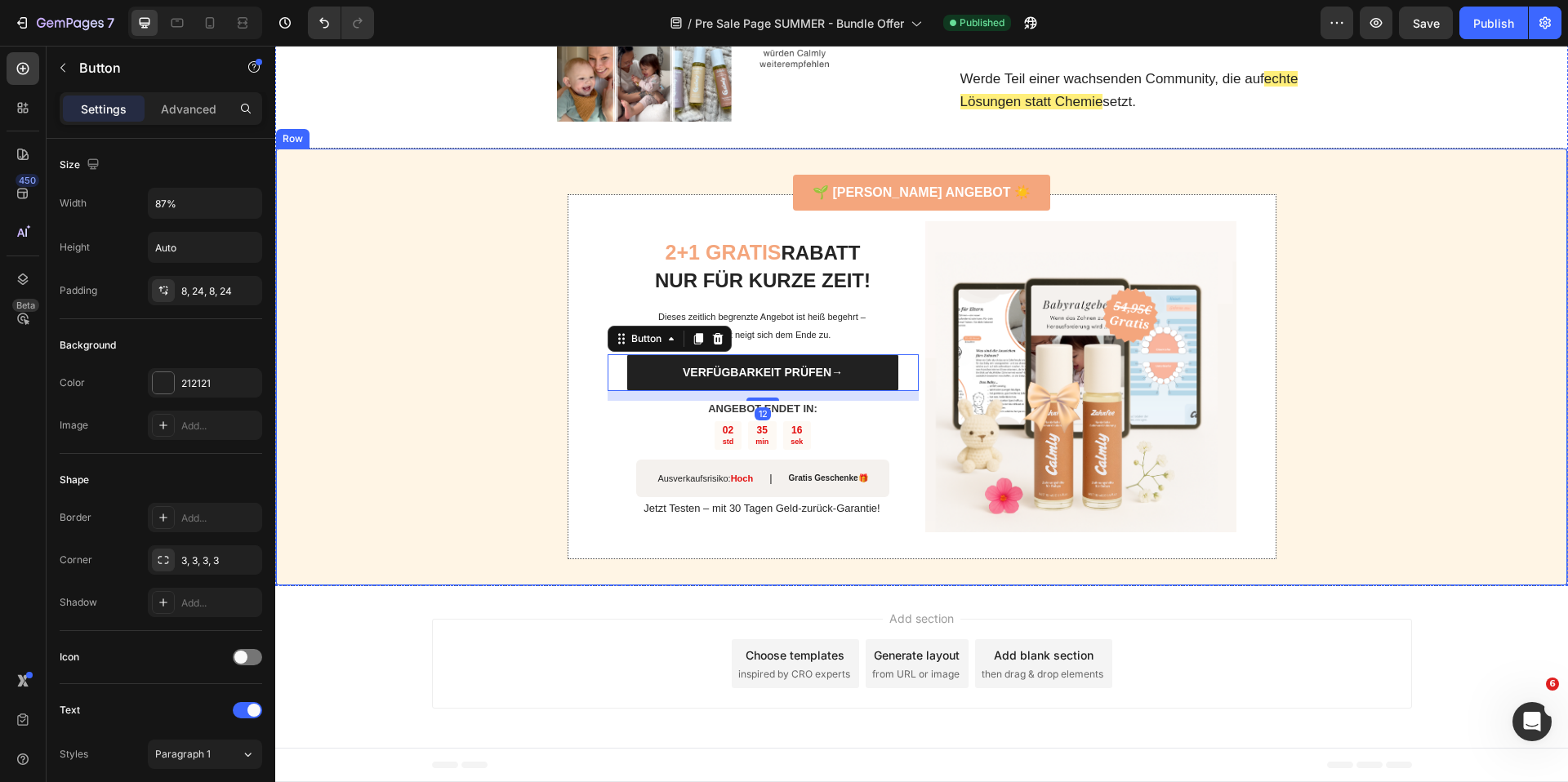
click at [462, 277] on div "🌱 SOMMER ANGEBOT ☀️ Button 2+1 GRATIS RABATT NUR FÜR KURZE ZEIT! Heading Dieses…" at bounding box center [922, 367] width 1293 height 439
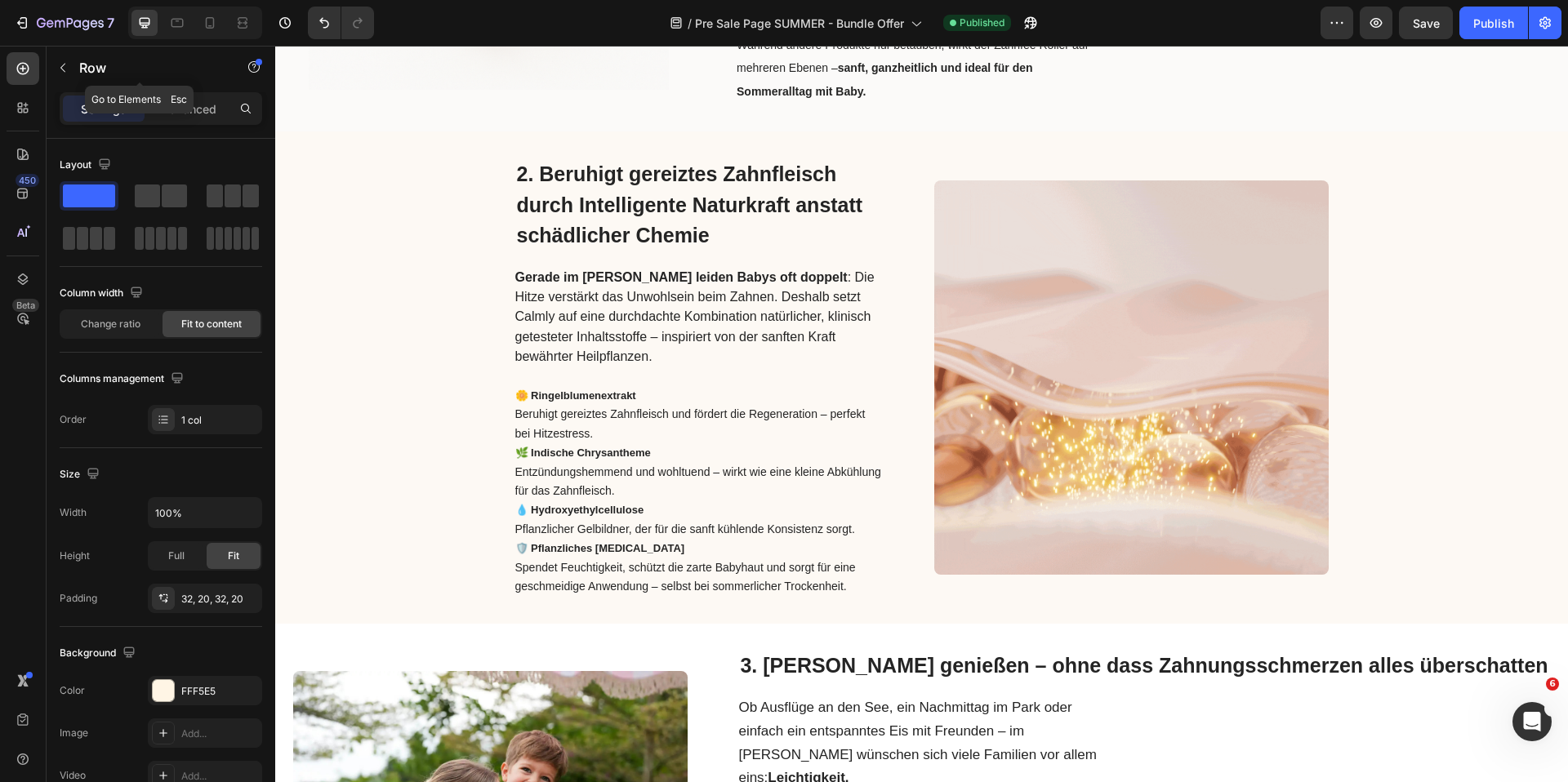
scroll to position [0, 0]
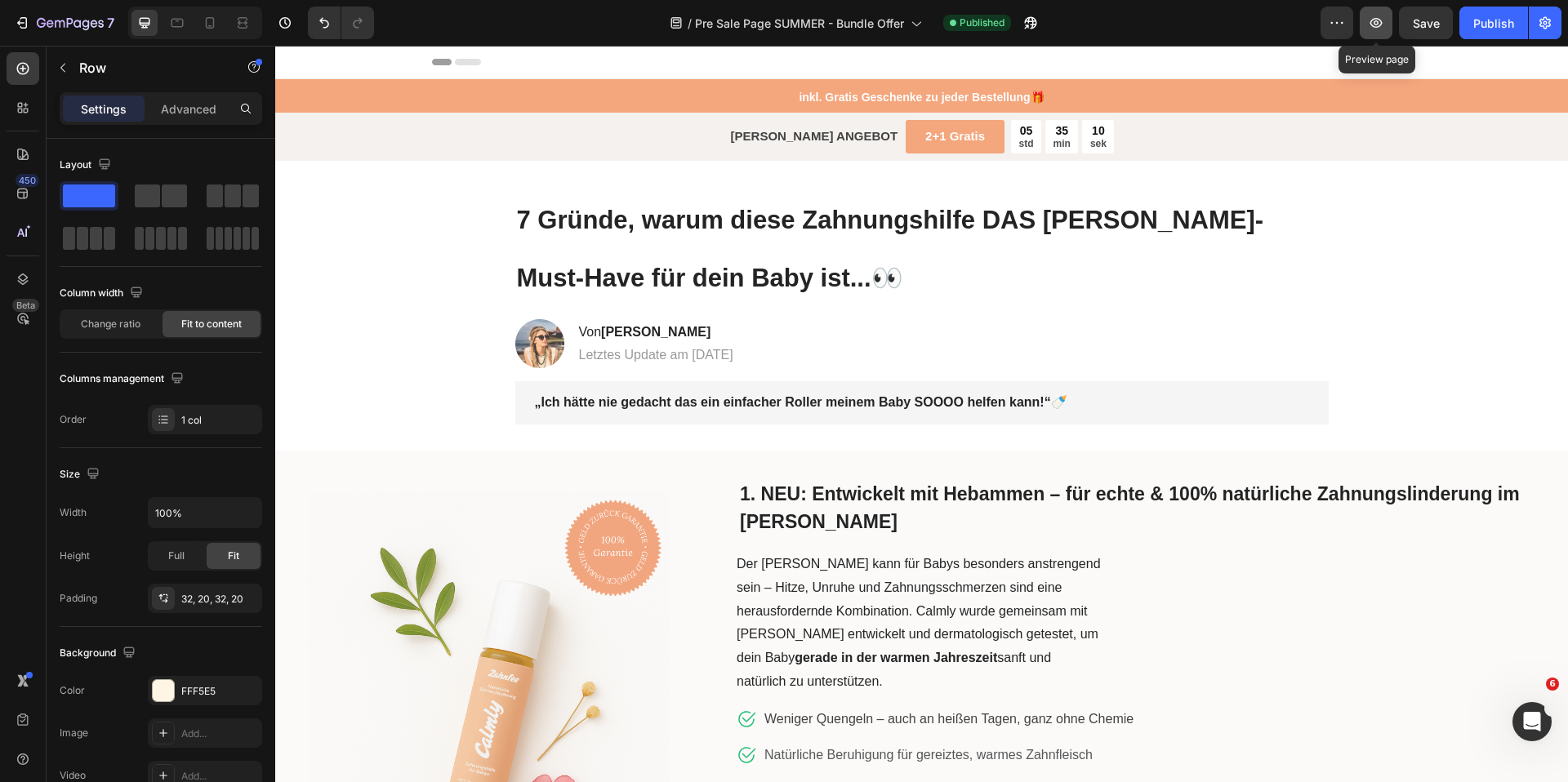
click at [1374, 21] on icon "button" at bounding box center [1376, 23] width 17 height 17
click at [1345, 18] on icon "button" at bounding box center [1337, 23] width 17 height 17
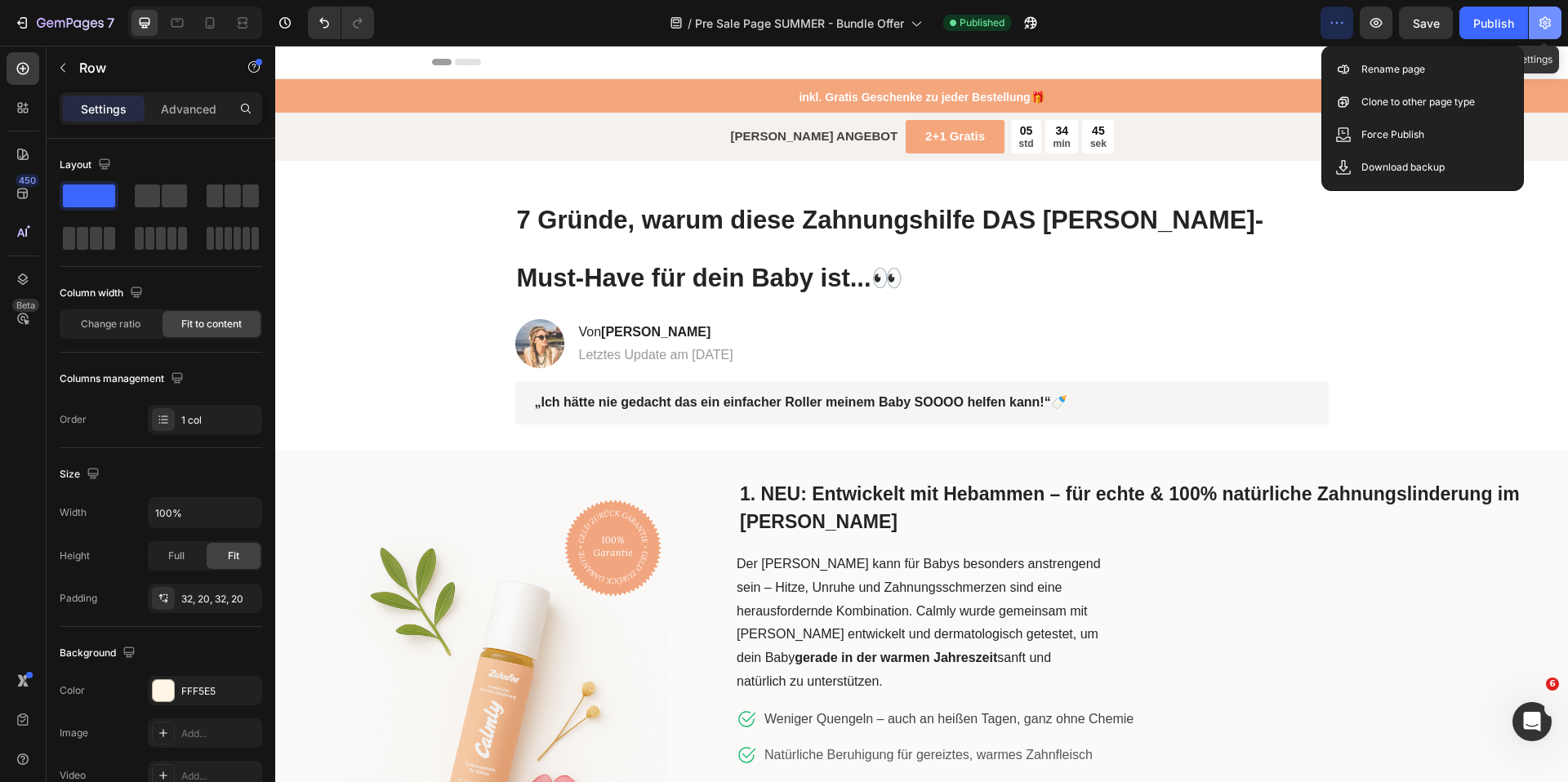
click at [1547, 22] on icon "button" at bounding box center [1545, 23] width 11 height 12
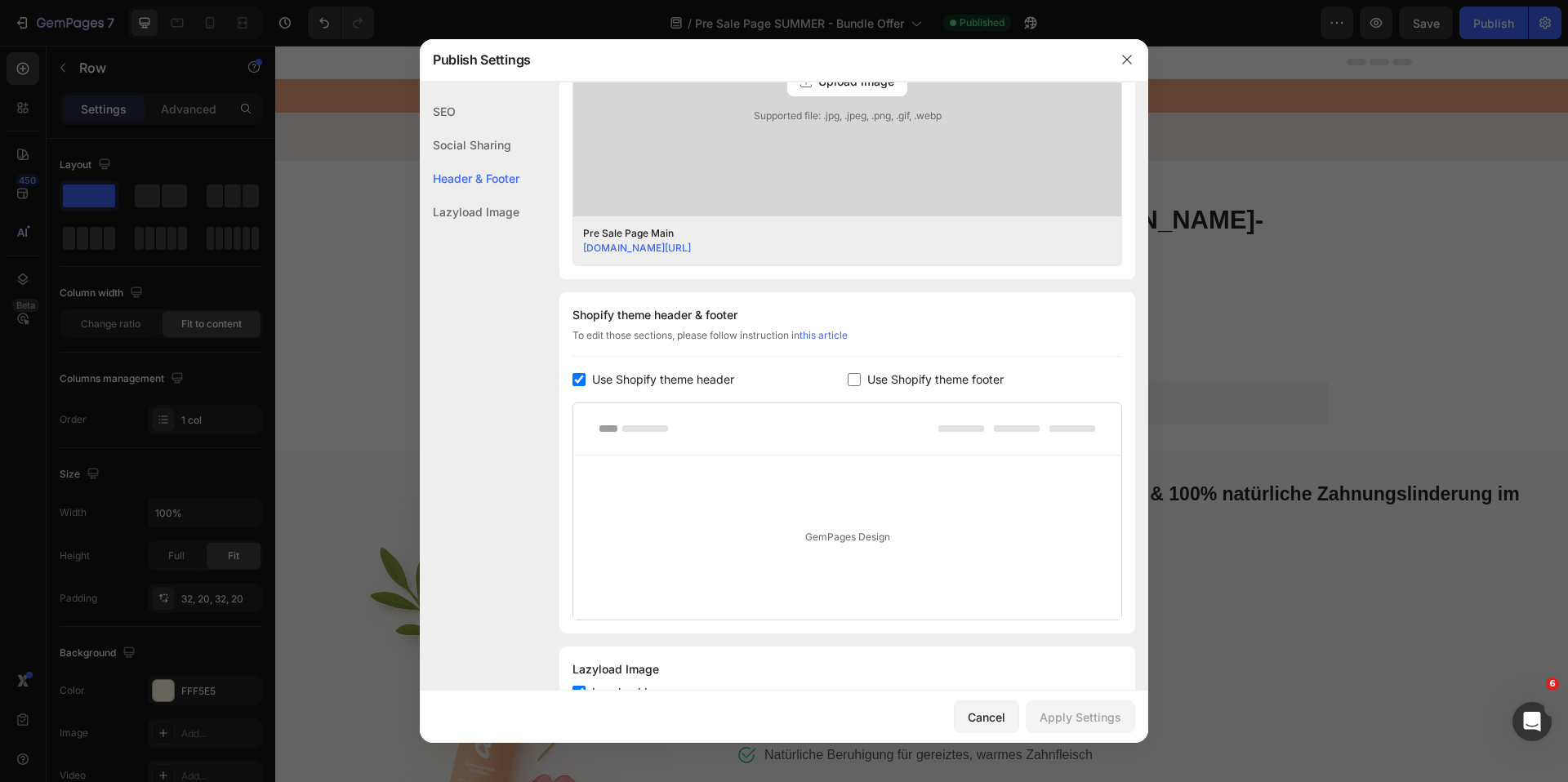
scroll to position [634, 0]
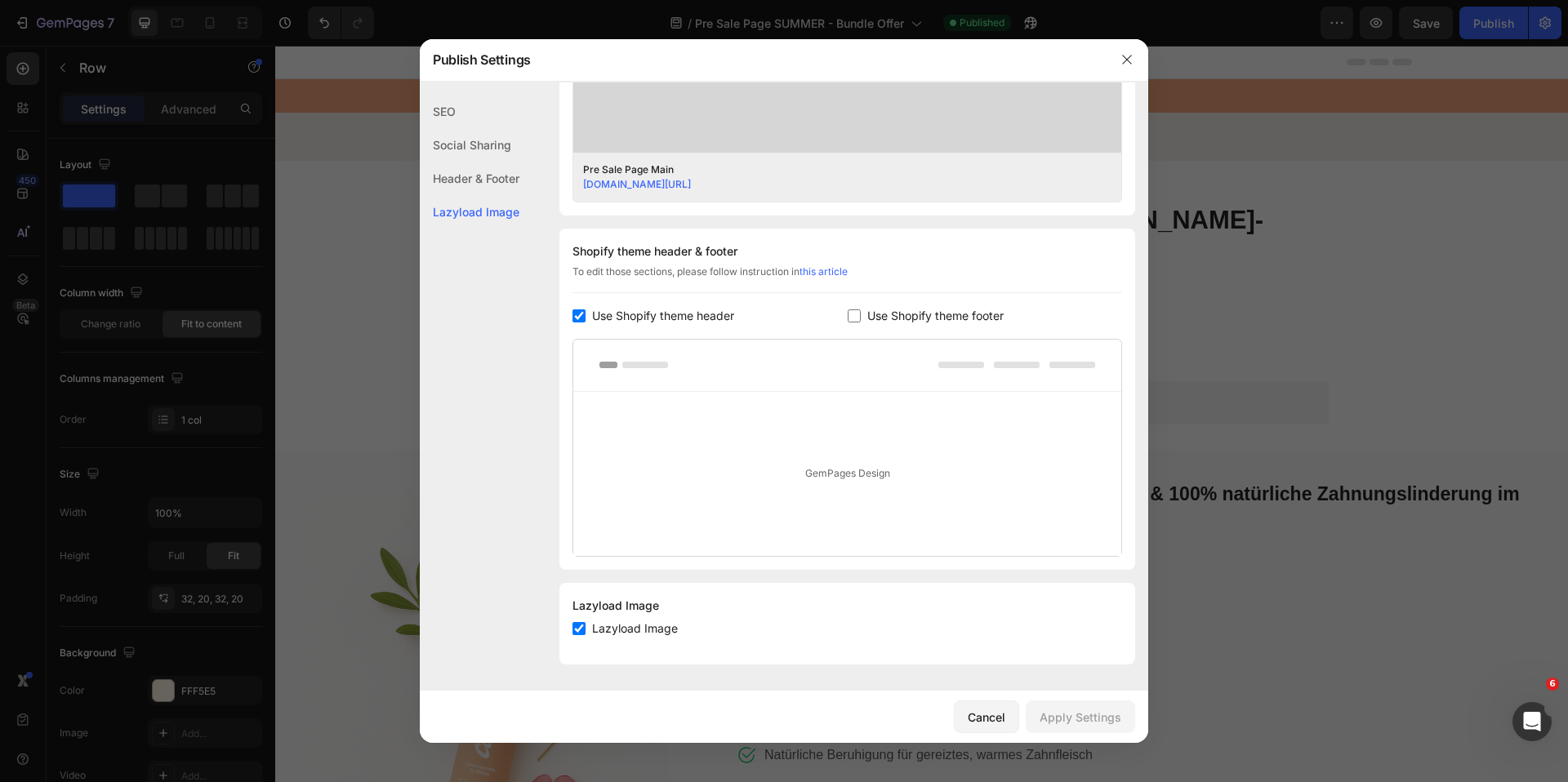
click at [694, 313] on span "Use Shopify theme header" at bounding box center [663, 316] width 142 height 19
checkbox input "false"
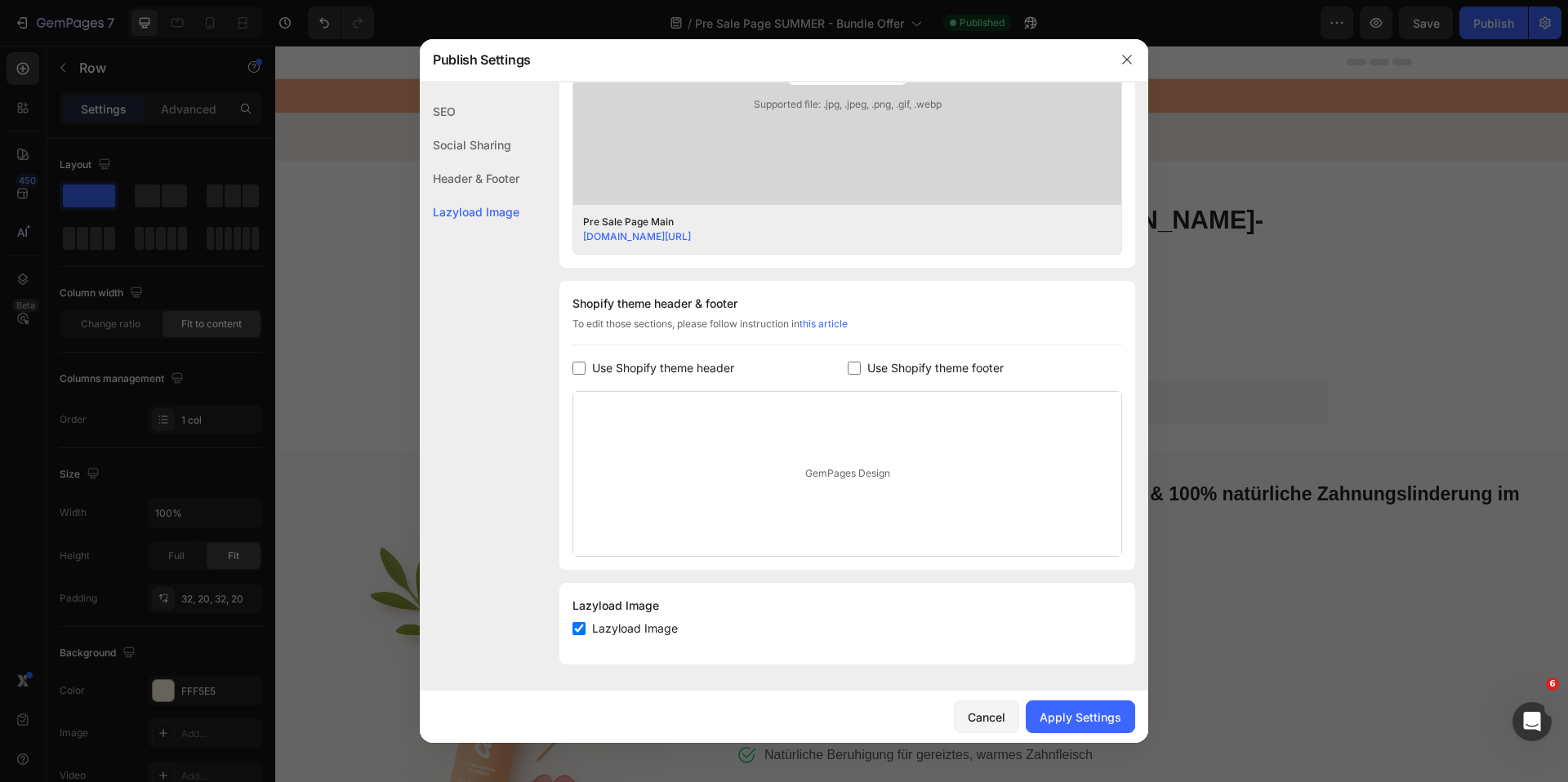
scroll to position [583, 0]
click at [1091, 726] on button "Apply Settings" at bounding box center [1080, 716] width 110 height 32
click at [1128, 63] on icon "button" at bounding box center [1127, 59] width 13 height 13
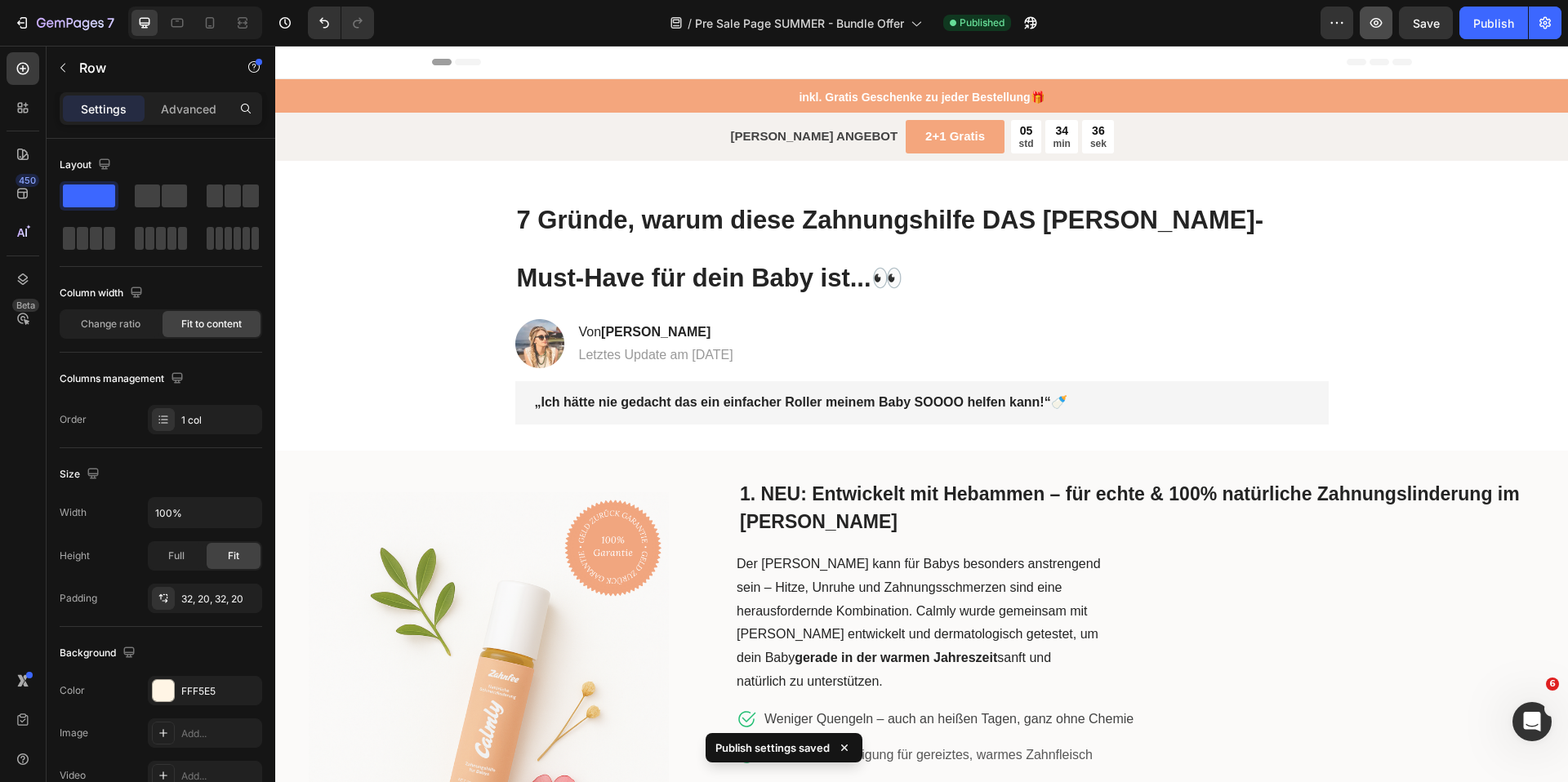
click at [1380, 20] on icon "button" at bounding box center [1376, 23] width 17 height 17
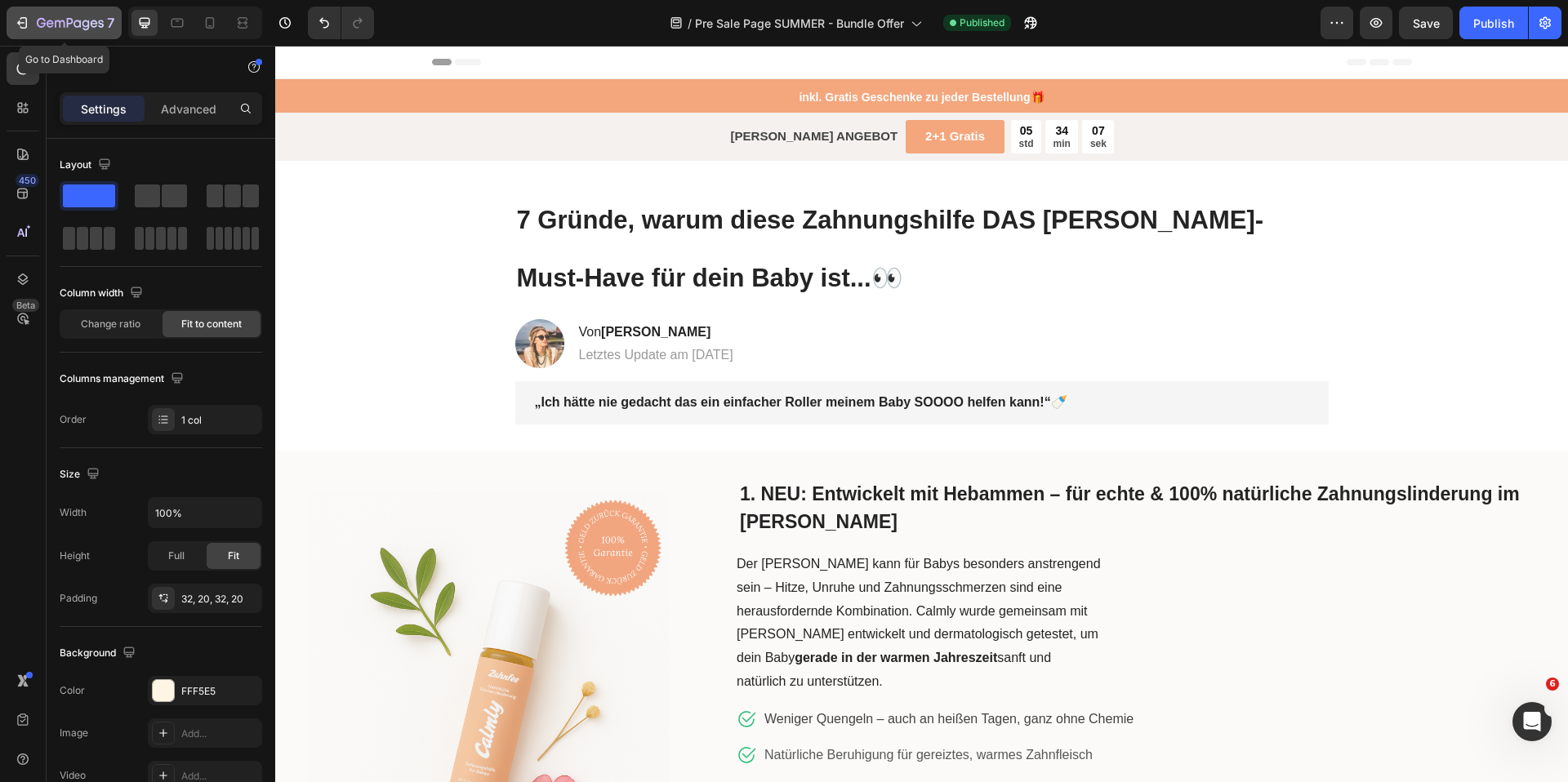
click at [87, 31] on div "7" at bounding box center [76, 22] width 78 height 19
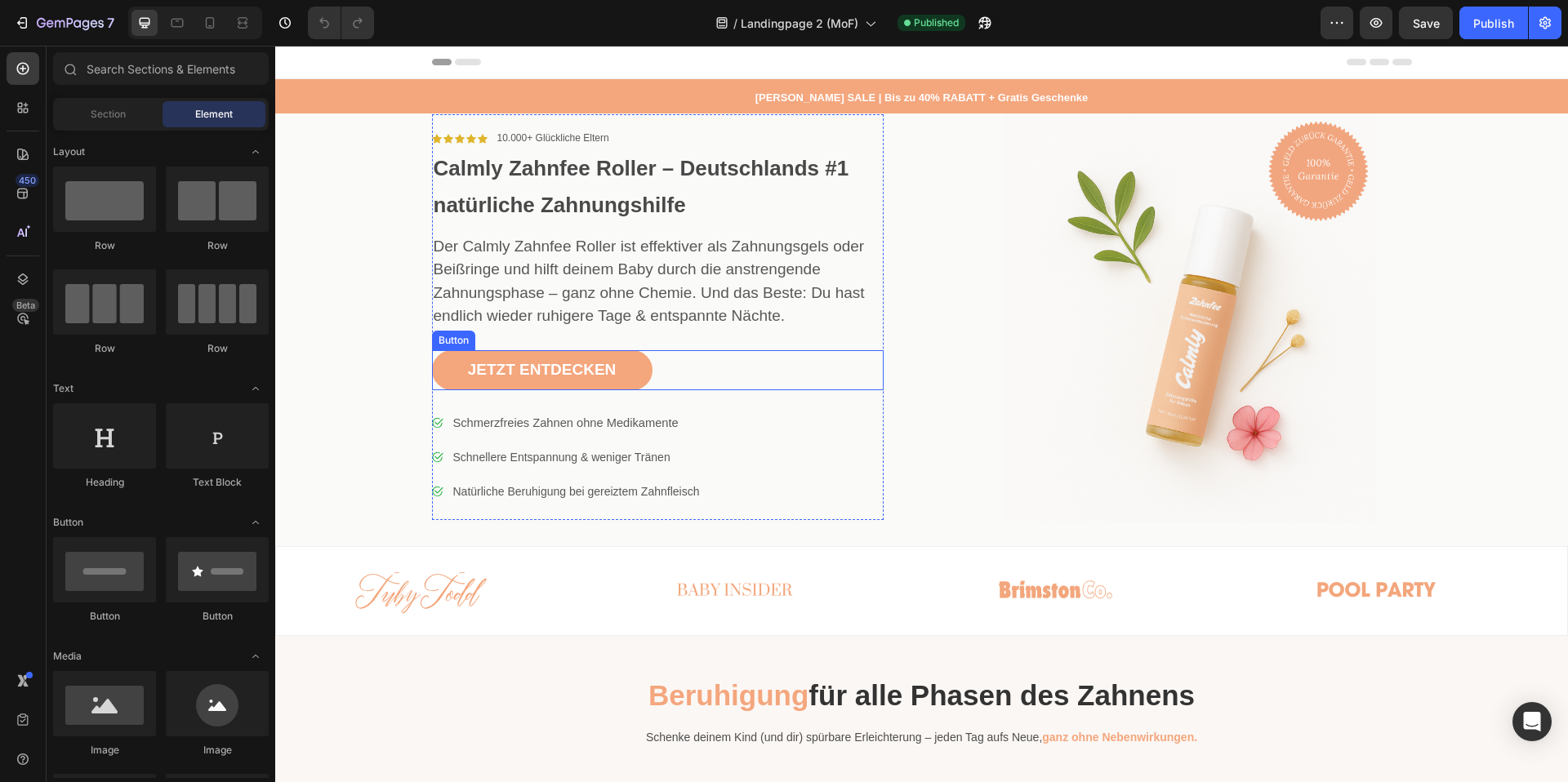
click at [688, 359] on div "JETZT ENTDECKEN Button" at bounding box center [657, 369] width 452 height 40
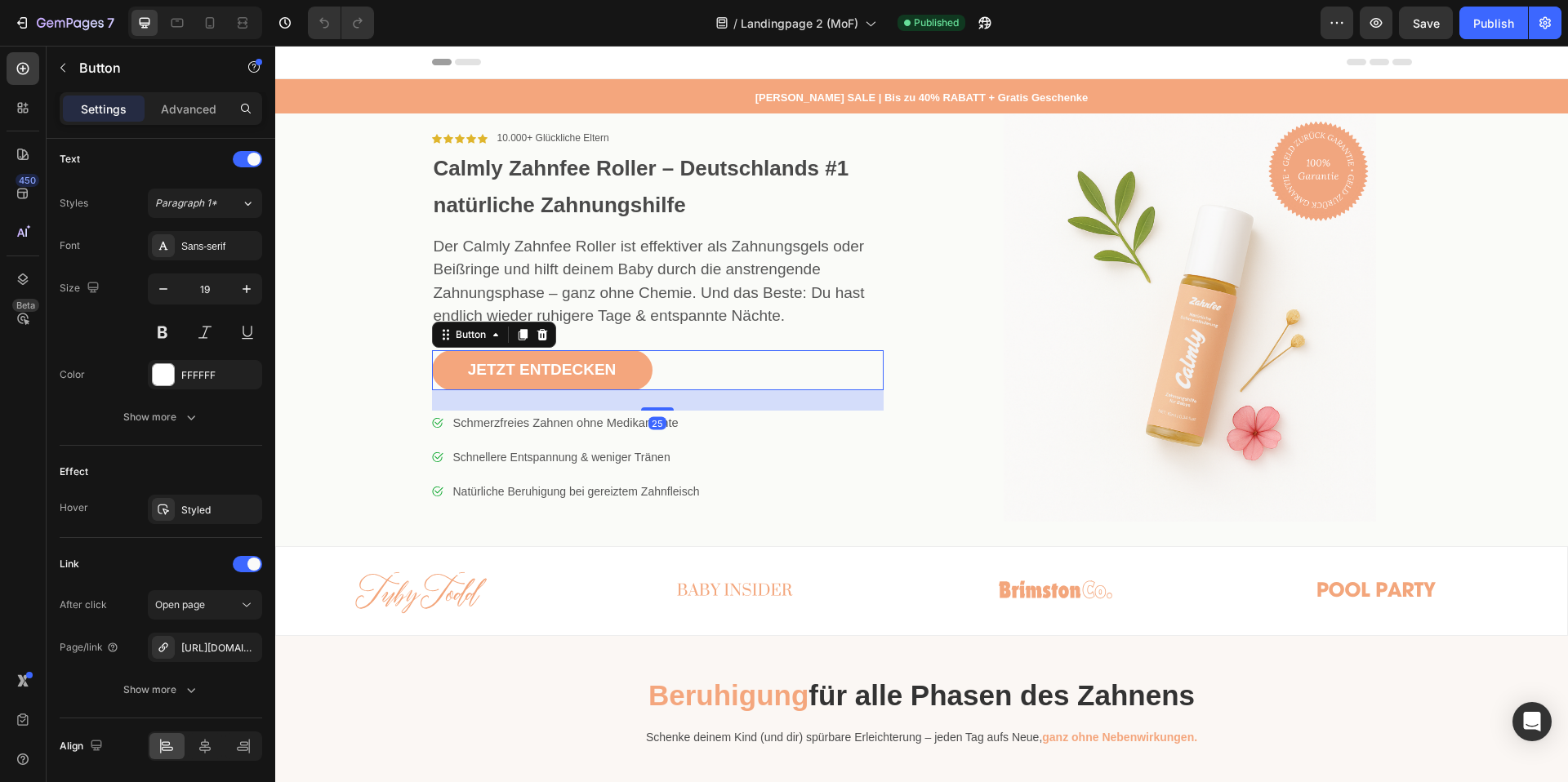
scroll to position [608, 0]
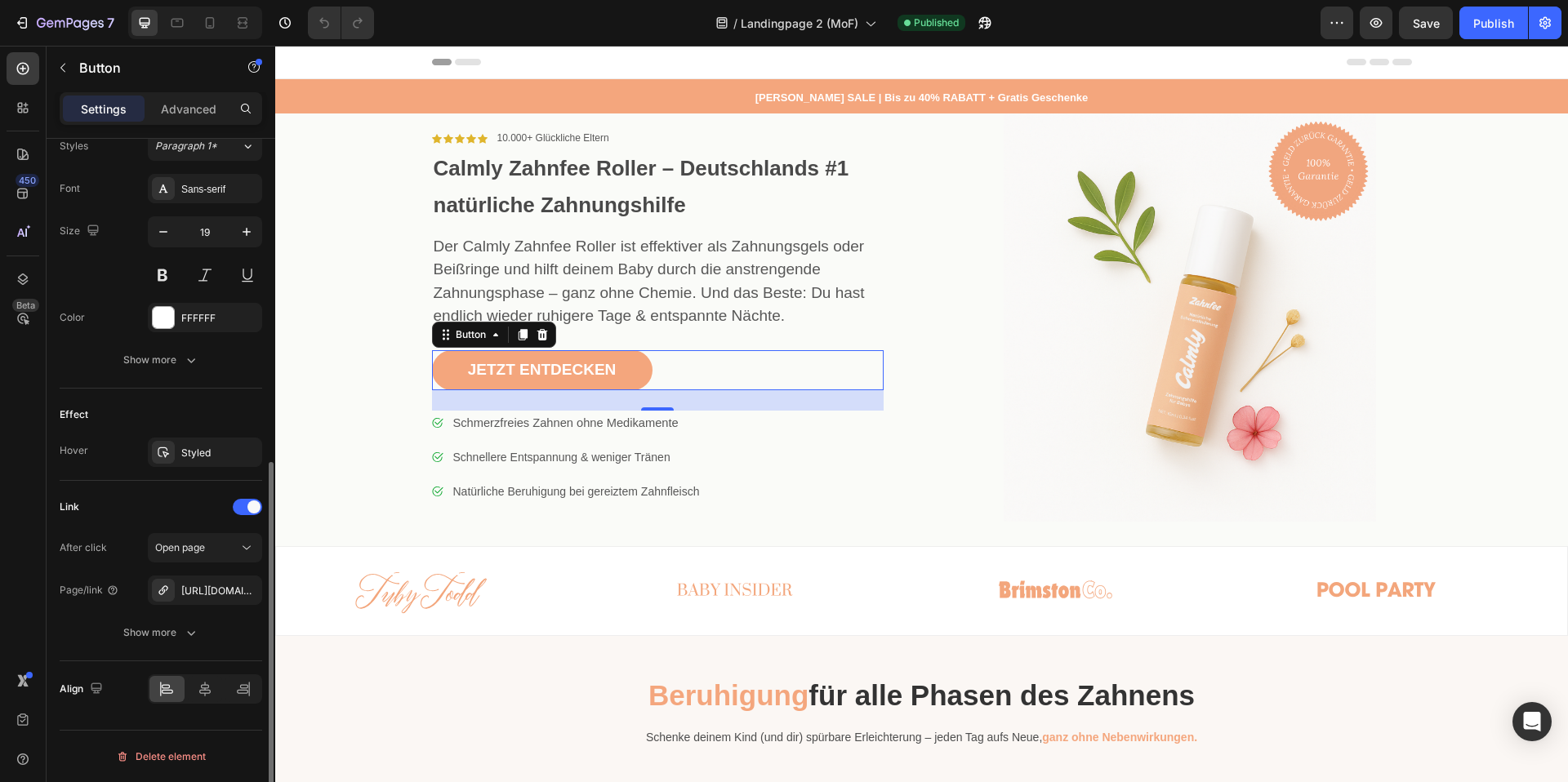
drag, startPoint x: 205, startPoint y: 584, endPoint x: 247, endPoint y: 564, distance: 46.5
click at [205, 584] on div "[URL][DOMAIN_NAME]" at bounding box center [219, 591] width 77 height 15
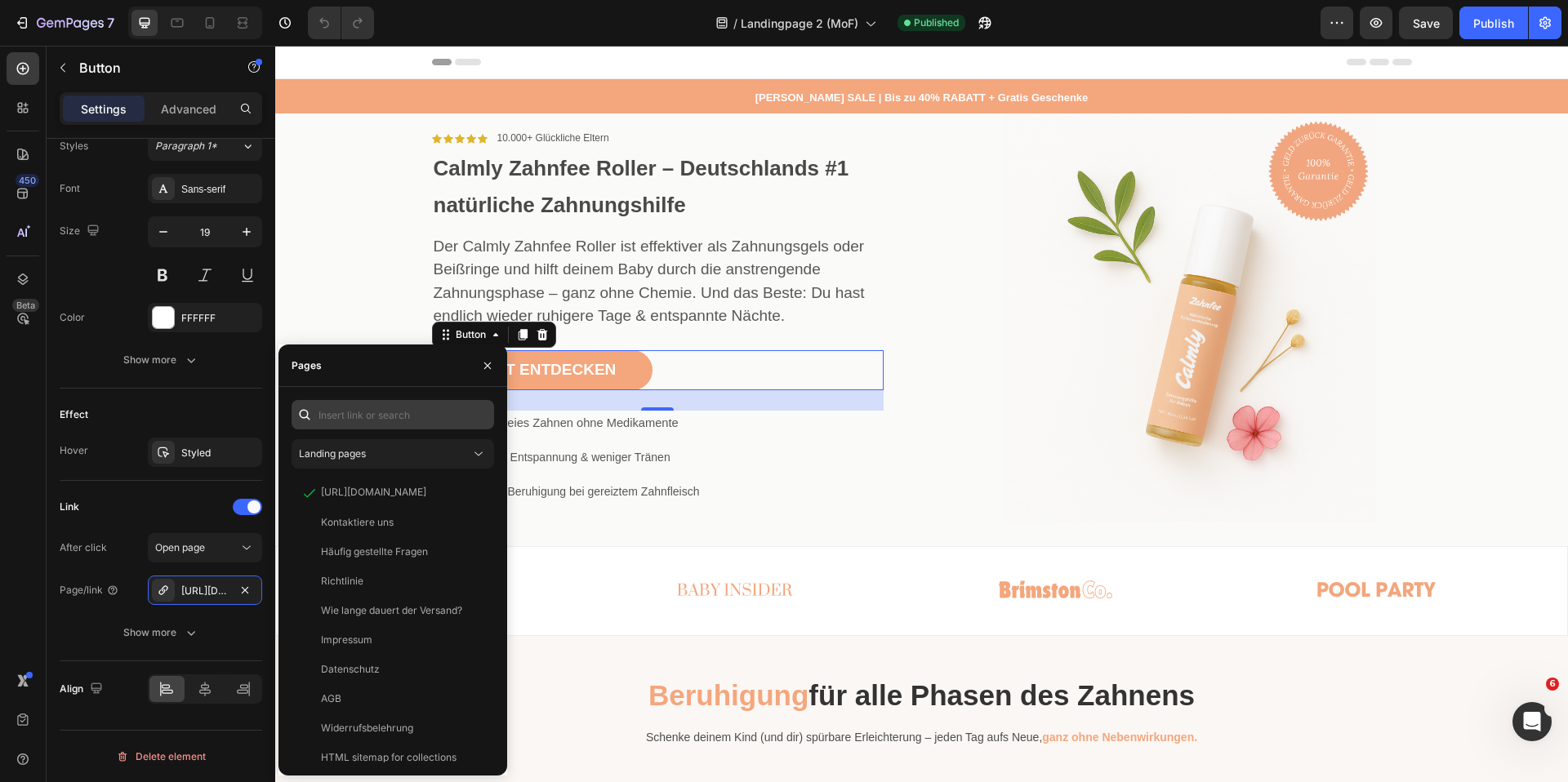
scroll to position [0, 0]
click at [381, 418] on input "text" at bounding box center [392, 415] width 202 height 30
paste input "[URL][DOMAIN_NAME]"
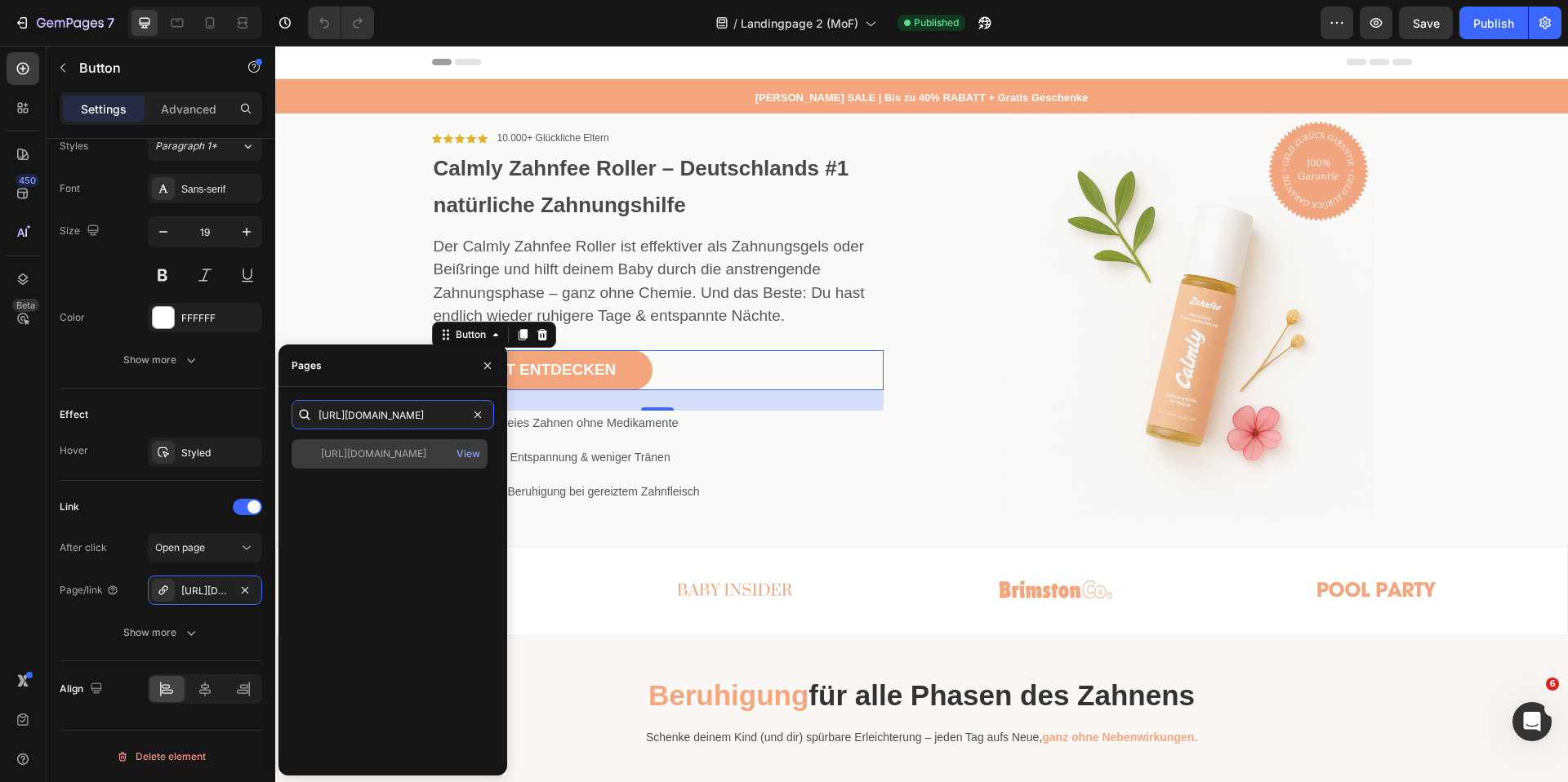
type input "[URL][DOMAIN_NAME]"
click at [399, 453] on div "[URL][DOMAIN_NAME]" at bounding box center [374, 454] width 105 height 15
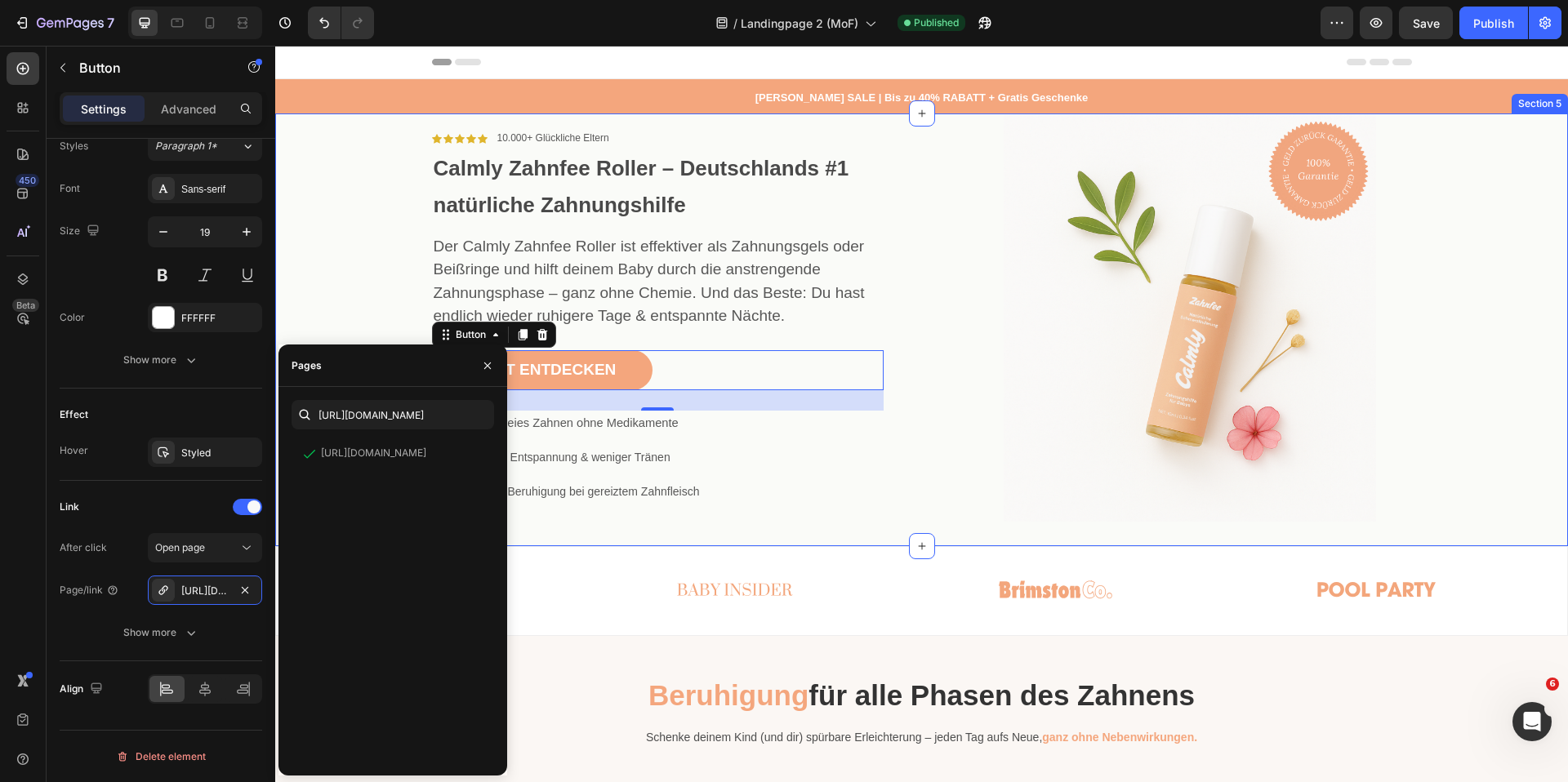
click at [342, 231] on div "Icon Icon Icon Icon Icon Icon List 10.000+ Glückliche Eltern Text Block Row Cal…" at bounding box center [592, 318] width 634 height 408
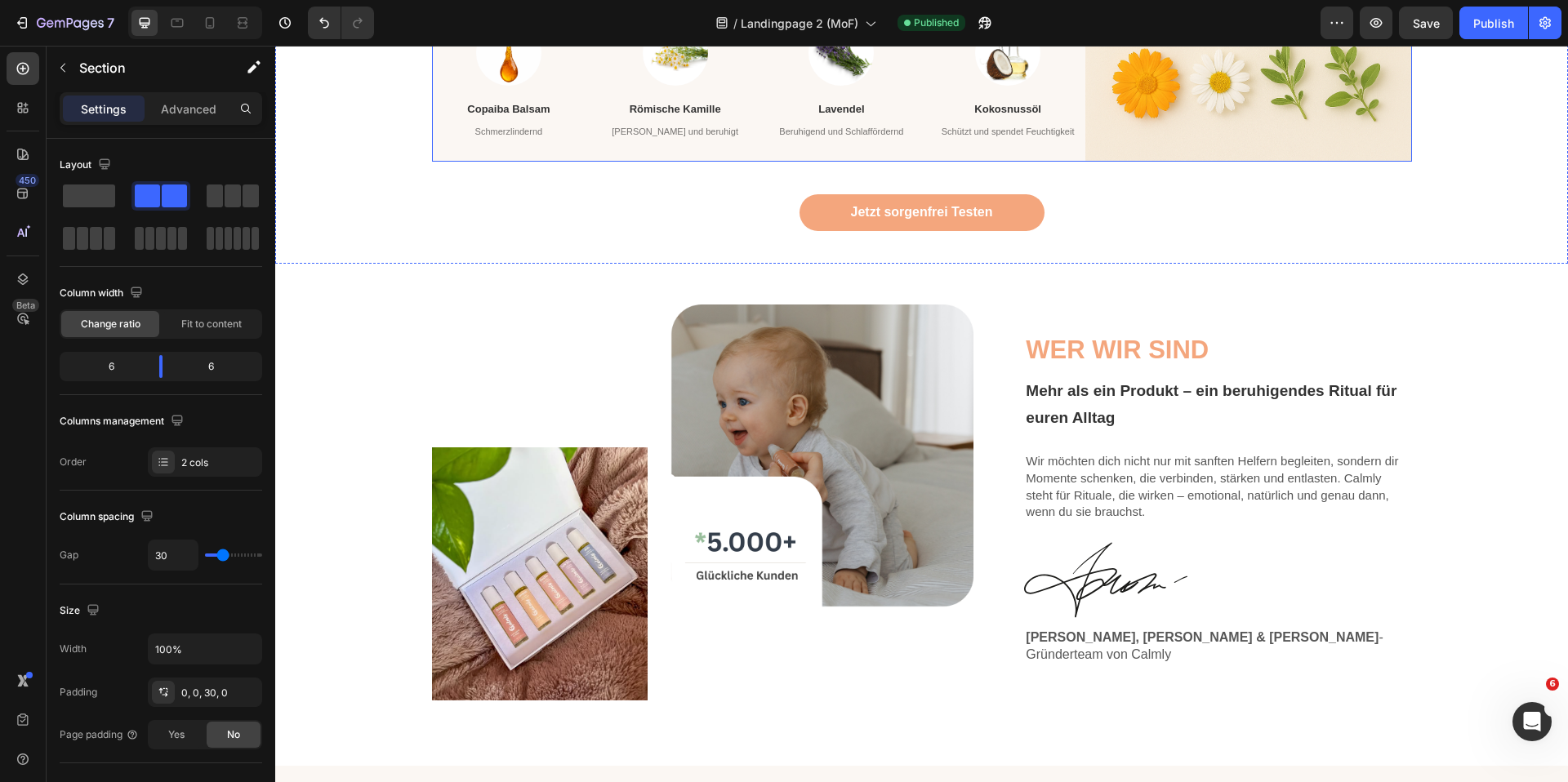
scroll to position [2069, 0]
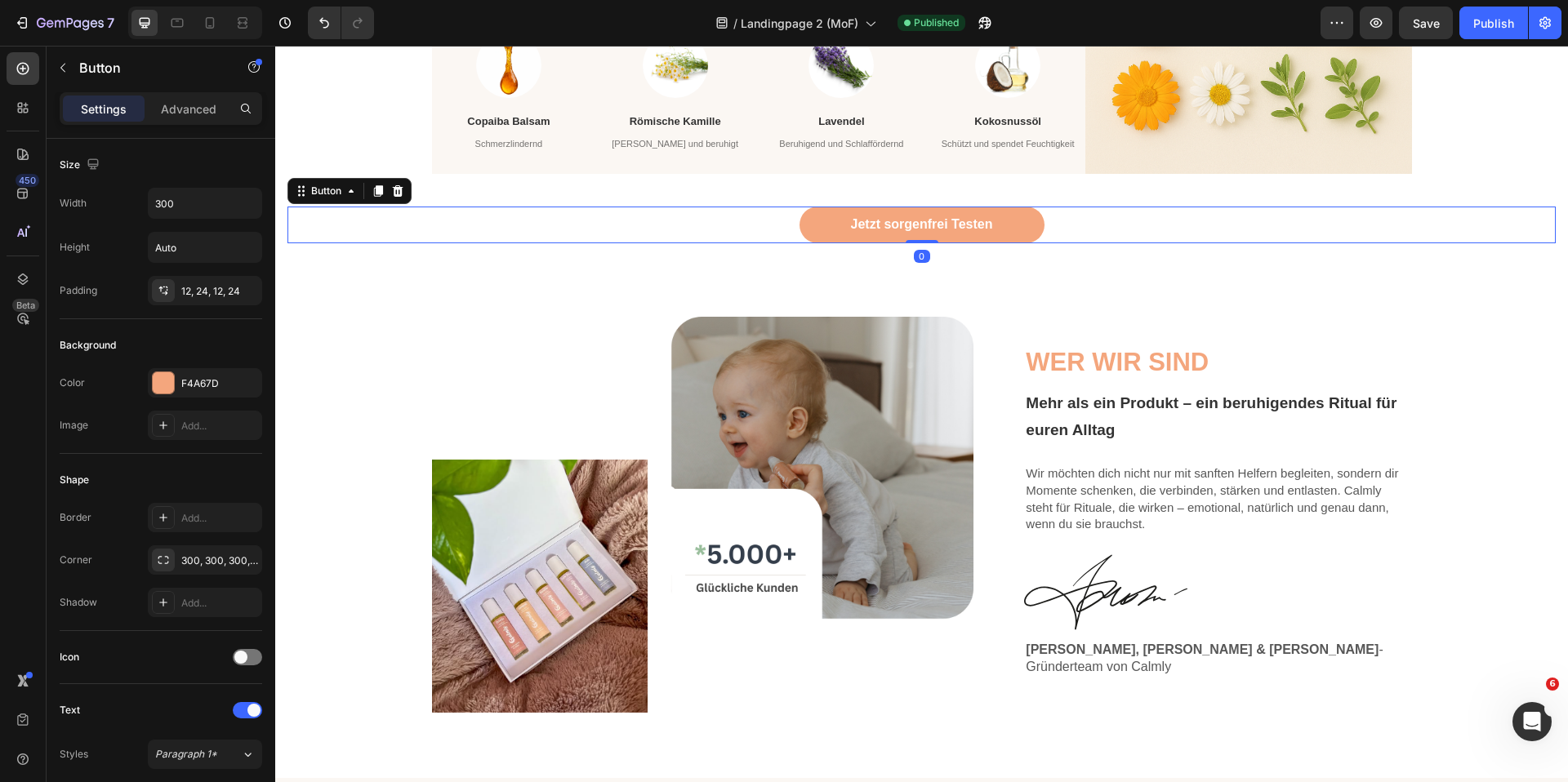
click at [774, 244] on div "Jetzt sorgenfrei Testen Button 0" at bounding box center [921, 225] width 1268 height 37
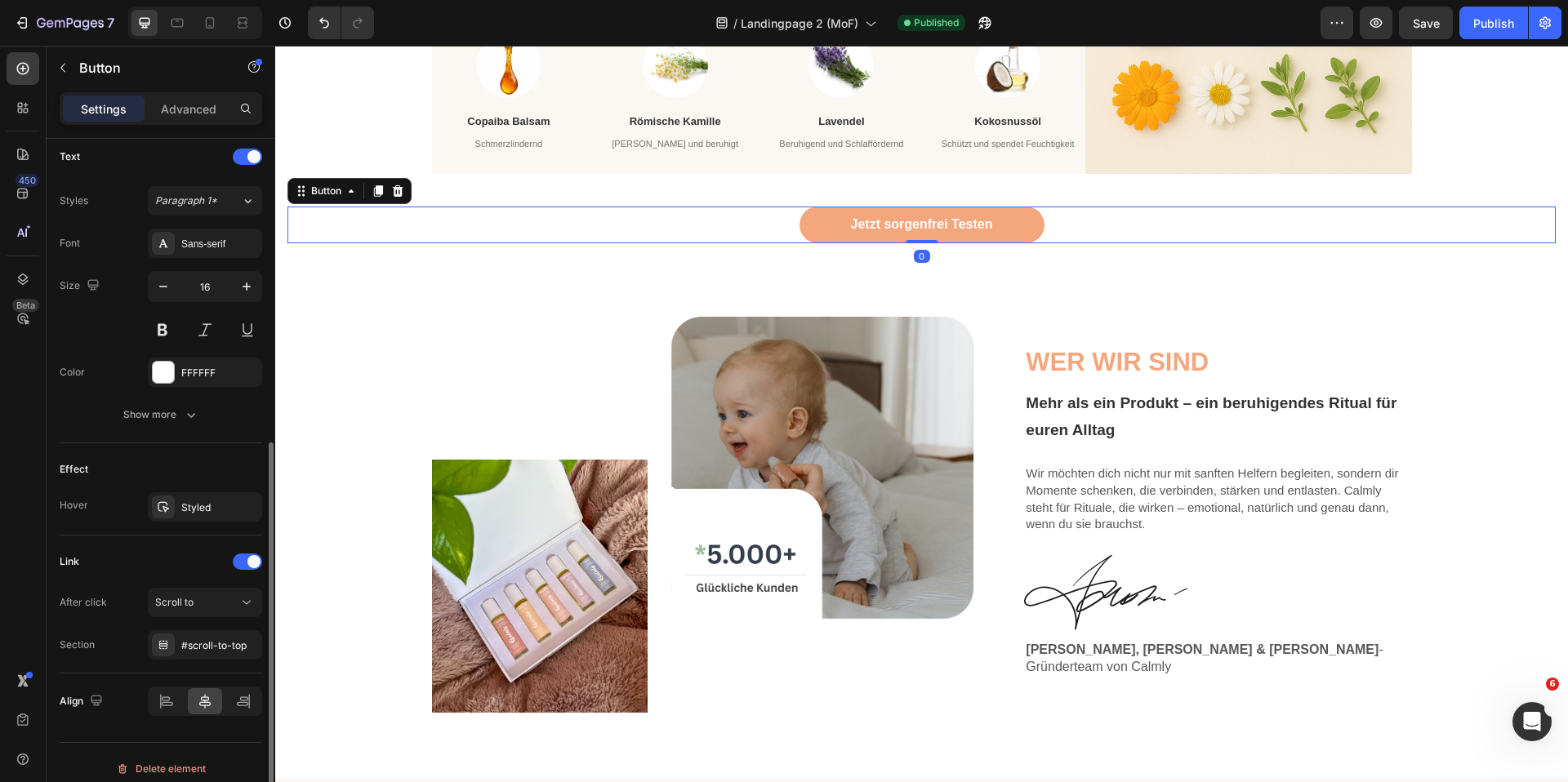
scroll to position [566, 0]
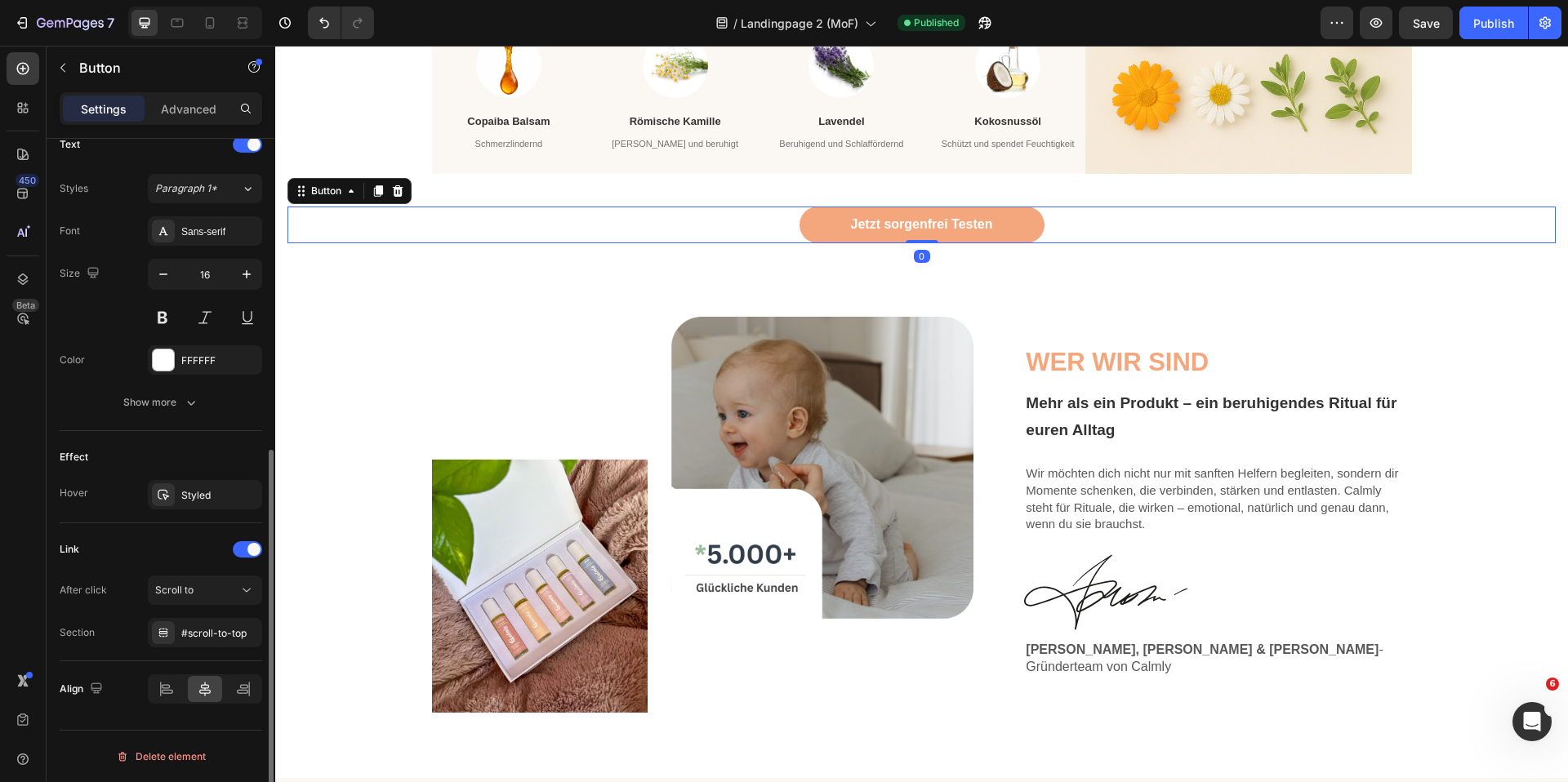
drag, startPoint x: 204, startPoint y: 625, endPoint x: 248, endPoint y: 605, distance: 48.3
click at [204, 626] on div "#scroll-to-top" at bounding box center [219, 633] width 77 height 15
click at [16, 563] on div "450 Beta" at bounding box center [22, 358] width 32 height 612
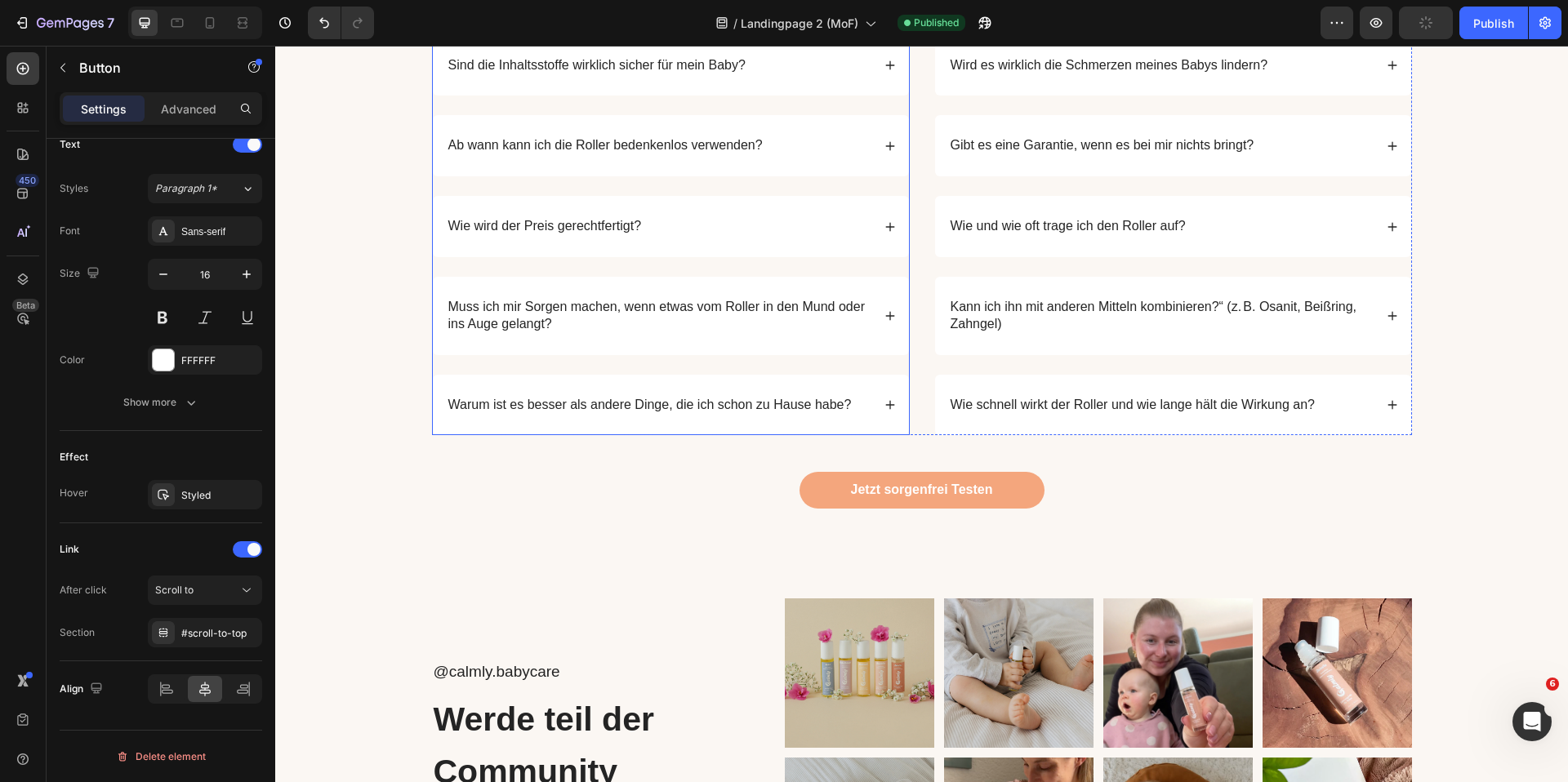
scroll to position [3122, 0]
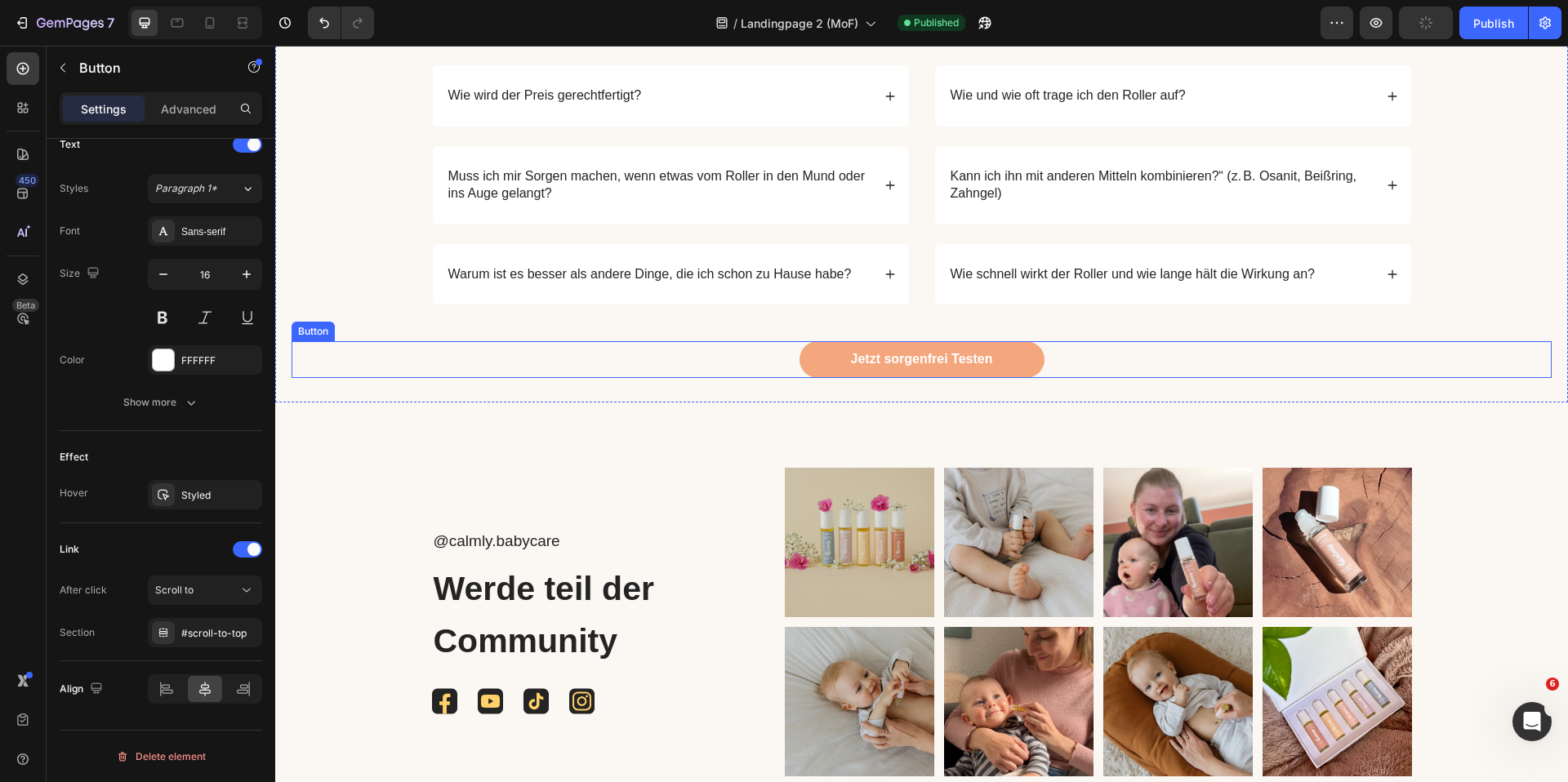
click at [779, 347] on div "Jetzt sorgenfrei Testen Button" at bounding box center [922, 360] width 1260 height 37
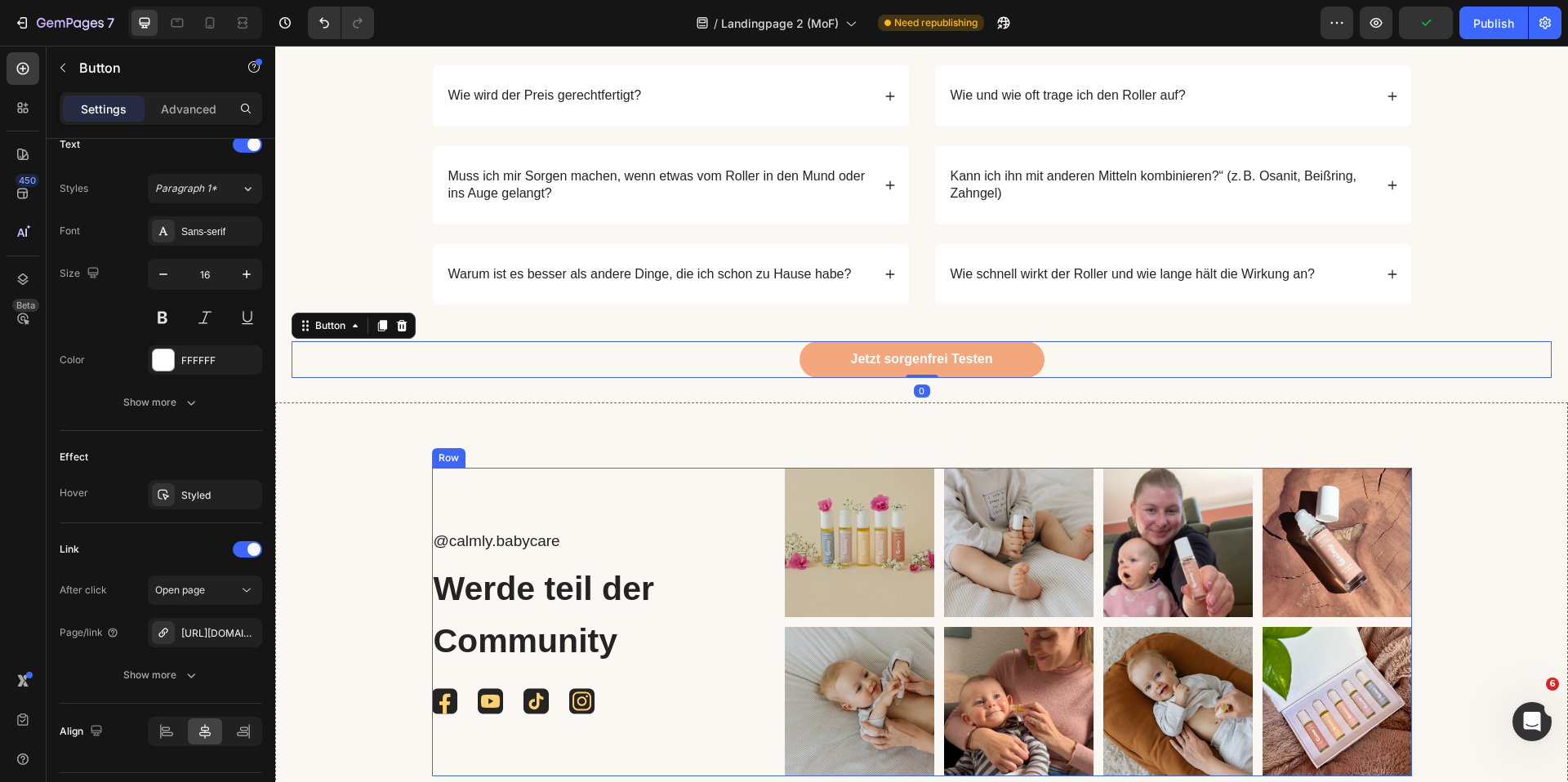
scroll to position [3417, 0]
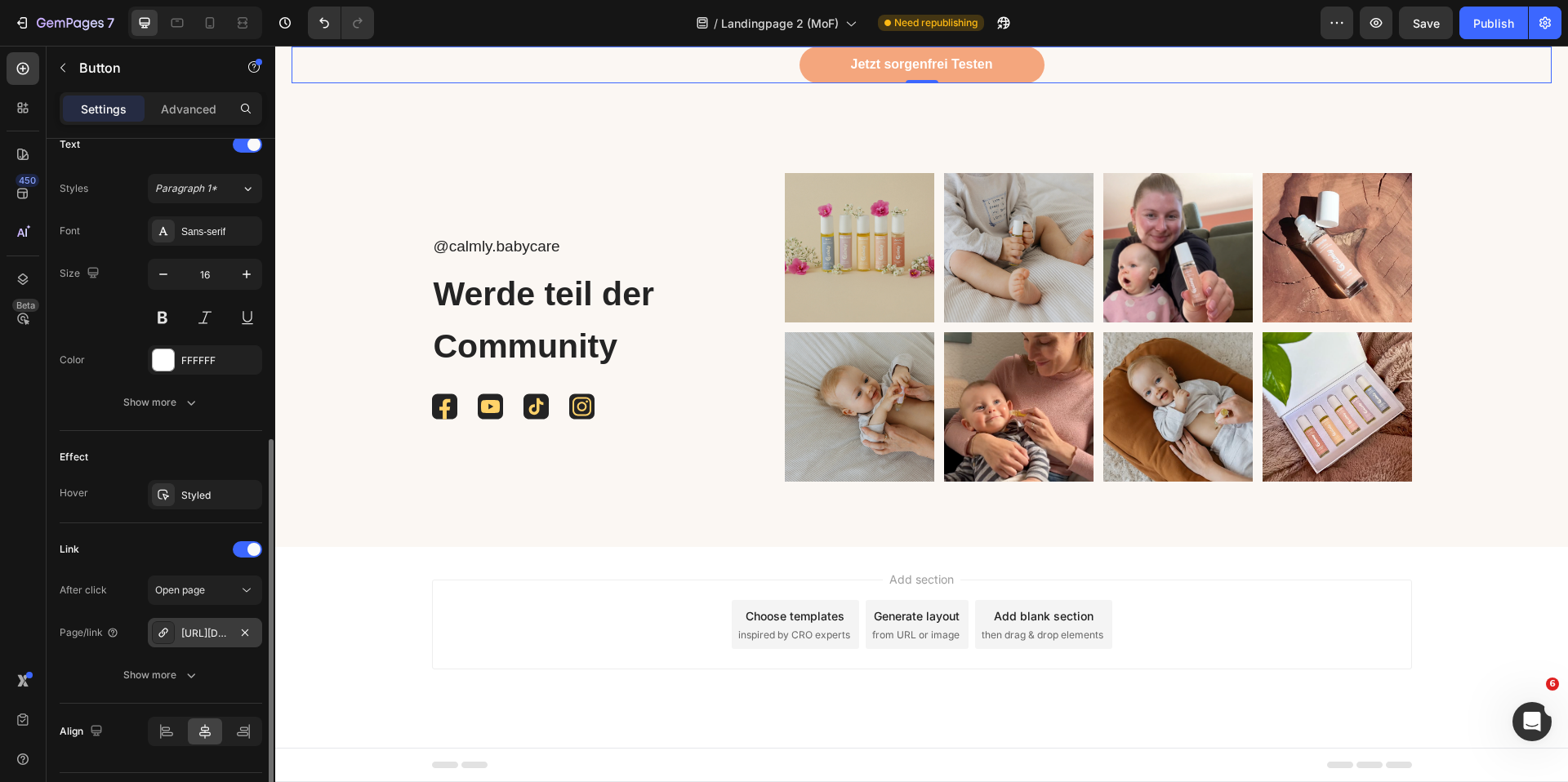
click at [201, 636] on div "[URL][DOMAIN_NAME]" at bounding box center [204, 633] width 47 height 15
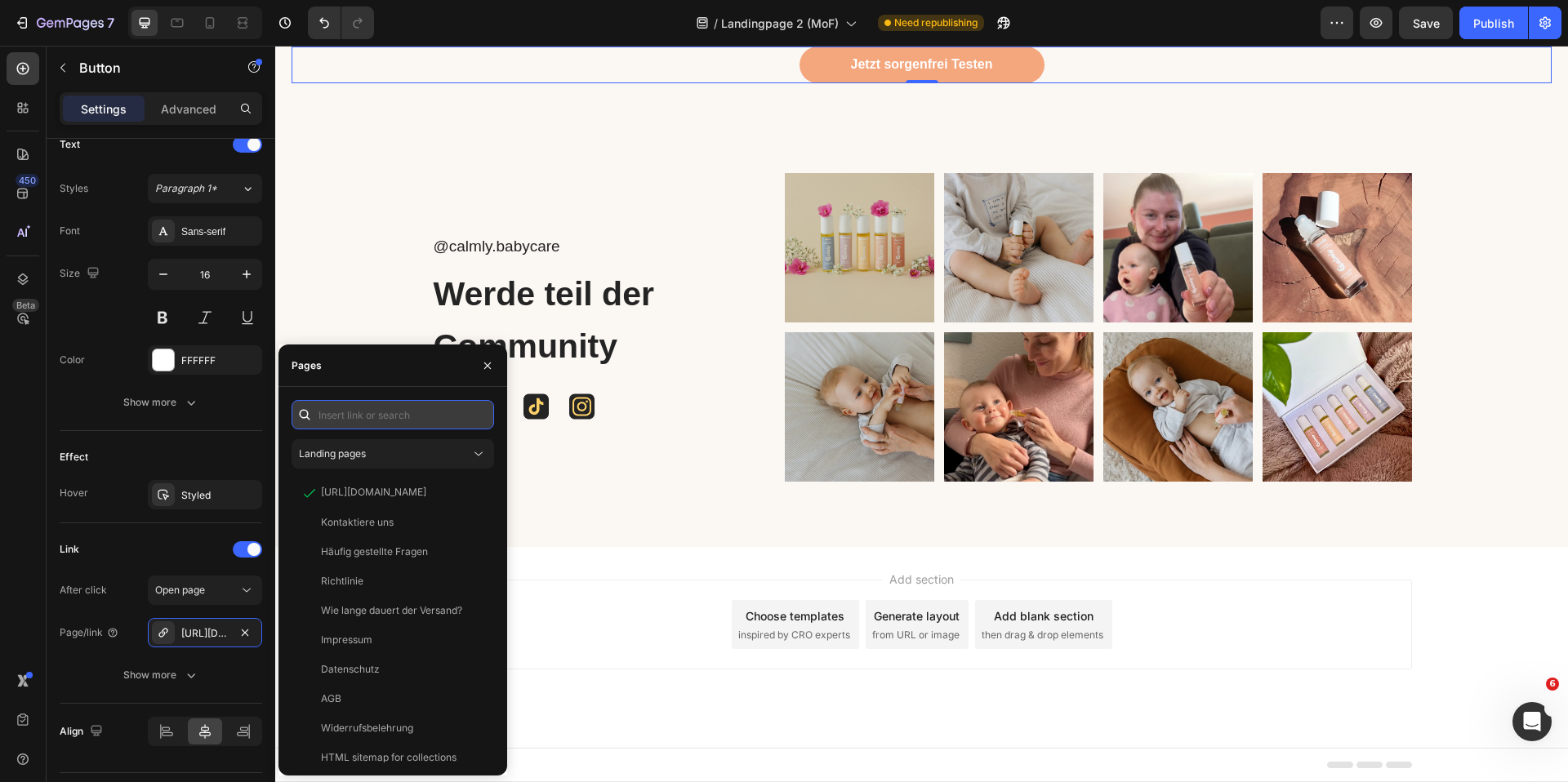
click at [414, 407] on input "text" at bounding box center [392, 415] width 202 height 30
paste input "[URL][DOMAIN_NAME]"
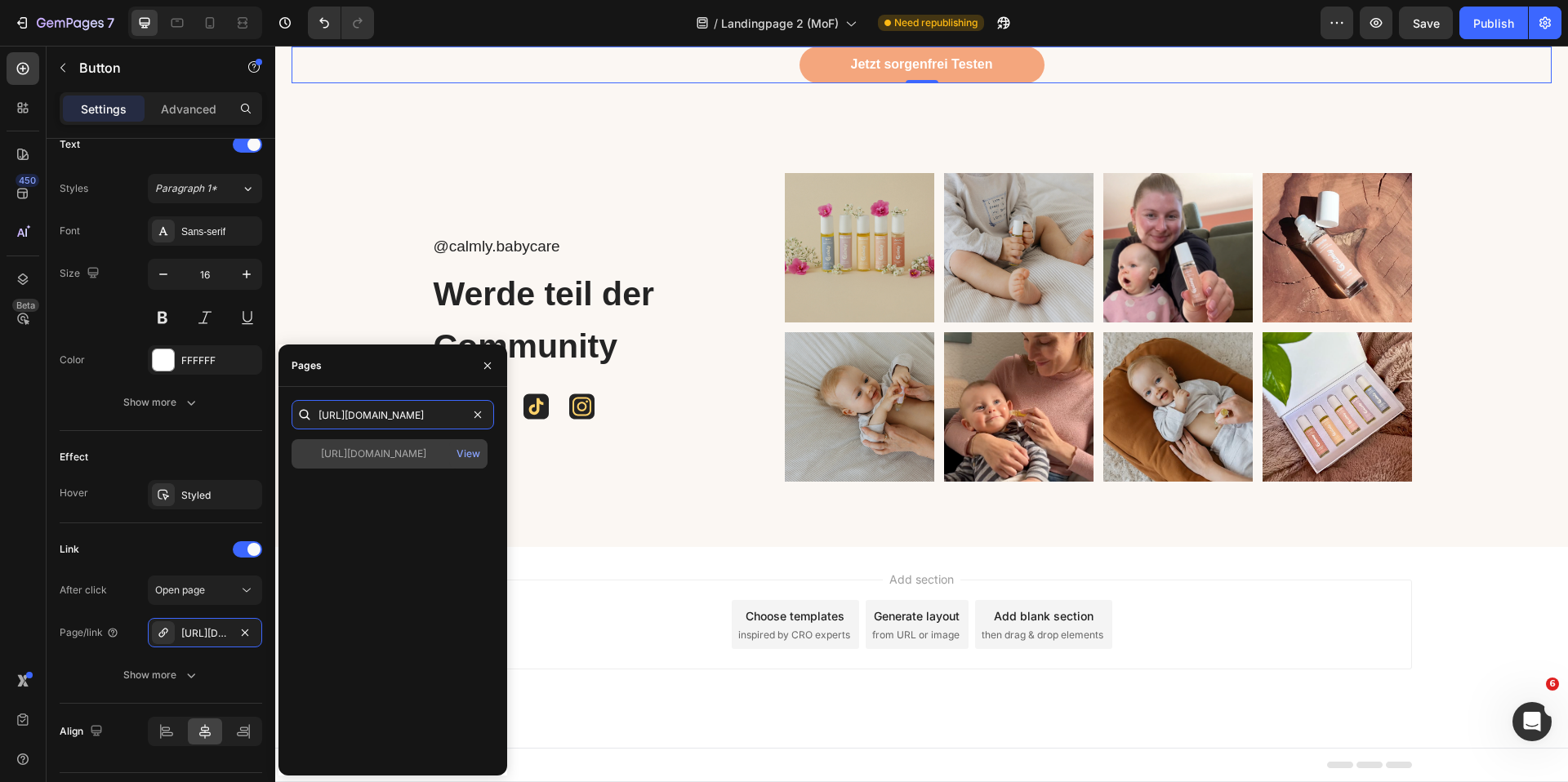
type input "[URL][DOMAIN_NAME]"
click at [410, 452] on div "[URL][DOMAIN_NAME]" at bounding box center [374, 454] width 105 height 15
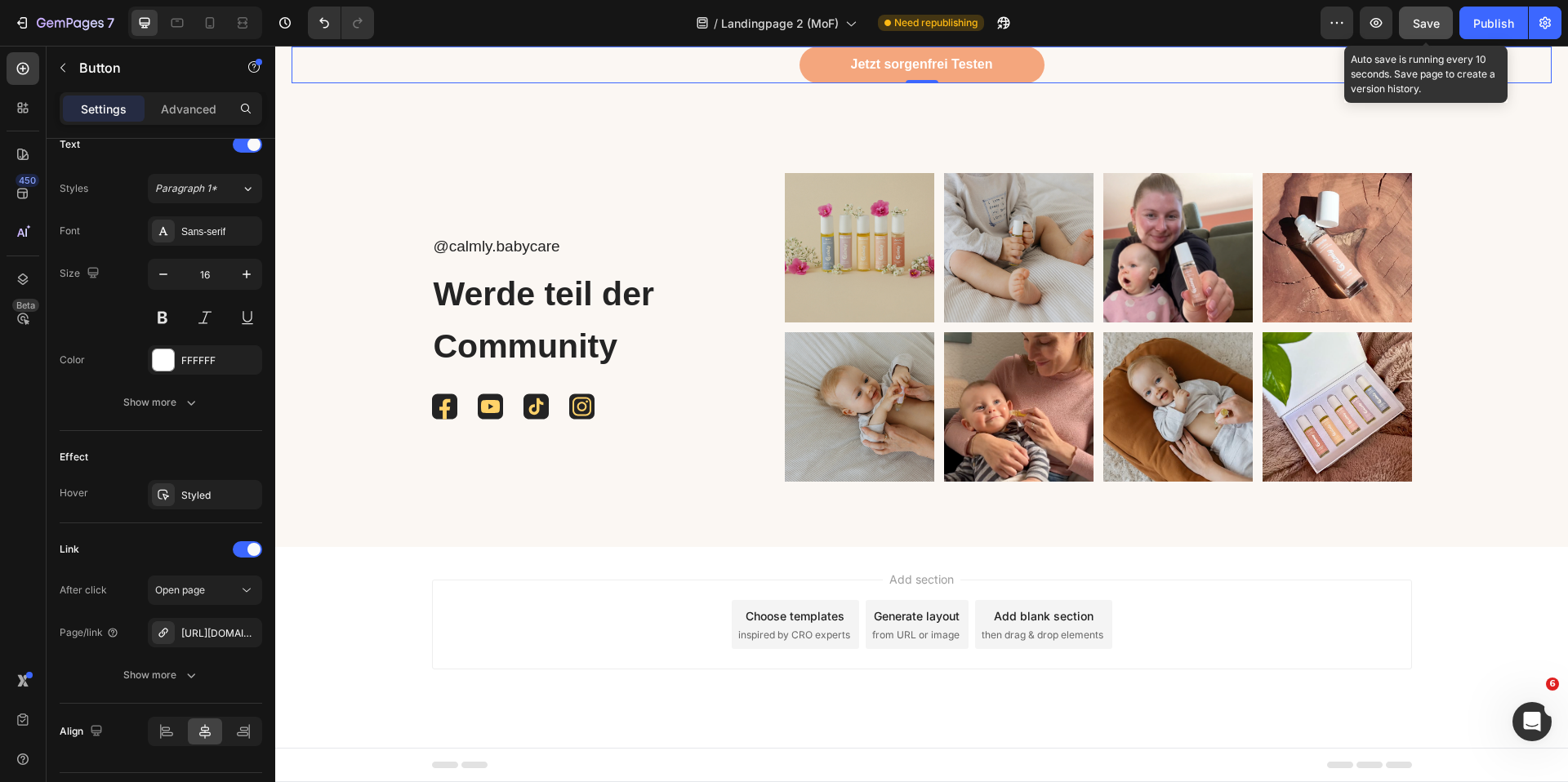
click at [1425, 11] on button "Save" at bounding box center [1426, 22] width 54 height 32
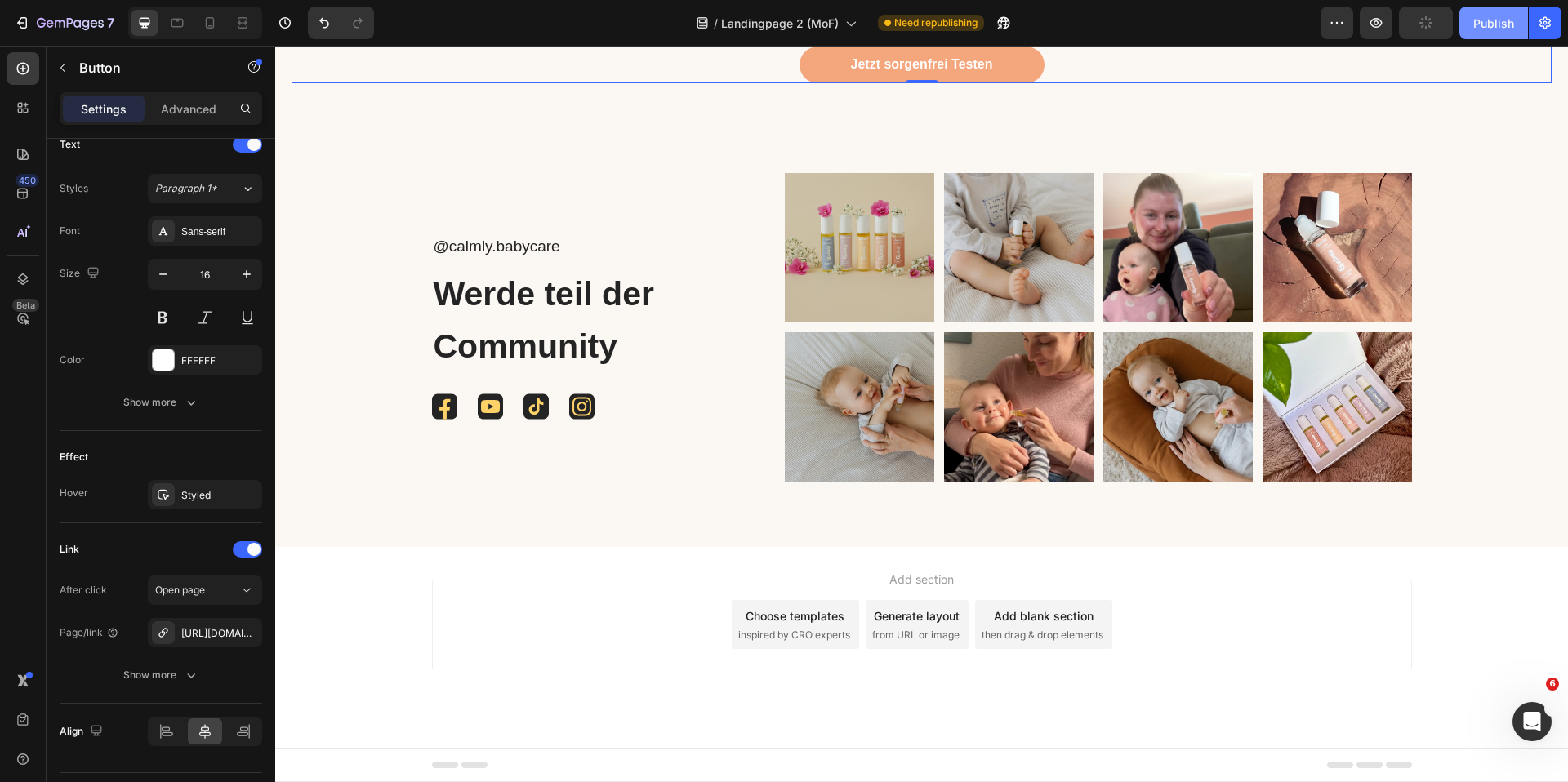
click at [1506, 12] on button "Publish" at bounding box center [1493, 22] width 68 height 32
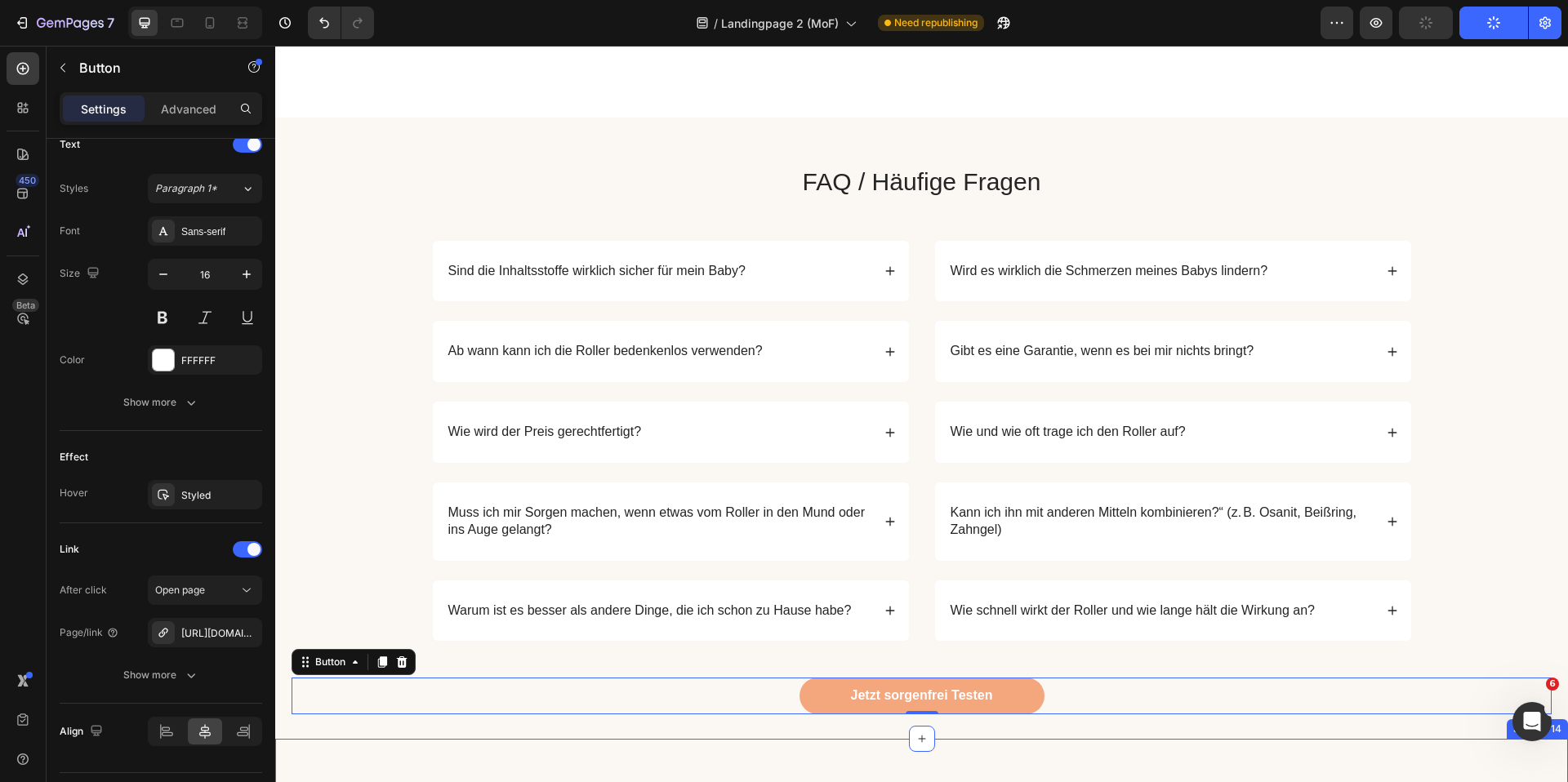
scroll to position [1972, 0]
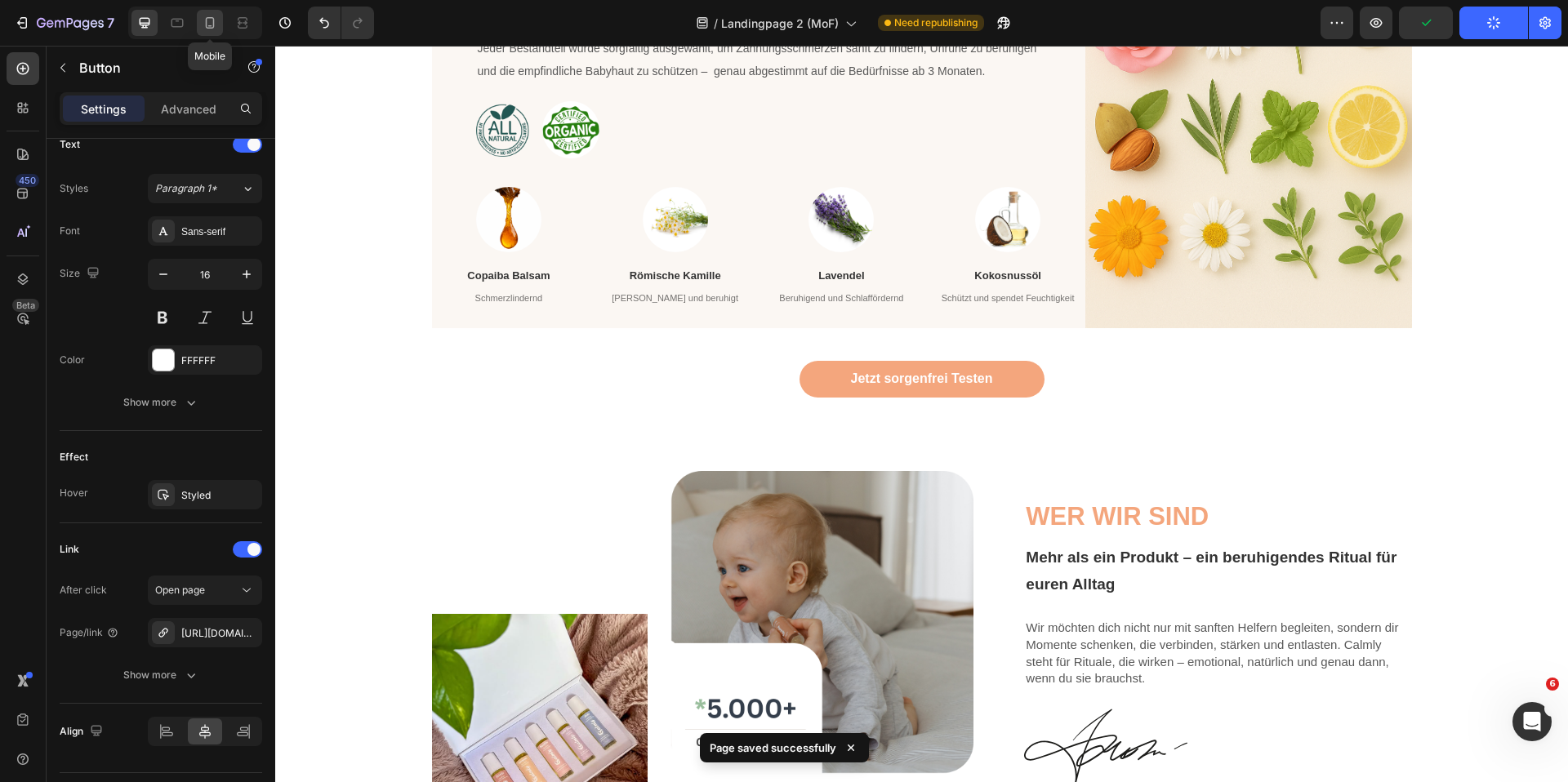
click at [211, 25] on icon at bounding box center [211, 23] width 9 height 11
type input "80%"
type input "14"
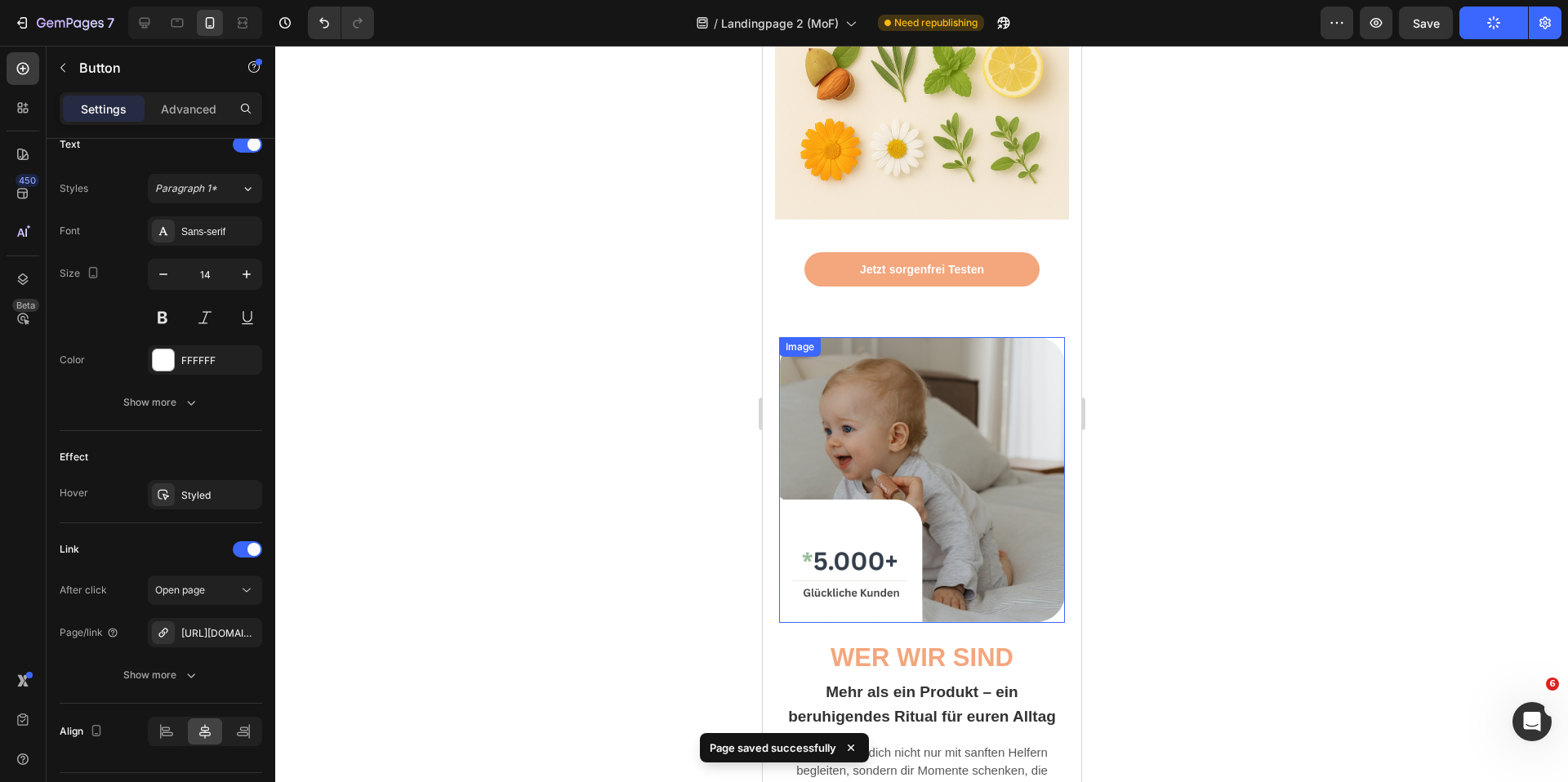
scroll to position [3092, 0]
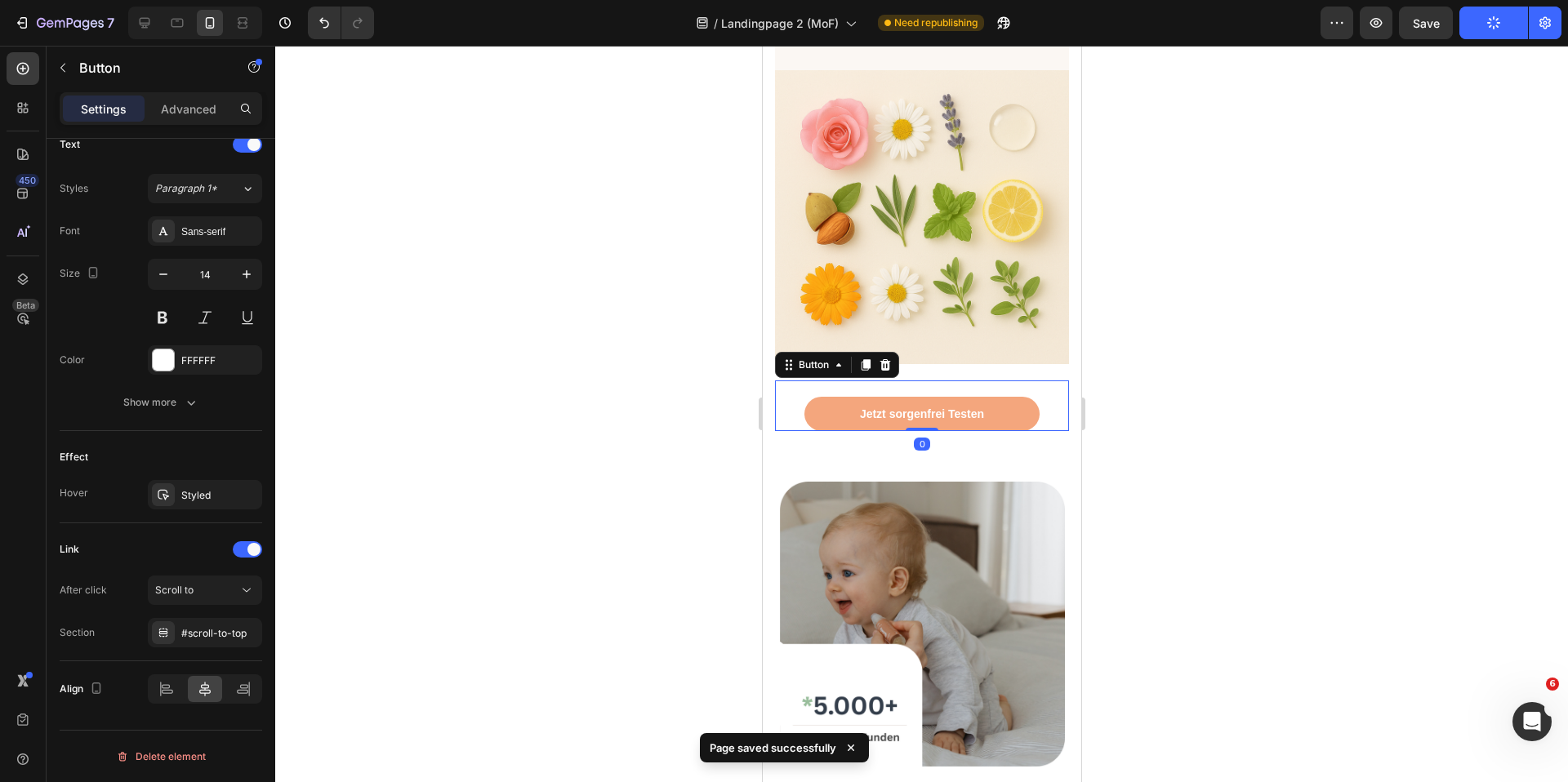
click at [789, 415] on div "Jetzt sorgenfrei Testen Button 0" at bounding box center [921, 405] width 294 height 51
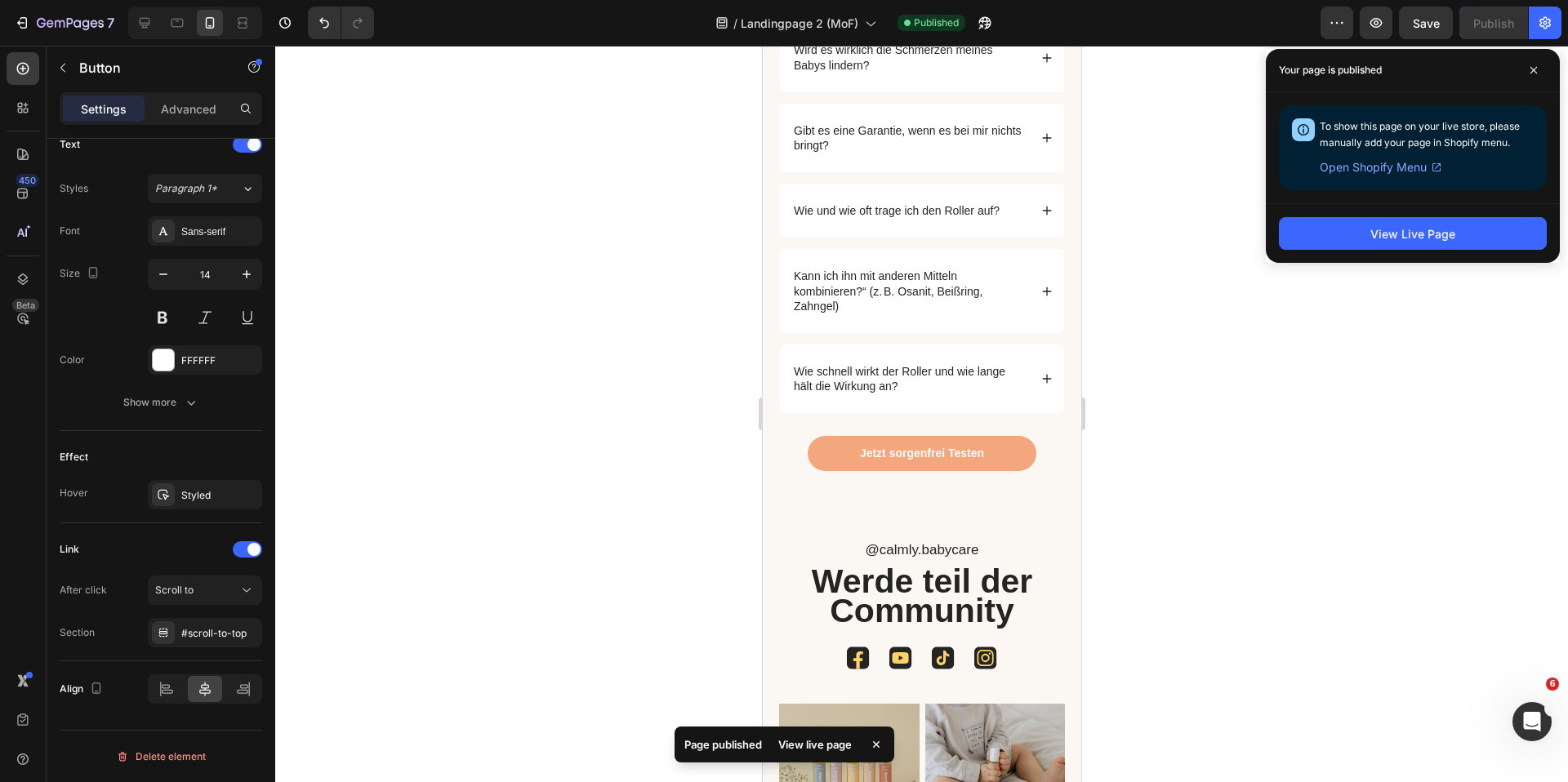
scroll to position [4697, 0]
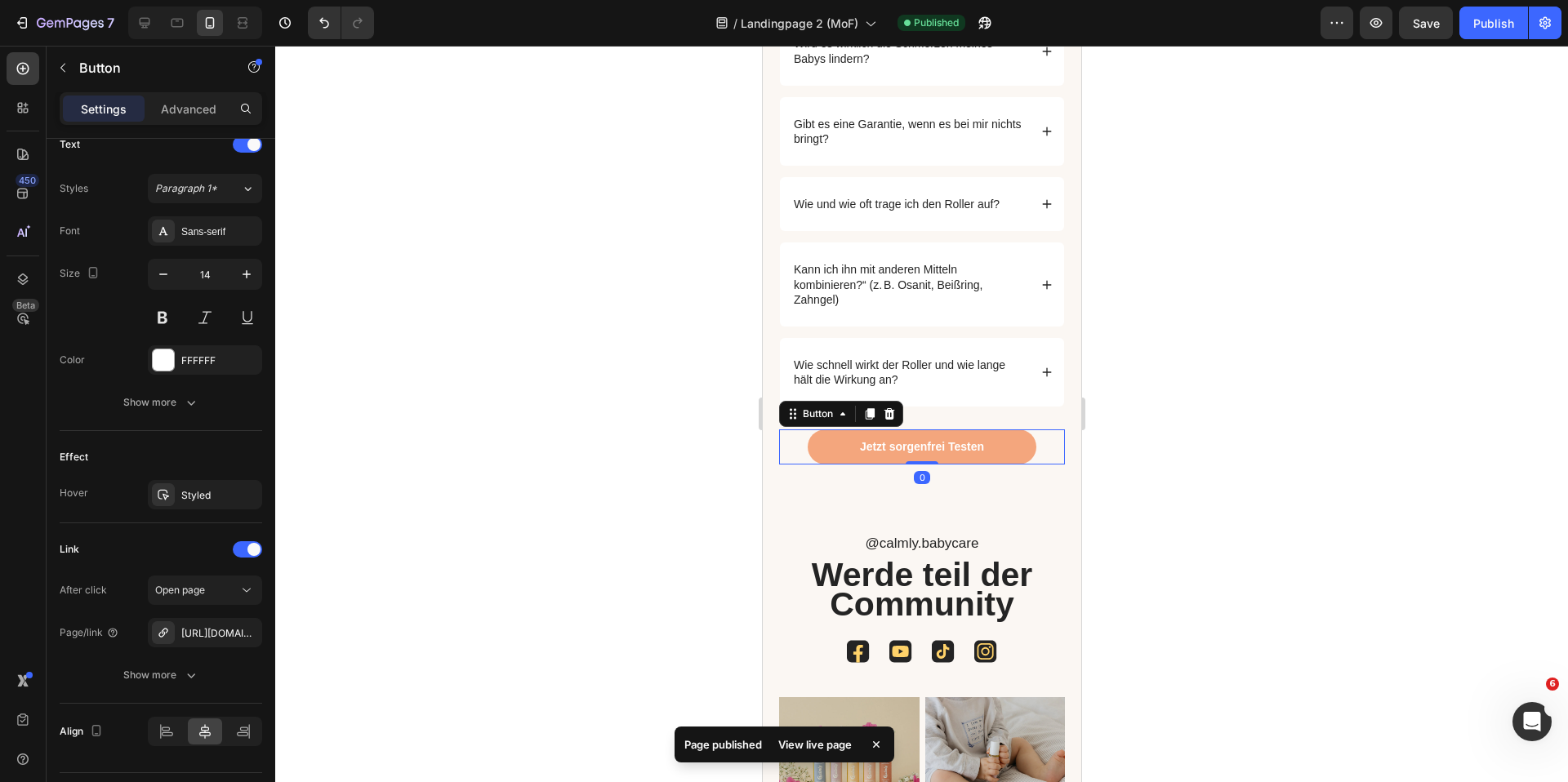
click at [802, 450] on div "Jetzt sorgenfrei Testen Button 0" at bounding box center [922, 446] width 286 height 34
click at [215, 639] on div "[URL][DOMAIN_NAME]" at bounding box center [204, 633] width 47 height 15
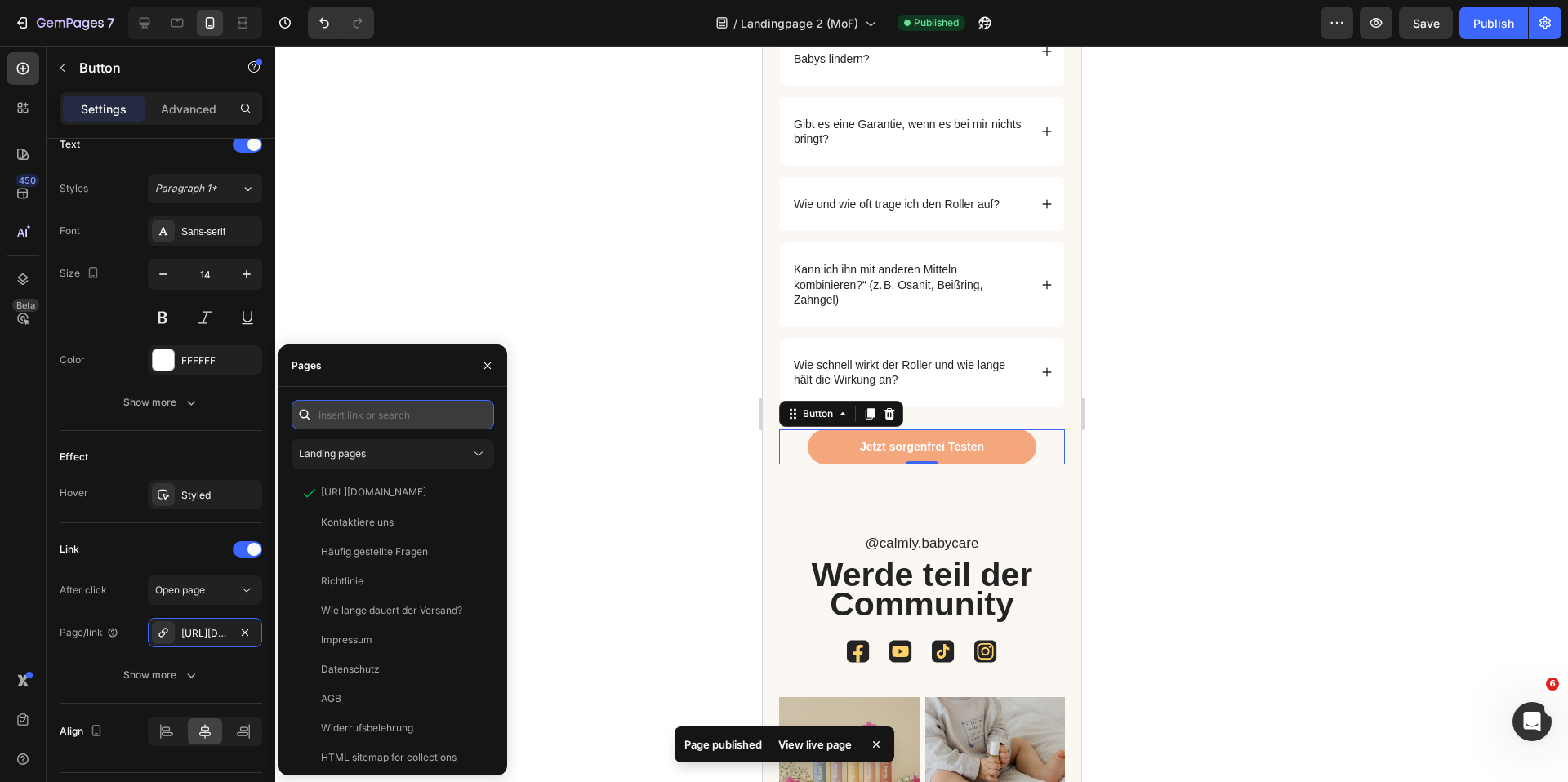
click at [403, 411] on input "text" at bounding box center [392, 415] width 202 height 30
paste input "[URL][DOMAIN_NAME]"
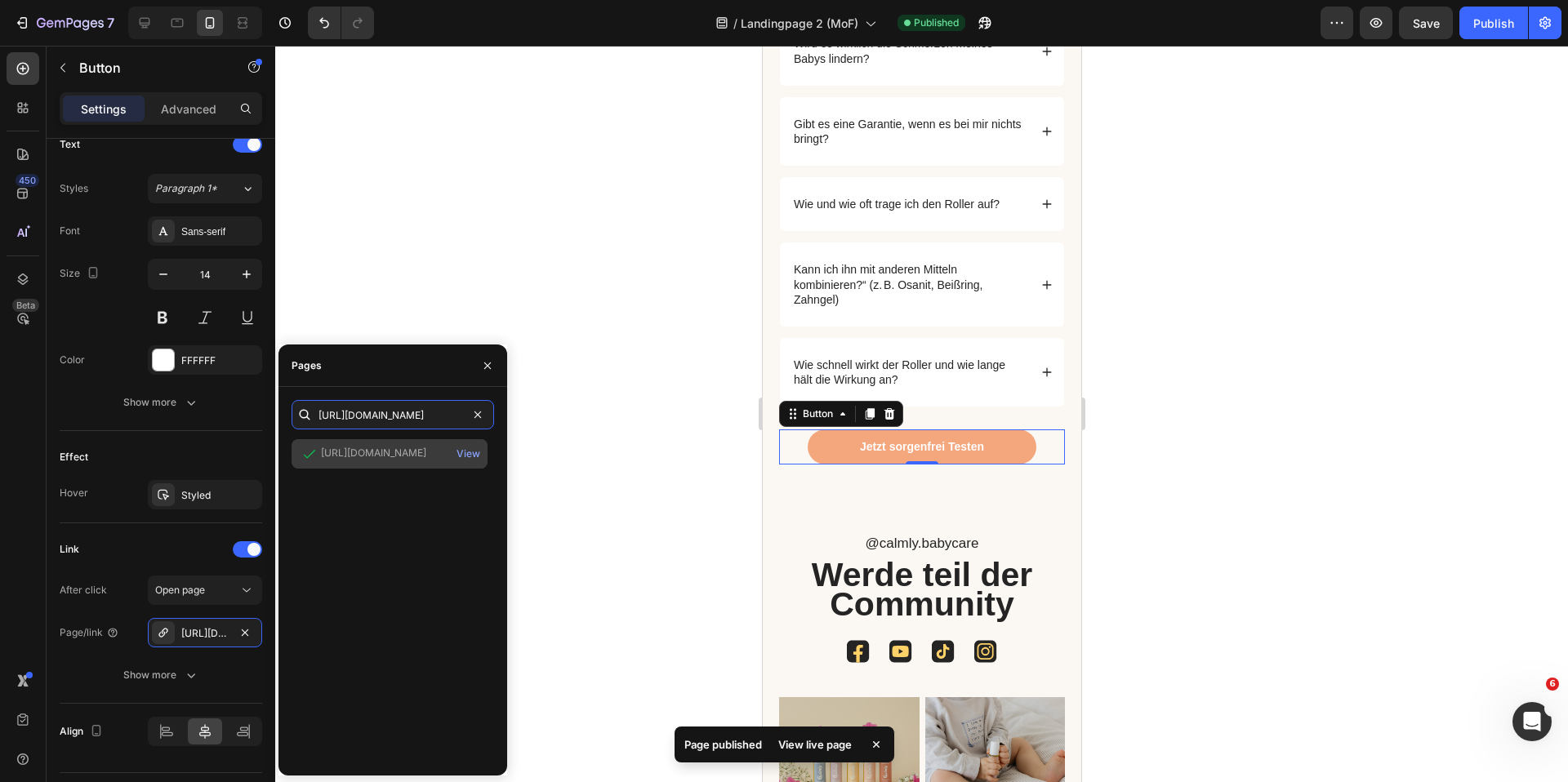
type input "[URL][DOMAIN_NAME]"
click at [404, 455] on div "[URL][DOMAIN_NAME]" at bounding box center [374, 453] width 105 height 15
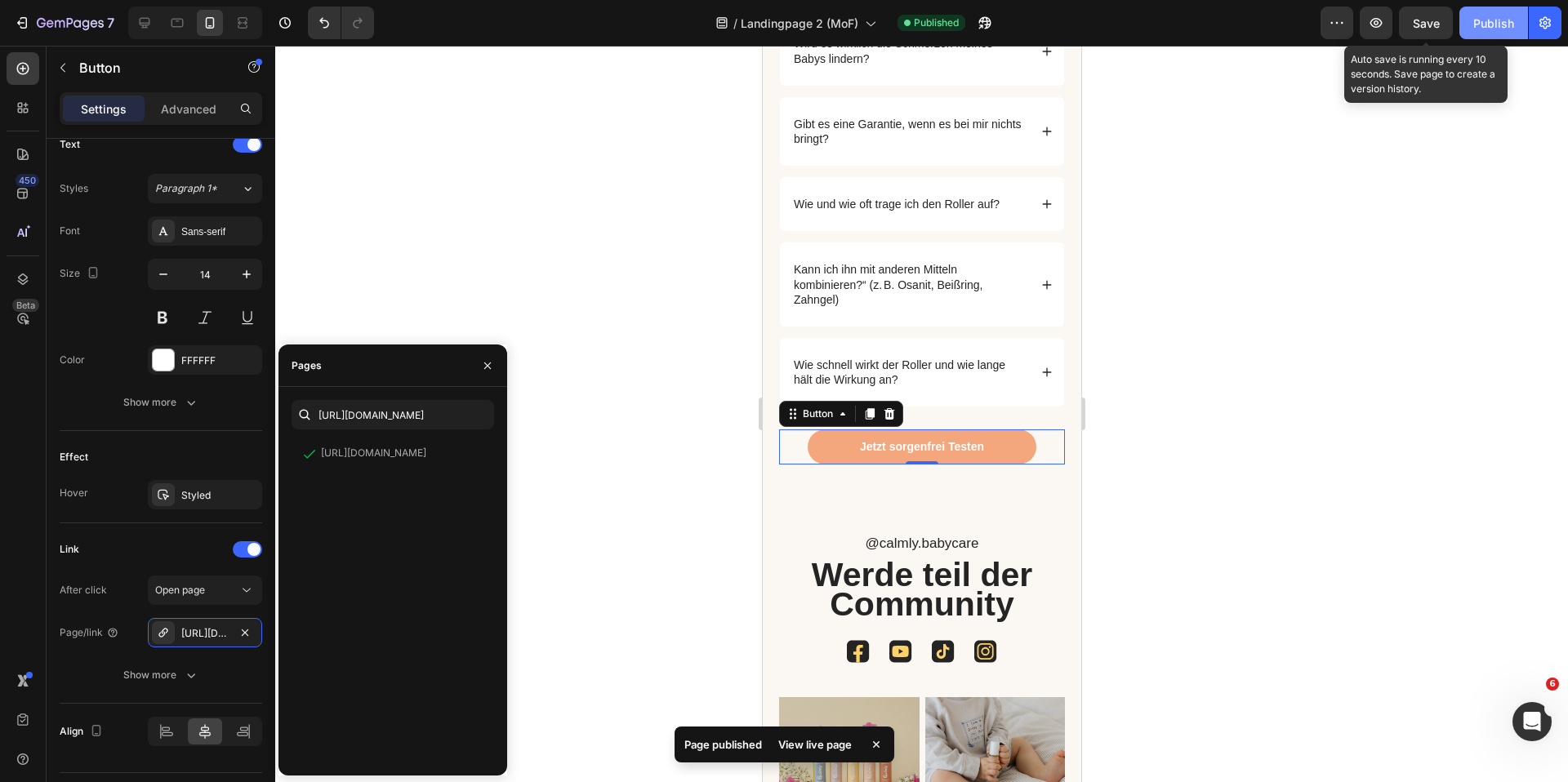
click at [1418, 12] on button "Save" at bounding box center [1426, 22] width 54 height 32
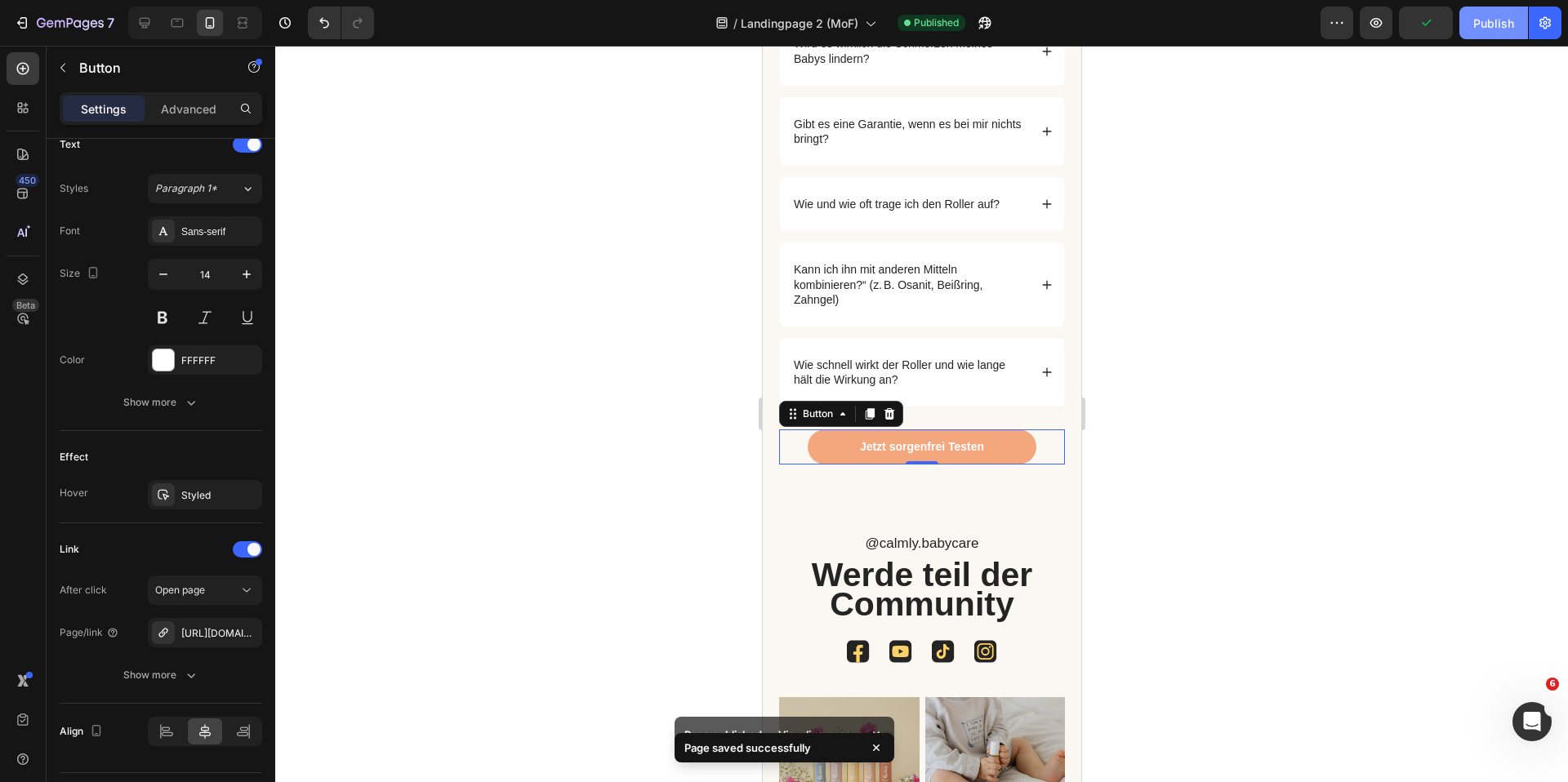
click at [1503, 15] on div "Publish" at bounding box center [1493, 23] width 41 height 18
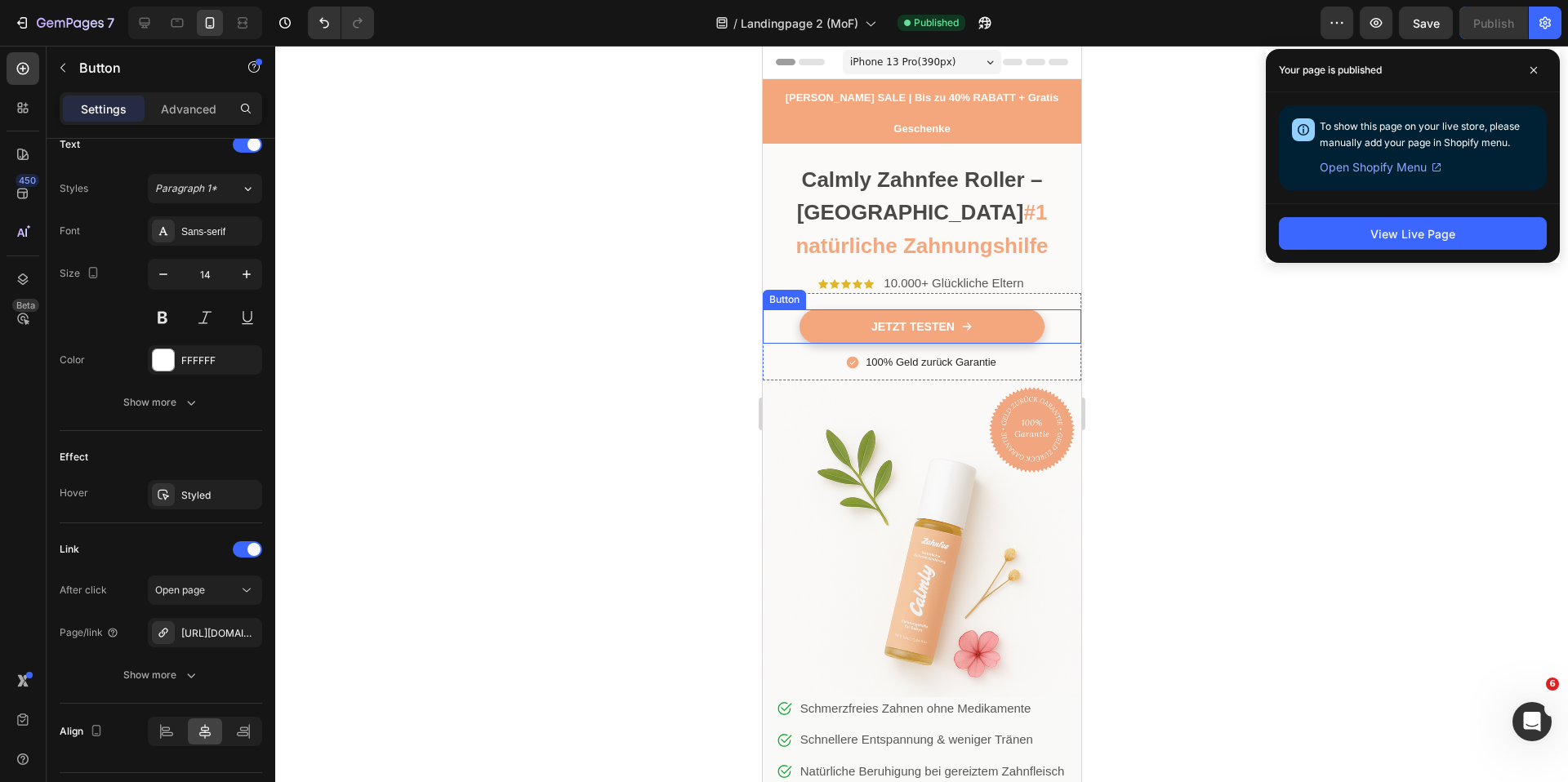
click at [832, 309] on link "JETZT testen" at bounding box center [921, 326] width 245 height 34
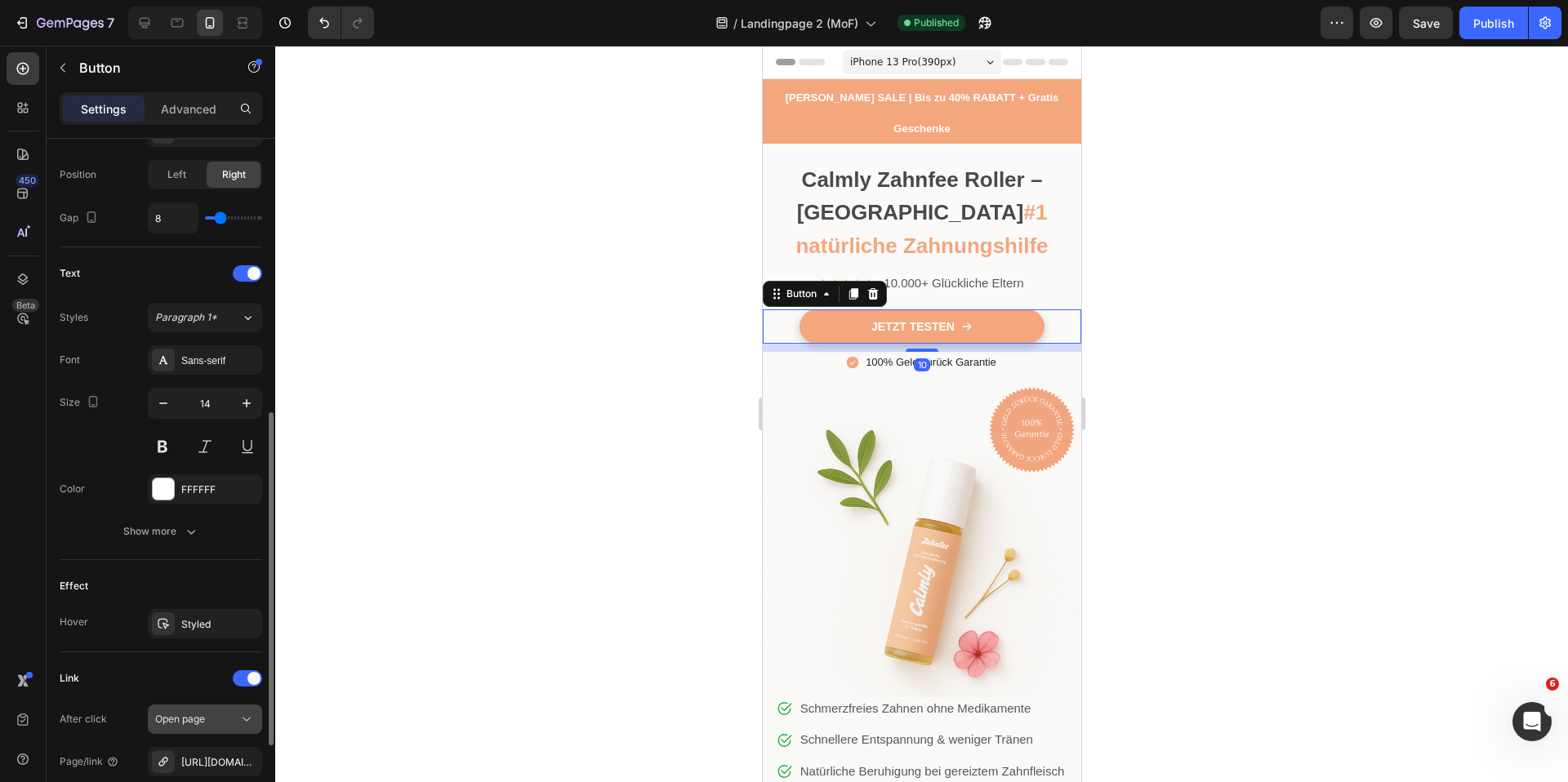
scroll to position [738, 0]
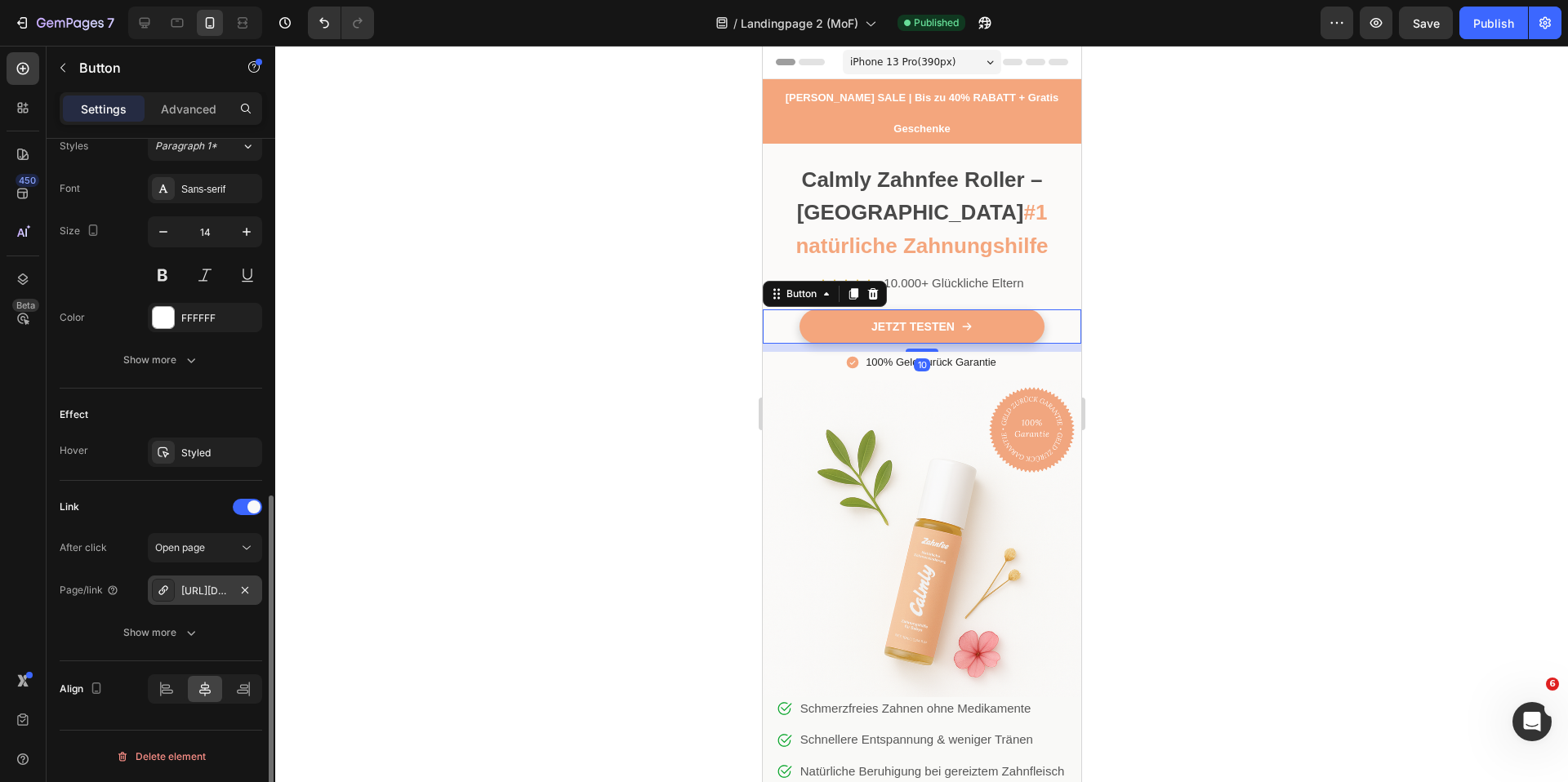
click at [200, 585] on div "https://mycalmly.de/zahnfee" at bounding box center [204, 591] width 47 height 15
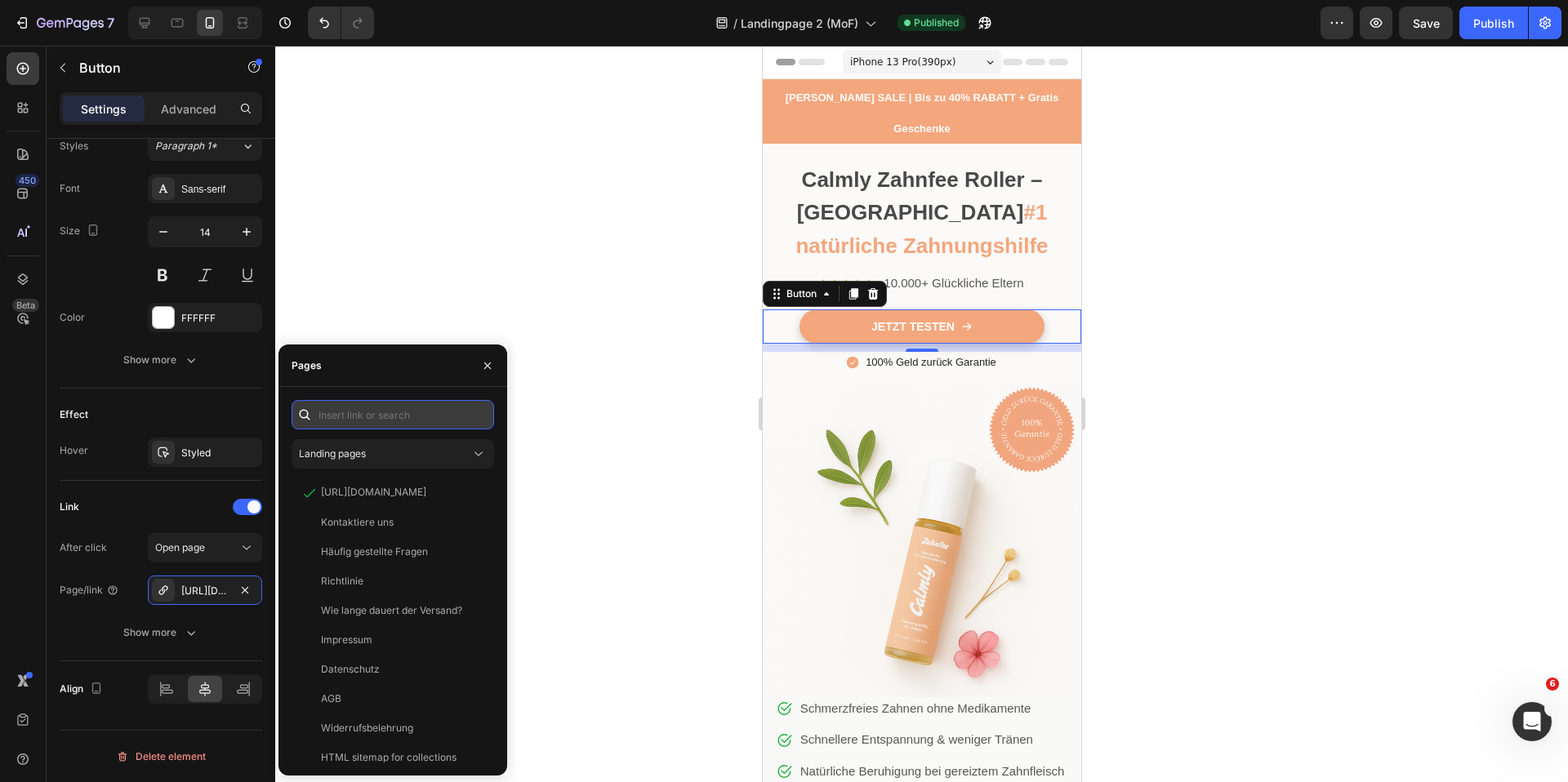
click at [371, 420] on input "text" at bounding box center [392, 415] width 202 height 30
paste input "[URL][DOMAIN_NAME]"
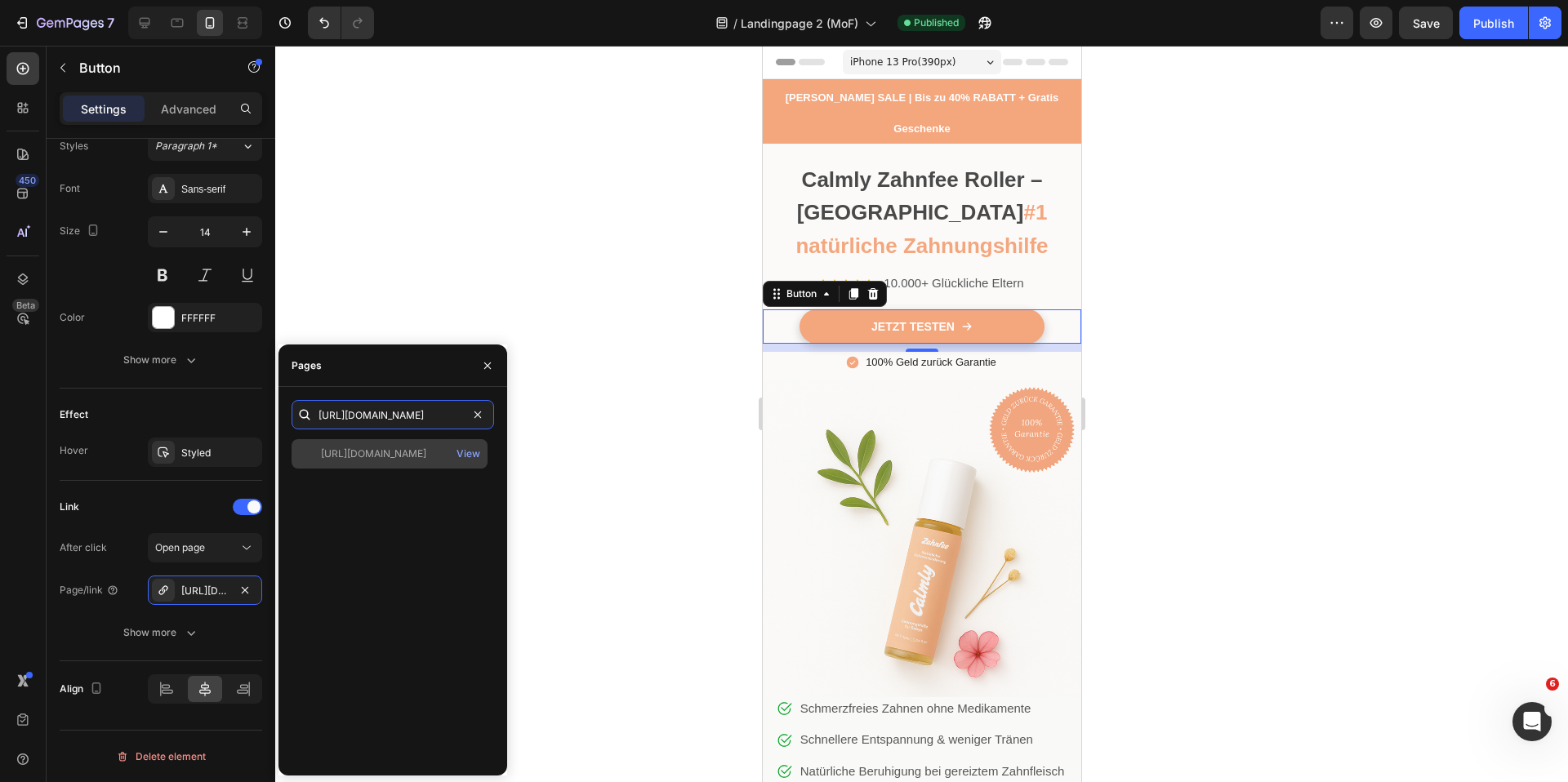
type input "[URL][DOMAIN_NAME]"
click at [381, 440] on div "https://www.mycalmly.de/products/calmly-roller-test View" at bounding box center [390, 454] width 196 height 30
click at [1421, 30] on span "Save" at bounding box center [1426, 23] width 27 height 14
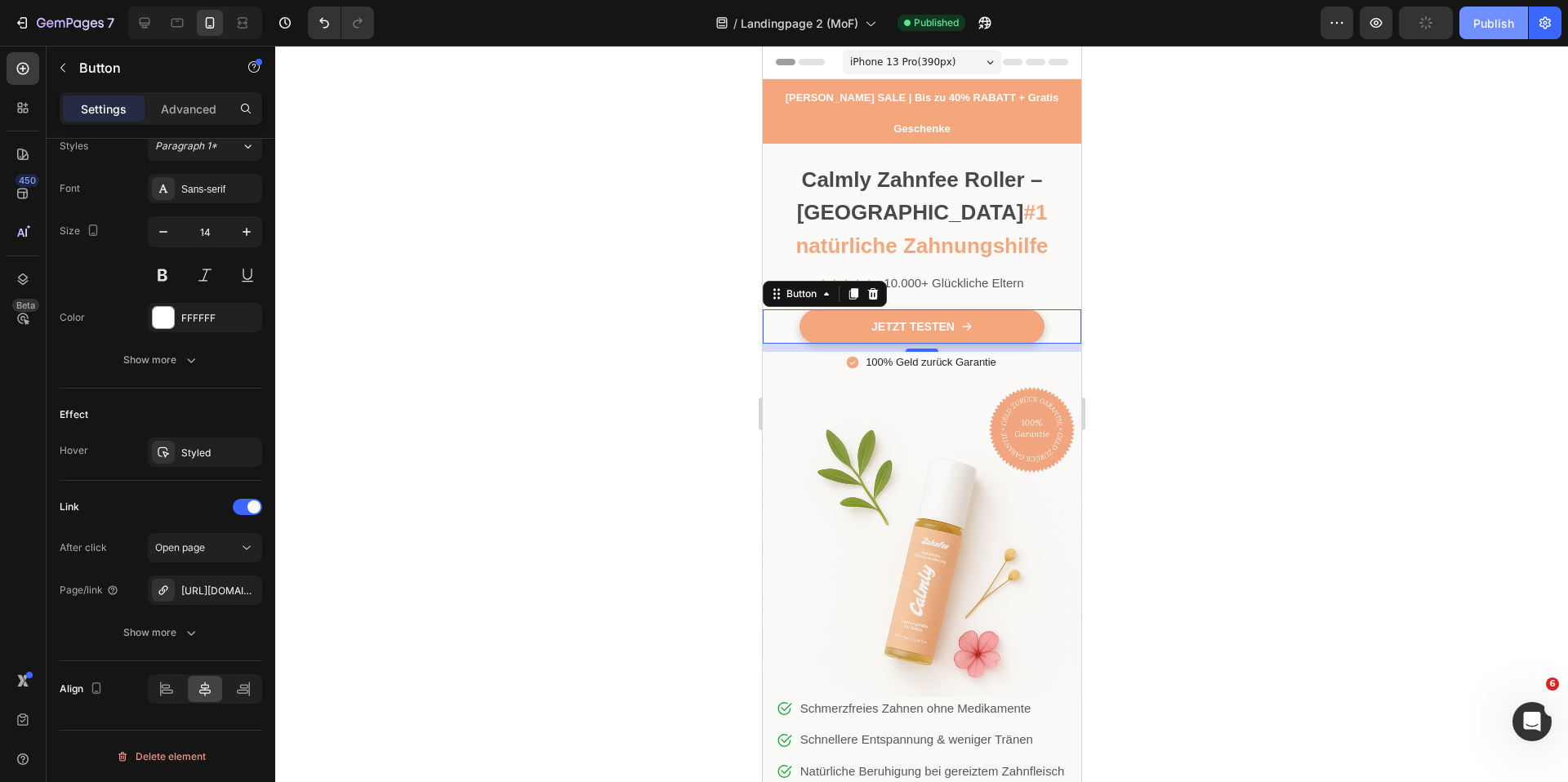
click at [1468, 24] on button "Publish" at bounding box center [1493, 22] width 68 height 32
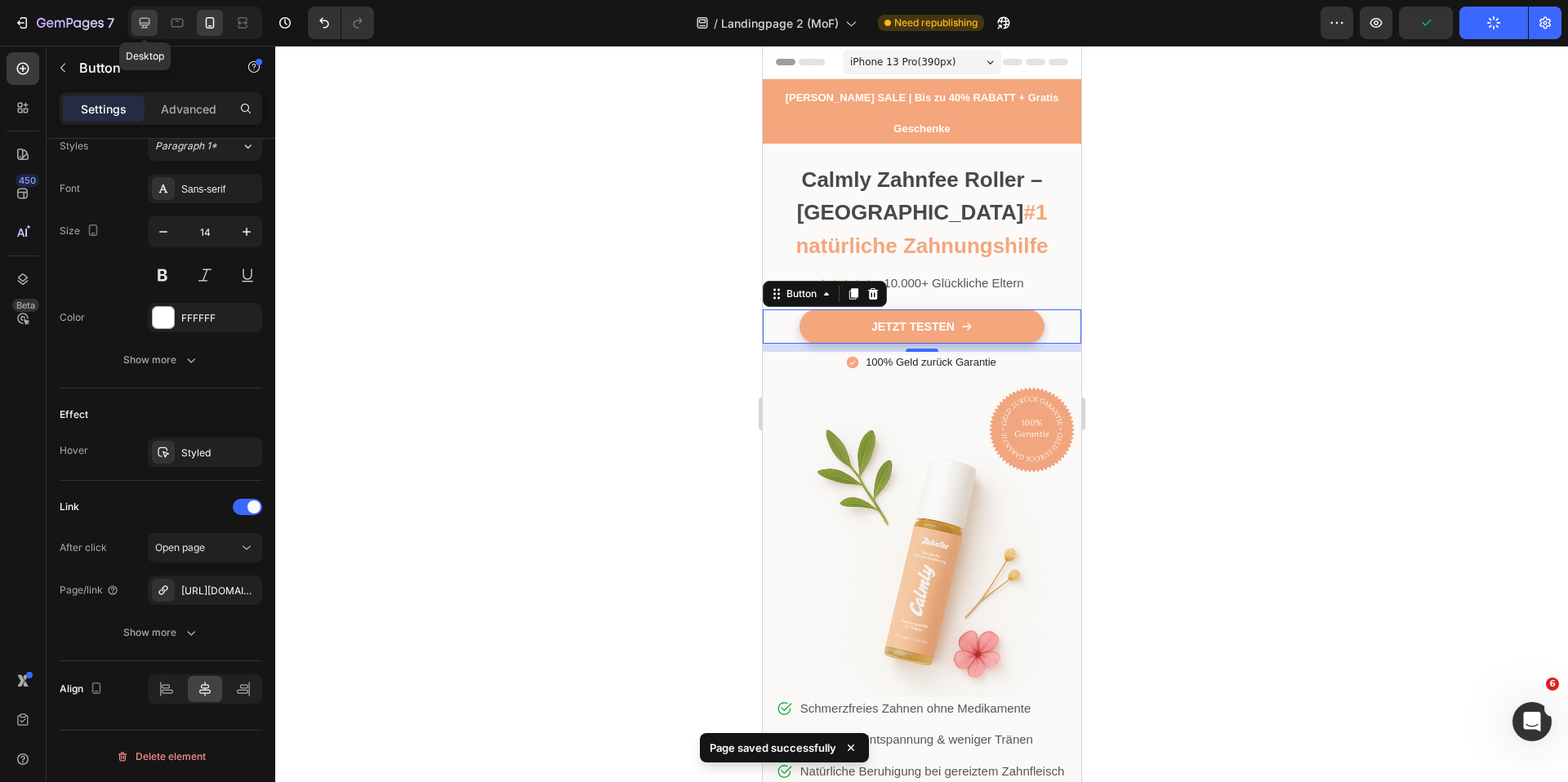
click at [155, 19] on div at bounding box center [144, 23] width 26 height 26
type input "270"
type input "19"
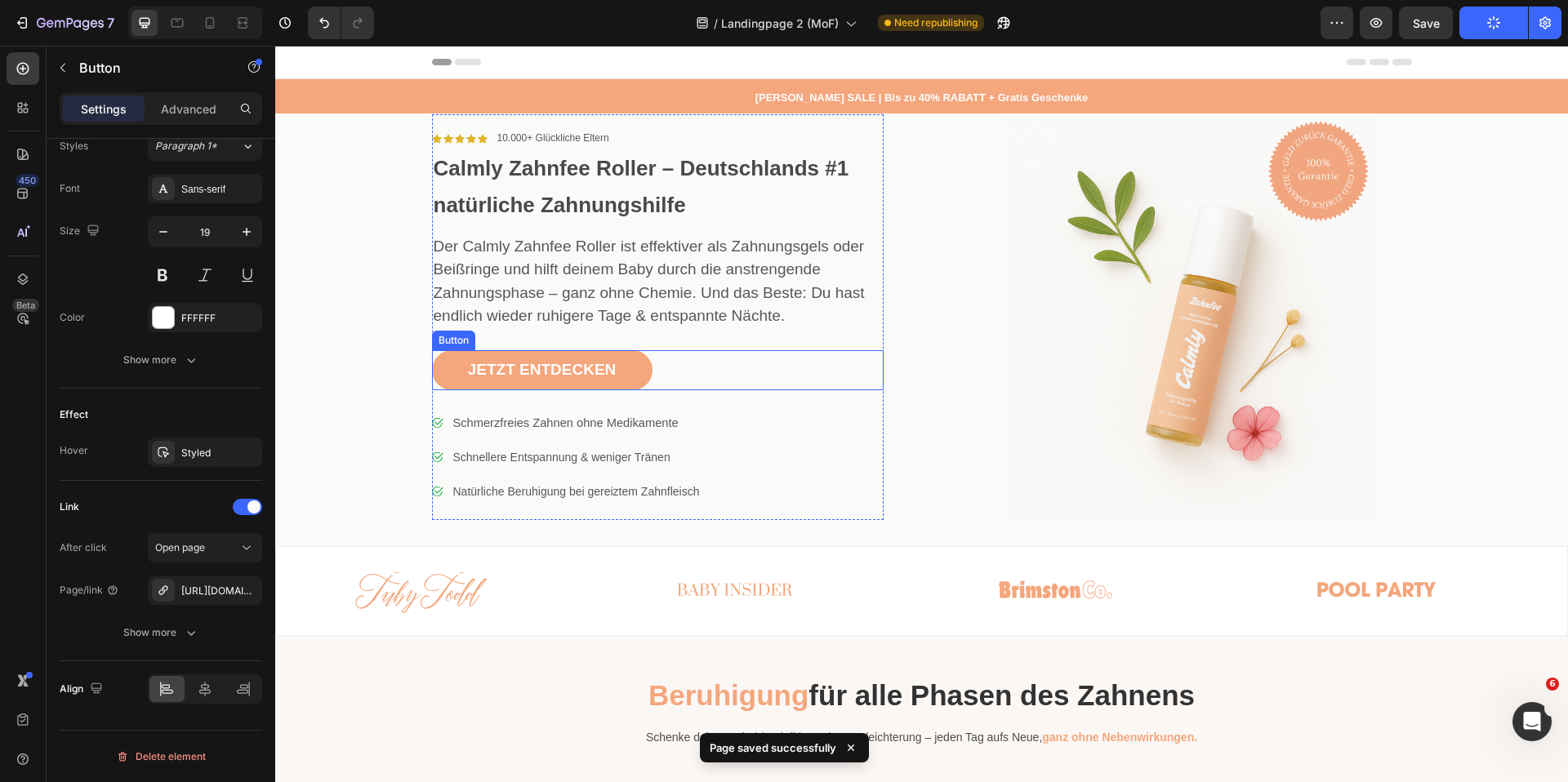
click at [447, 378] on link "JETZT ENTDECKEN" at bounding box center [542, 369] width 221 height 40
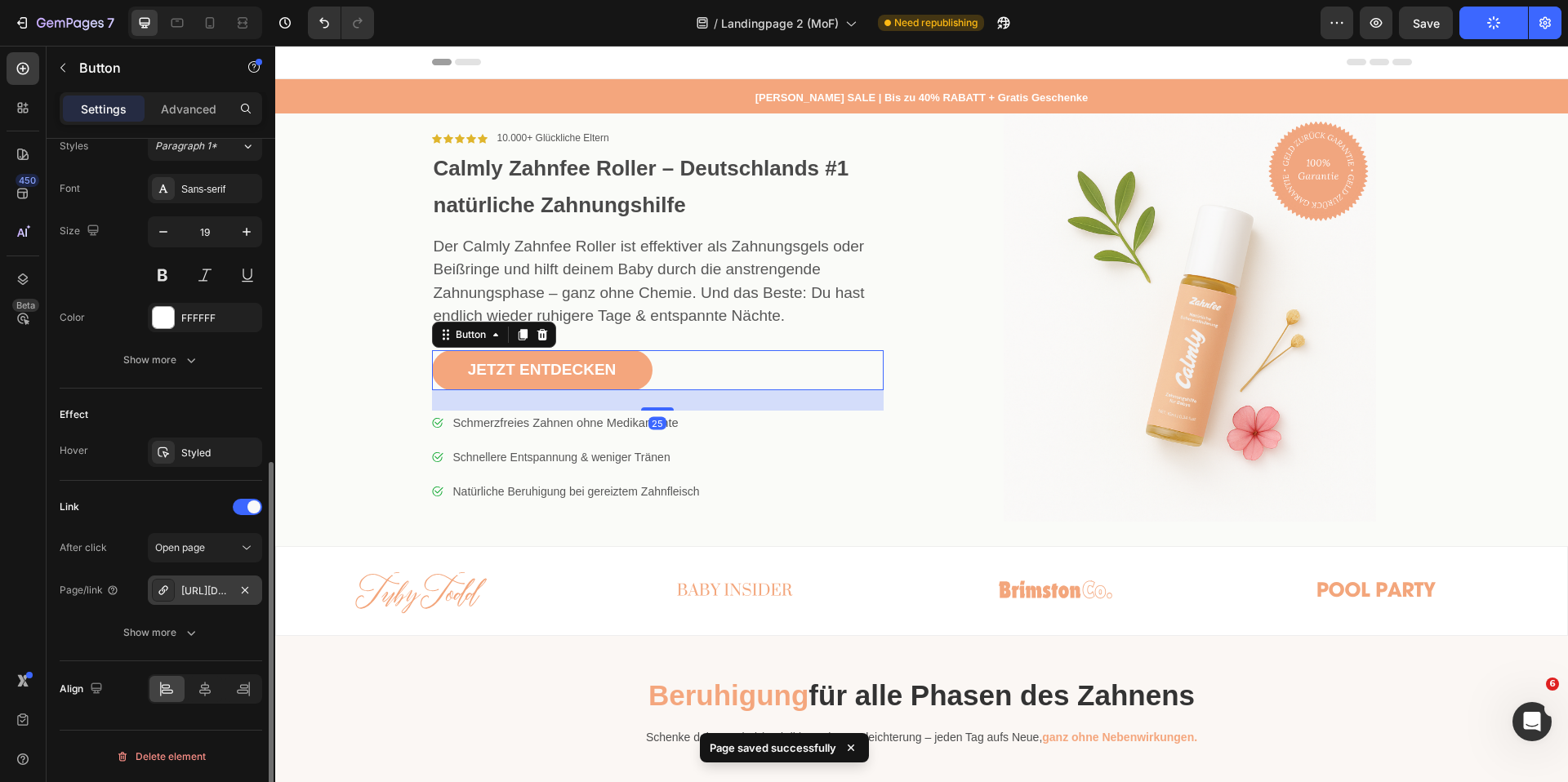
click at [209, 596] on div "[URL][DOMAIN_NAME]" at bounding box center [204, 591] width 47 height 15
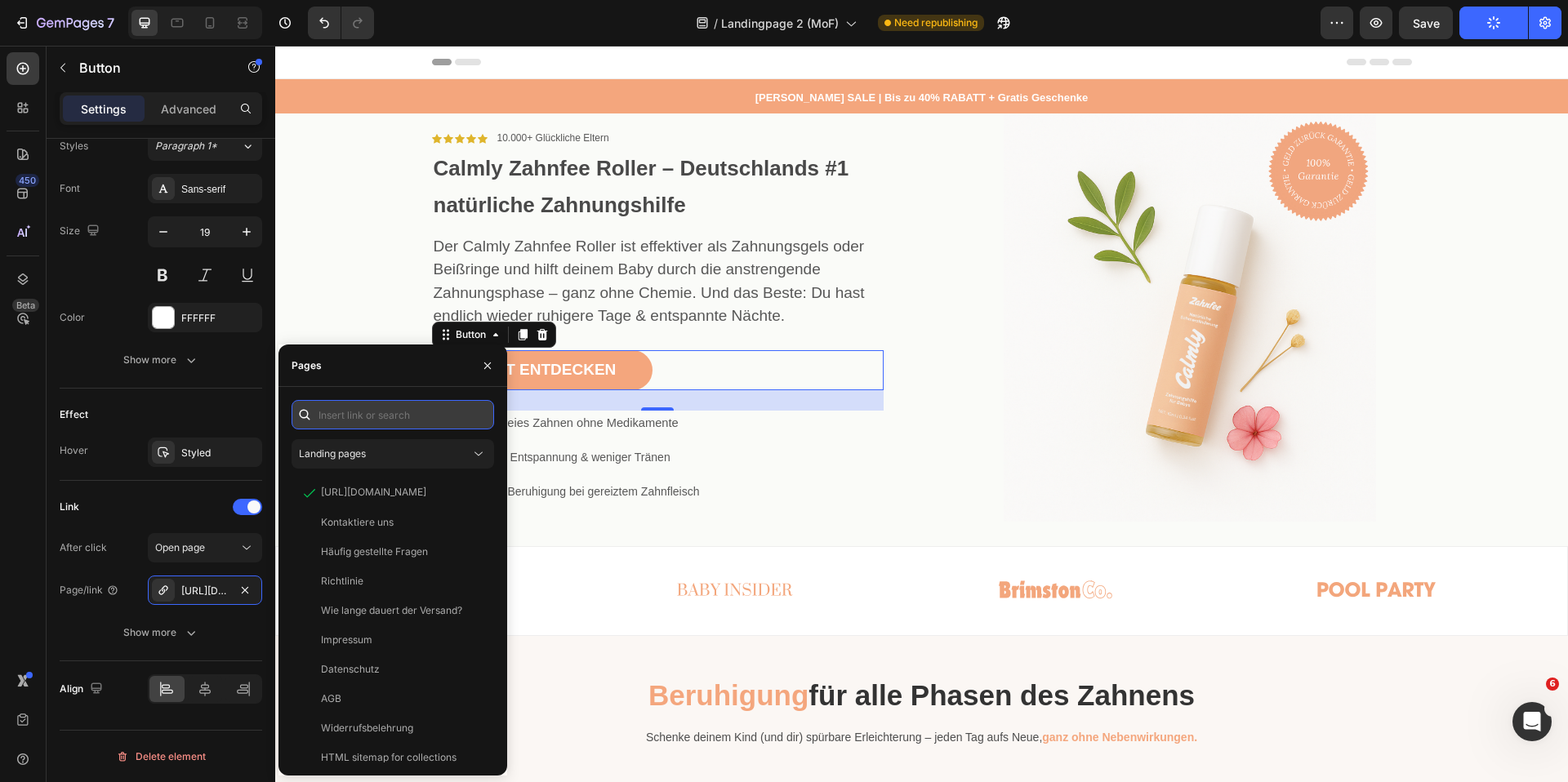
click at [400, 418] on input "text" at bounding box center [392, 415] width 202 height 30
paste input "[URL][DOMAIN_NAME]"
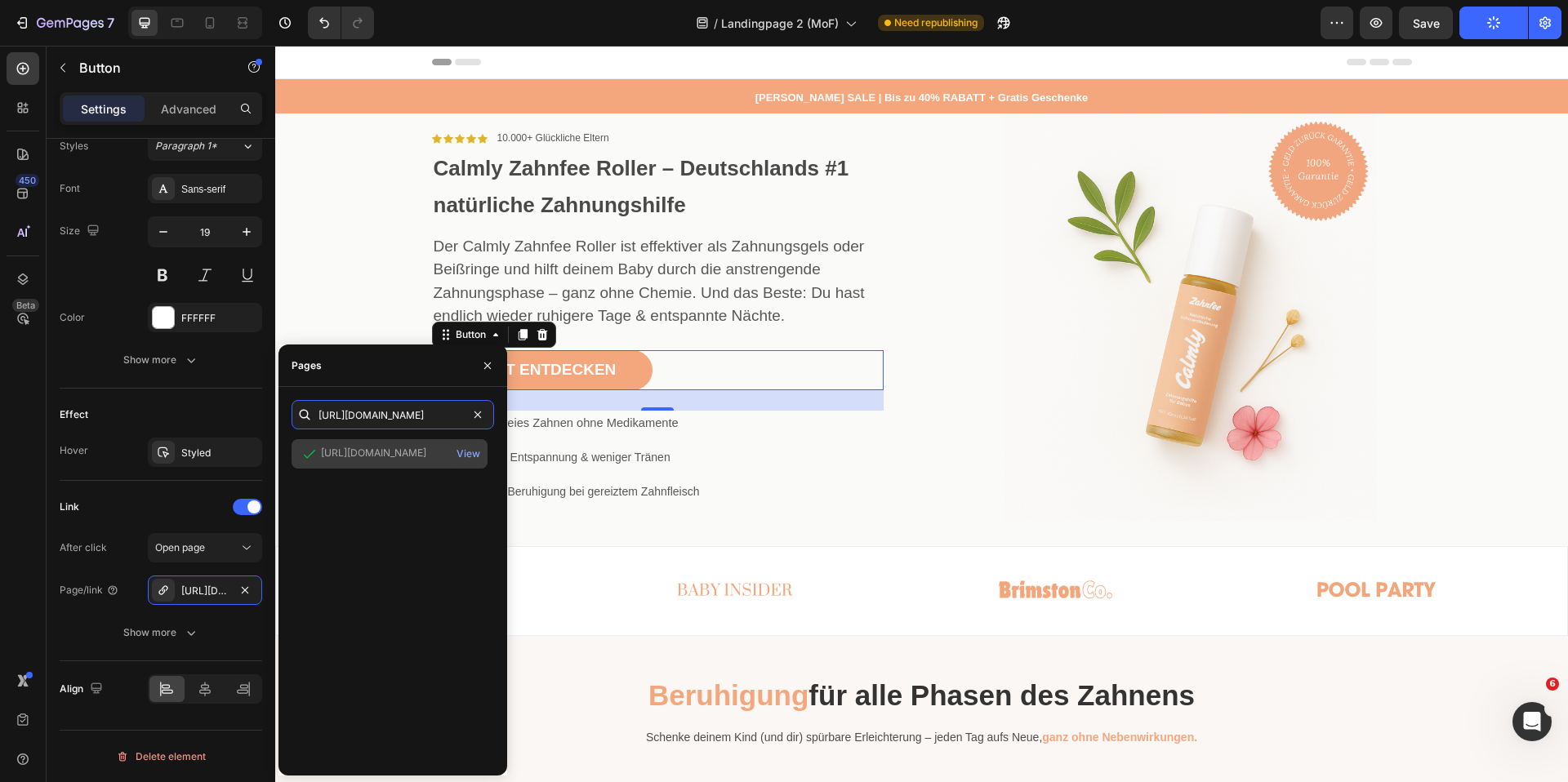
type input "[URL][DOMAIN_NAME]"
click at [399, 454] on div "[URL][DOMAIN_NAME]" at bounding box center [374, 453] width 105 height 15
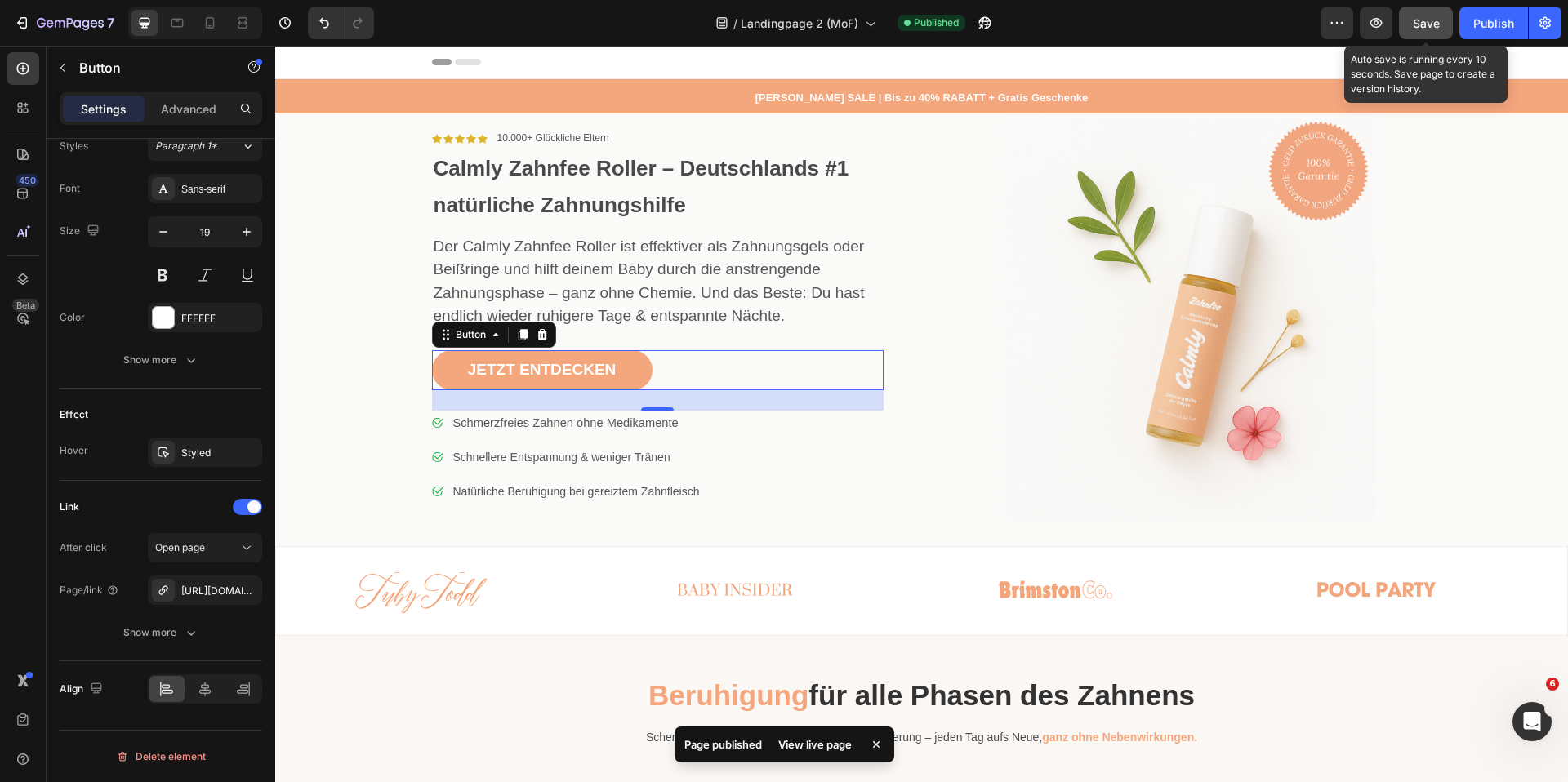
click at [1429, 22] on span "Save" at bounding box center [1426, 23] width 27 height 14
click at [1502, 21] on div "Publish" at bounding box center [1493, 23] width 41 height 18
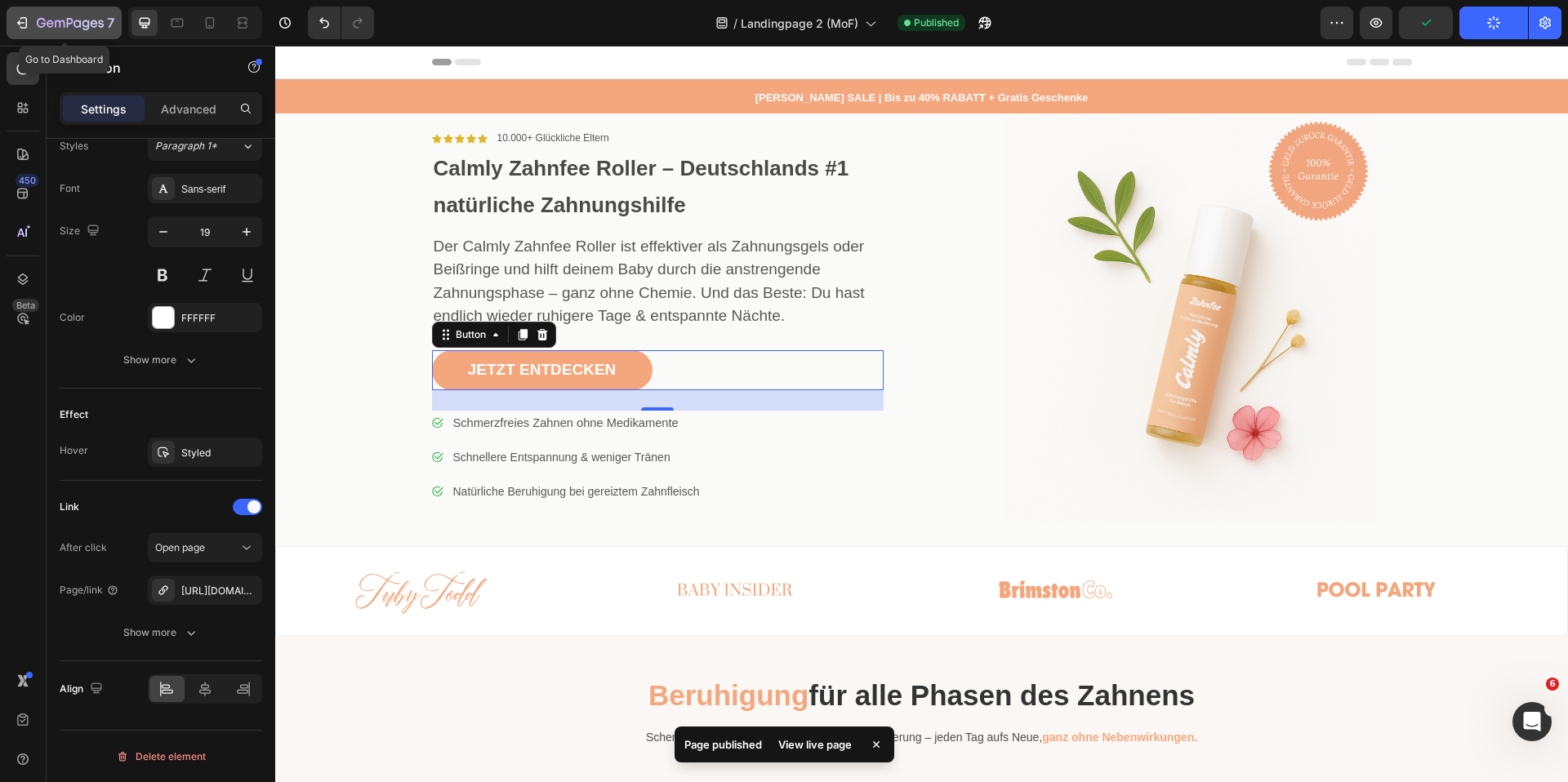
click at [62, 19] on icon "button" at bounding box center [70, 24] width 67 height 14
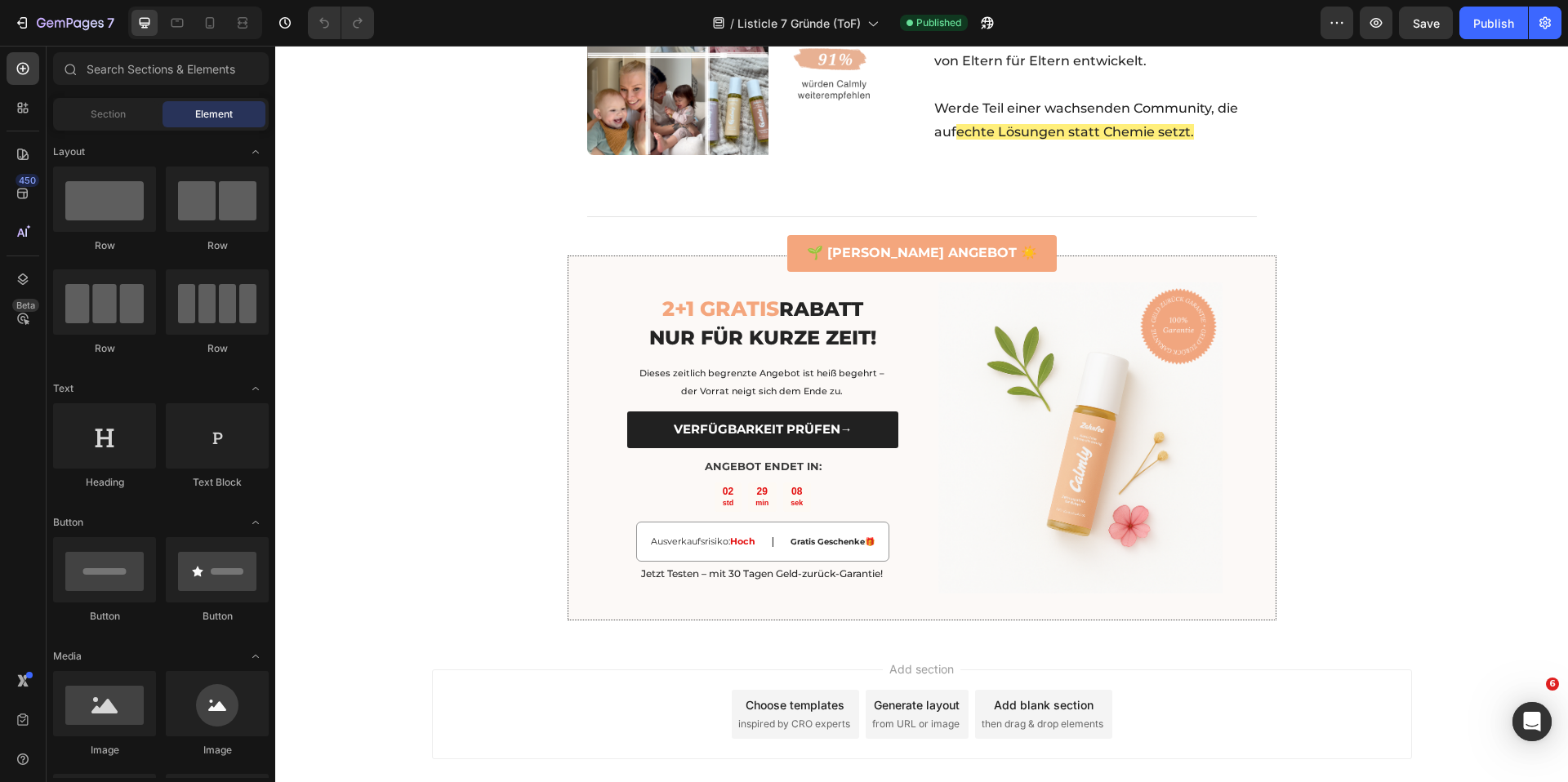
scroll to position [3168, 0]
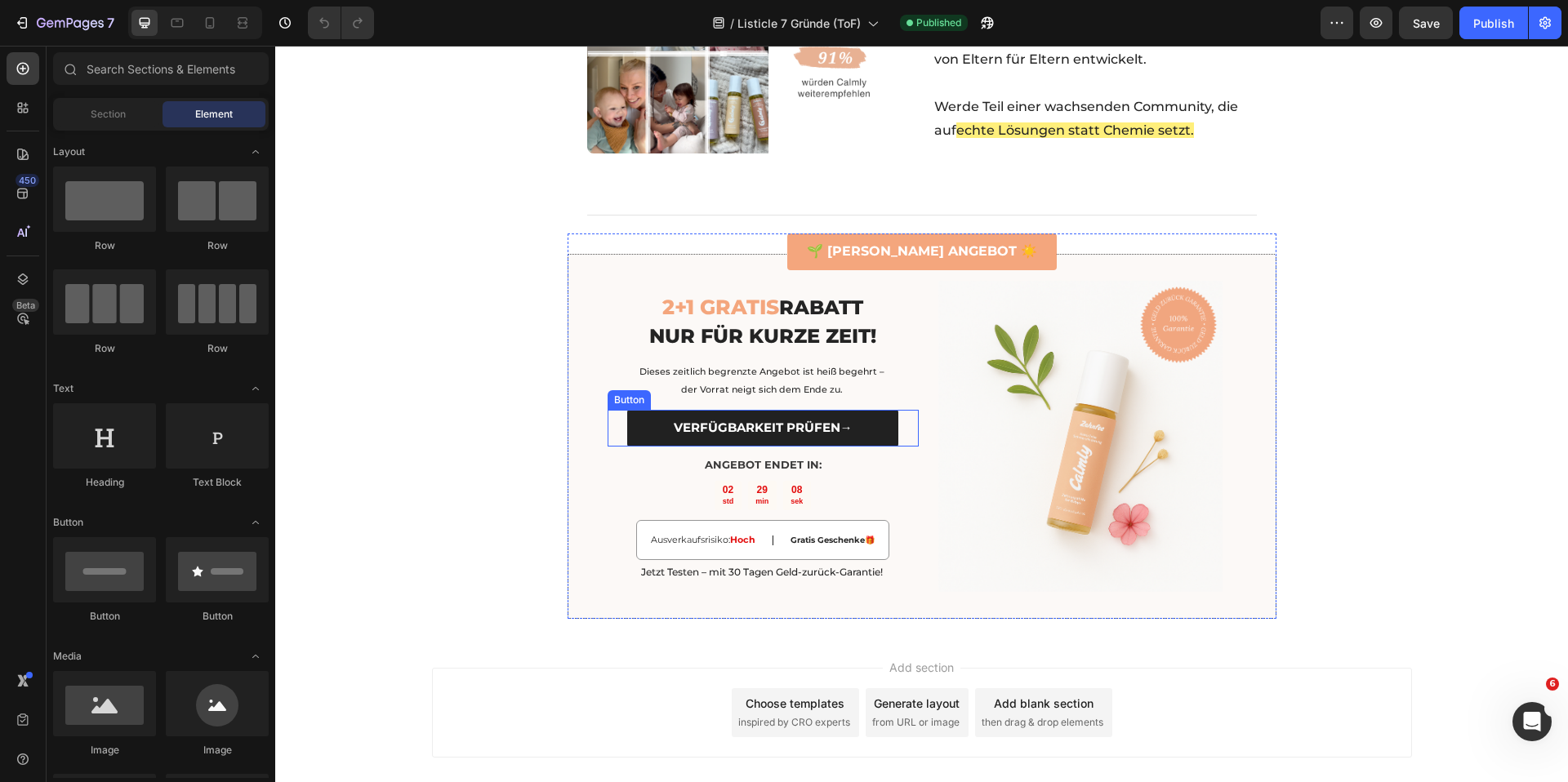
click at [656, 410] on link "VERFÜGBARKEIT PRÜFEN→" at bounding box center [762, 428] width 271 height 37
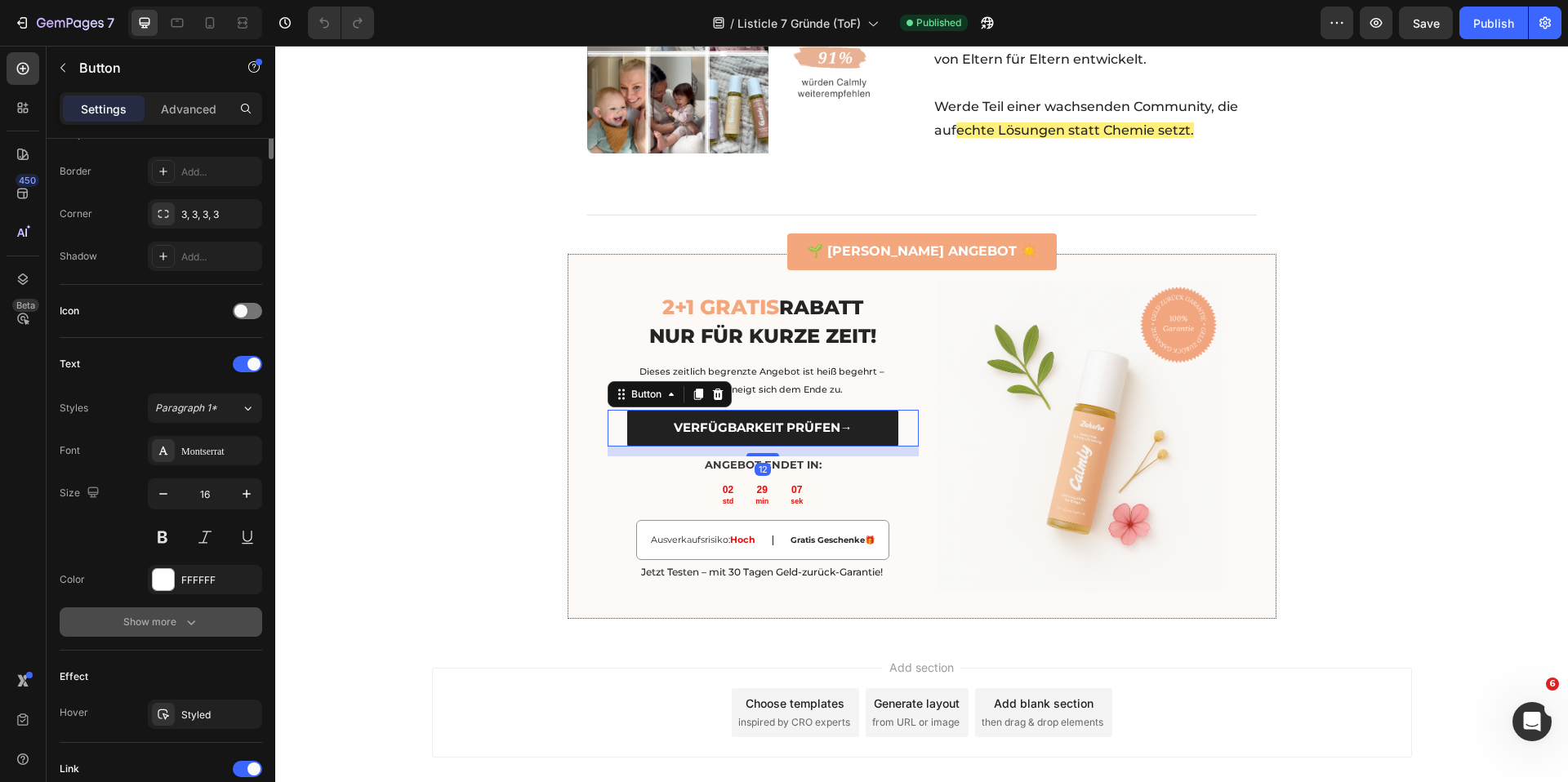
scroll to position [608, 0]
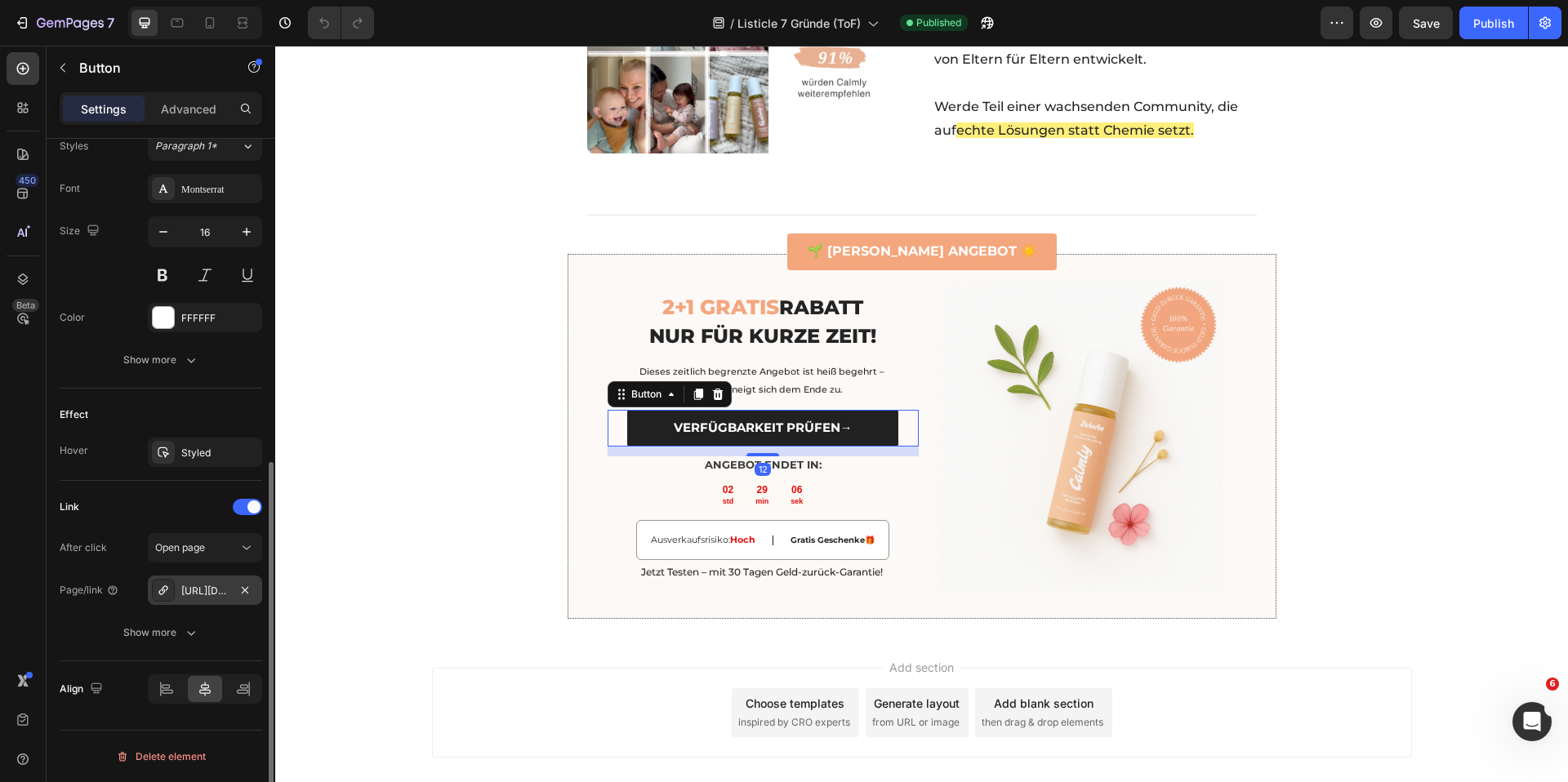
click at [209, 603] on div "[URL][DOMAIN_NAME]" at bounding box center [205, 590] width 115 height 30
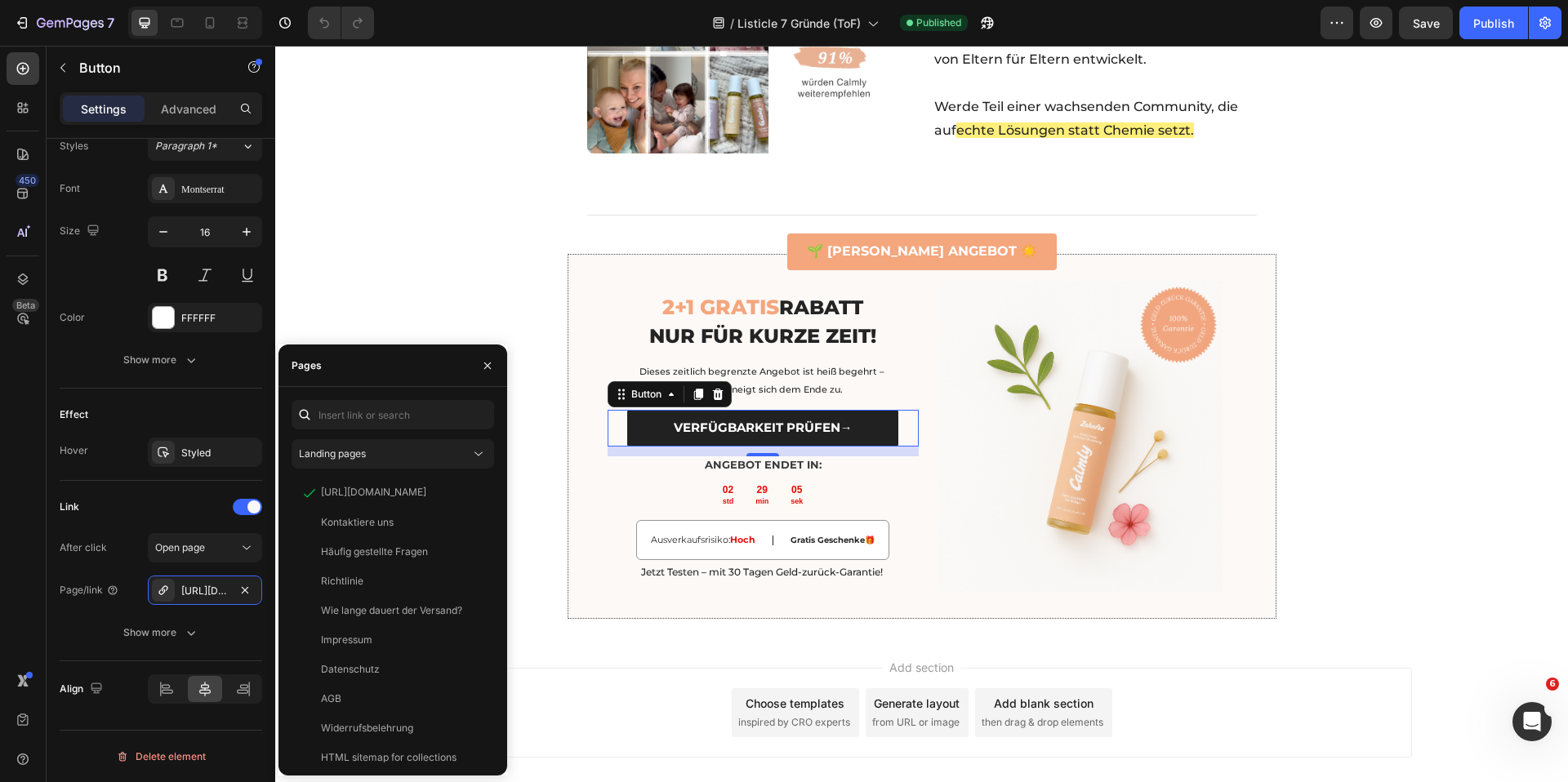
click at [393, 470] on div "Landing pages [URL][DOMAIN_NAME] View Kontaktiere uns View Häufig gestellte Fra…" at bounding box center [392, 581] width 202 height 363
click at [388, 410] on input "text" at bounding box center [392, 415] width 202 height 30
paste input "[URL][DOMAIN_NAME]"
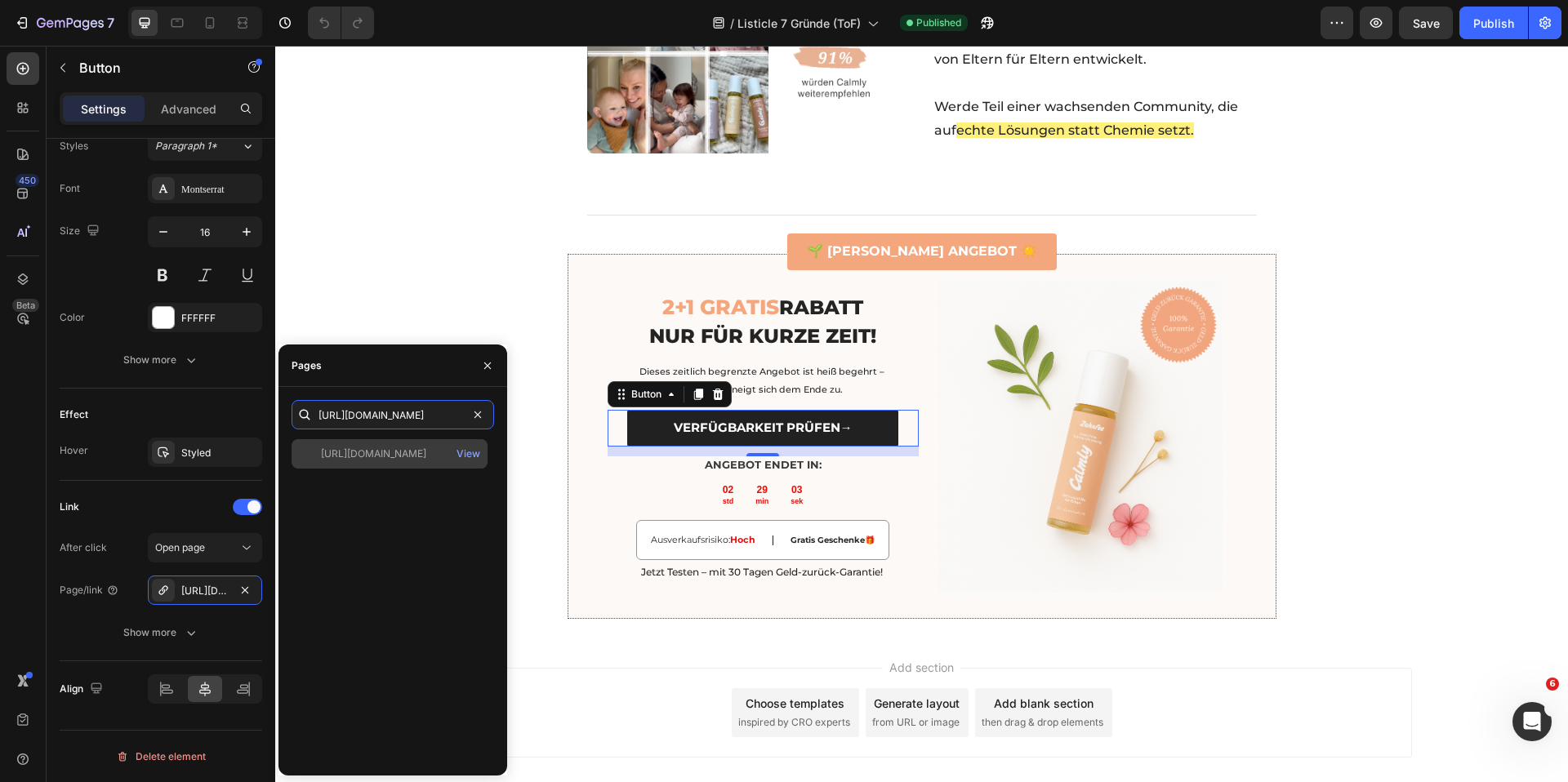
type input "[URL][DOMAIN_NAME]"
click at [396, 455] on div "[URL][DOMAIN_NAME]" at bounding box center [374, 454] width 105 height 15
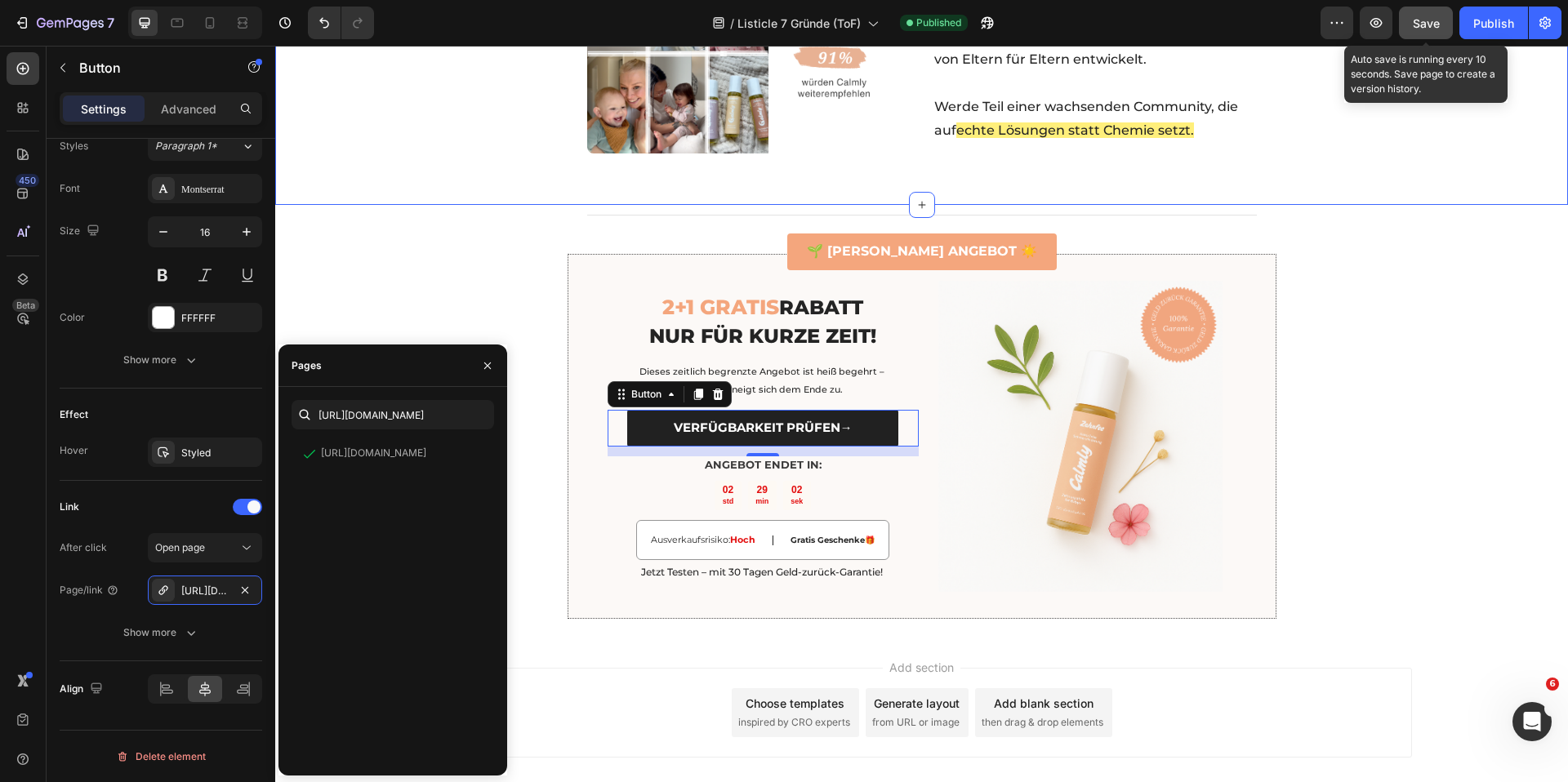
click at [1426, 24] on span "Save" at bounding box center [1426, 23] width 27 height 14
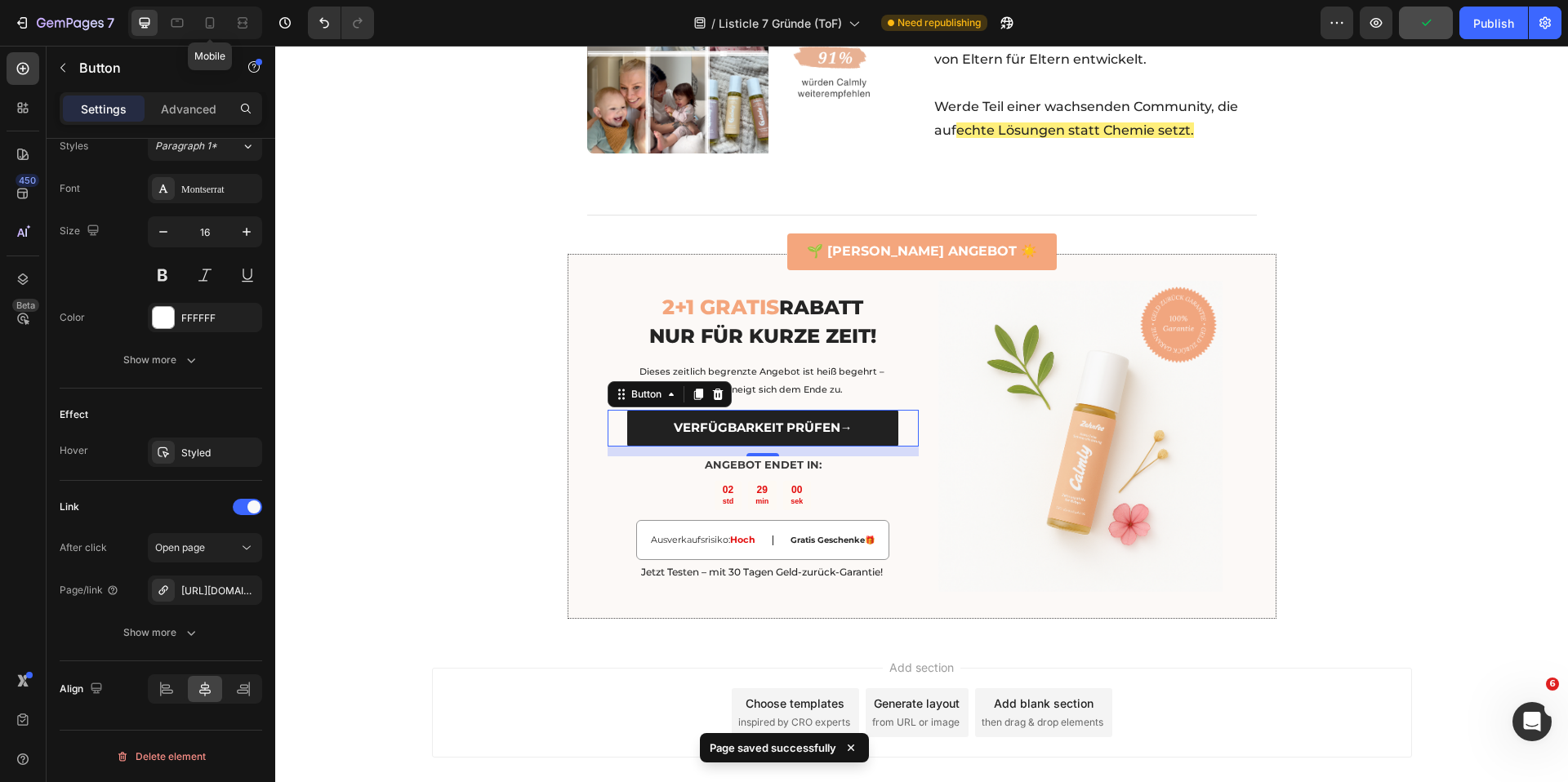
click at [216, 25] on icon at bounding box center [210, 23] width 17 height 17
type input "15"
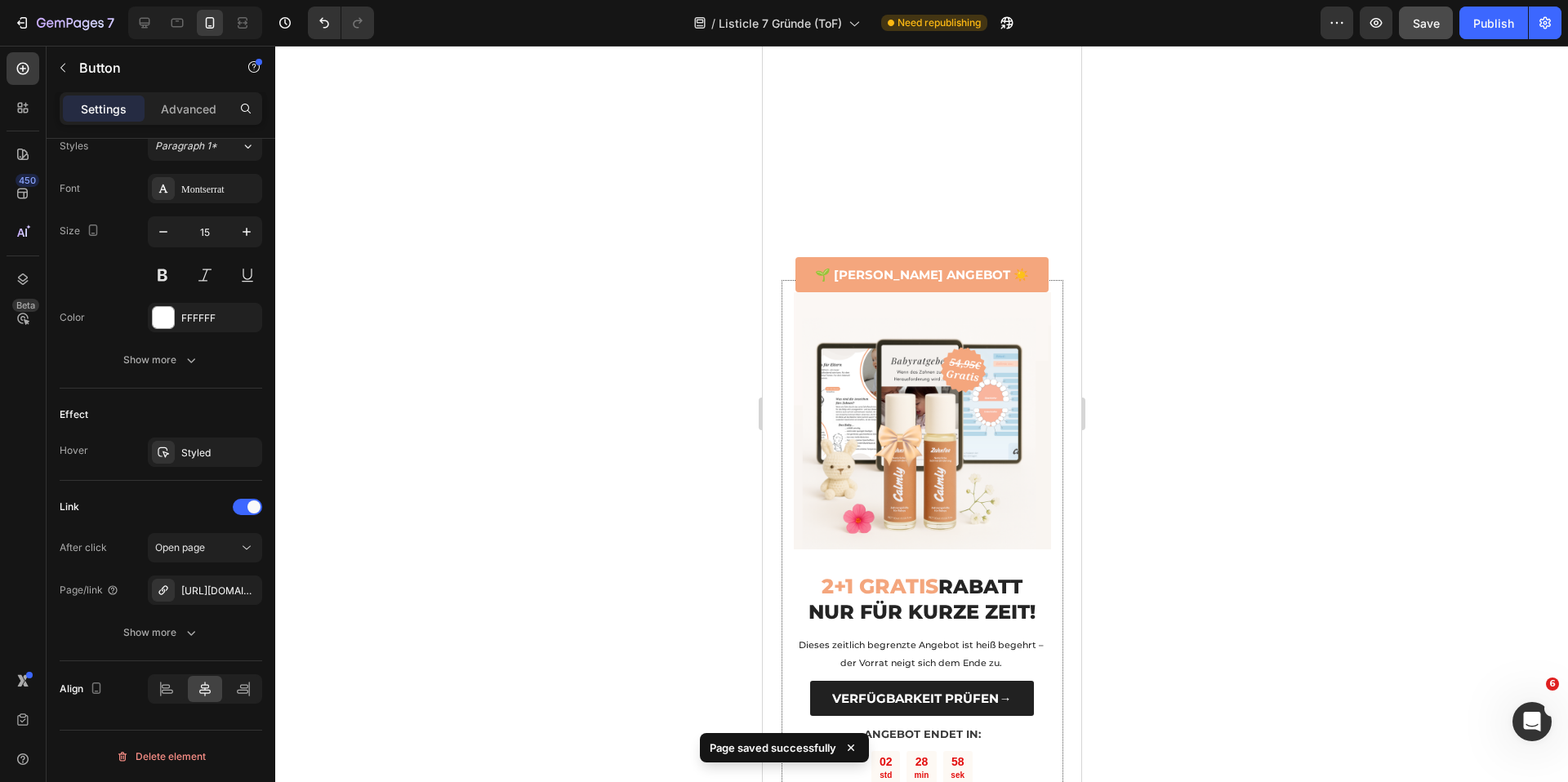
scroll to position [6419, 0]
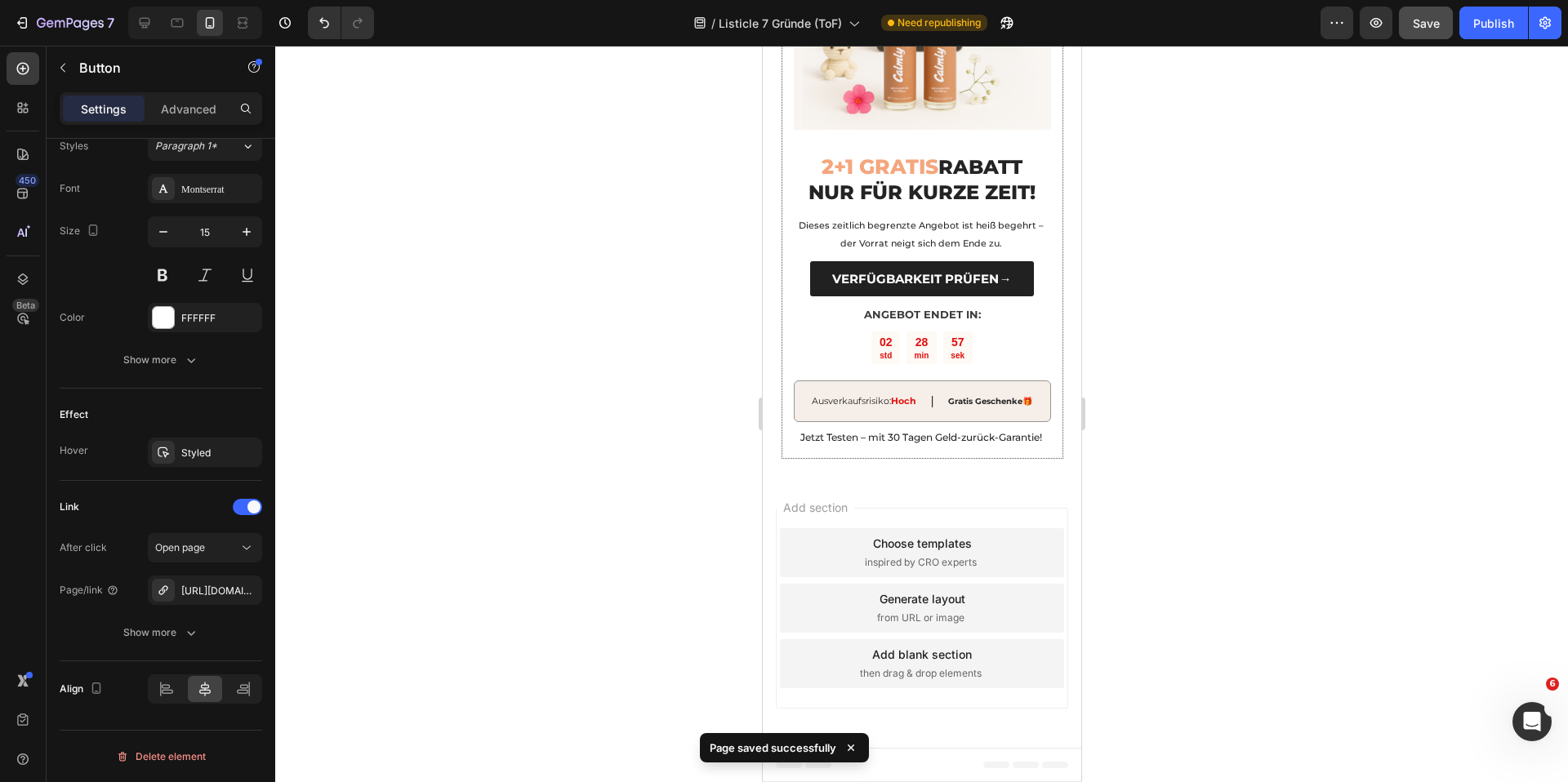
click at [811, 273] on link "VERFÜGBARKEIT PRÜFEN→" at bounding box center [921, 279] width 223 height 35
drag, startPoint x: 713, startPoint y: 262, endPoint x: 744, endPoint y: 269, distance: 31.8
click at [713, 262] on div at bounding box center [922, 415] width 1293 height 737
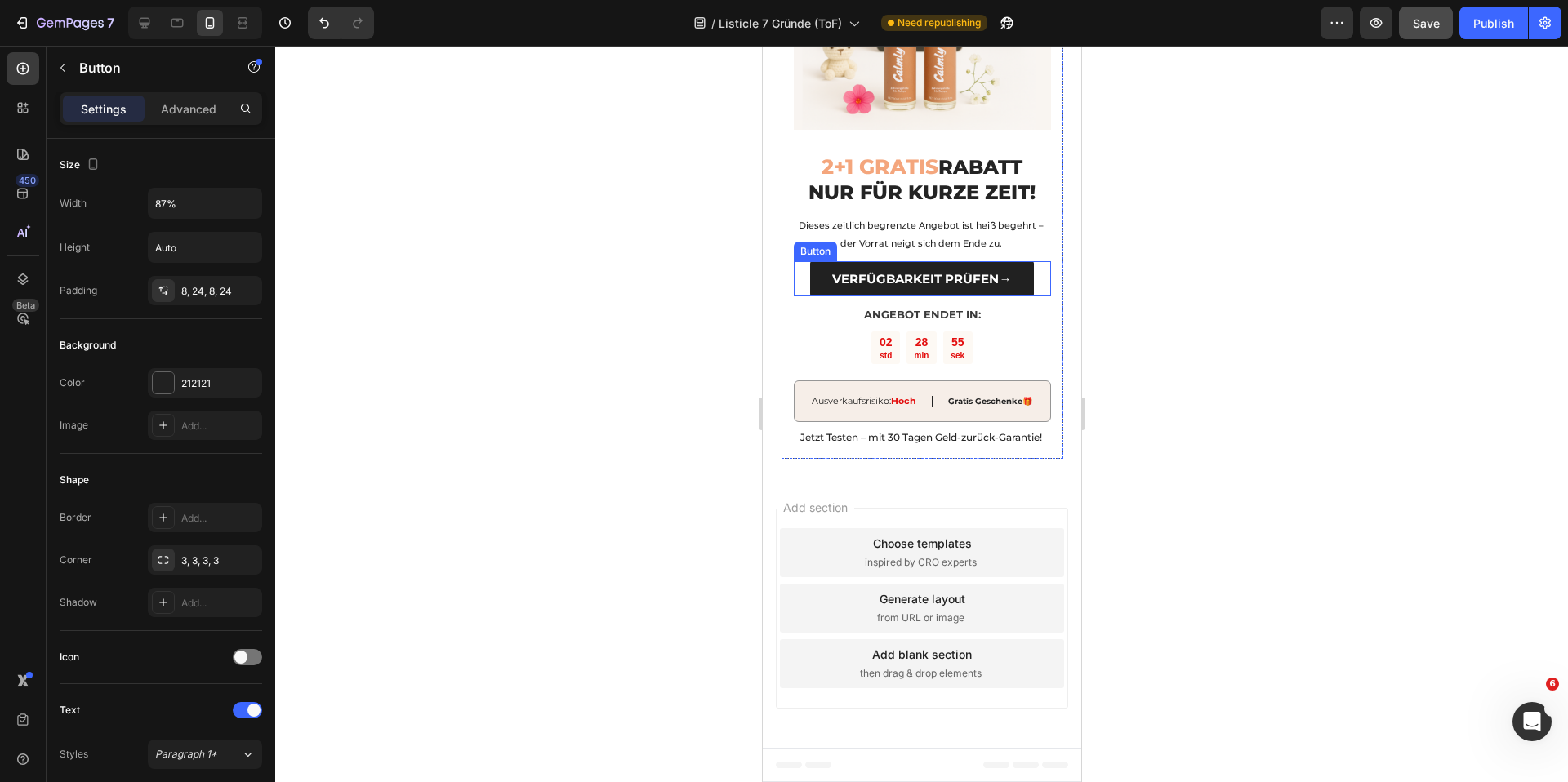
click at [813, 280] on link "VERFÜGBARKEIT PRÜFEN→" at bounding box center [921, 279] width 223 height 35
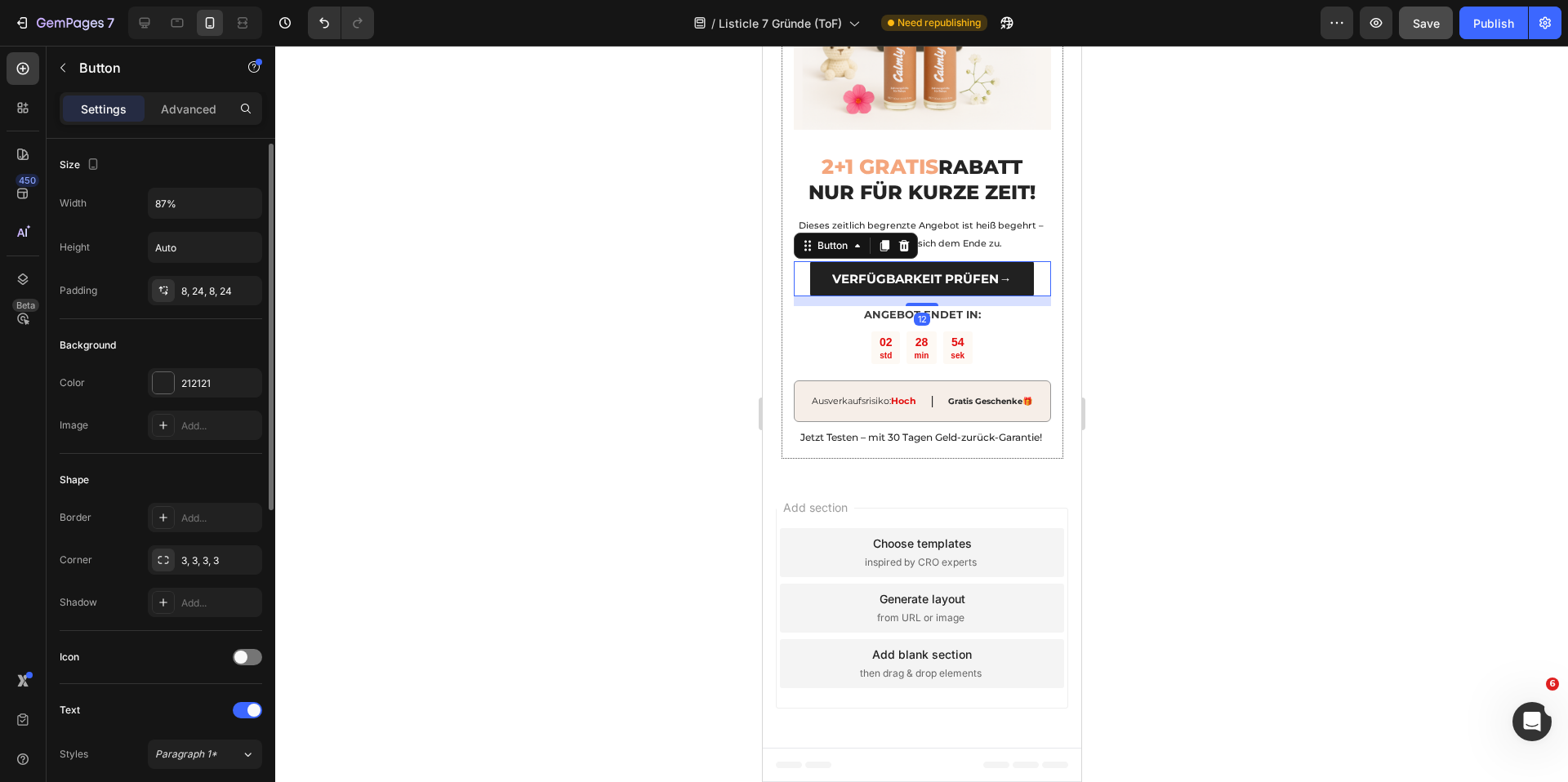
scroll to position [608, 0]
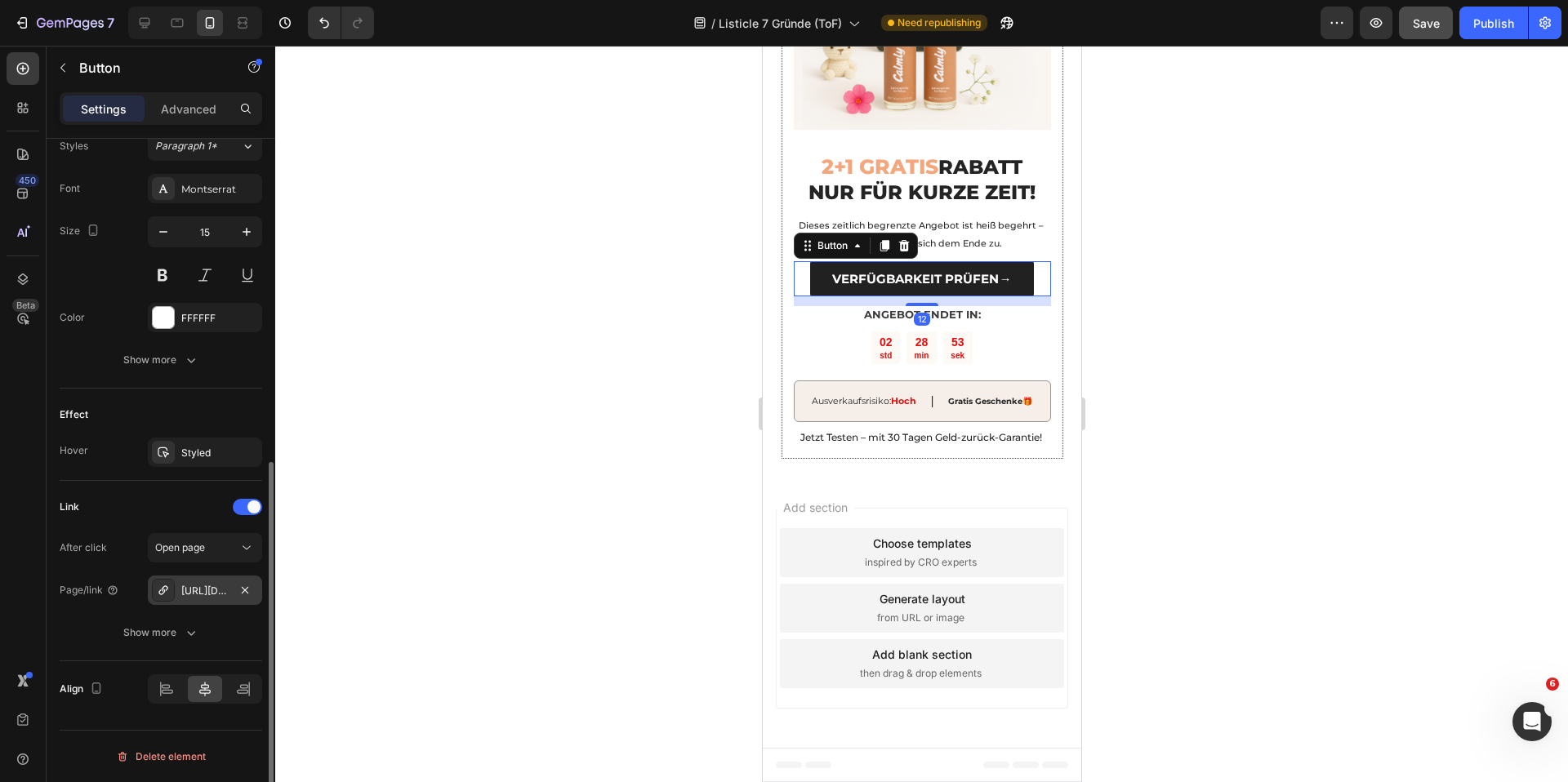
click at [203, 583] on div "[URL][DOMAIN_NAME]" at bounding box center [204, 591] width 47 height 15
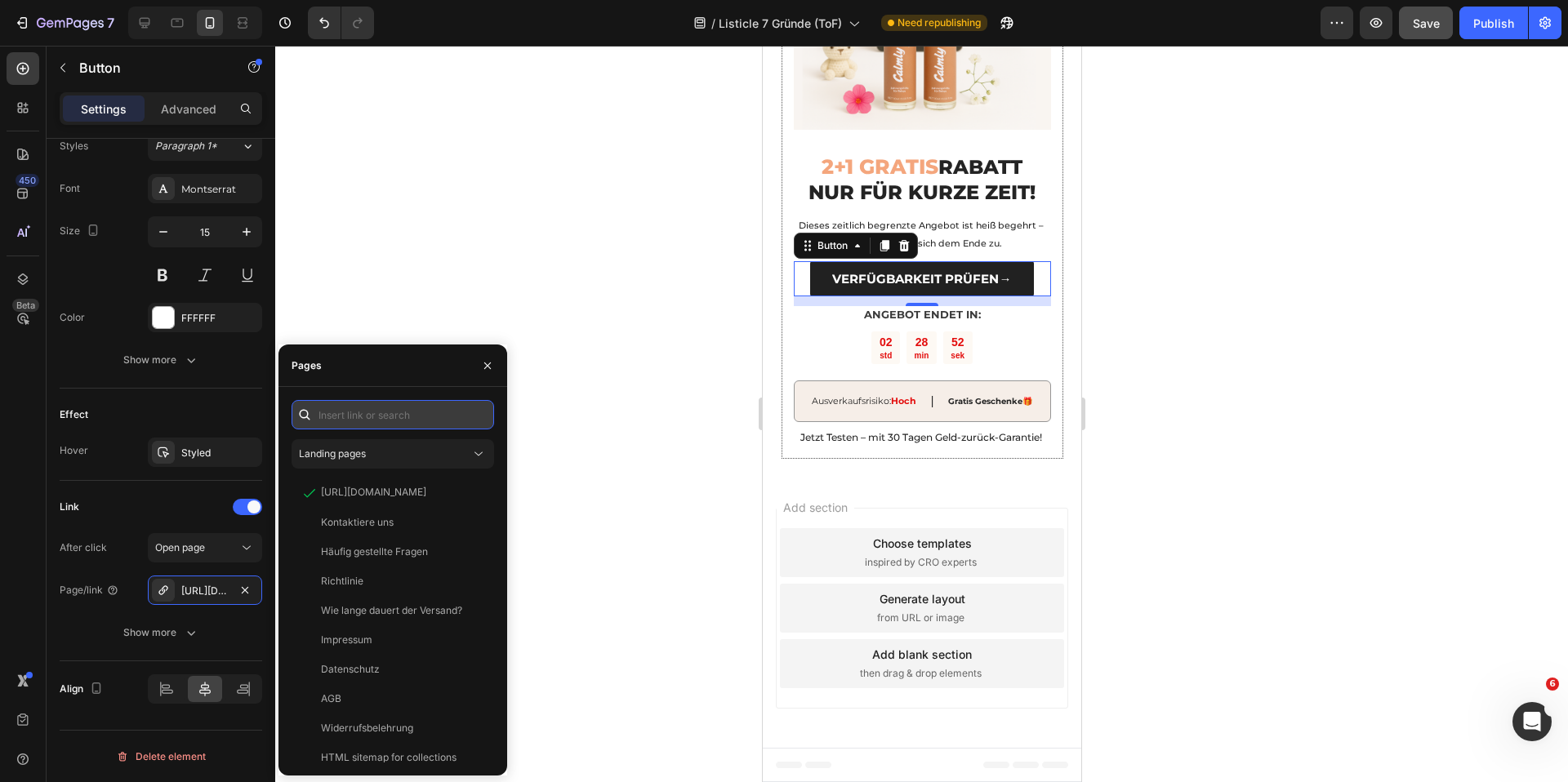
click at [390, 414] on input "text" at bounding box center [392, 415] width 202 height 30
paste input "[URL][DOMAIN_NAME]"
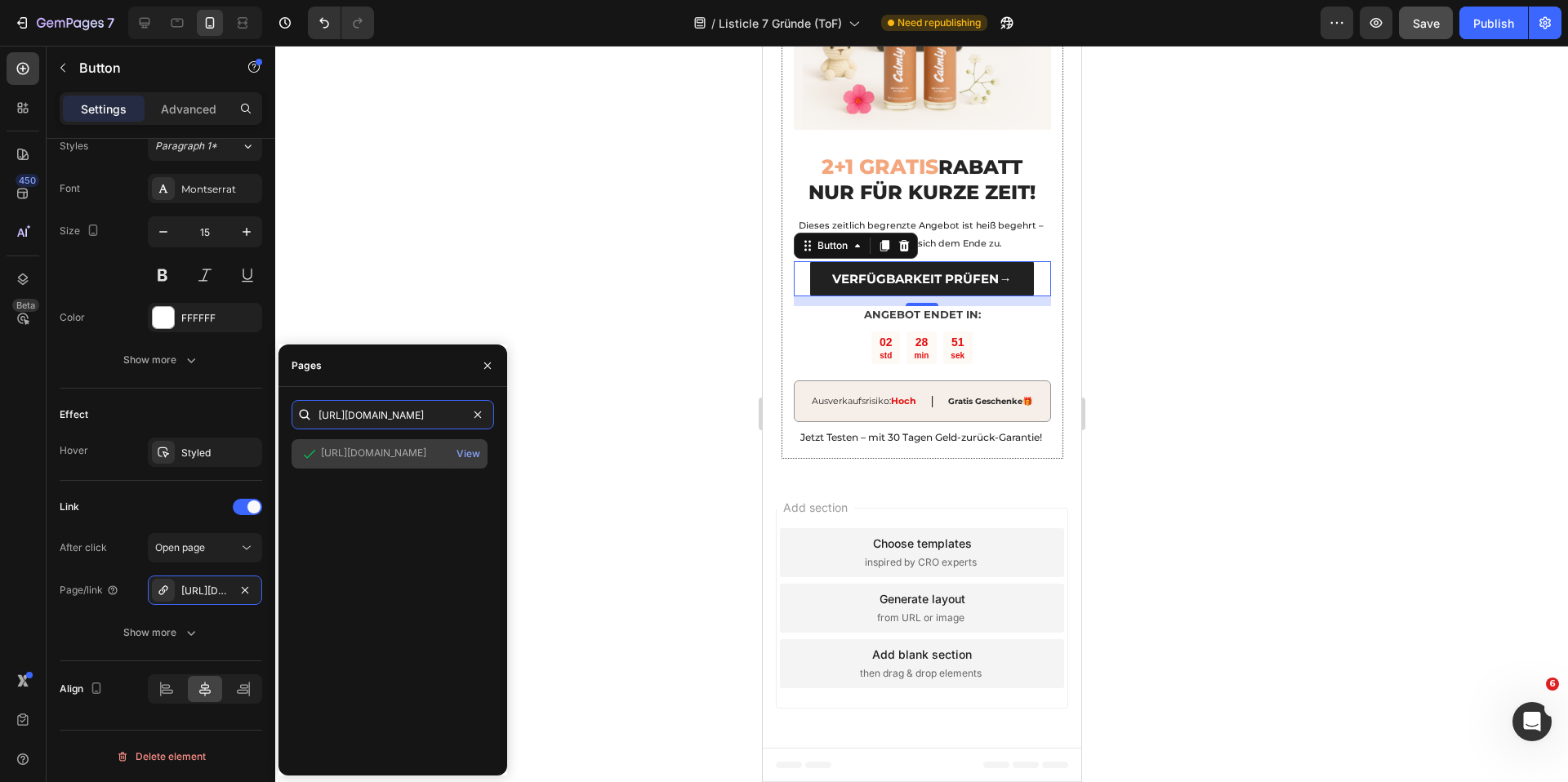
type input "[URL][DOMAIN_NAME]"
click at [402, 449] on div "[URL][DOMAIN_NAME]" at bounding box center [374, 453] width 105 height 15
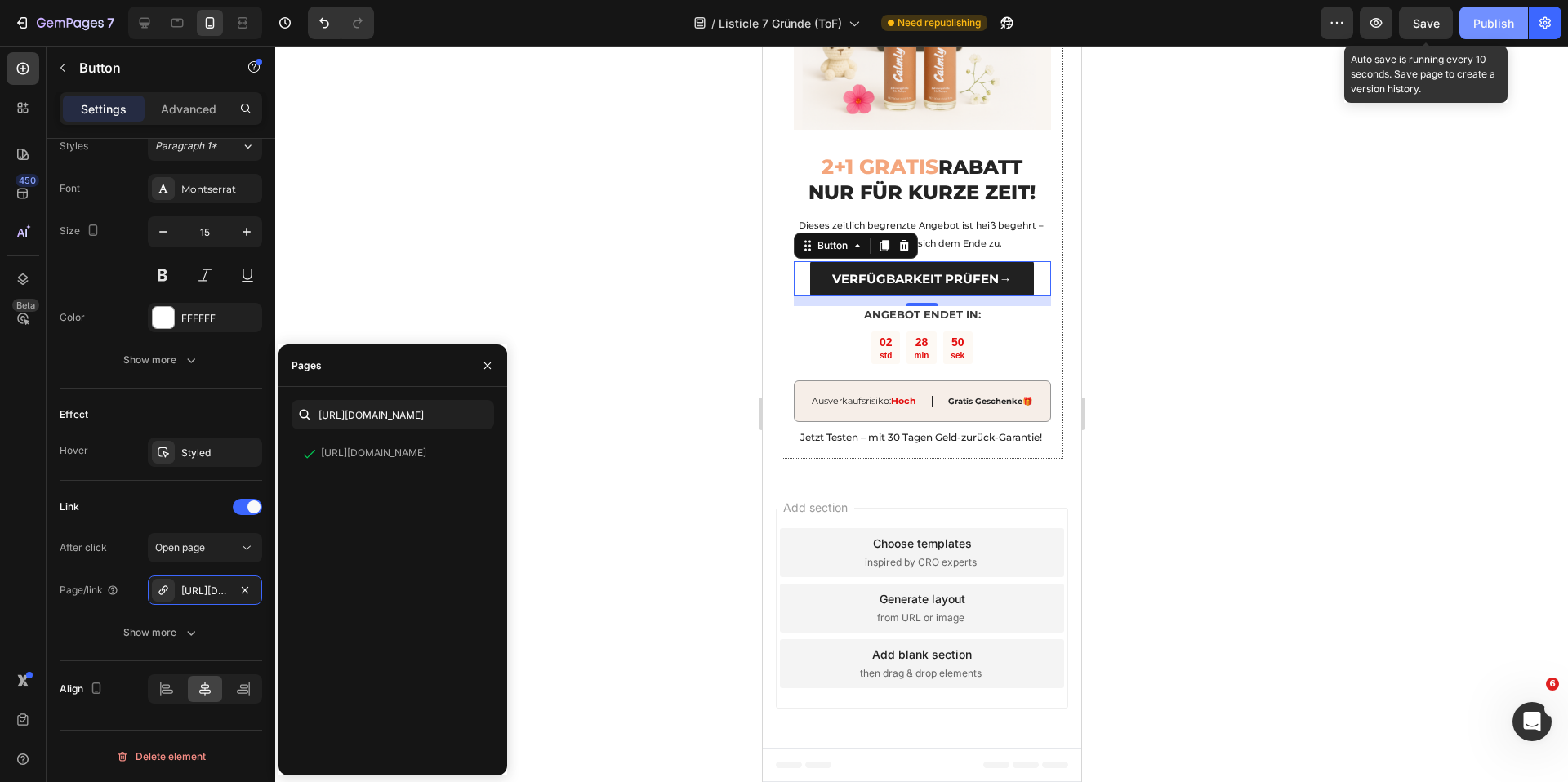
drag, startPoint x: 1436, startPoint y: 22, endPoint x: 1494, endPoint y: 18, distance: 58.1
click at [1436, 22] on span "Save" at bounding box center [1426, 23] width 27 height 14
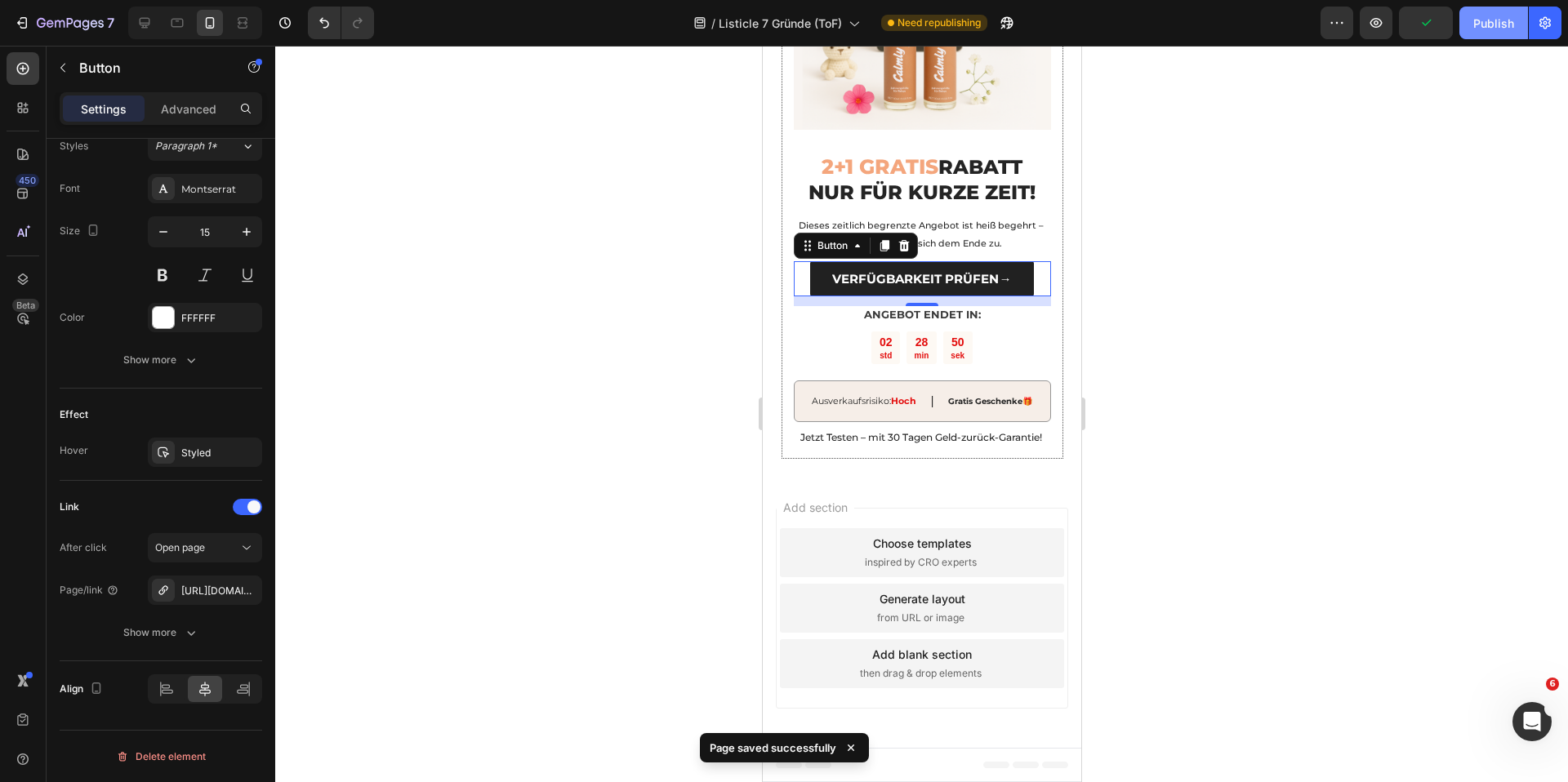
click at [1494, 18] on div "Publish" at bounding box center [1493, 23] width 41 height 18
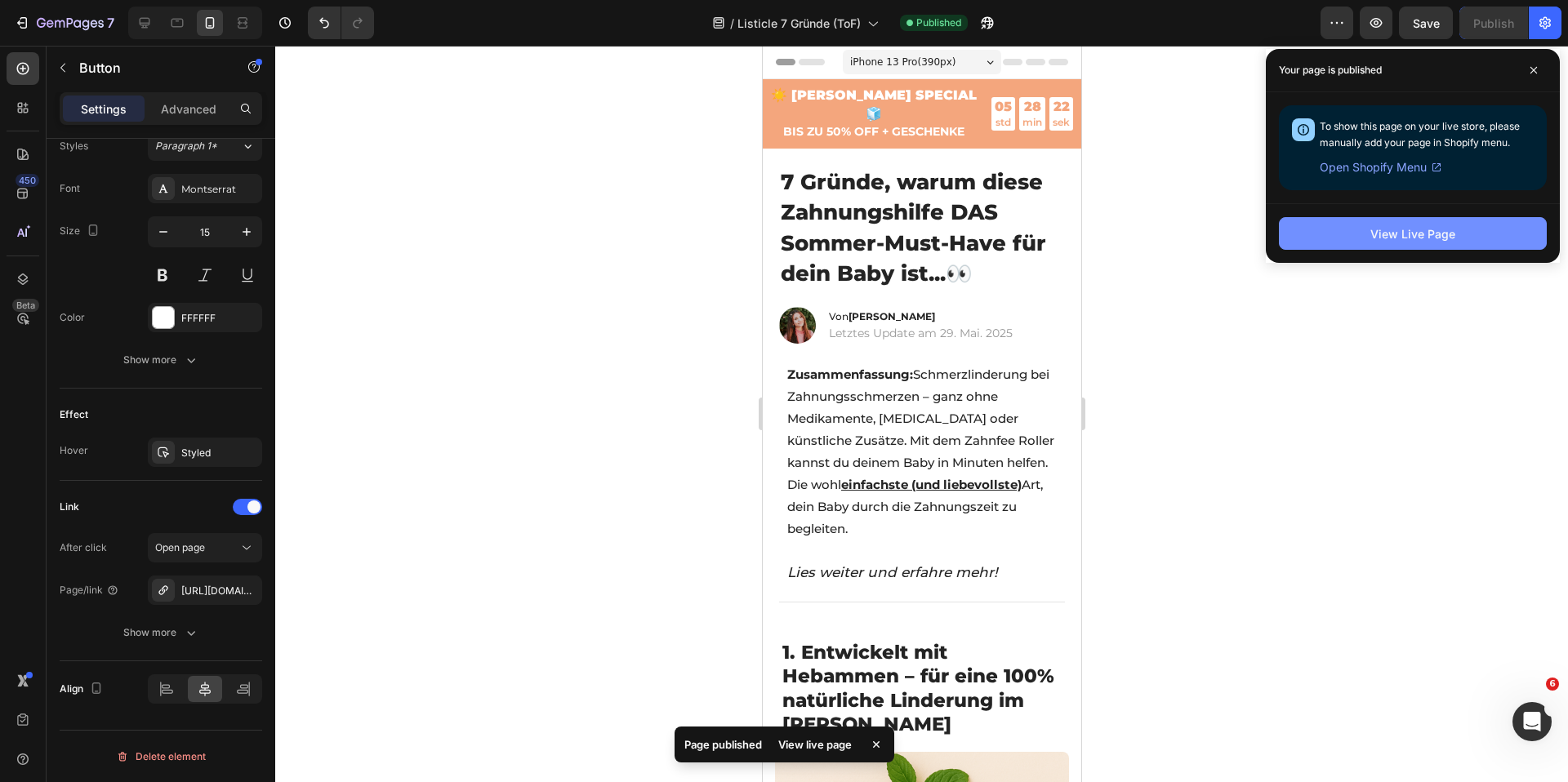
click at [1362, 244] on button "View Live Page" at bounding box center [1413, 233] width 268 height 32
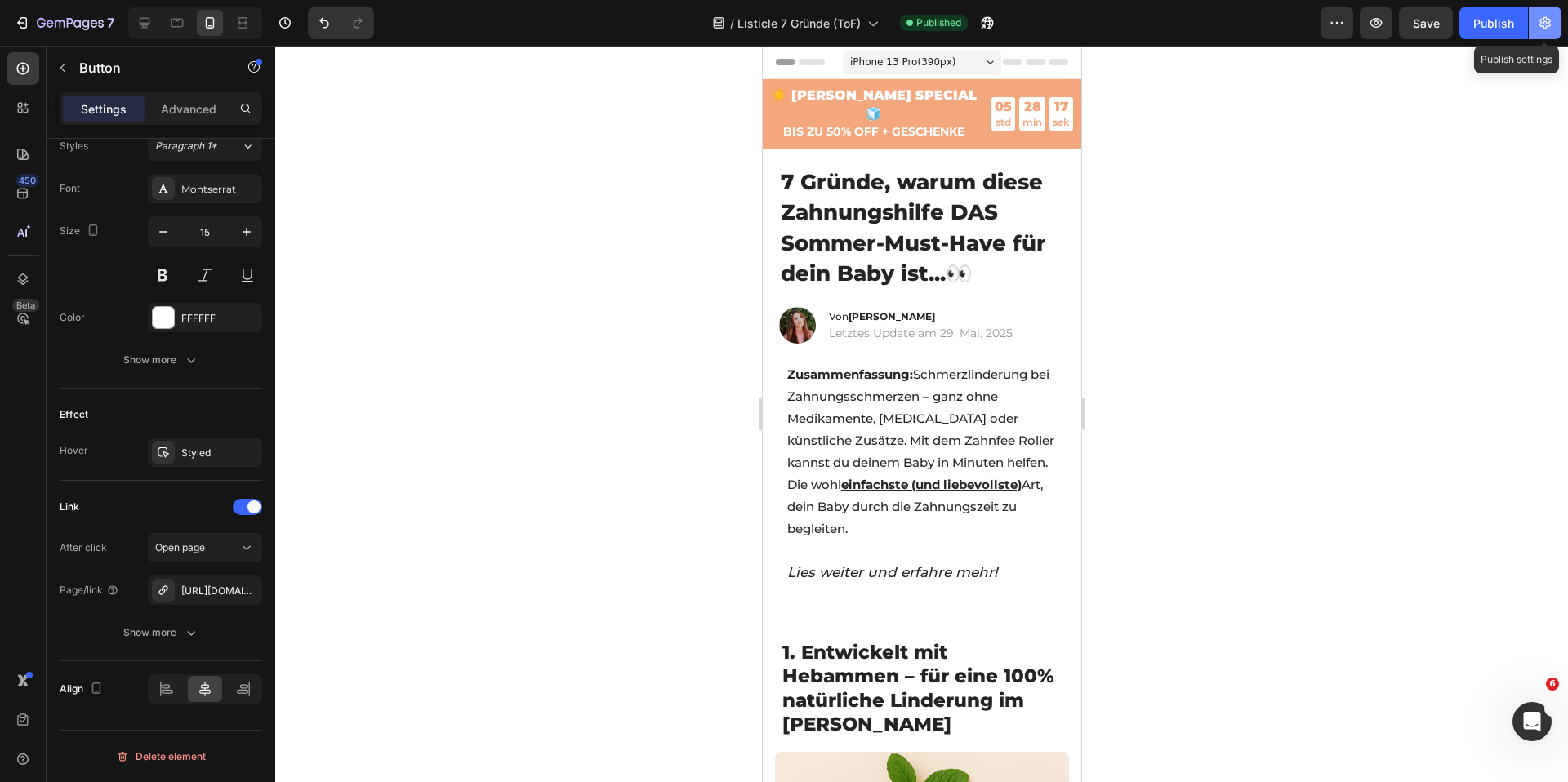
click at [1541, 20] on icon "button" at bounding box center [1545, 23] width 17 height 17
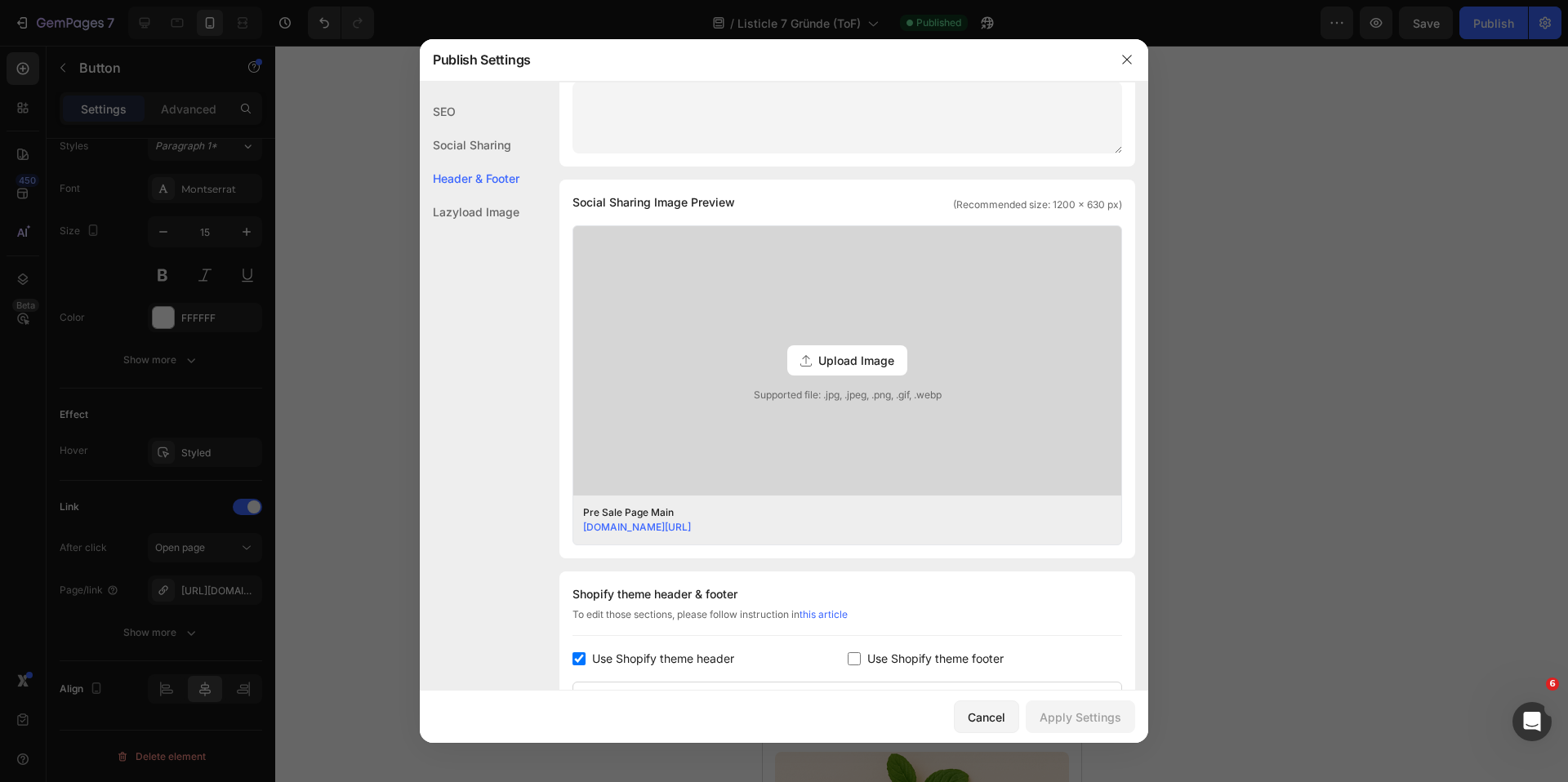
scroll to position [558, 0]
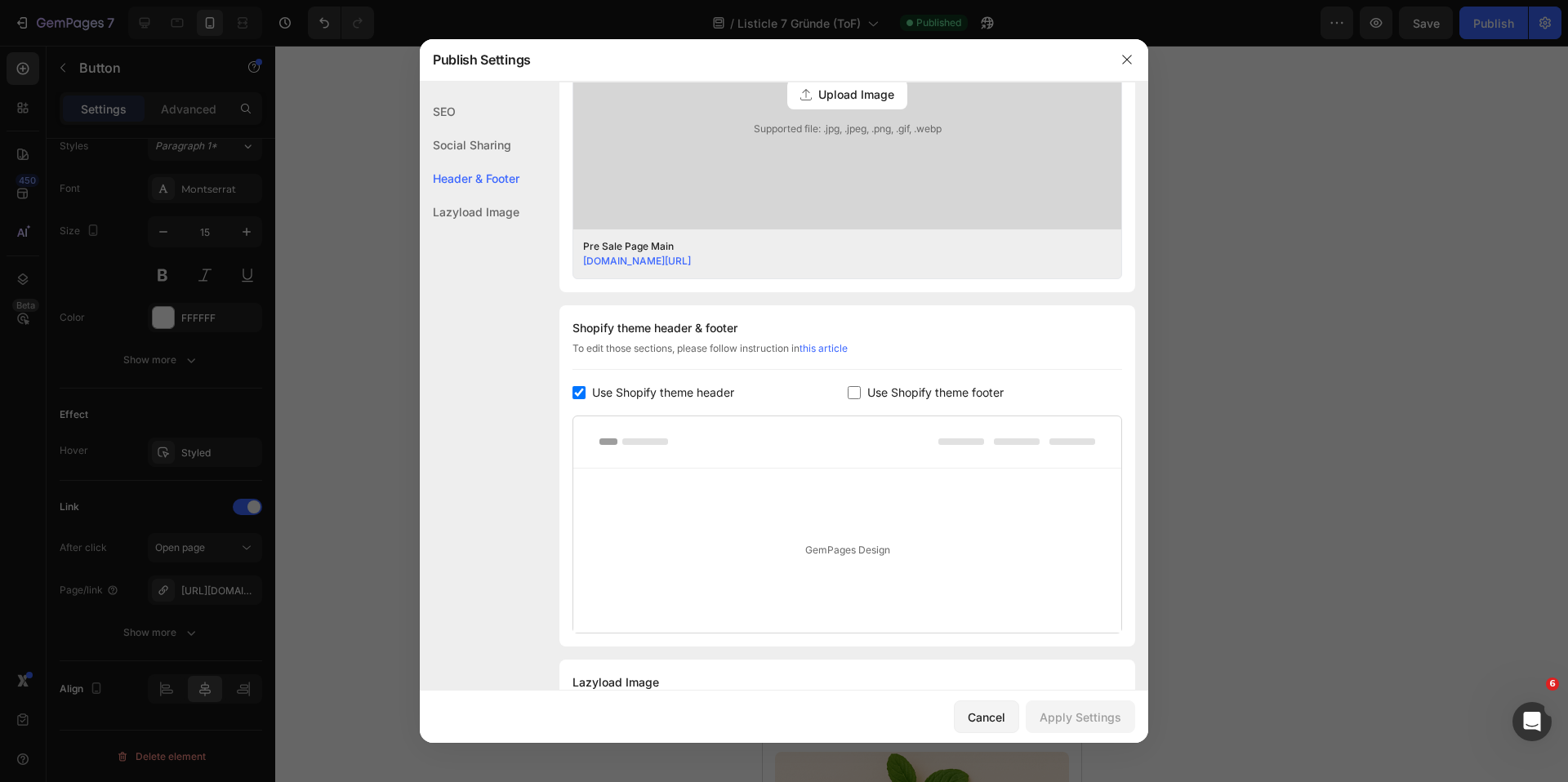
click at [636, 401] on span "Use Shopify theme header" at bounding box center [663, 392] width 142 height 19
checkbox input "false"
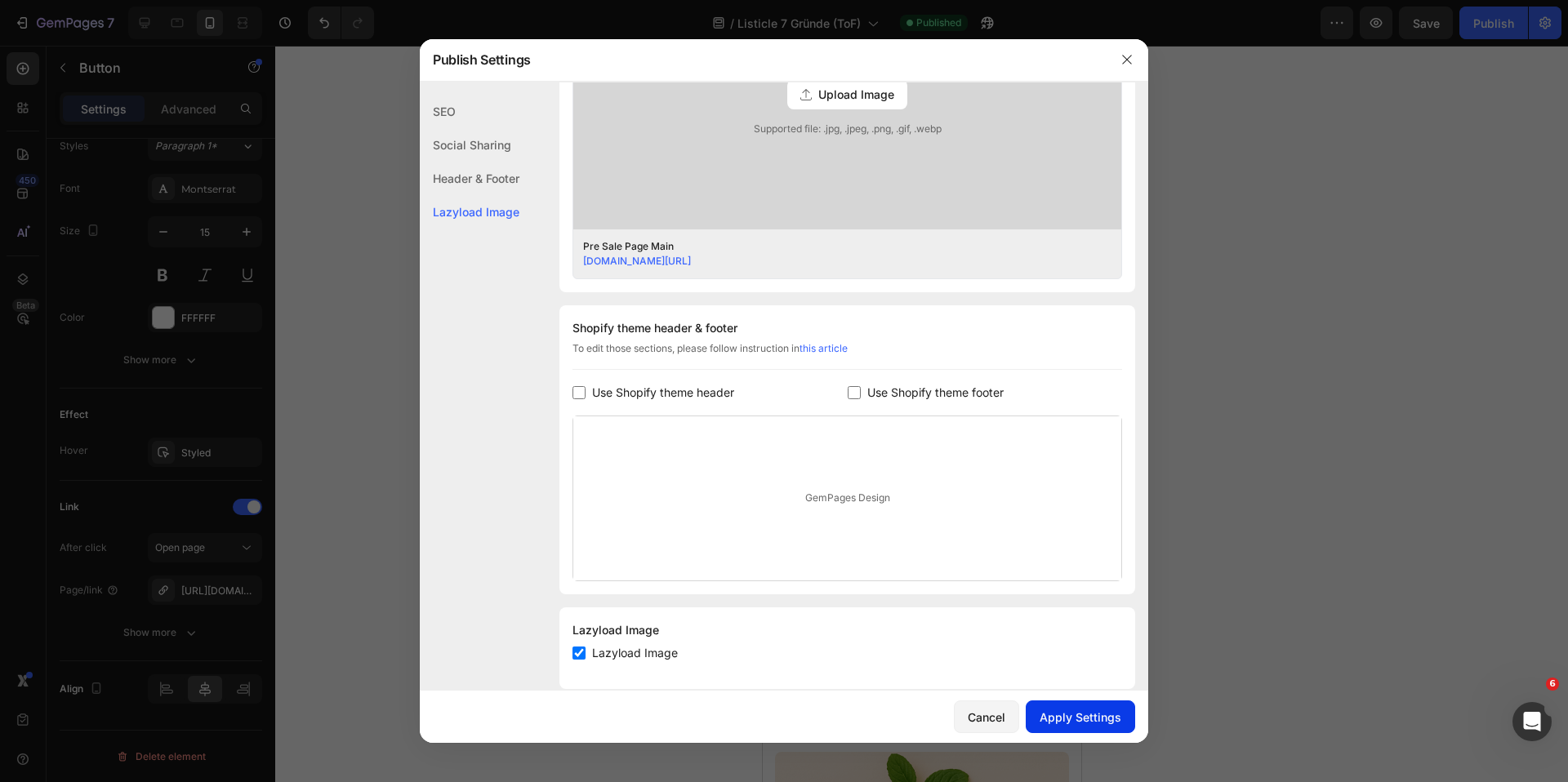
click at [1091, 722] on div "Apply Settings" at bounding box center [1080, 717] width 81 height 18
click at [1126, 57] on icon "button" at bounding box center [1127, 59] width 13 height 13
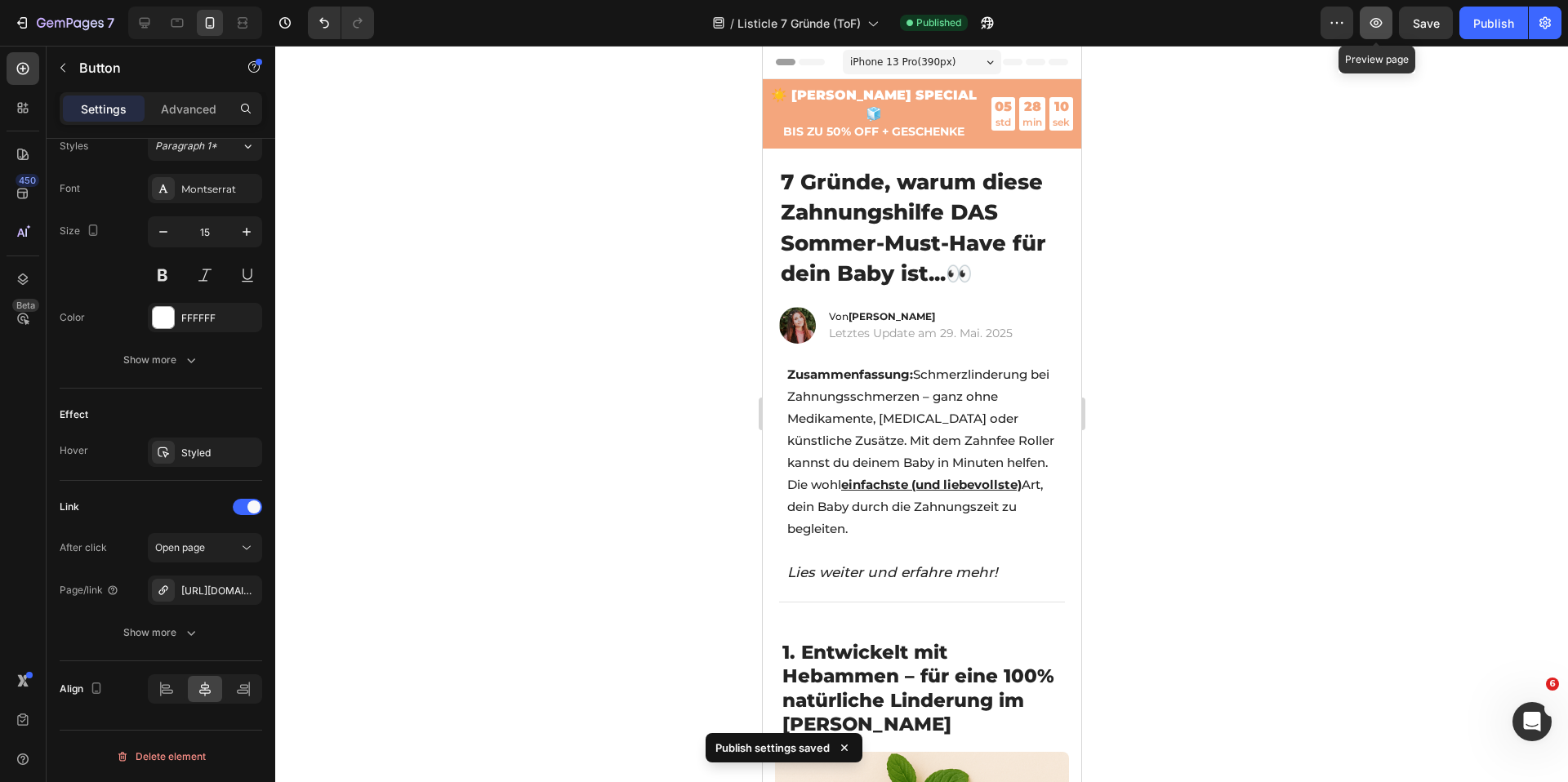
click at [1381, 17] on icon "button" at bounding box center [1376, 23] width 17 height 17
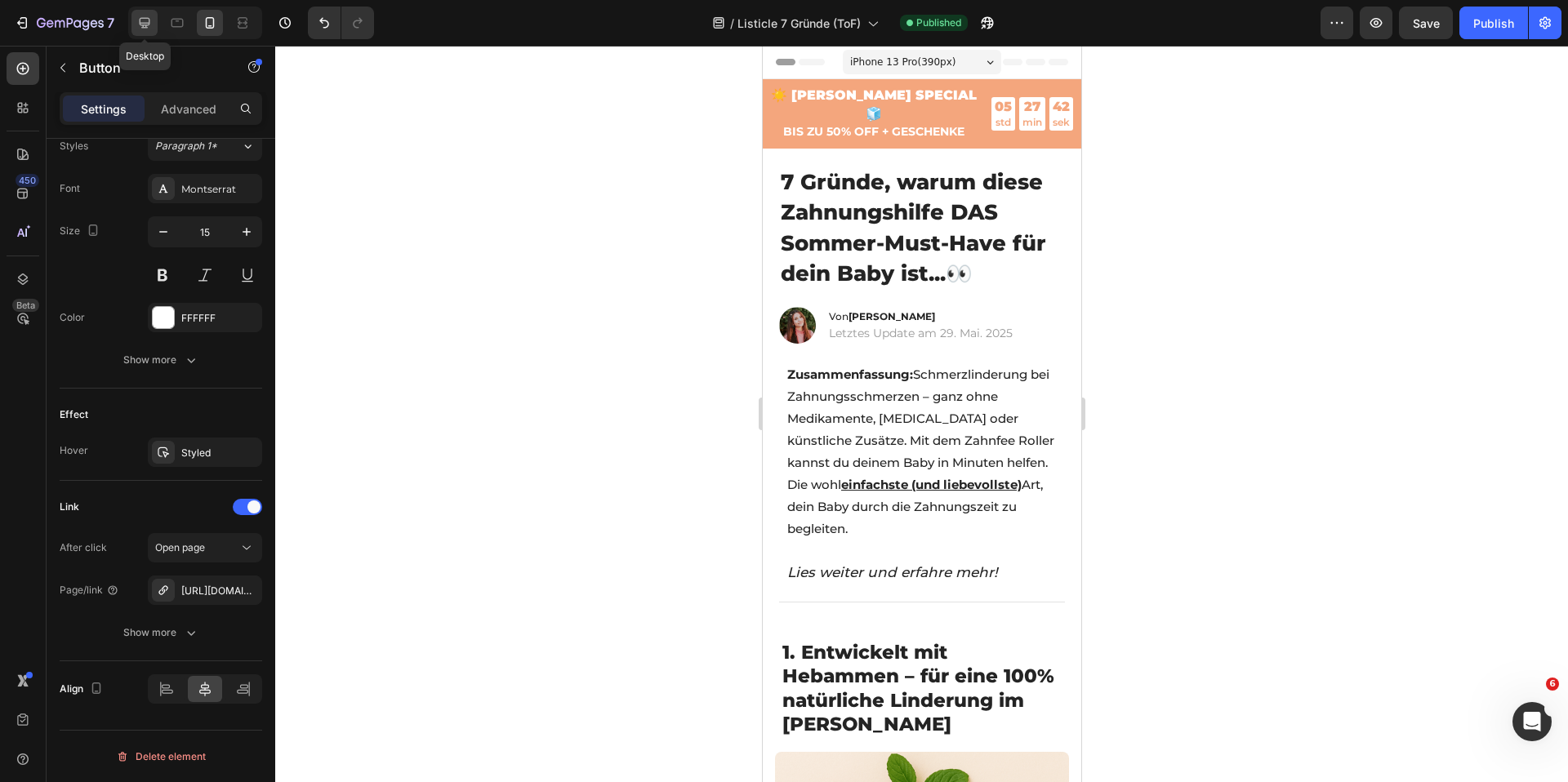
click at [139, 23] on icon at bounding box center [144, 22] width 10 height 10
type input "16"
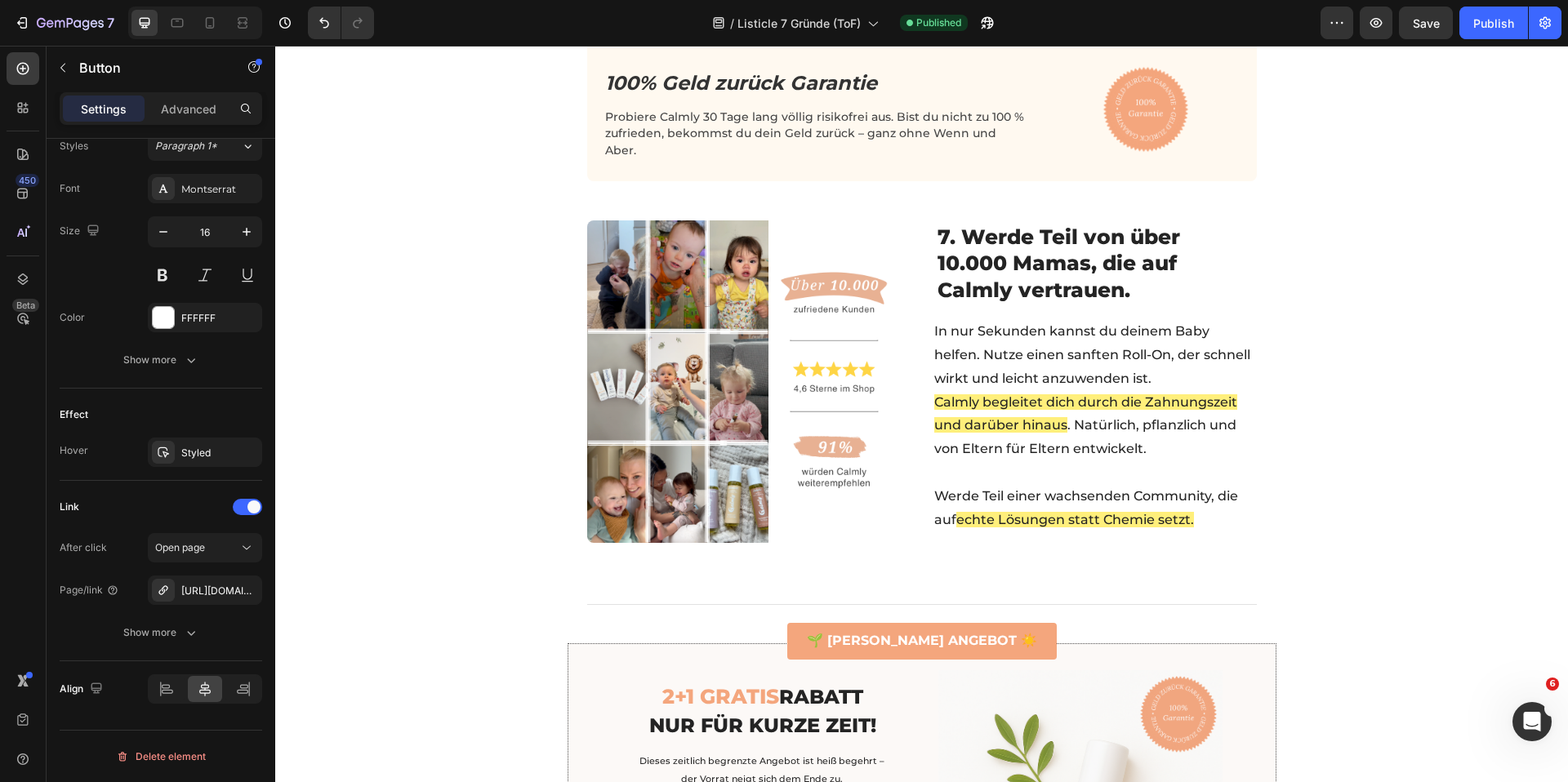
scroll to position [3118, 0]
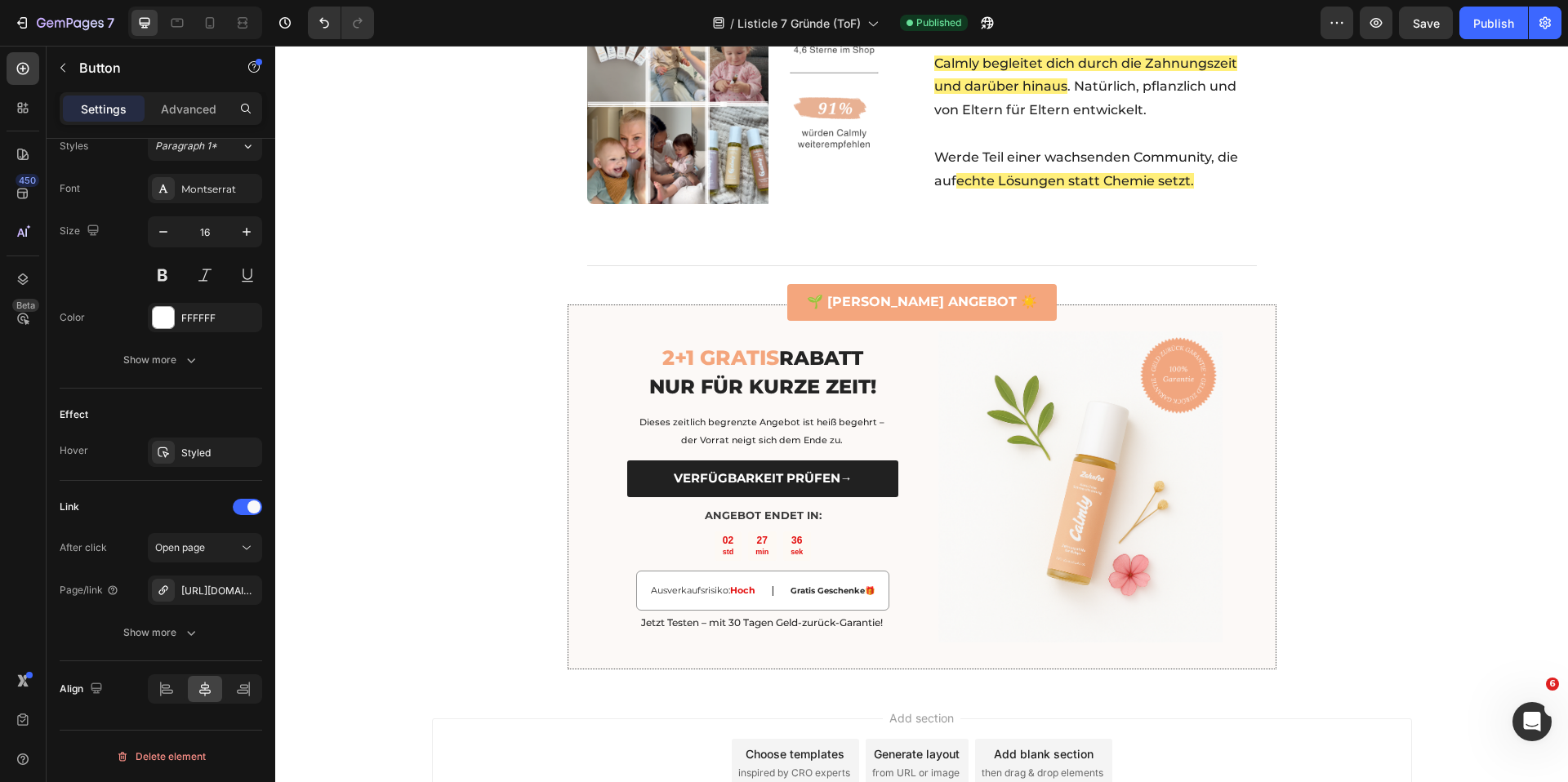
click at [633, 461] on link "VERFÜGBARKEIT PRÜFEN→" at bounding box center [762, 479] width 271 height 37
click at [1391, 27] on button "button" at bounding box center [1376, 22] width 32 height 32
click at [28, 18] on icon "button" at bounding box center [22, 23] width 17 height 17
